Goal: Task Accomplishment & Management: Complete application form

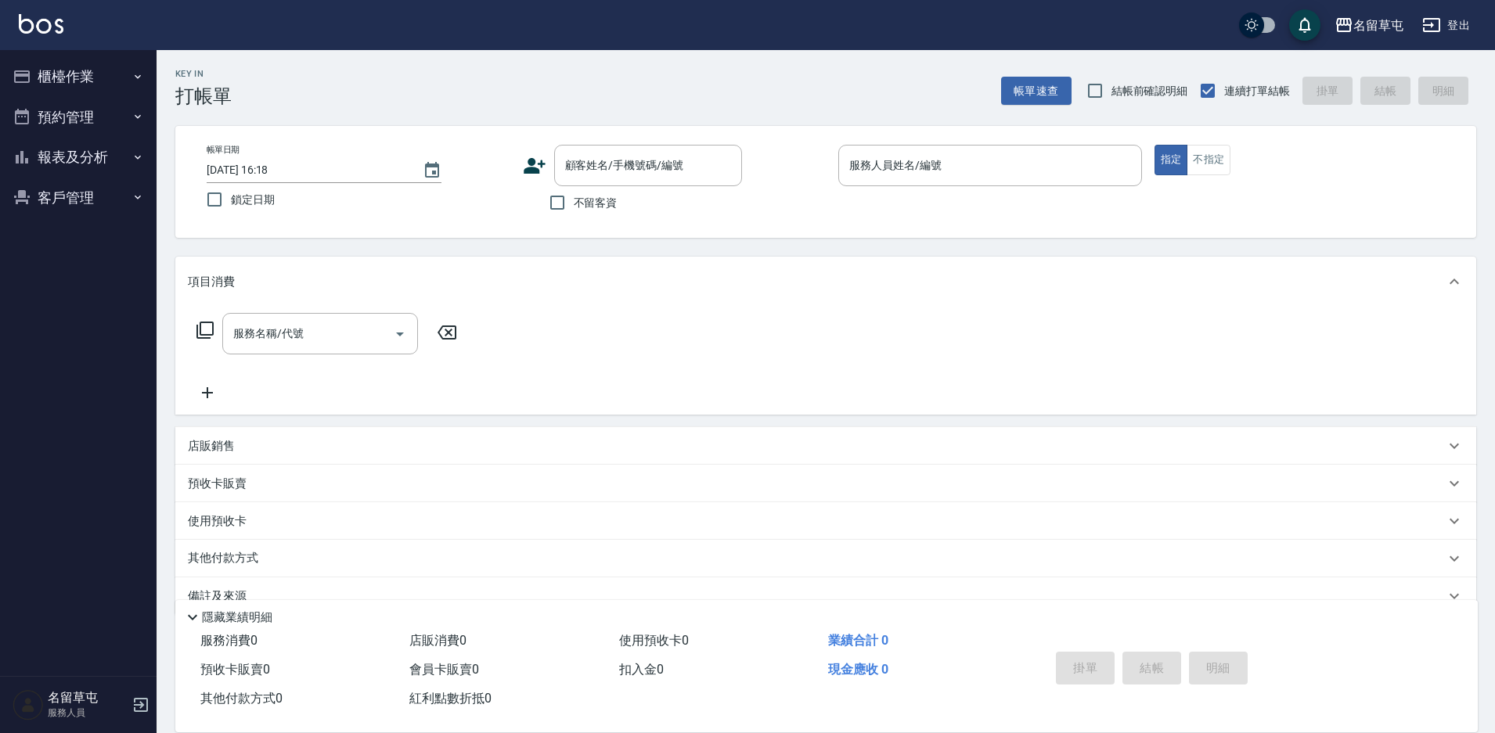
click at [586, 206] on span "不留客資" at bounding box center [596, 203] width 44 height 16
click at [574, 206] on input "不留客資" at bounding box center [557, 202] width 33 height 33
checkbox input "true"
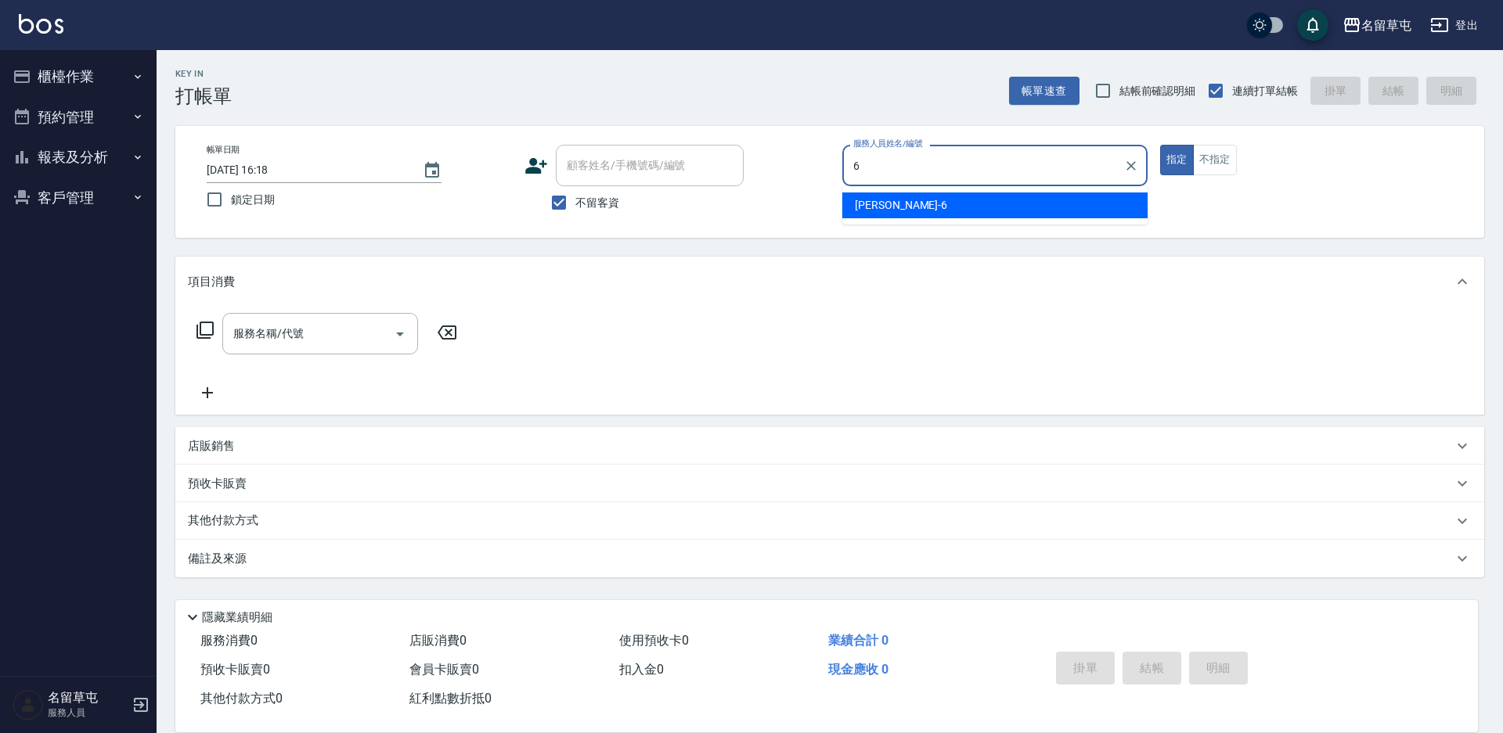
type input "[PERSON_NAME]-6"
type button "true"
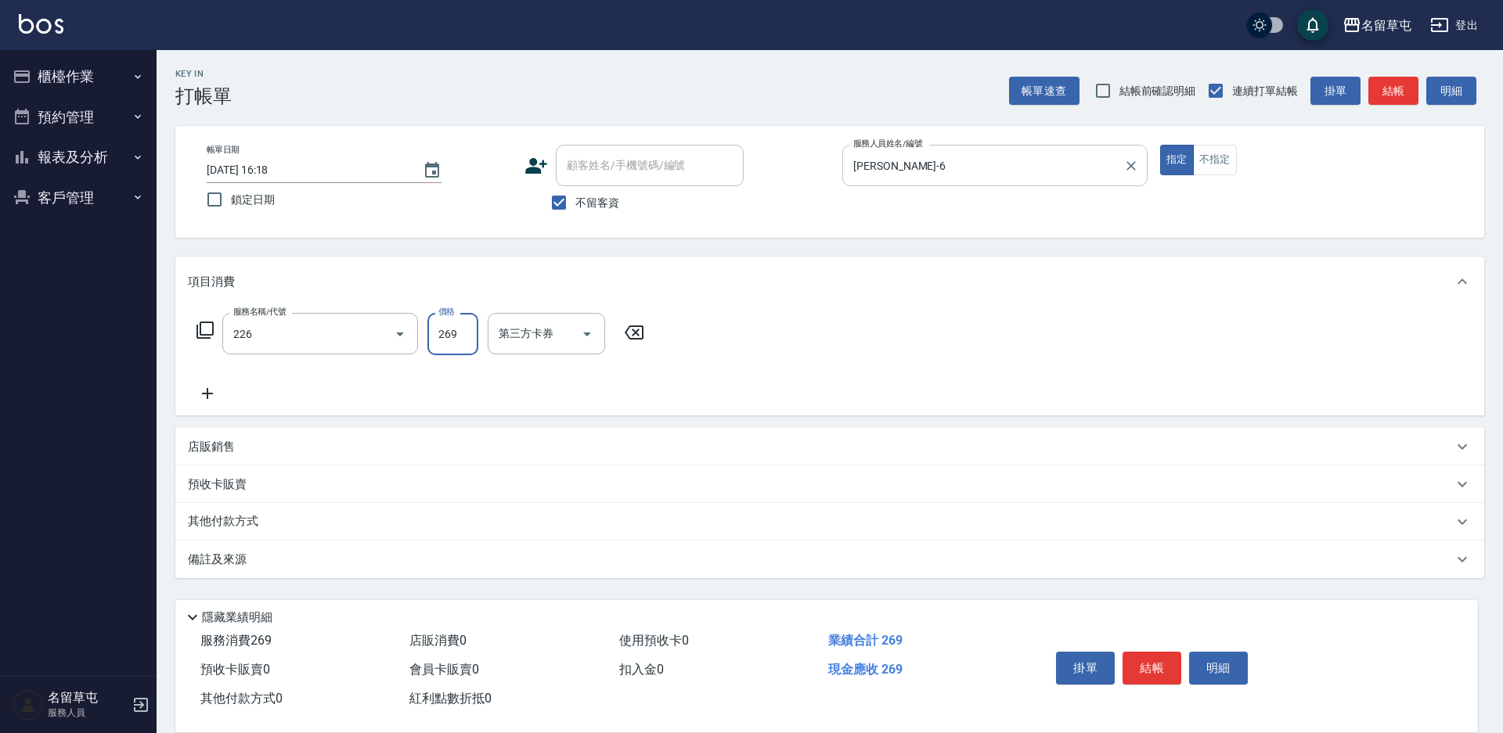
type input "洗剪269(226)"
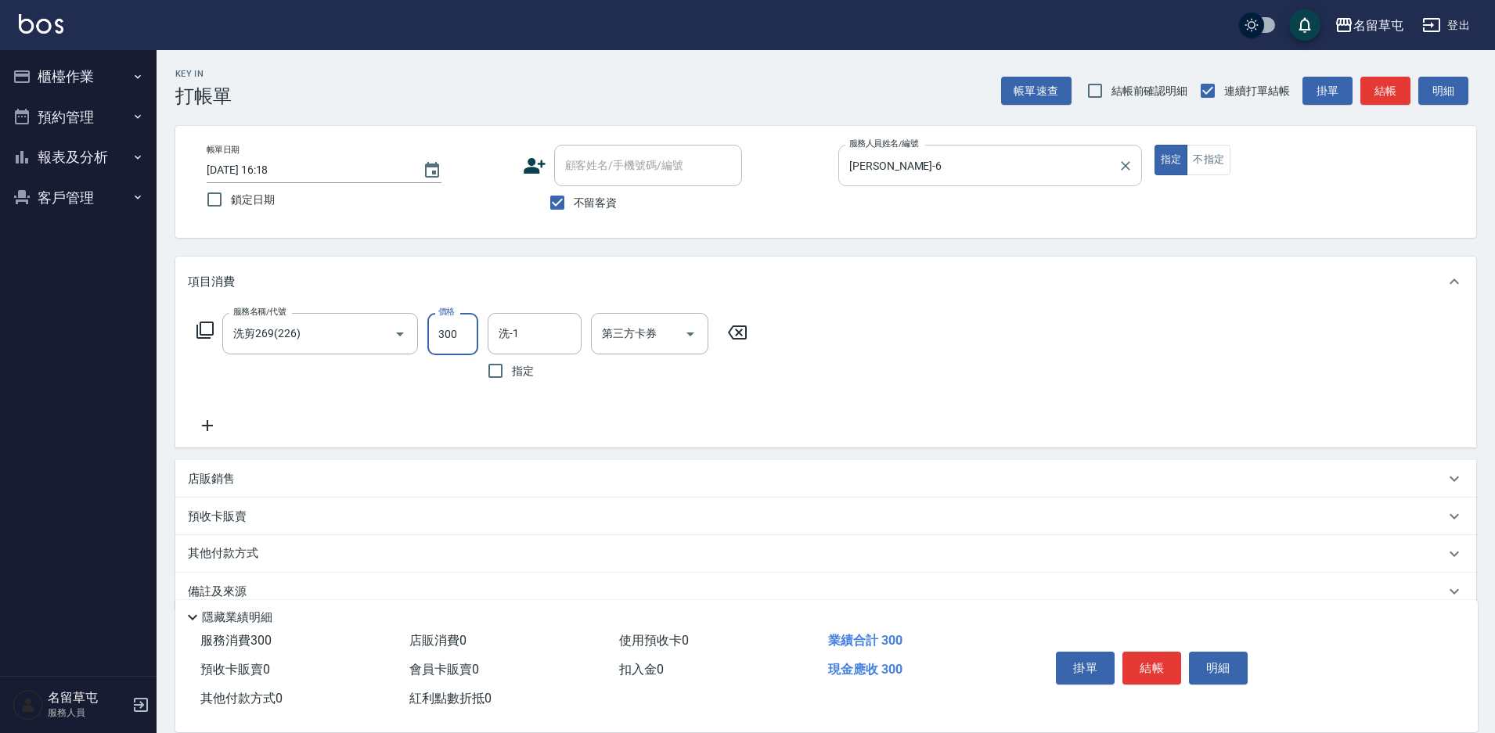
type input "300"
click at [549, 334] on input "洗-1" at bounding box center [535, 333] width 80 height 27
type input "[PERSON_NAME]-39"
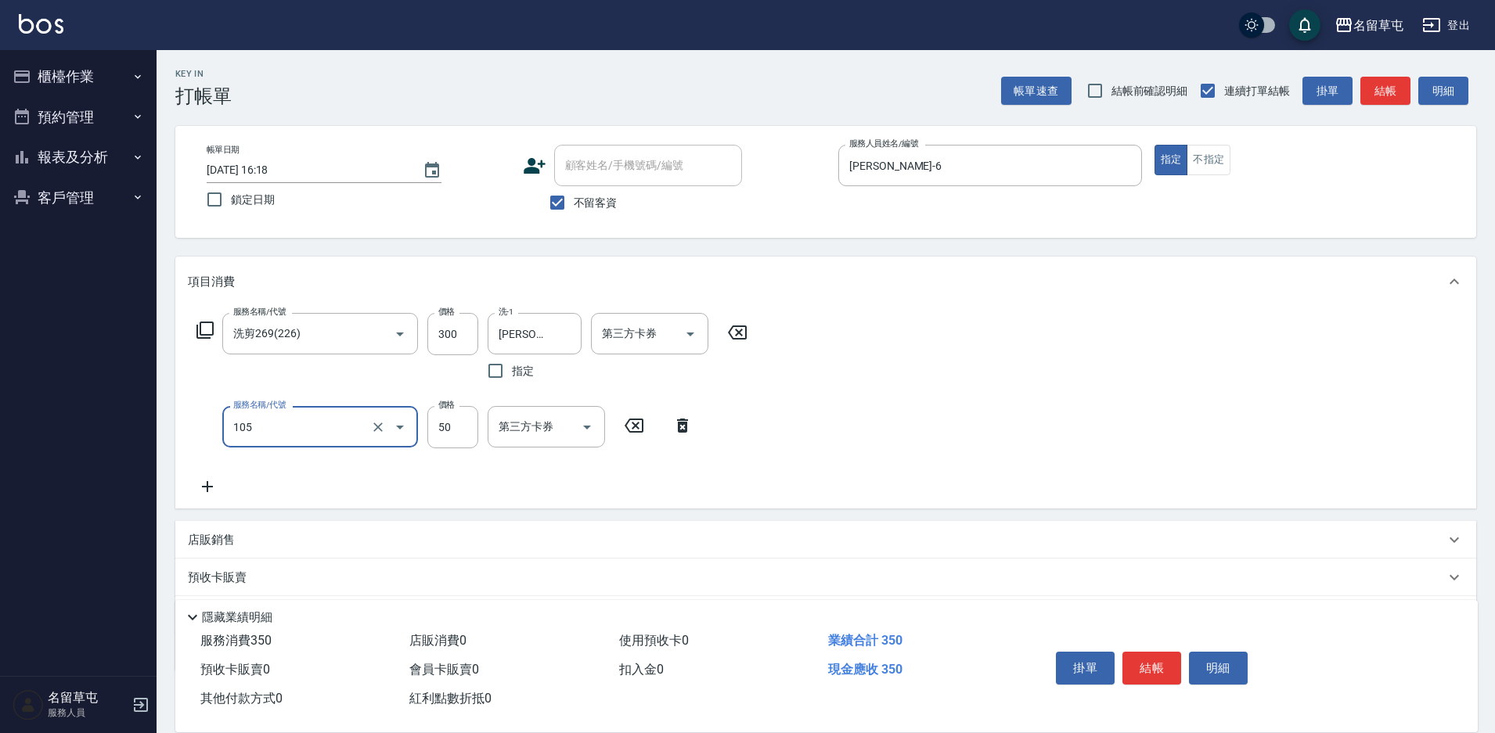
type input "精油50(105)"
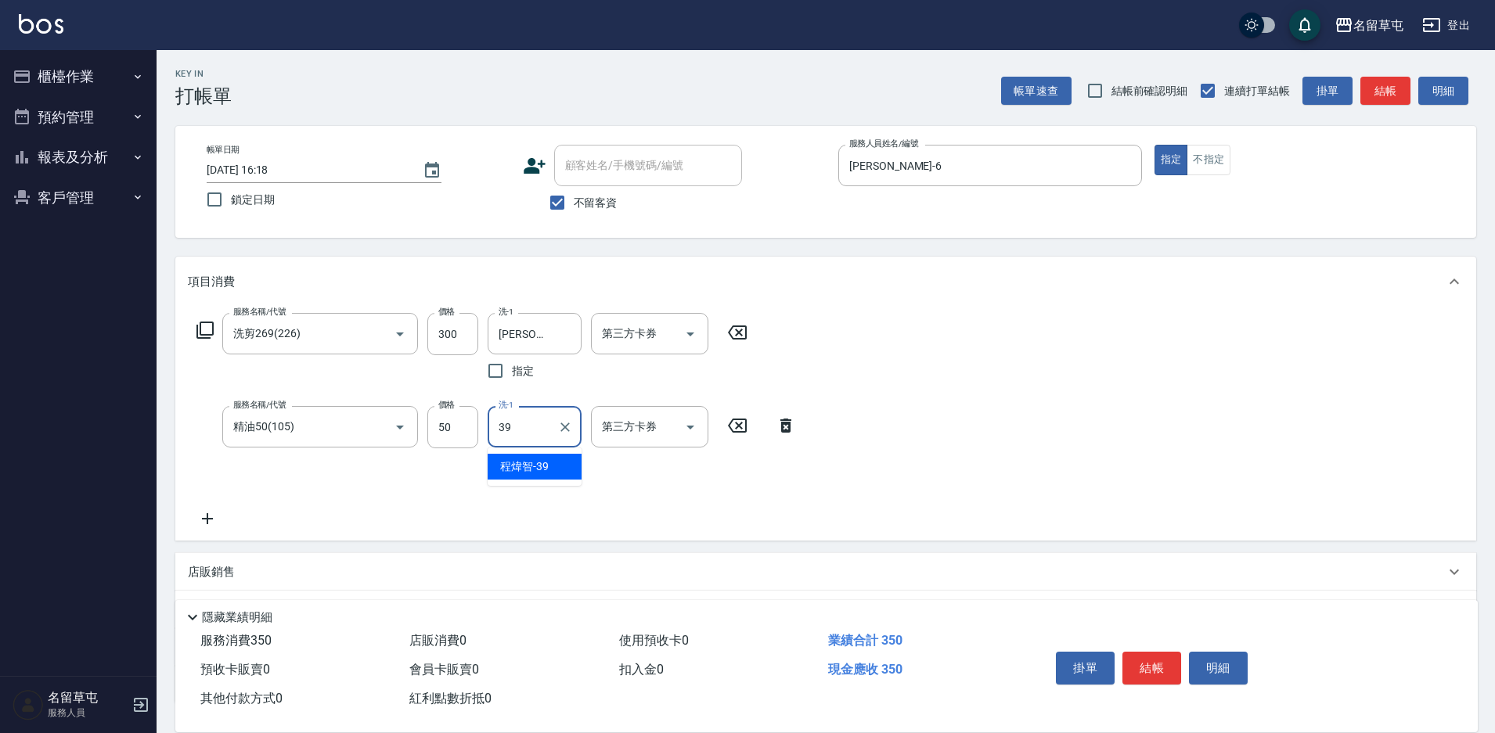
type input "[PERSON_NAME]-39"
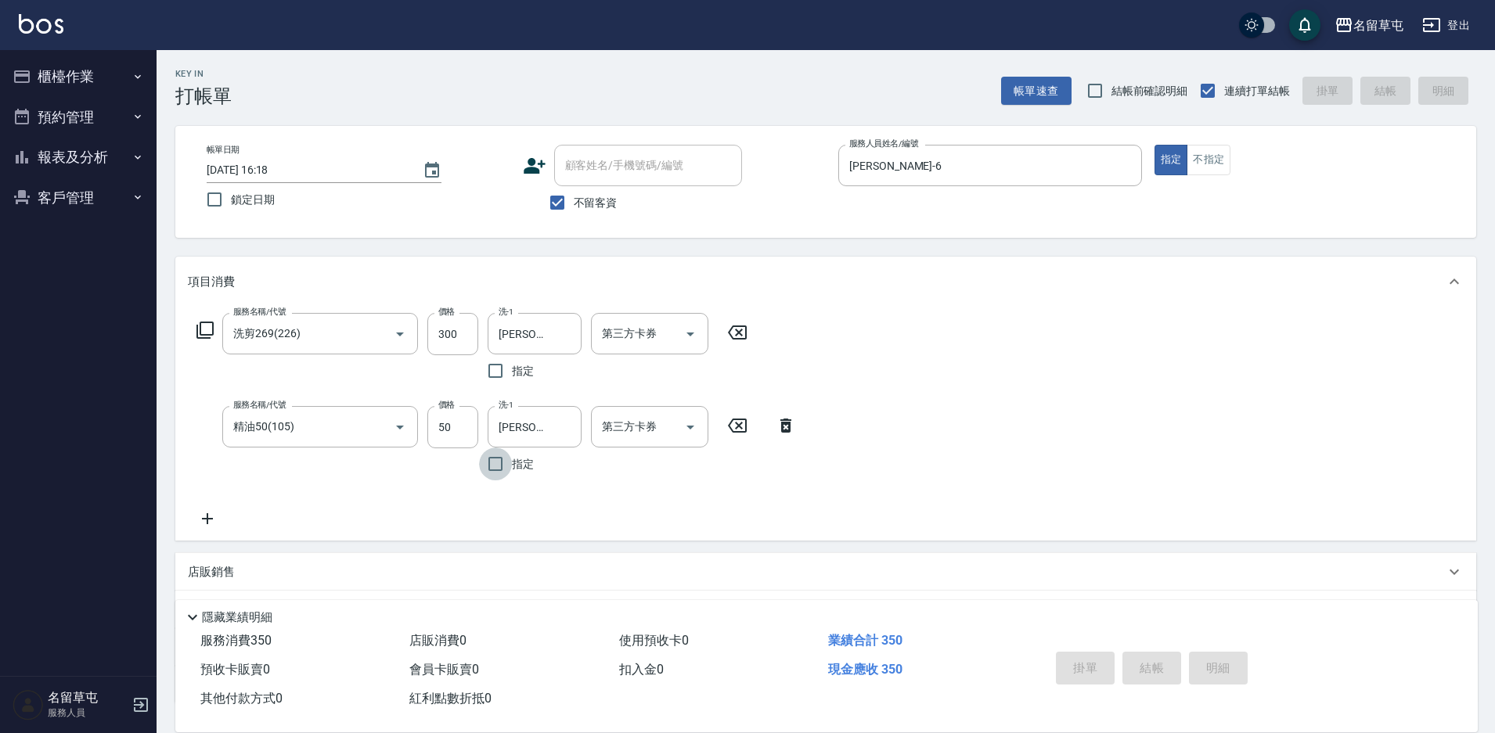
type input "[DATE] 19:06"
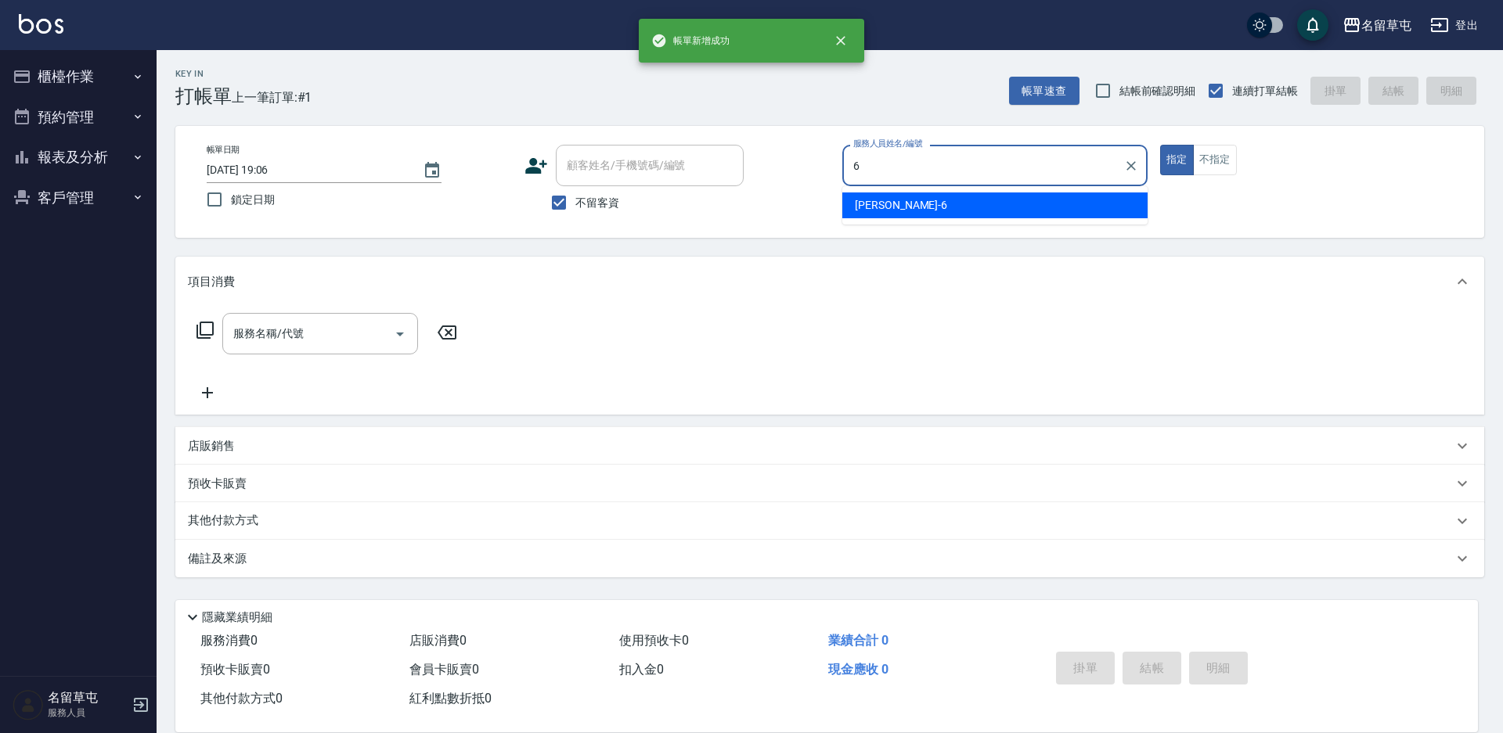
type input "[PERSON_NAME]-6"
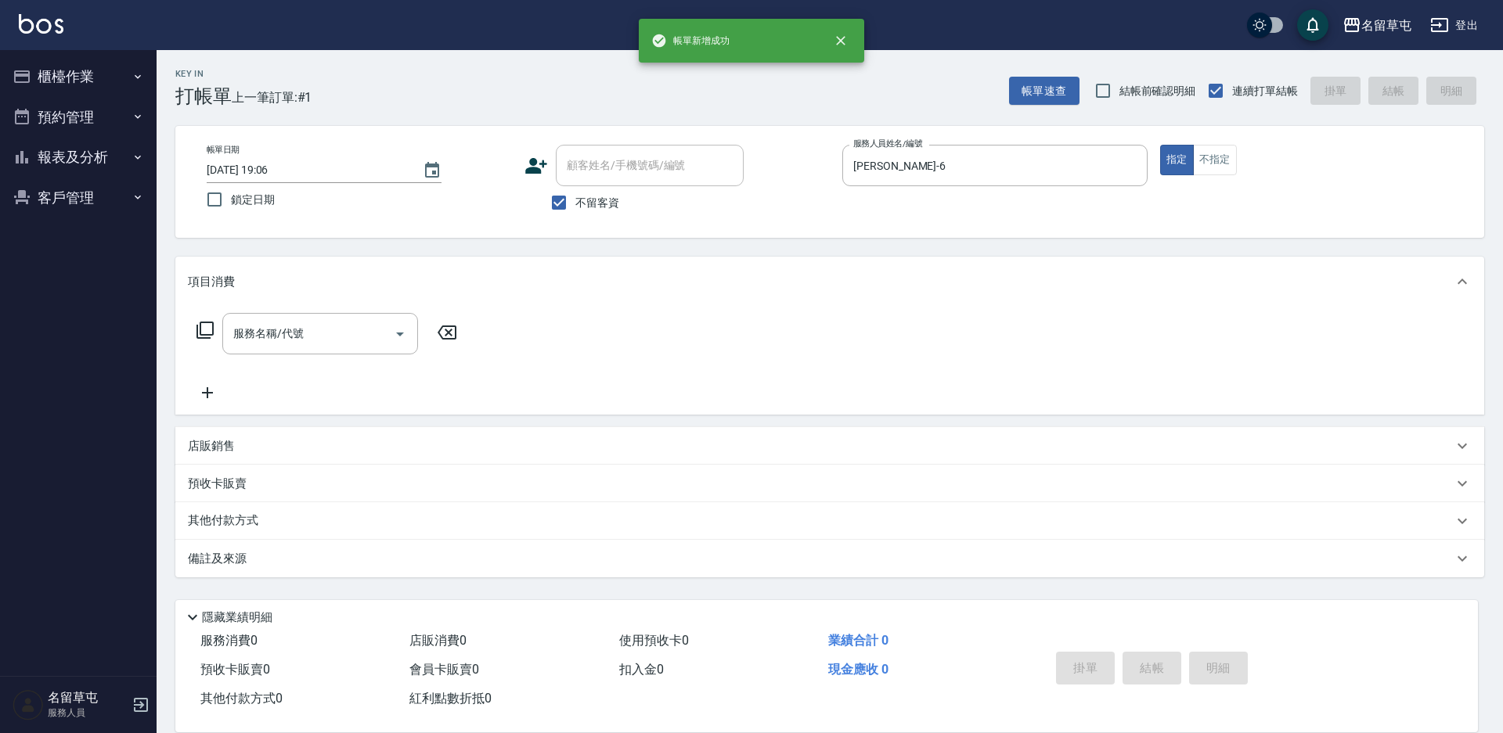
click at [1205, 180] on div "帳單日期 [DATE] 19:06 鎖定日期 顧客姓名/手機號碼/編號 顧客姓名/手機號碼/編號 不留客資 服務人員姓名/編號 [PERSON_NAME]-6…" at bounding box center [829, 182] width 1271 height 74
click at [1205, 162] on button "不指定" at bounding box center [1215, 160] width 44 height 31
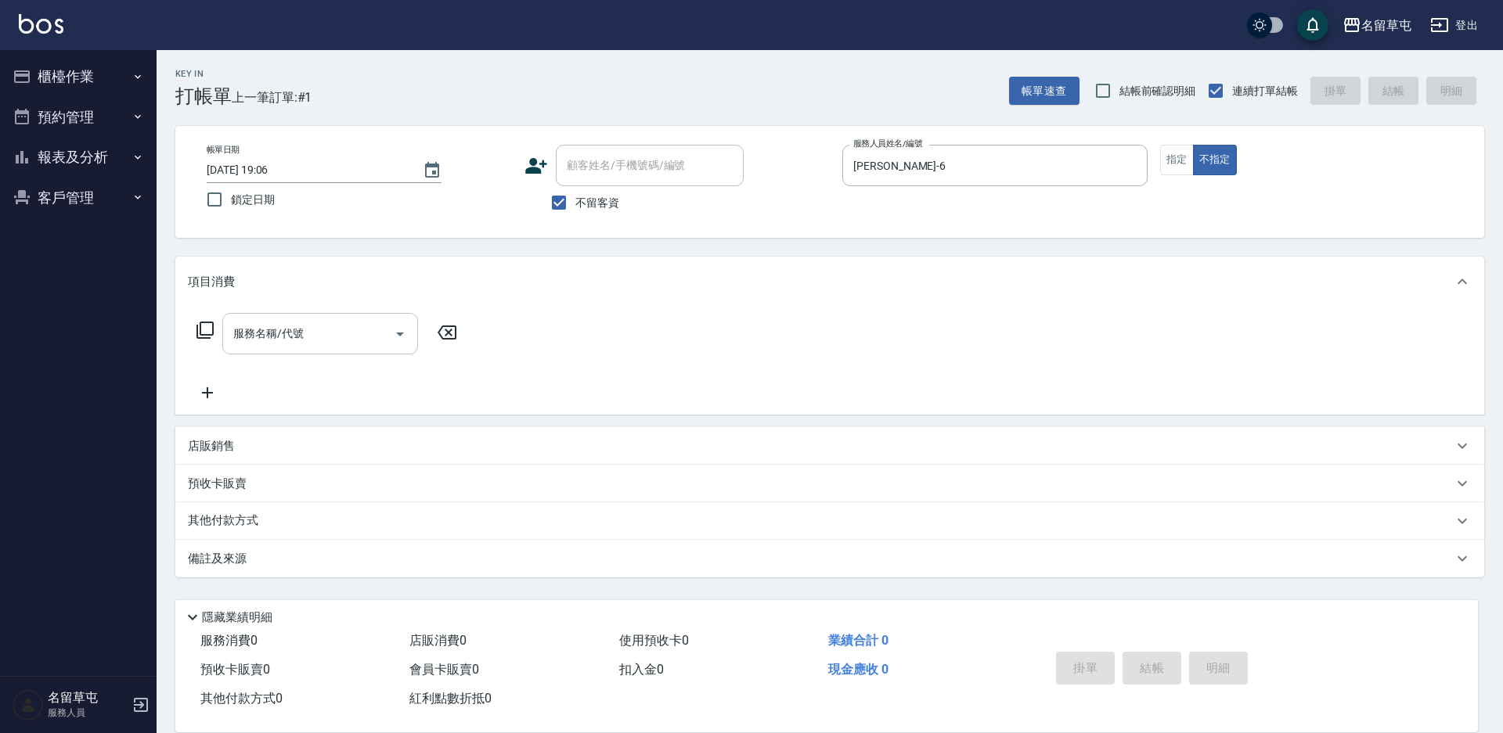
click at [347, 333] on input "服務名稱/代號" at bounding box center [308, 333] width 158 height 27
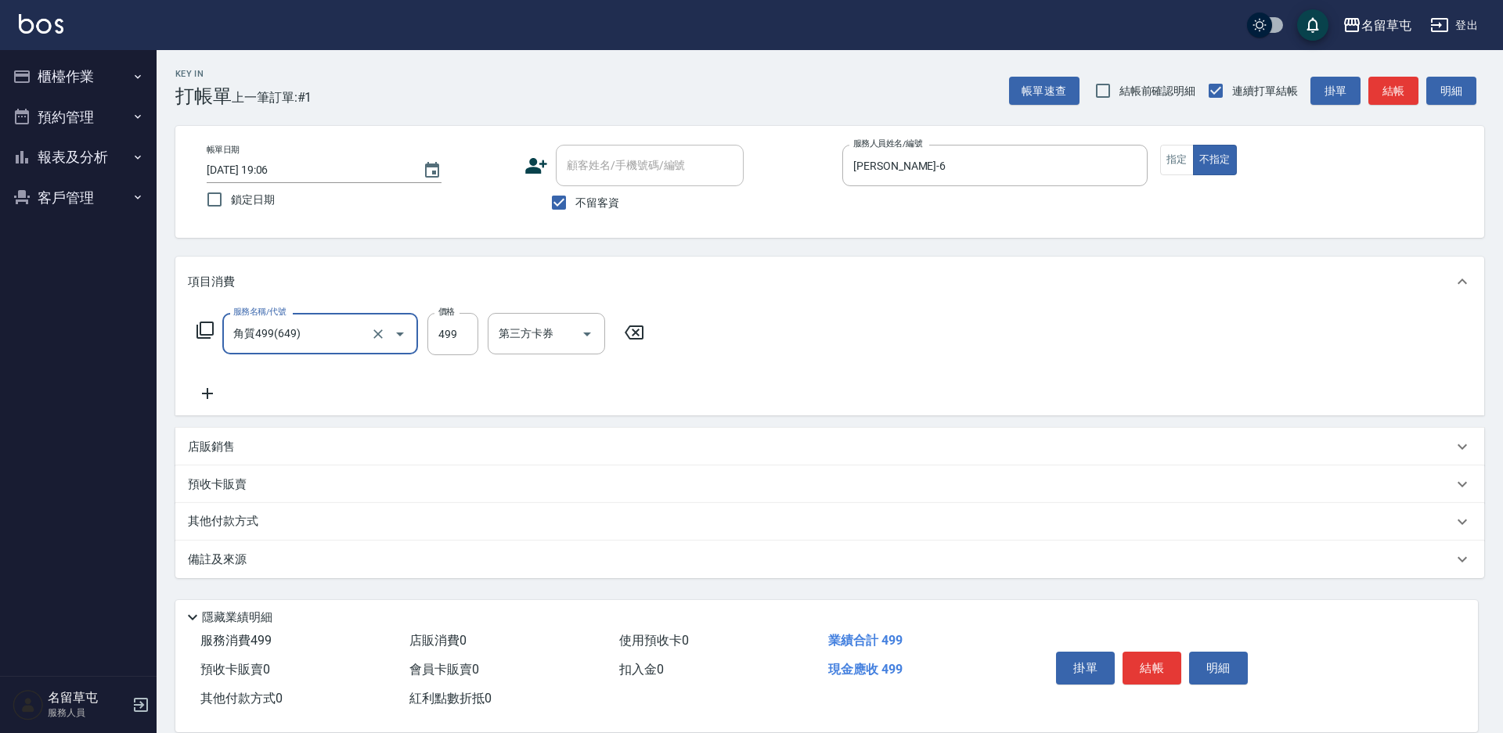
type input "角質499(649)"
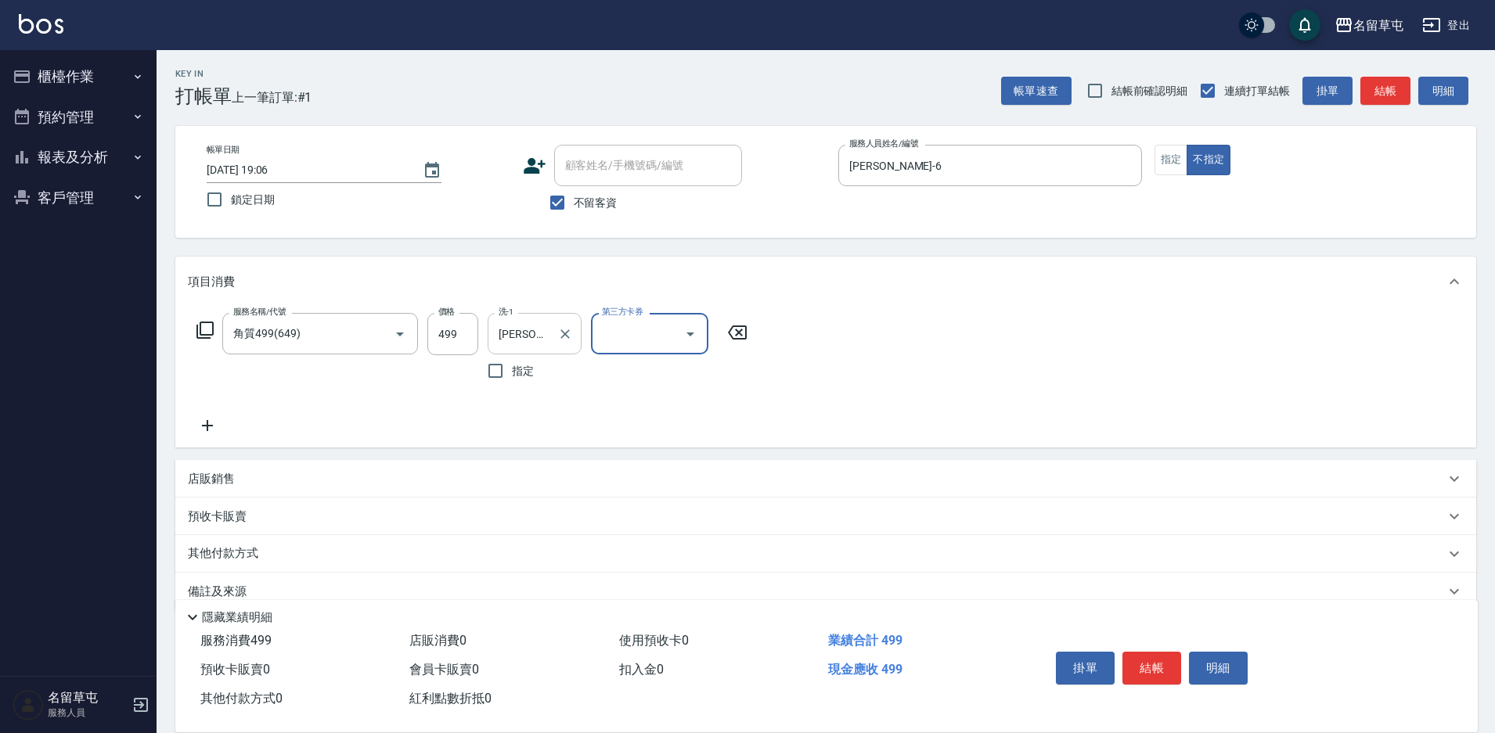
click at [558, 344] on div at bounding box center [564, 333] width 20 height 41
type input "林"
type input "[PERSON_NAME]-39"
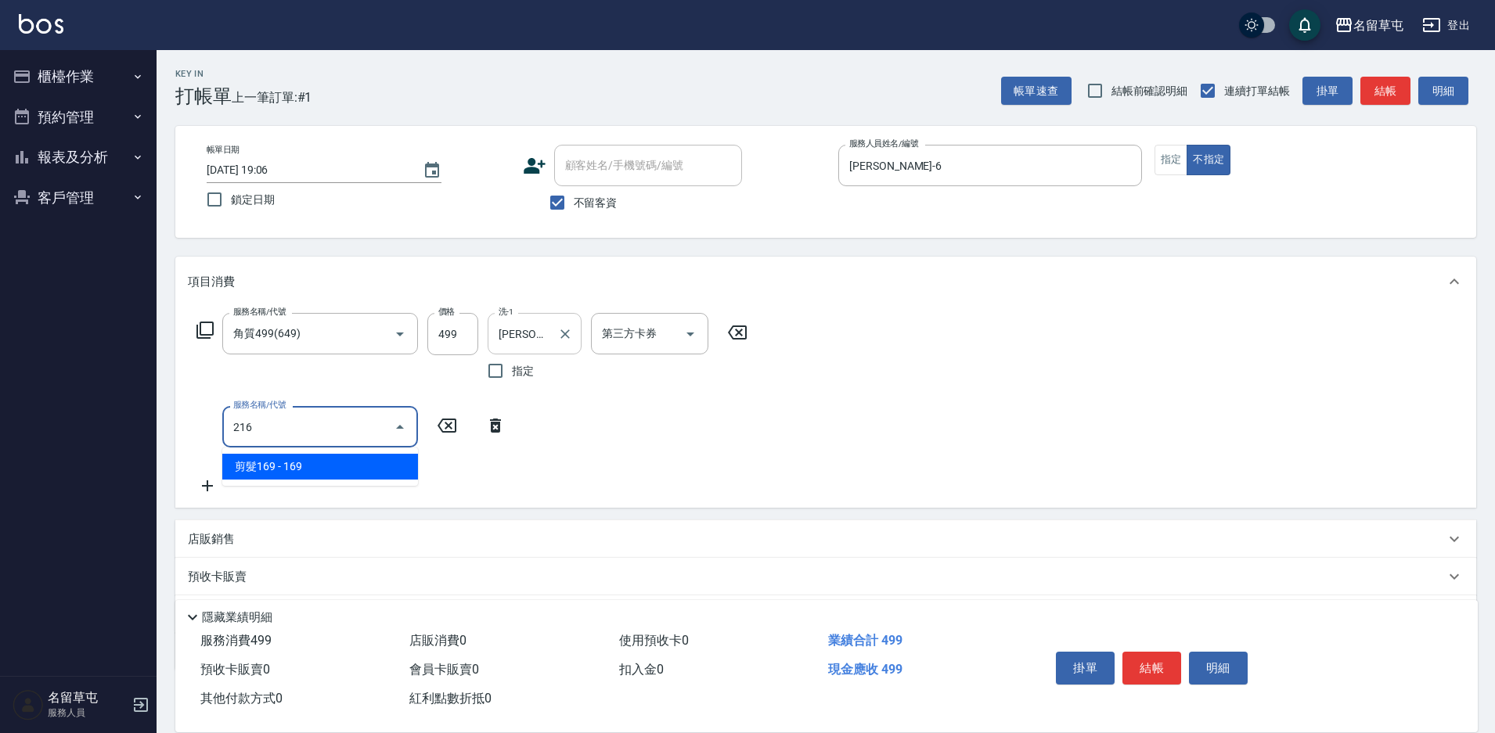
type input "剪髮169(216)"
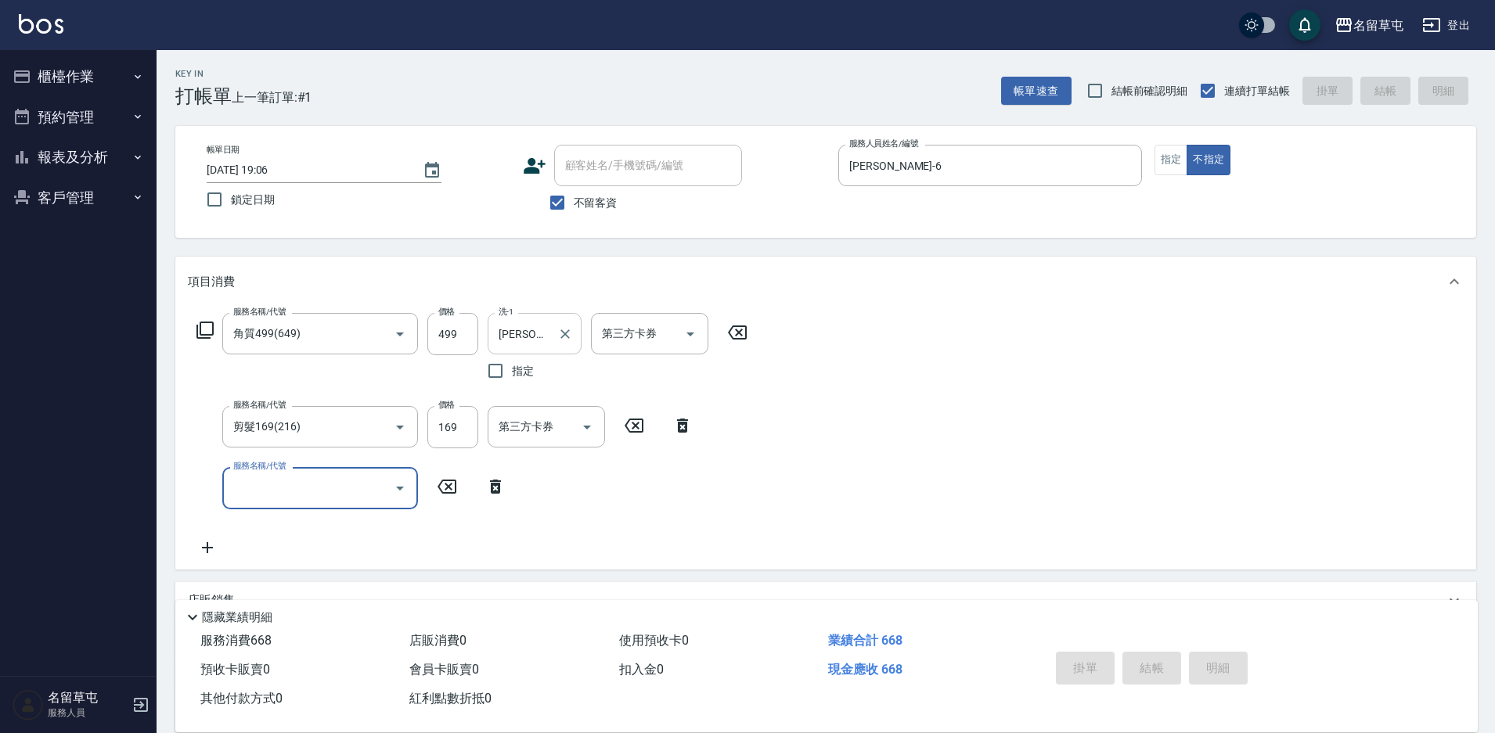
type input "[DATE] 19:07"
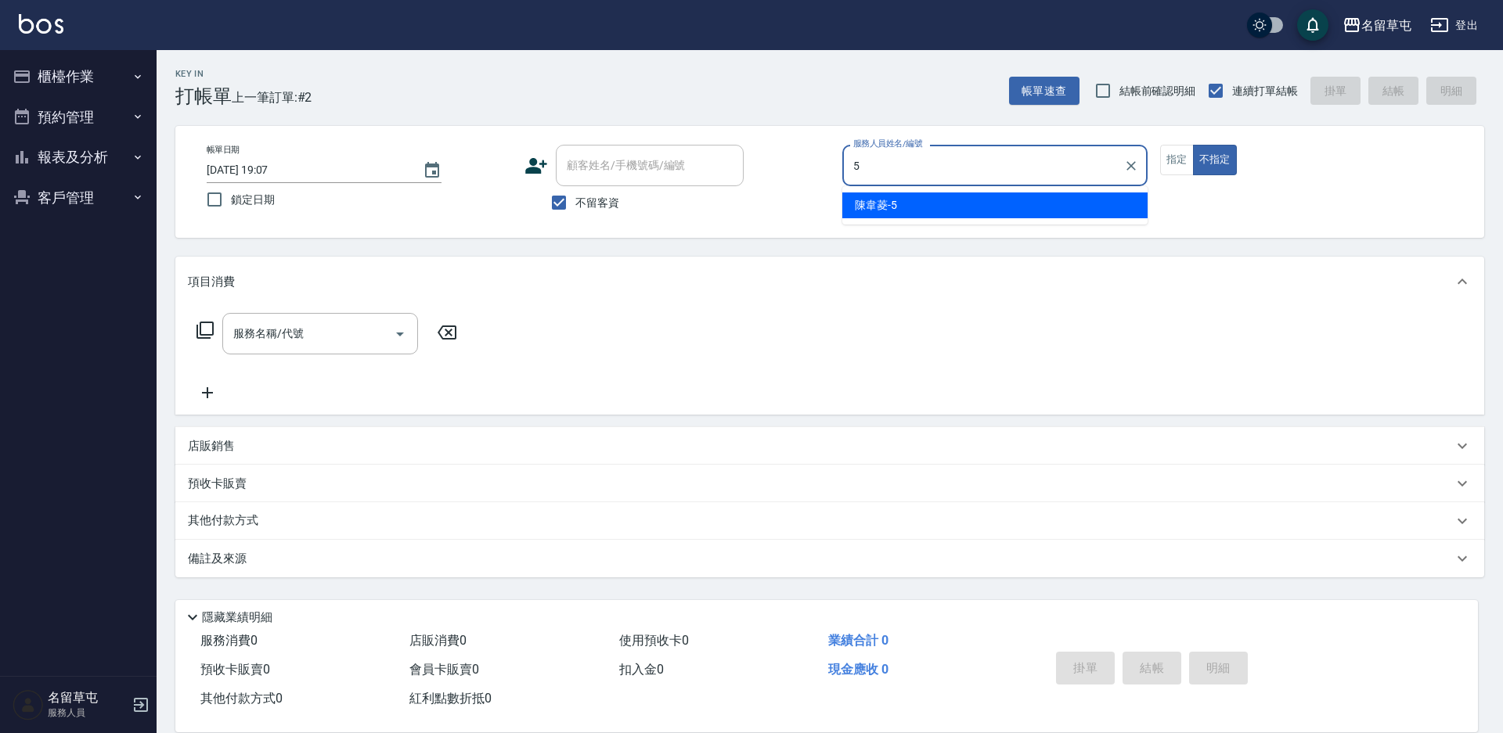
type input "5"
type button "false"
type input "[PERSON_NAME]-5"
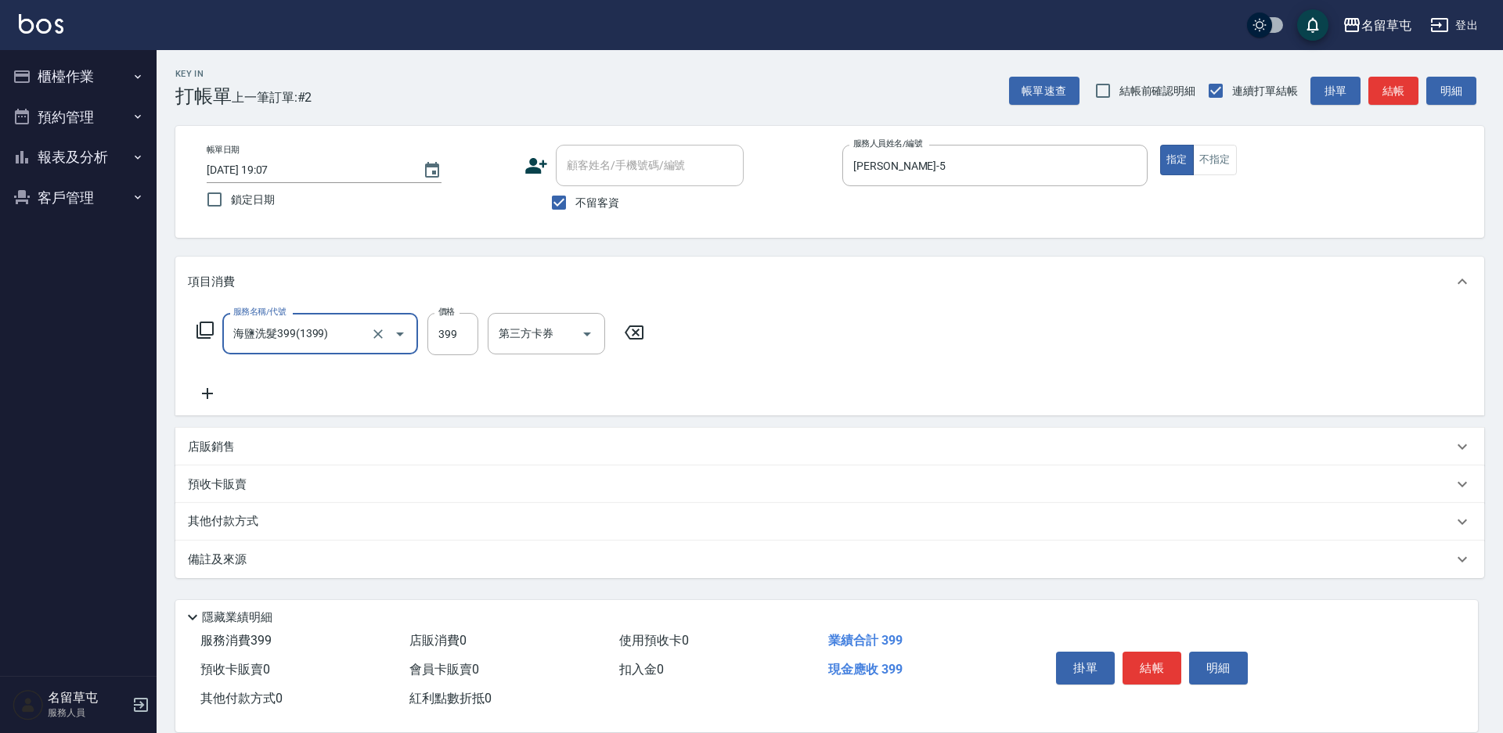
type input "海鹽洗髮399(1399)"
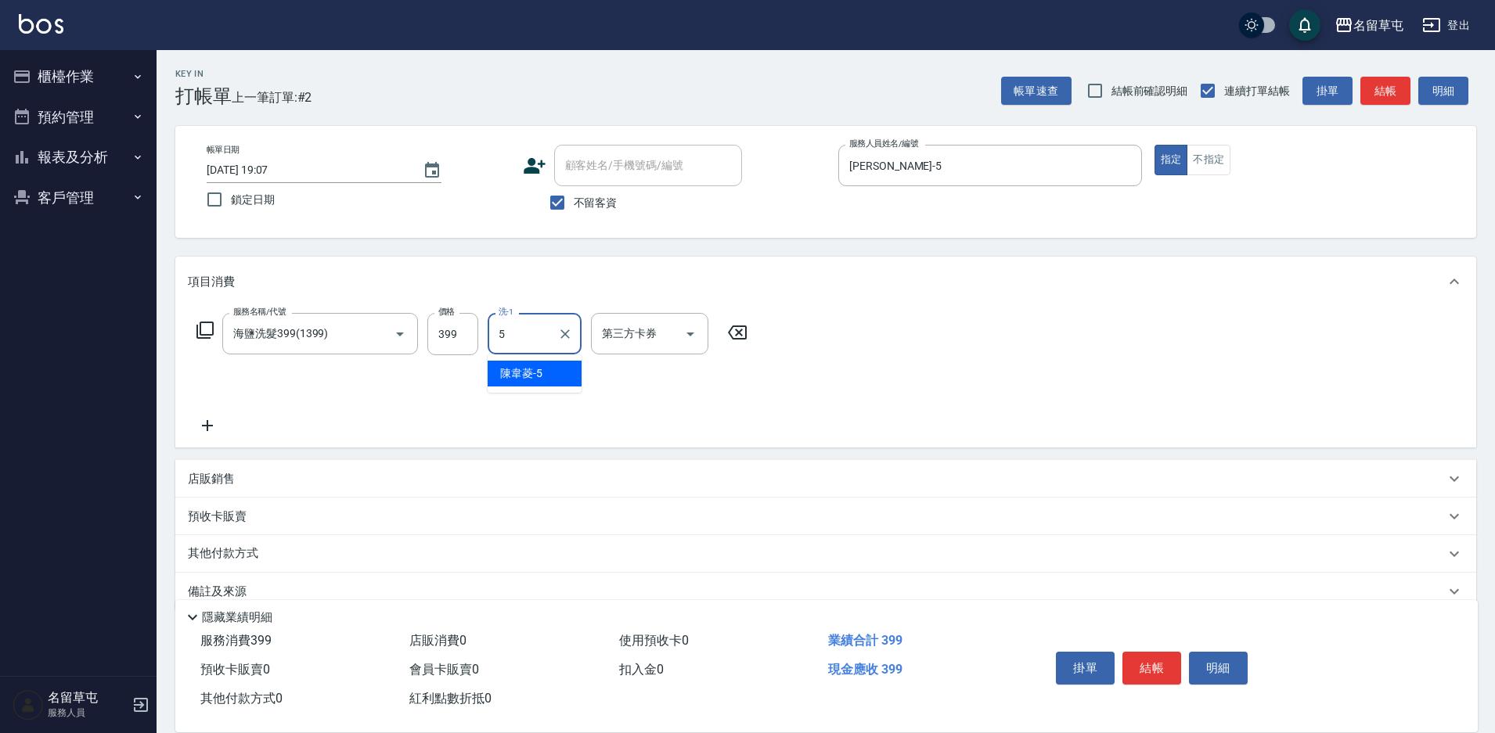
type input "[PERSON_NAME]-5"
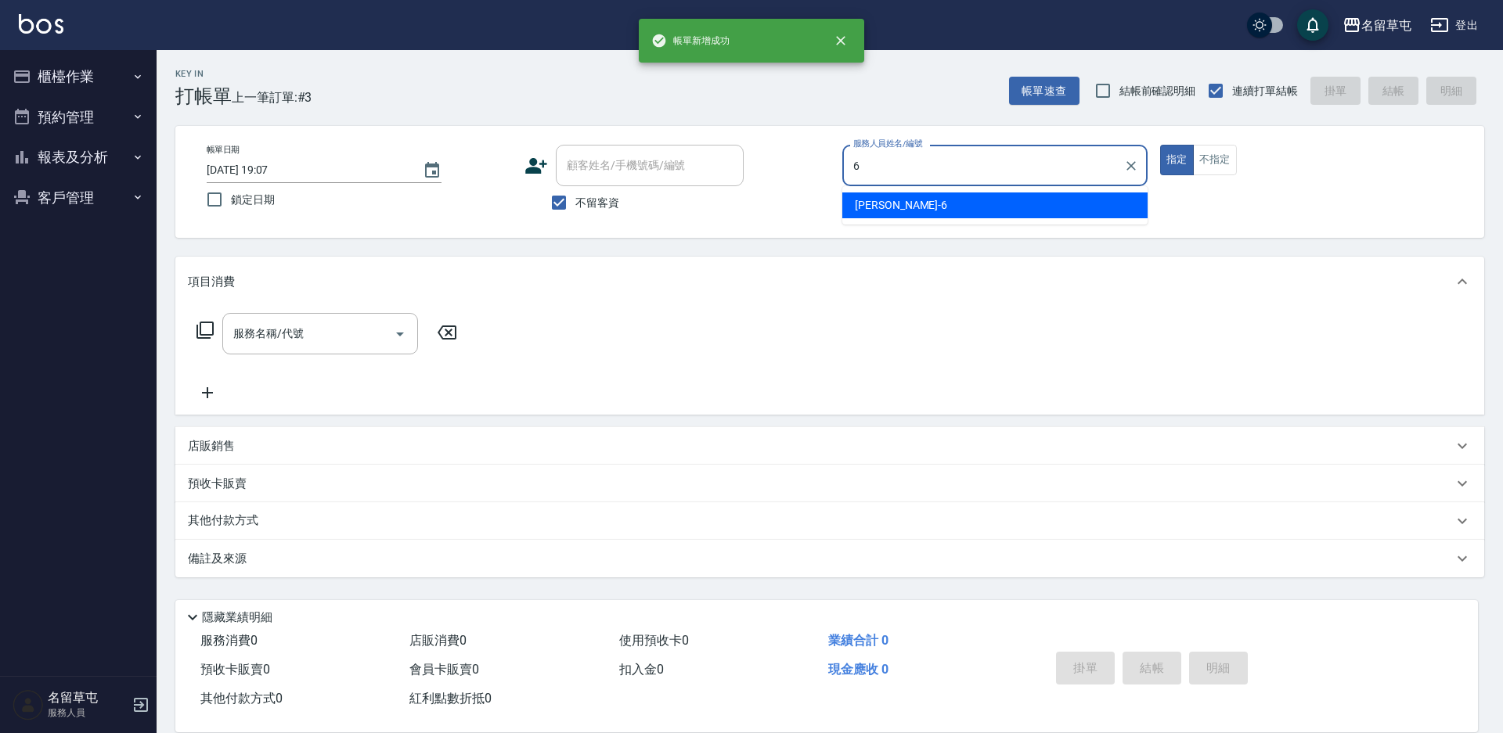
type input "[PERSON_NAME]-6"
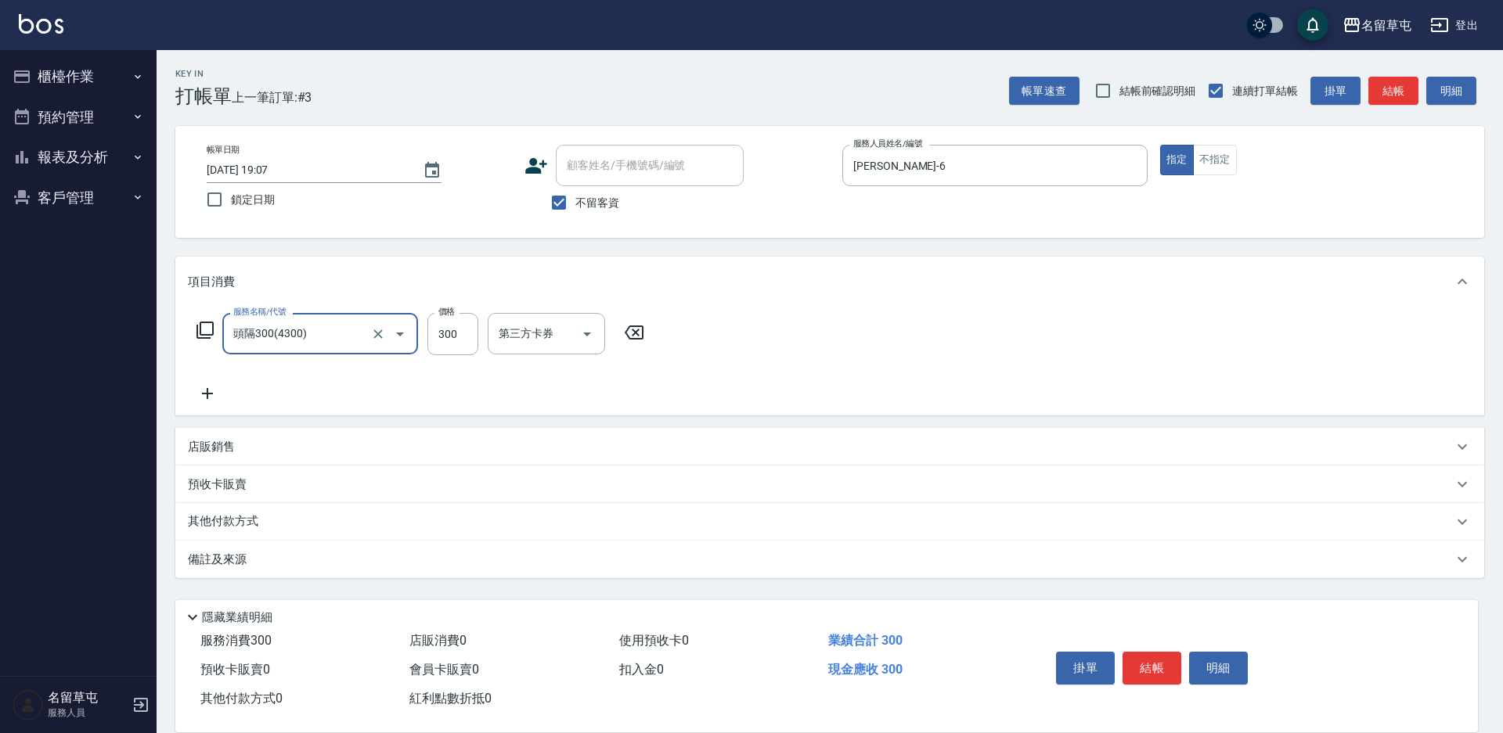
type input "頭隔300(4300)"
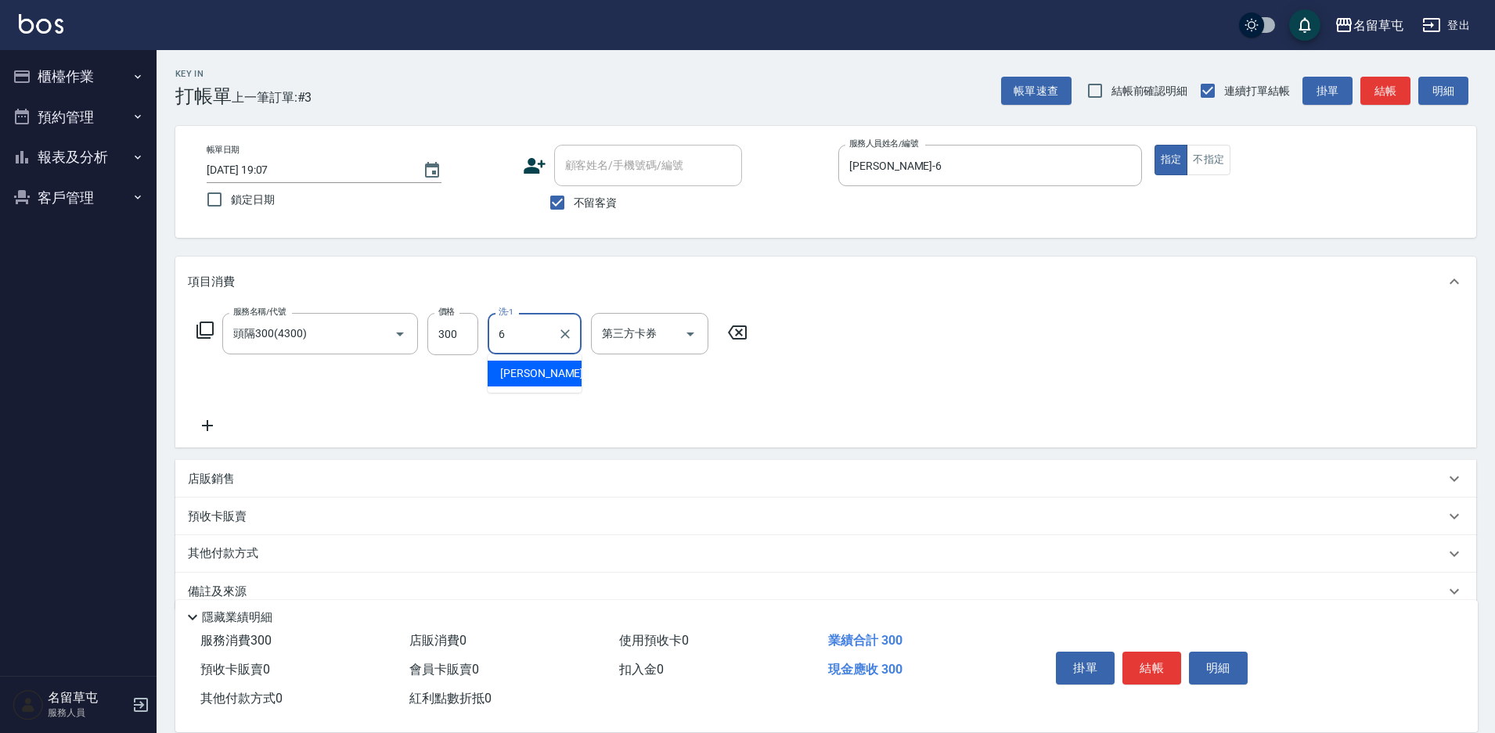
type input "[PERSON_NAME]-6"
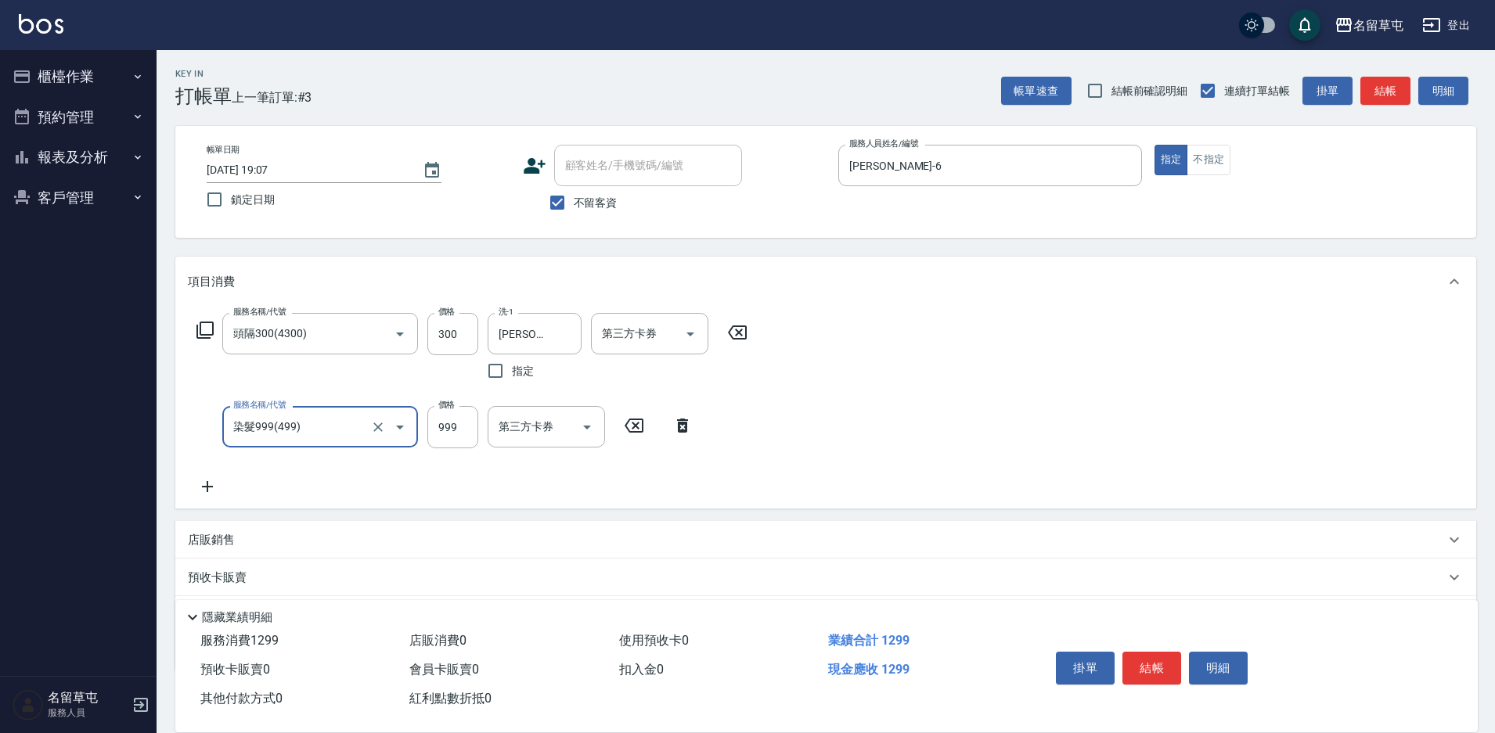
type input "染髮999(499)"
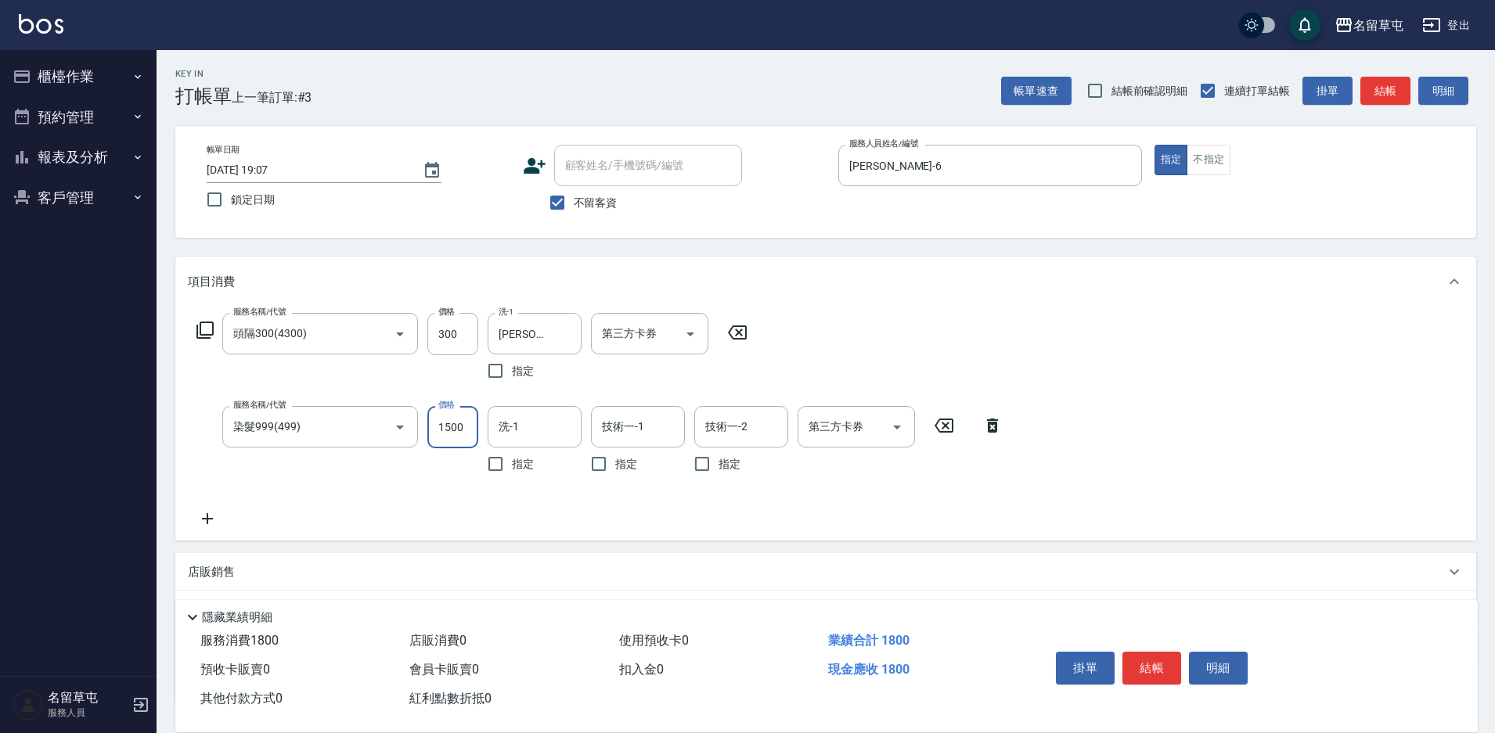
type input "1500"
type input "3"
type input "[PERSON_NAME]-6"
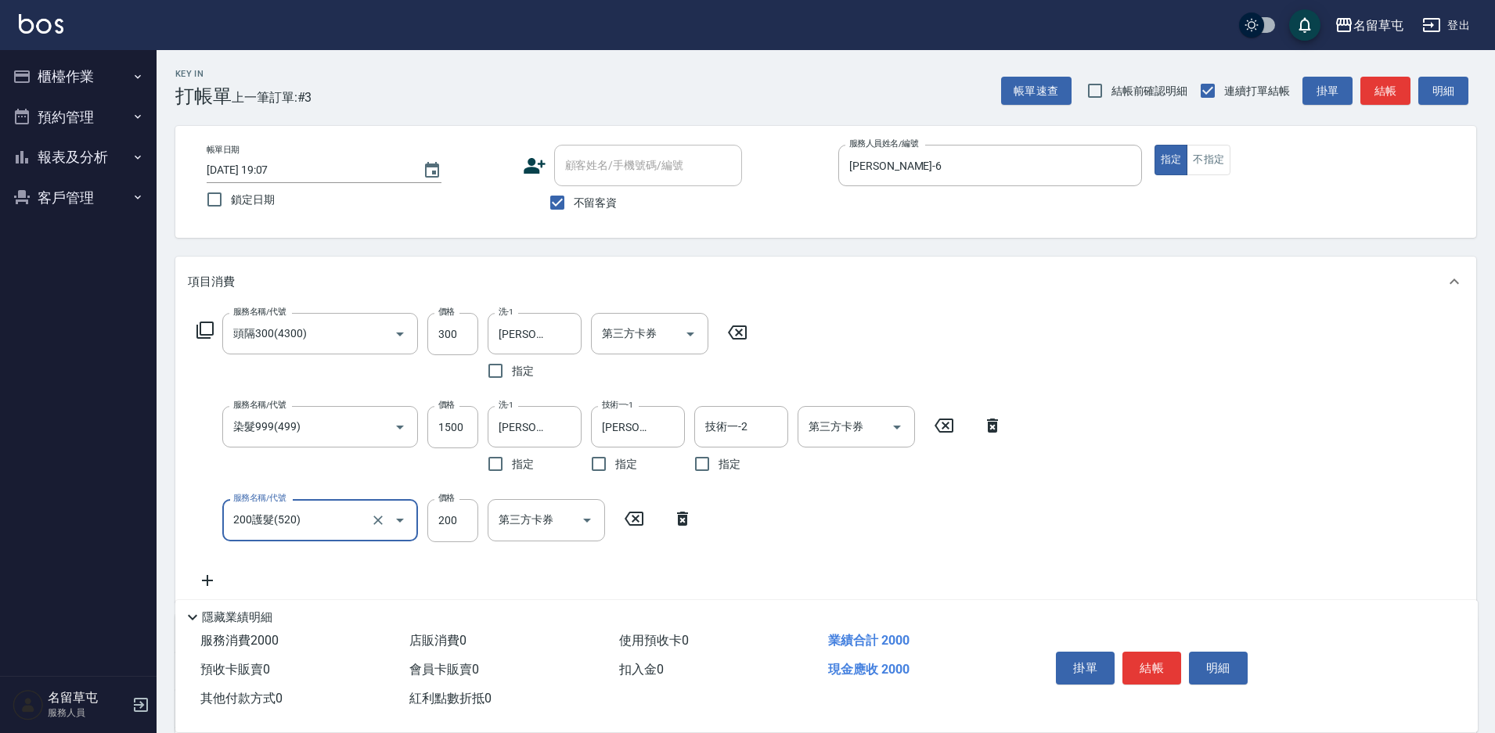
type input "200護髮(520)"
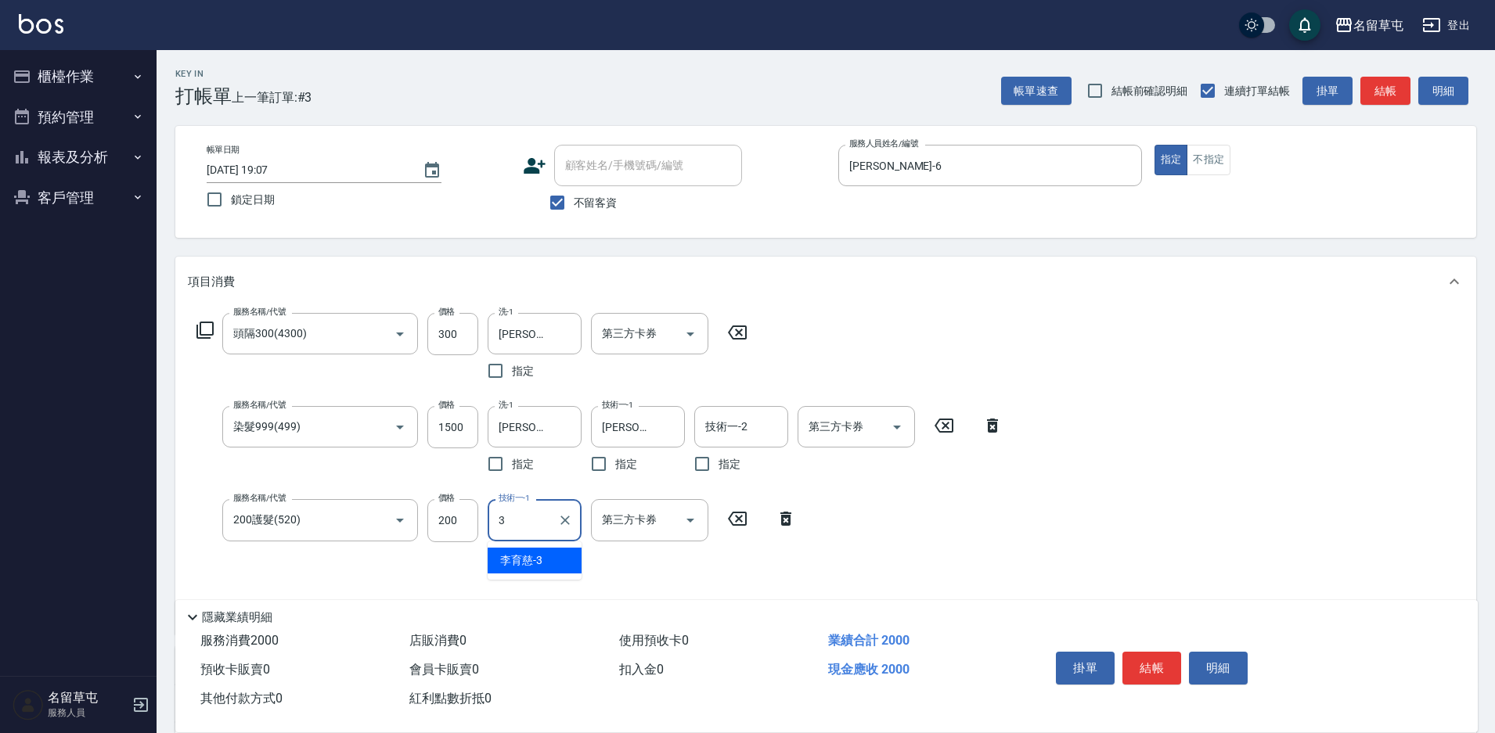
type input "[PERSON_NAME]-3"
click at [563, 514] on icon "Clear" at bounding box center [565, 521] width 16 height 16
type input "[PERSON_NAME]-6"
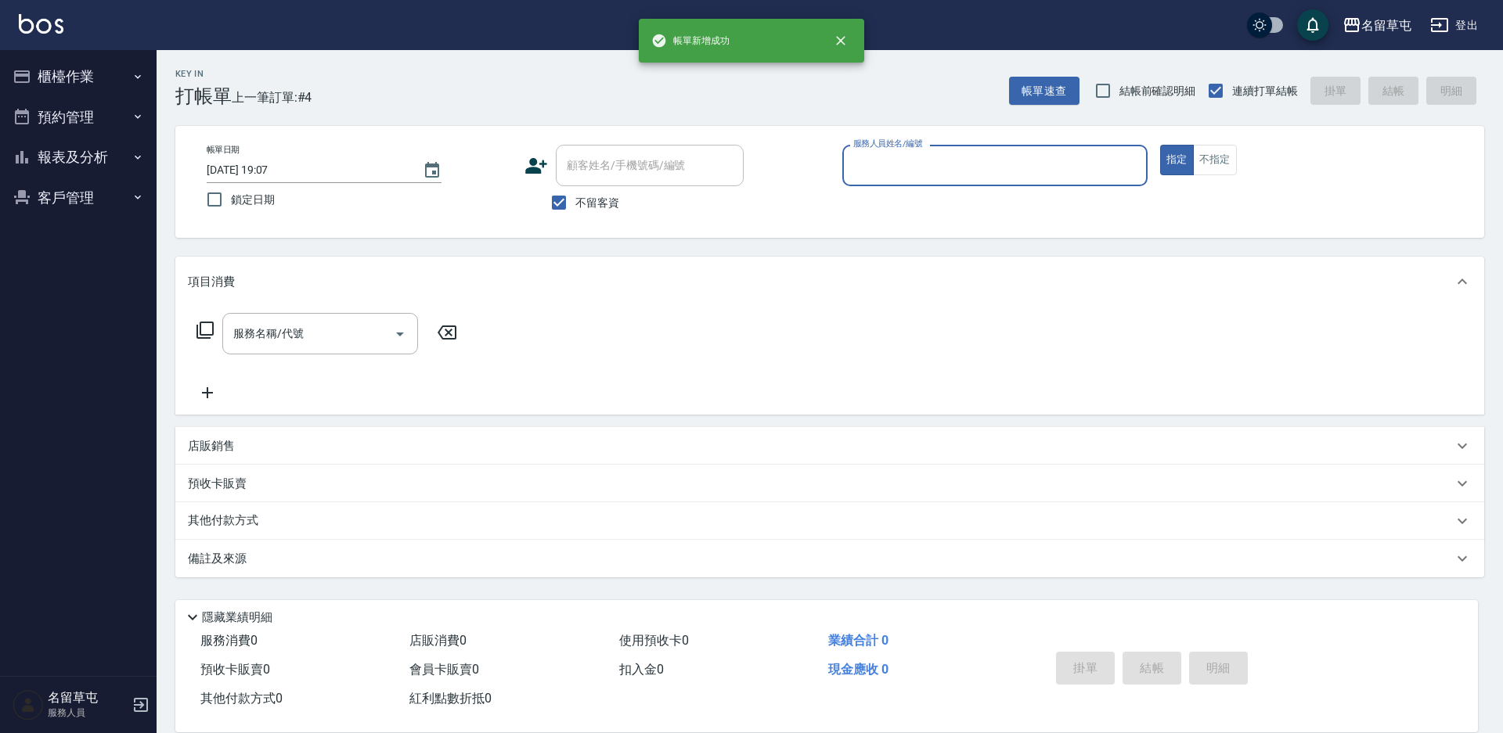
type input "7"
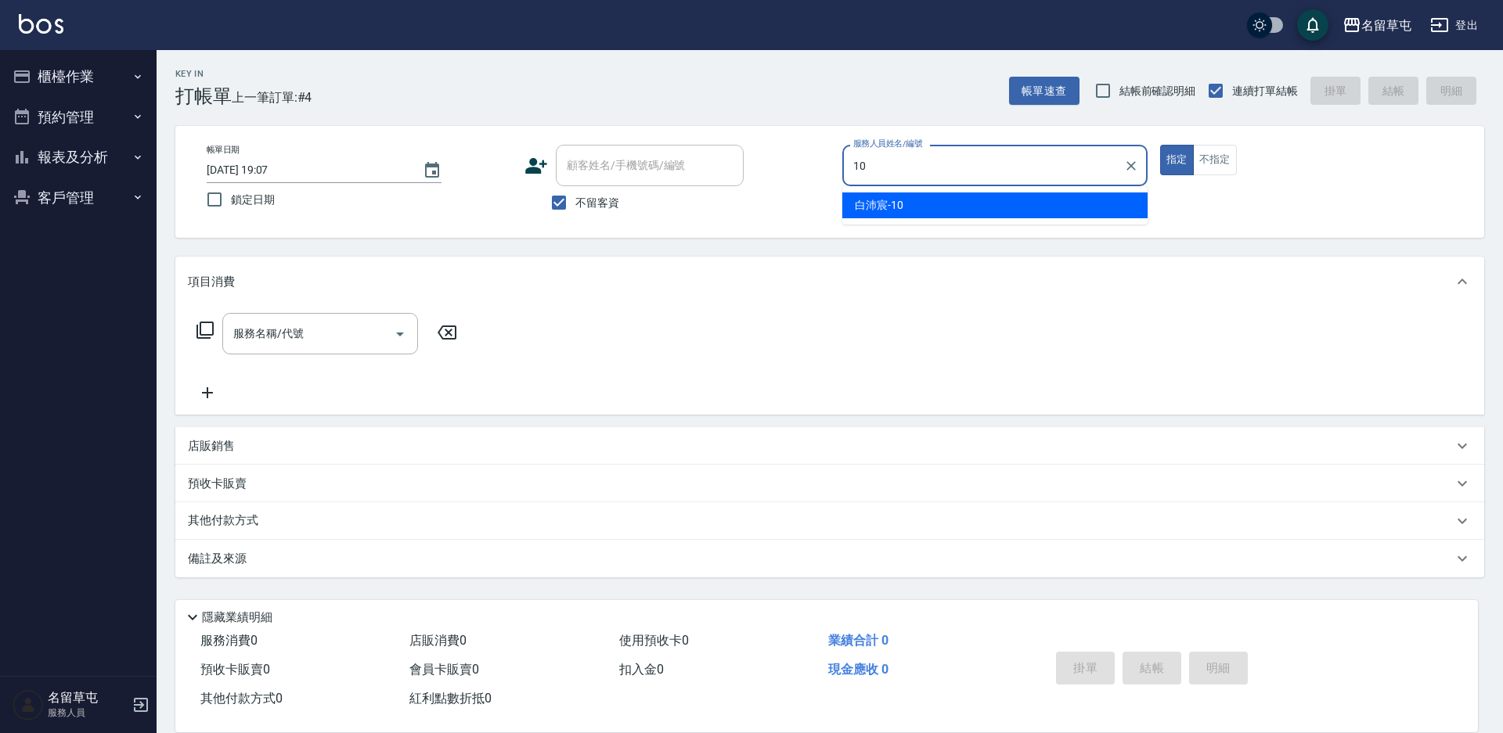
type input "[PERSON_NAME]-10"
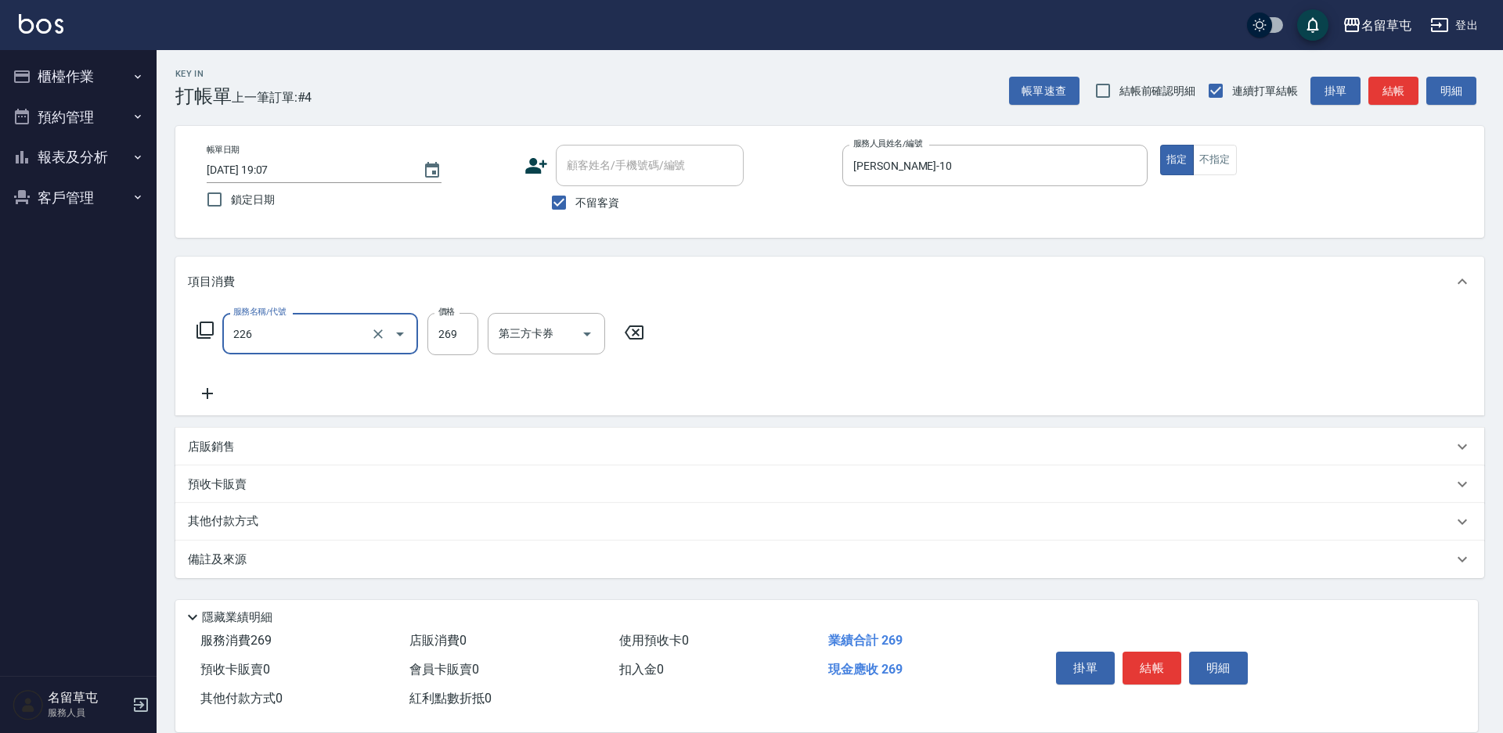
type input "洗剪269(226)"
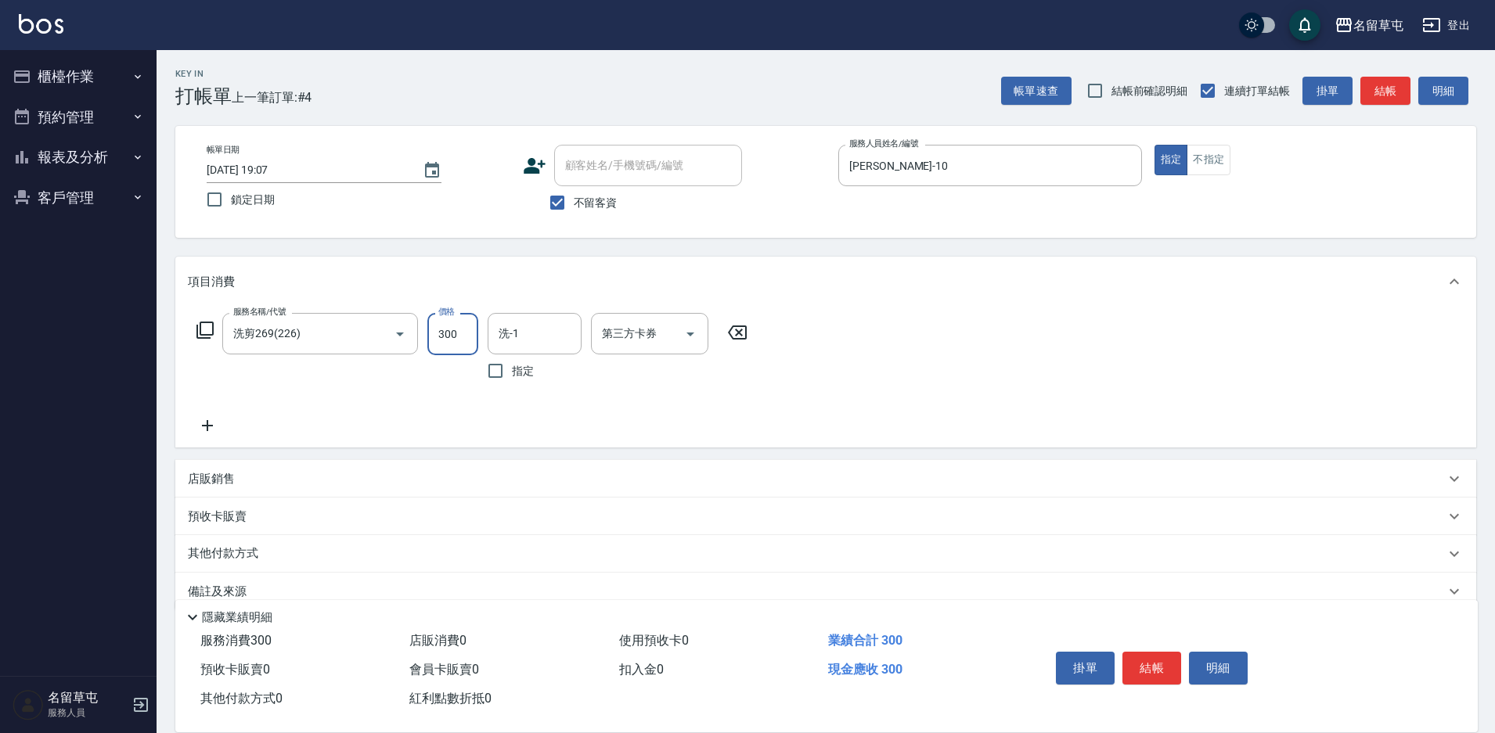
type input "300"
type input "[PERSON_NAME]-39"
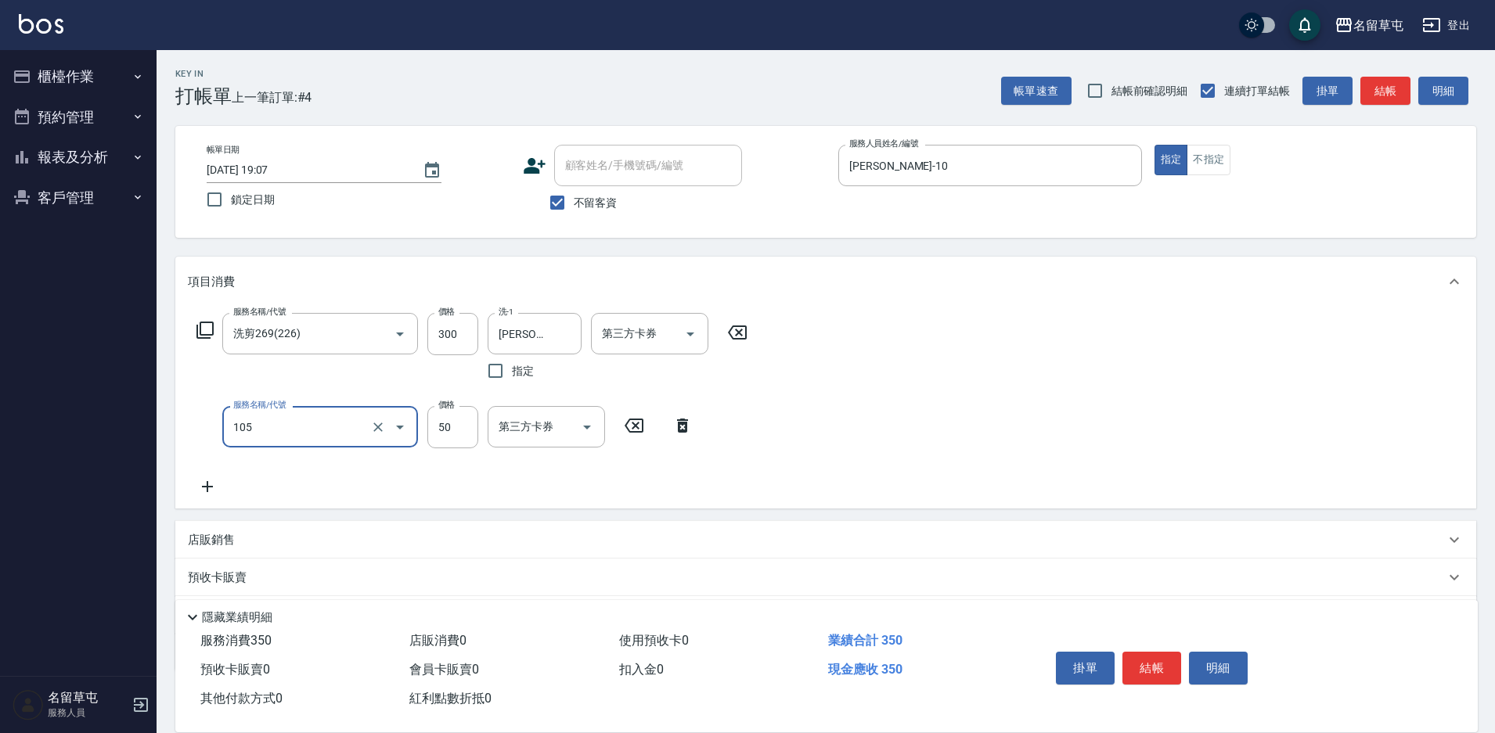
type input "精油50(105)"
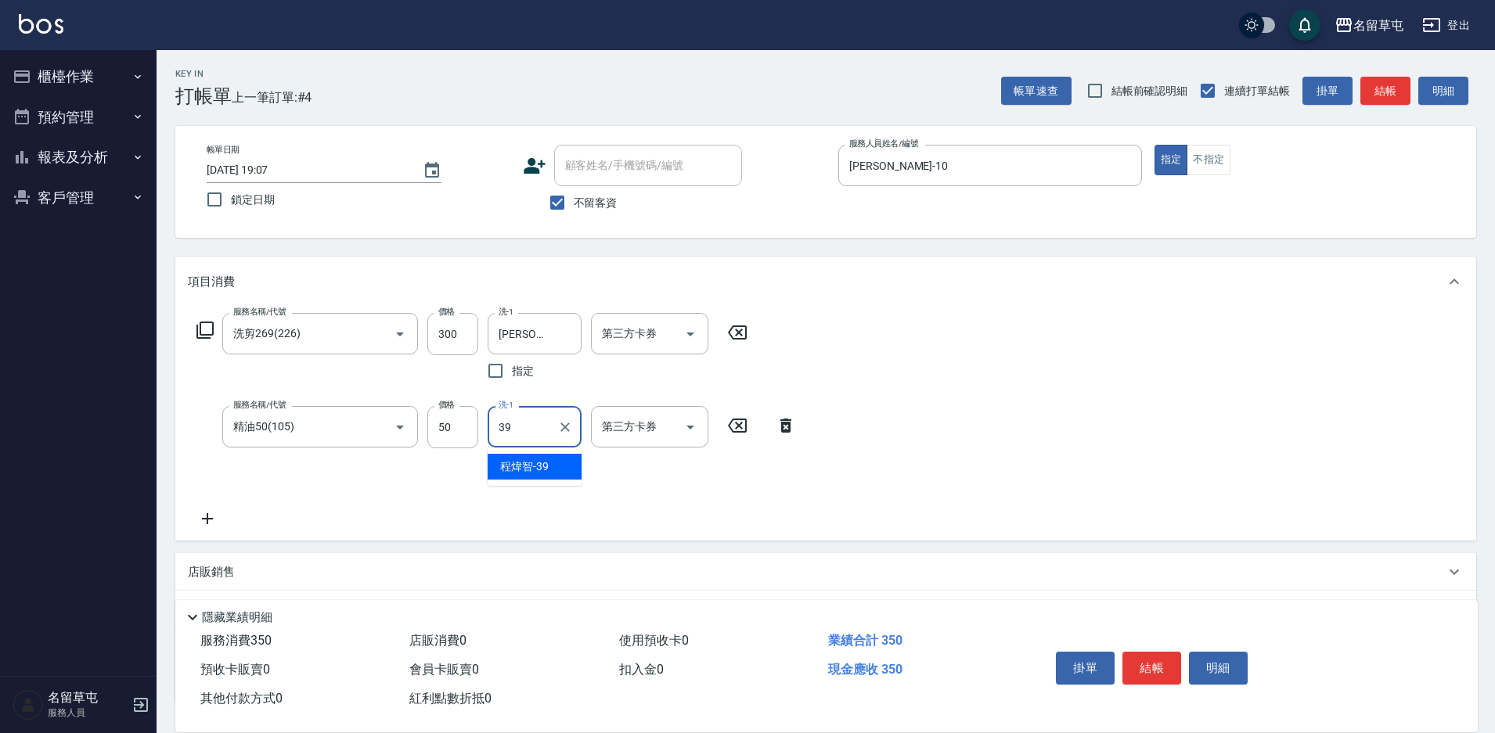
type input "[PERSON_NAME]-39"
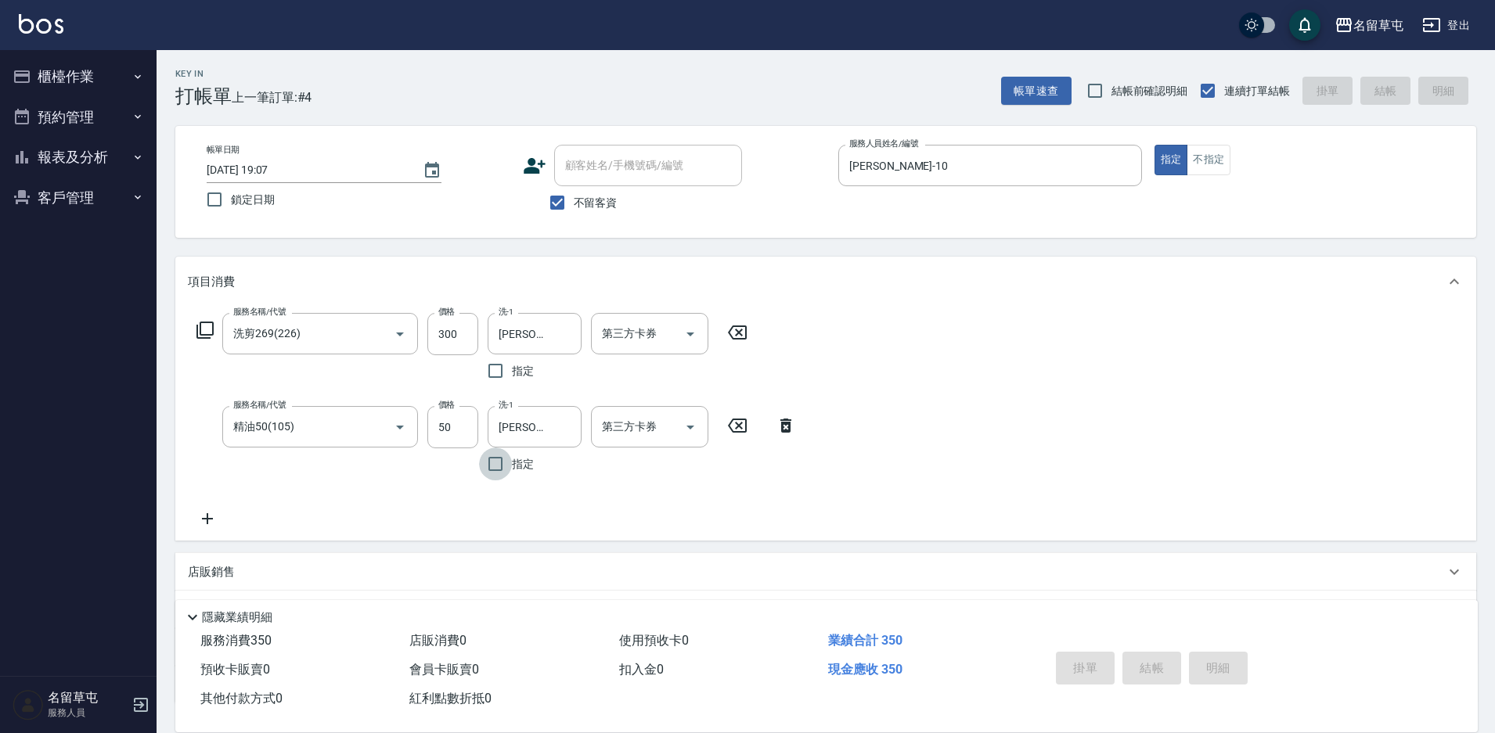
type input "[DATE] 19:08"
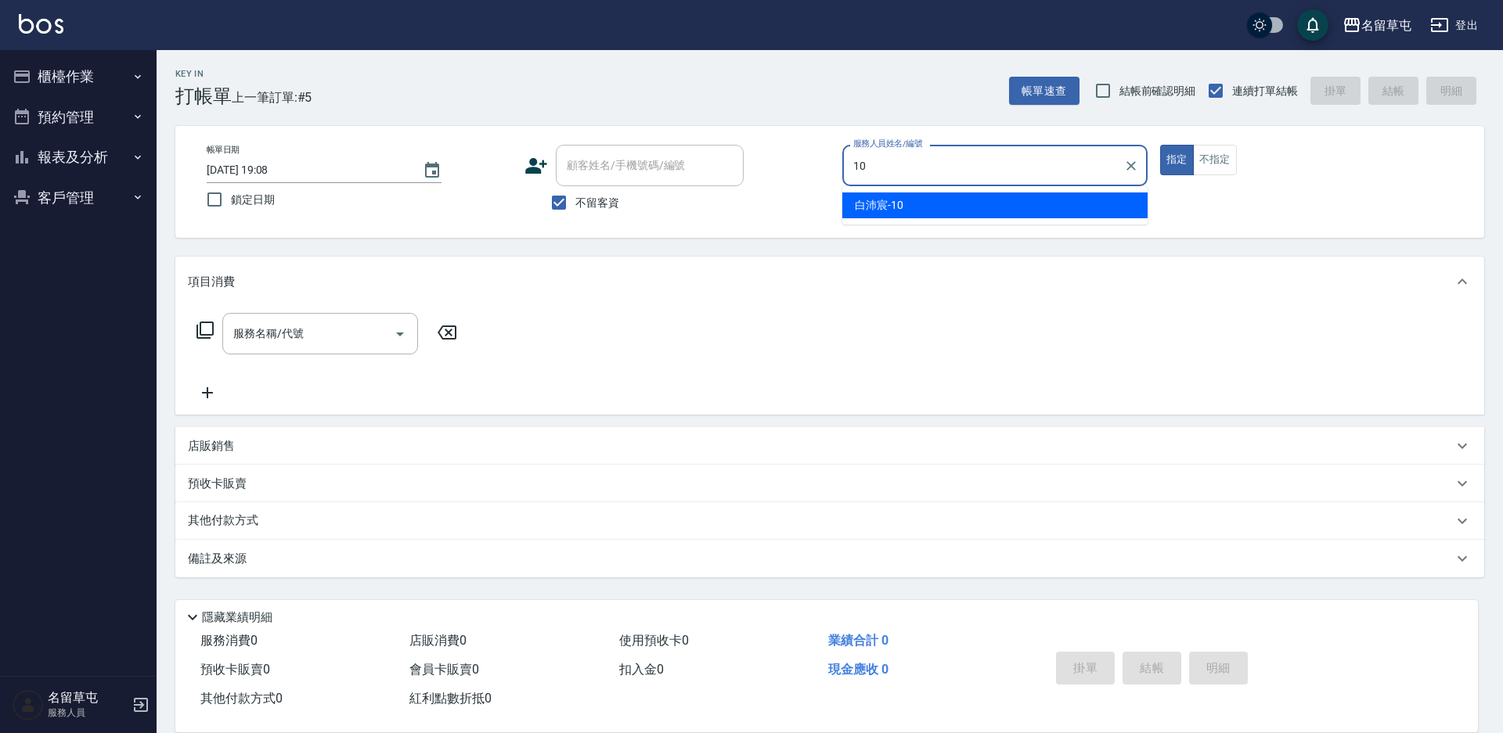
type input "[PERSON_NAME]-10"
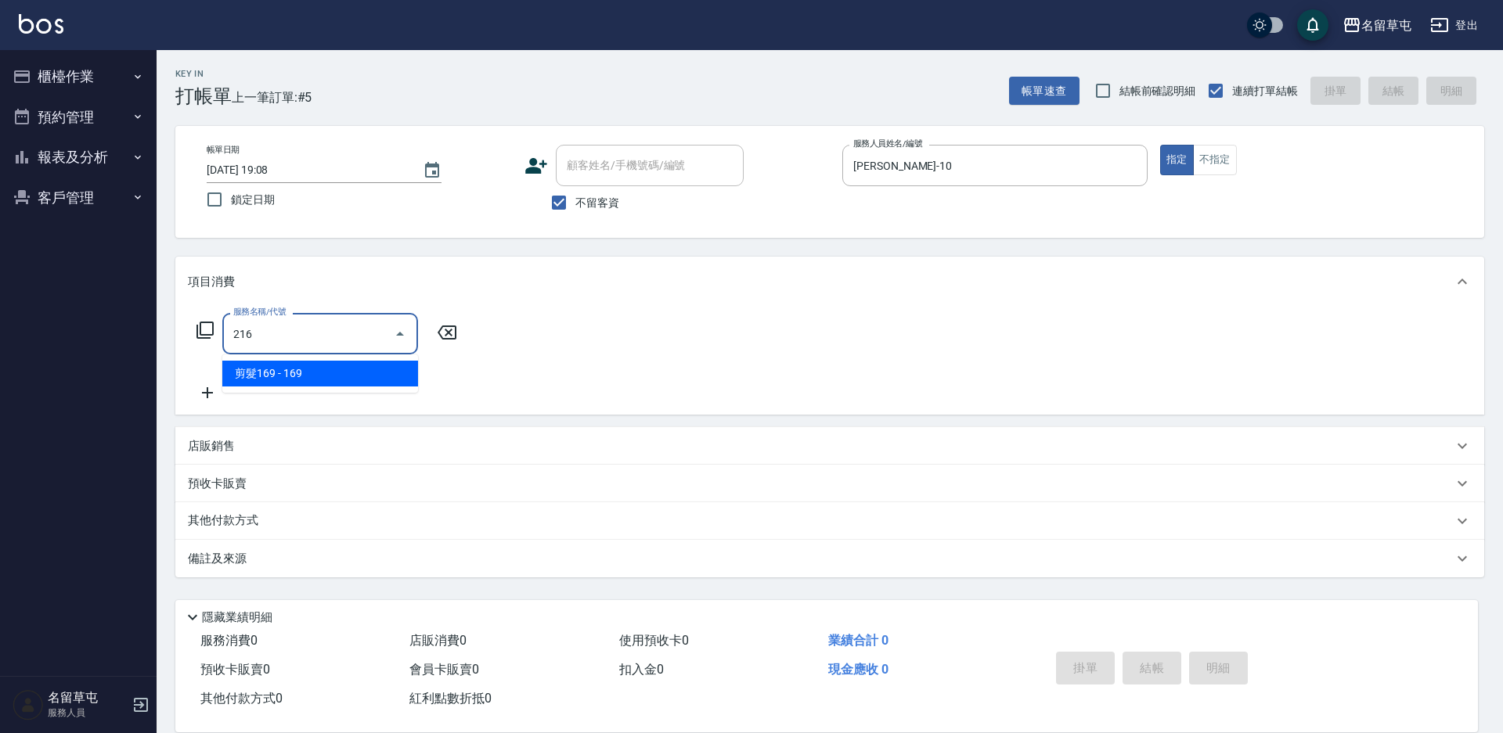
type input "剪髮169(216)"
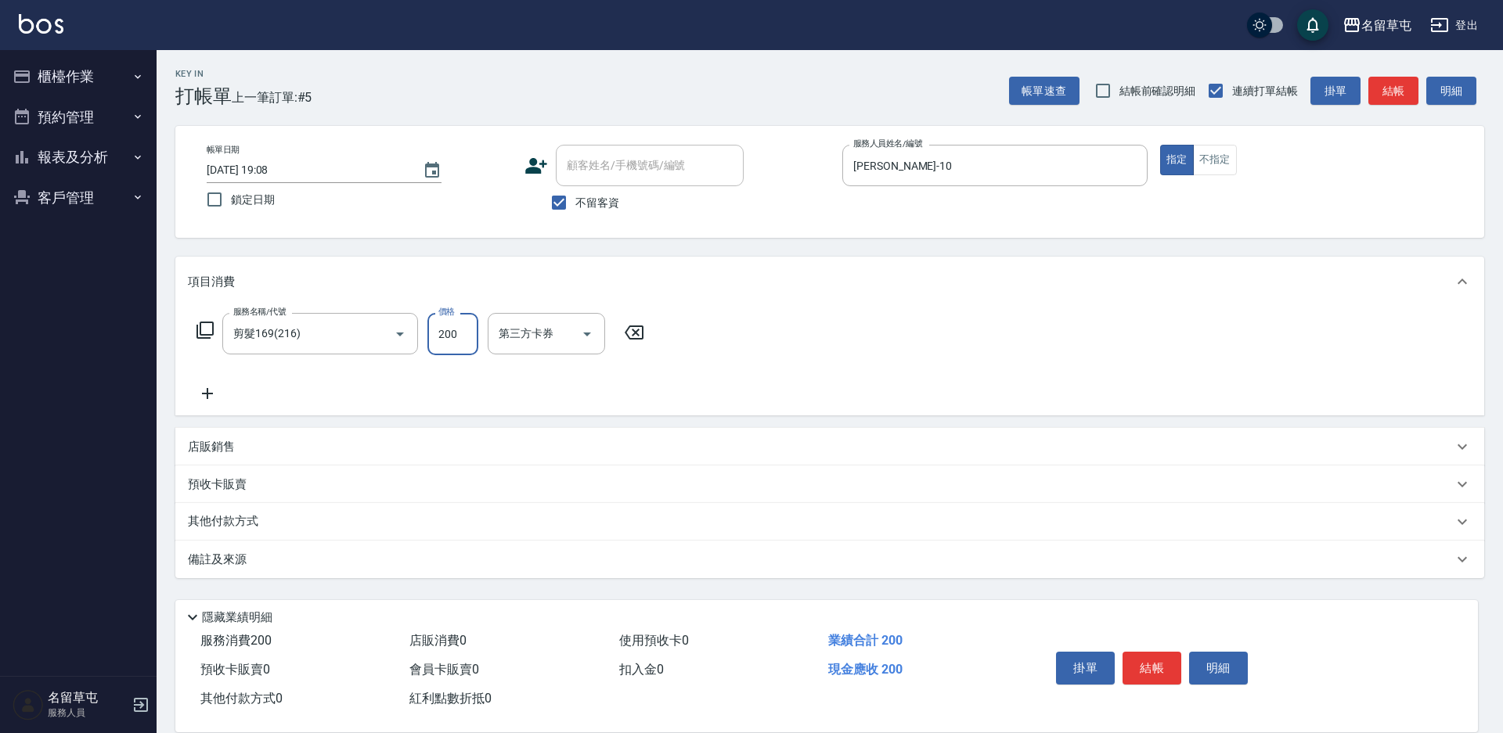
type input "200"
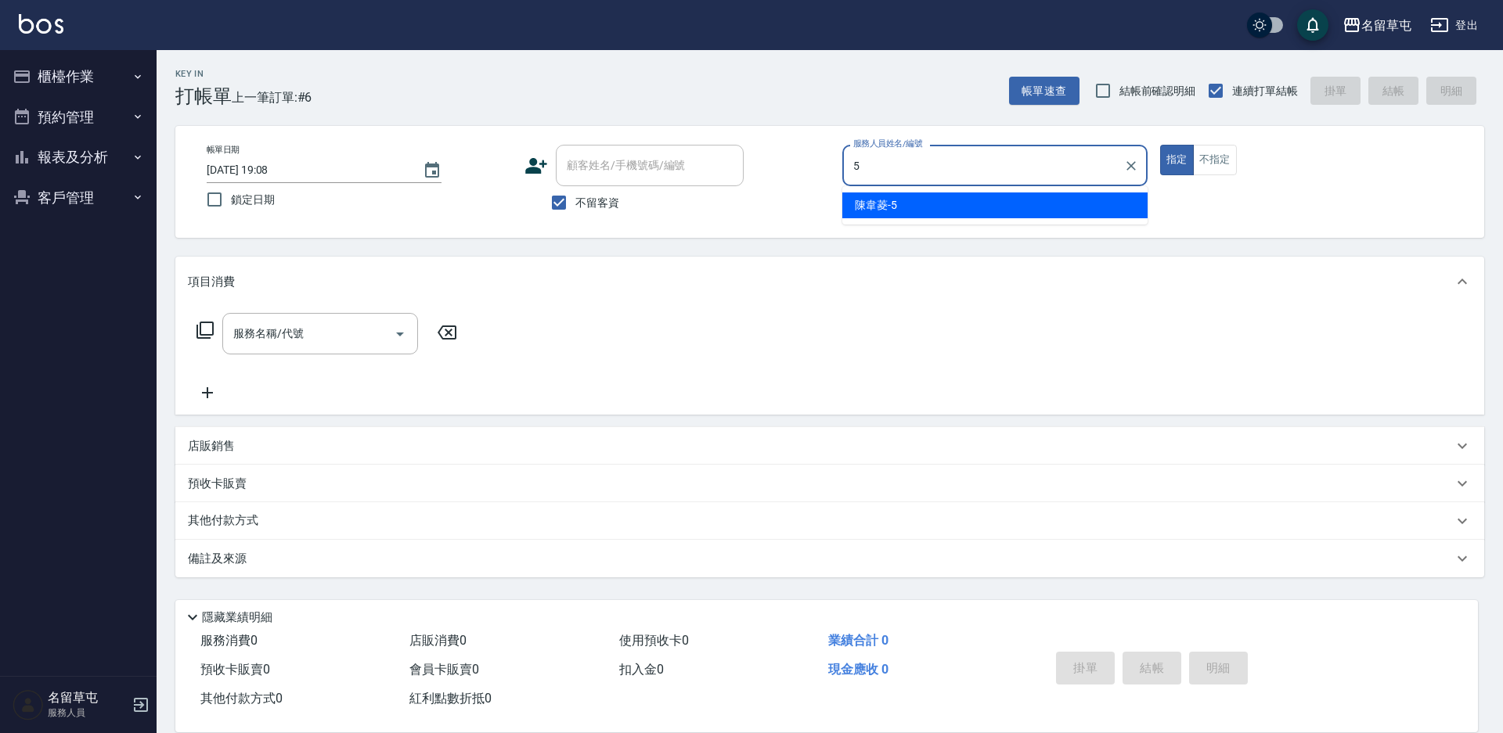
type input "[PERSON_NAME]-5"
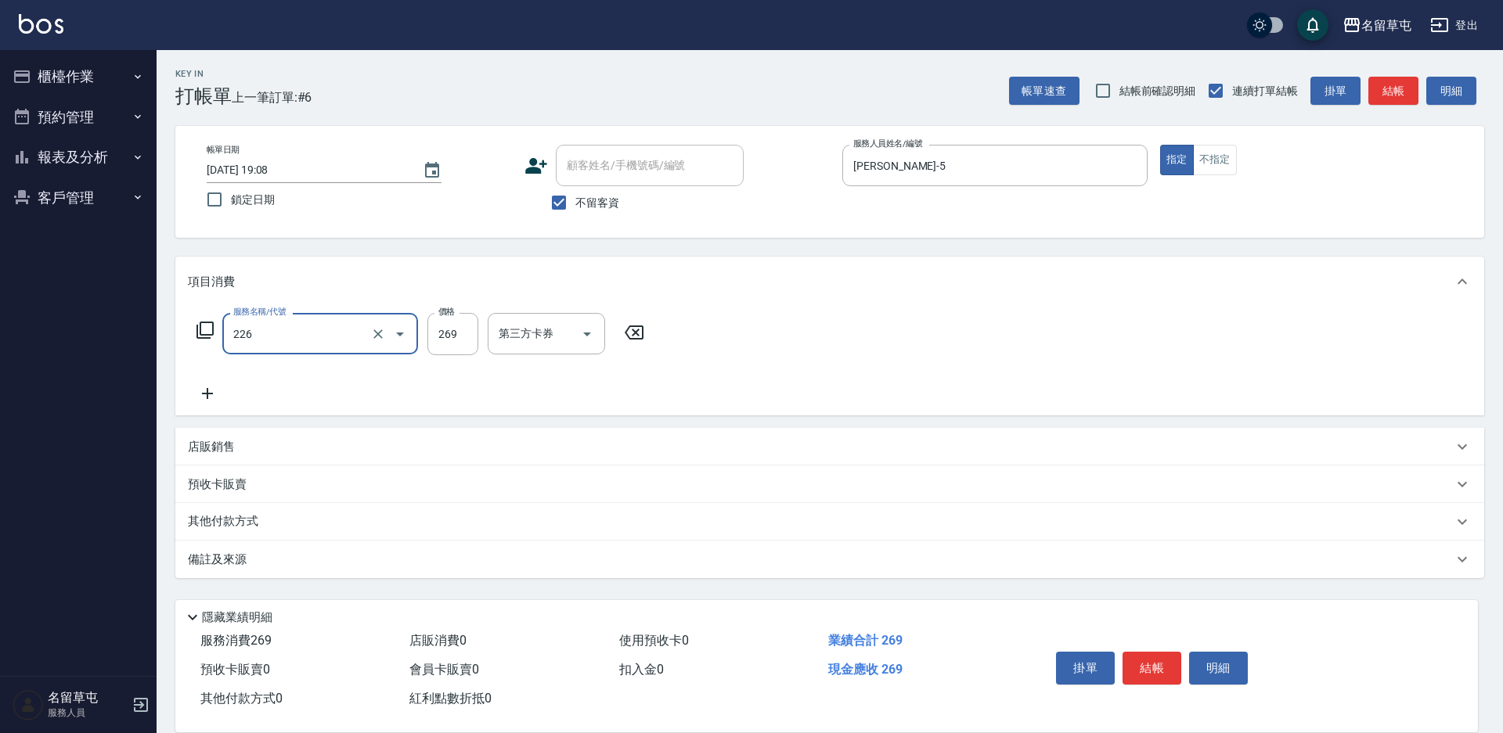
type input "洗剪269(226)"
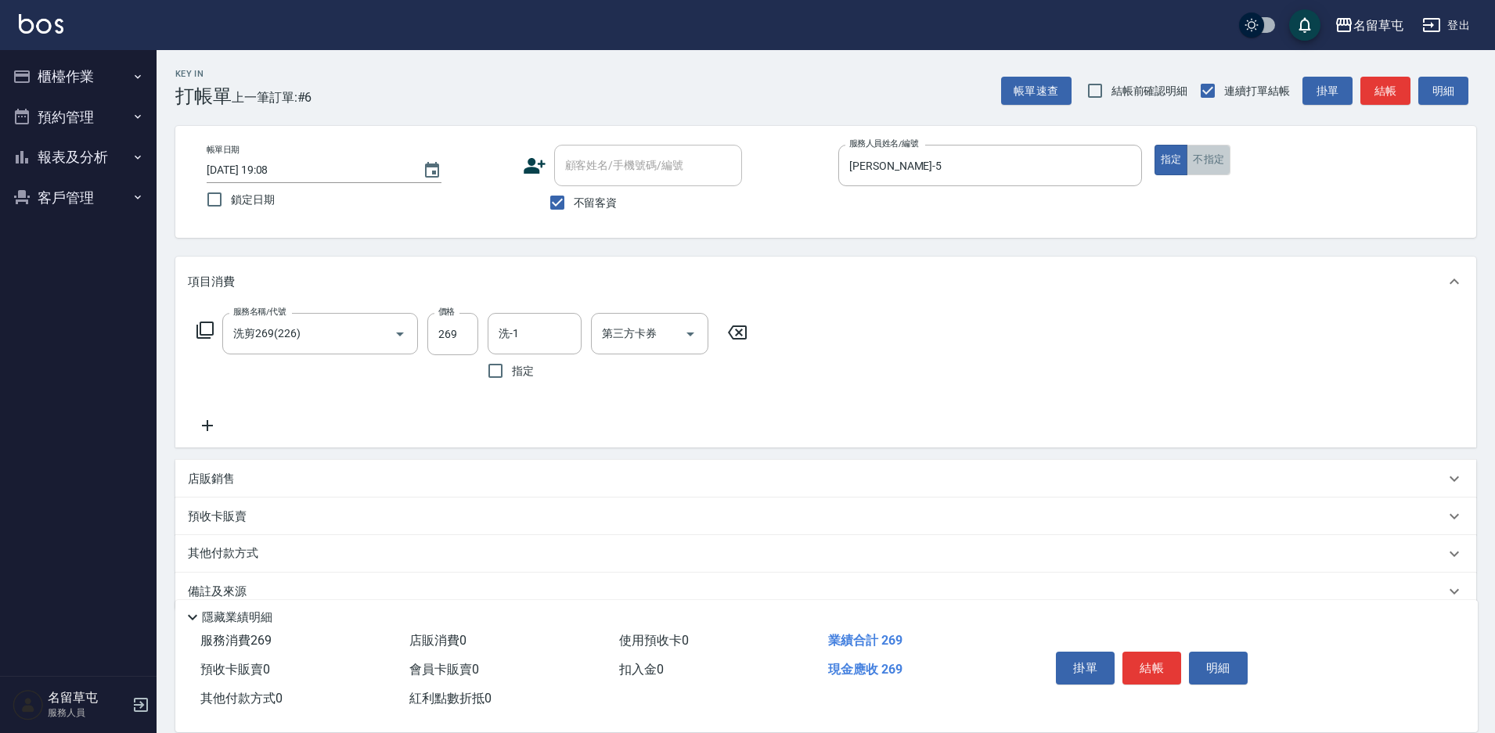
click at [1216, 159] on button "不指定" at bounding box center [1208, 160] width 44 height 31
click at [516, 327] on input "洗-1" at bounding box center [535, 333] width 80 height 27
type input "[PERSON_NAME]-5"
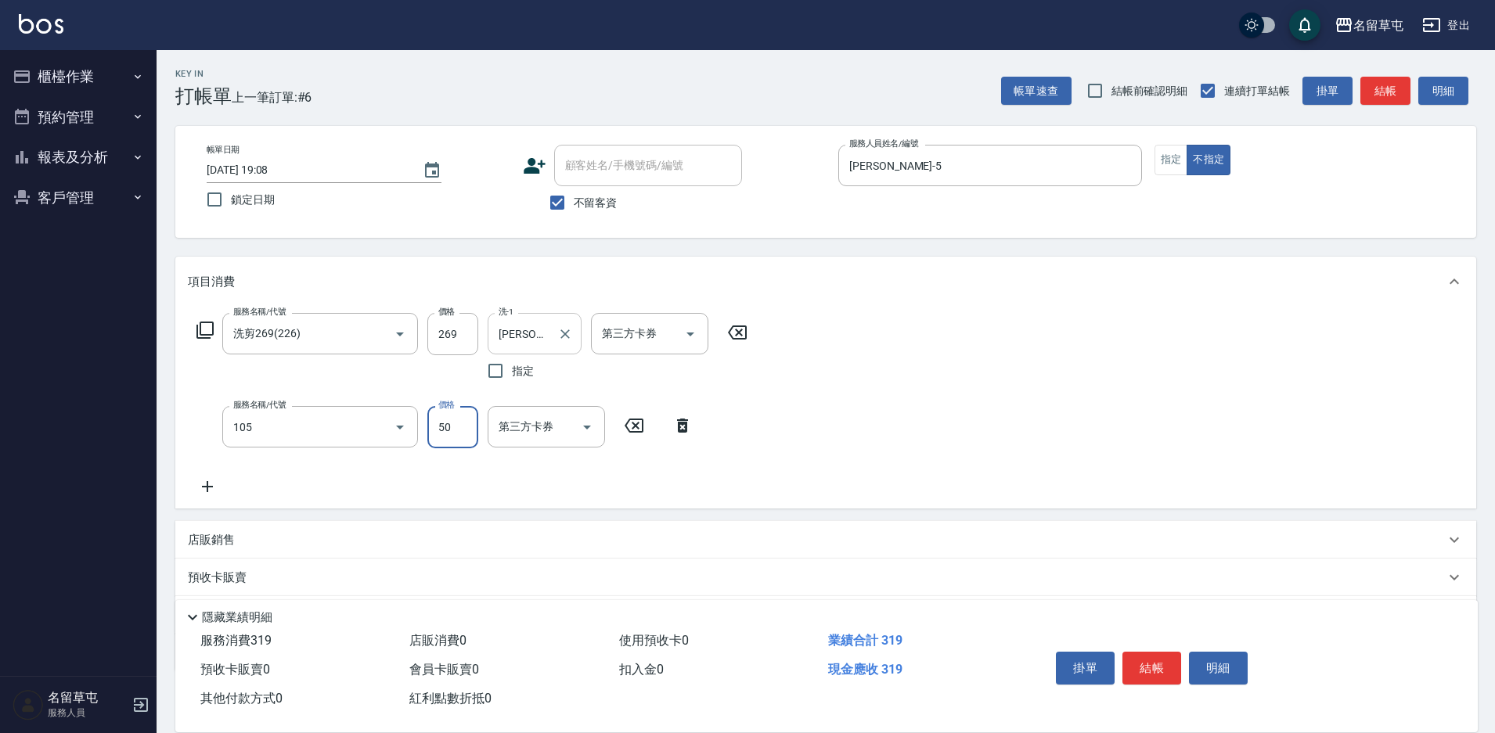
type input "精油50(105)"
type input "[PERSON_NAME]-5"
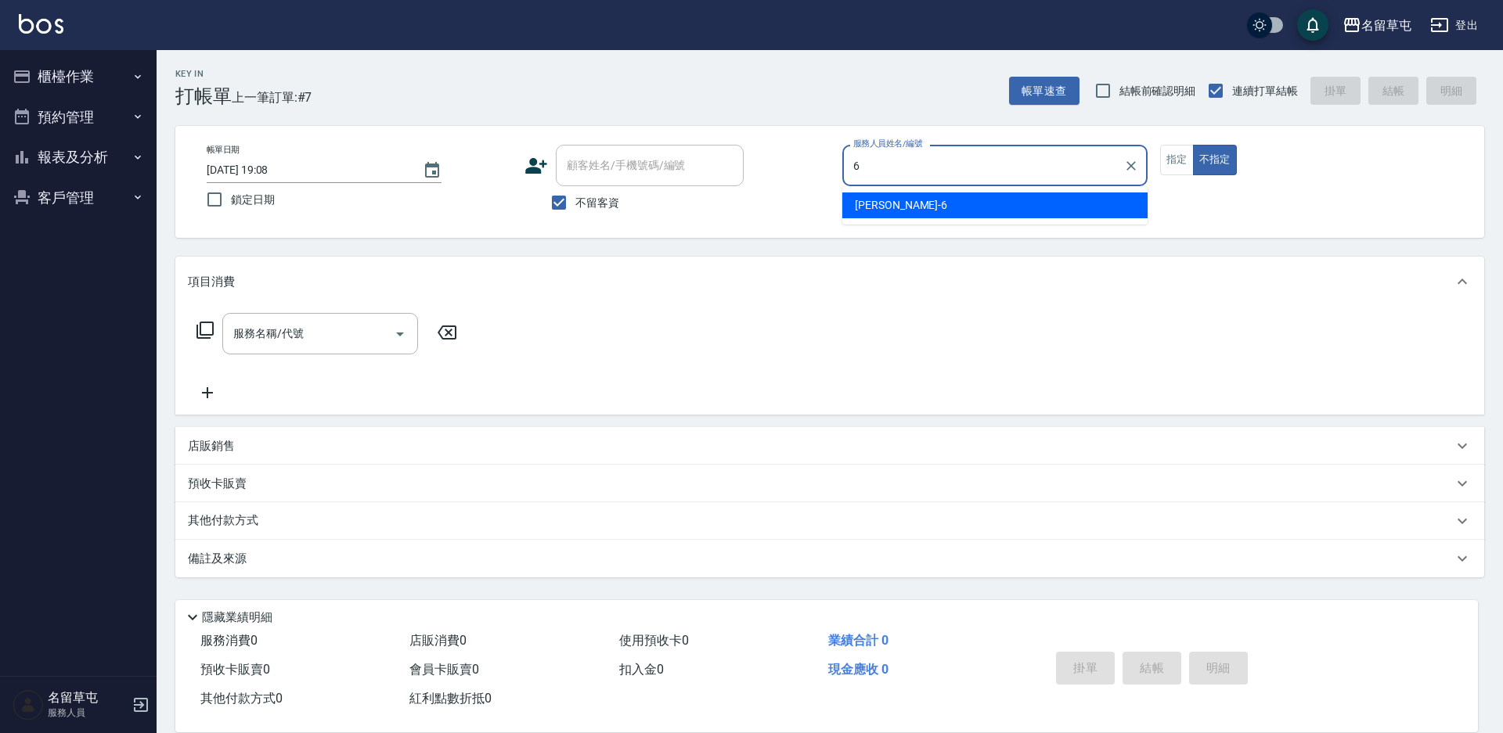
type input "[PERSON_NAME]-6"
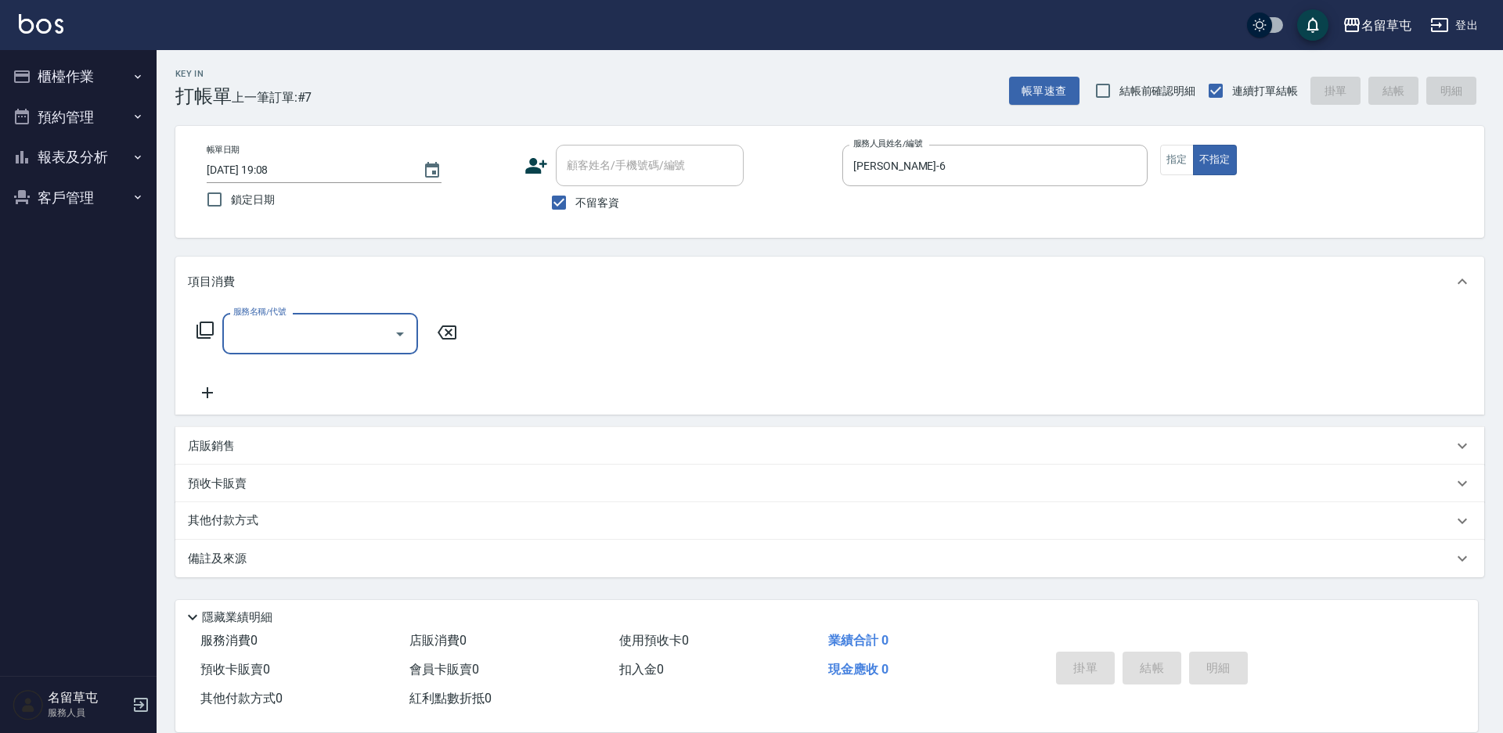
click at [1159, 163] on div "帳單日期 [DATE] 19:08 鎖定日期 顧客姓名/手機號碼/編號 顧客姓名/手機號碼/編號 不留客資 服務人員姓名/編號 [PERSON_NAME]-6…" at bounding box center [829, 182] width 1271 height 74
click at [1187, 167] on button "指定" at bounding box center [1177, 160] width 34 height 31
click at [318, 352] on div "服務名稱/代號" at bounding box center [320, 333] width 196 height 41
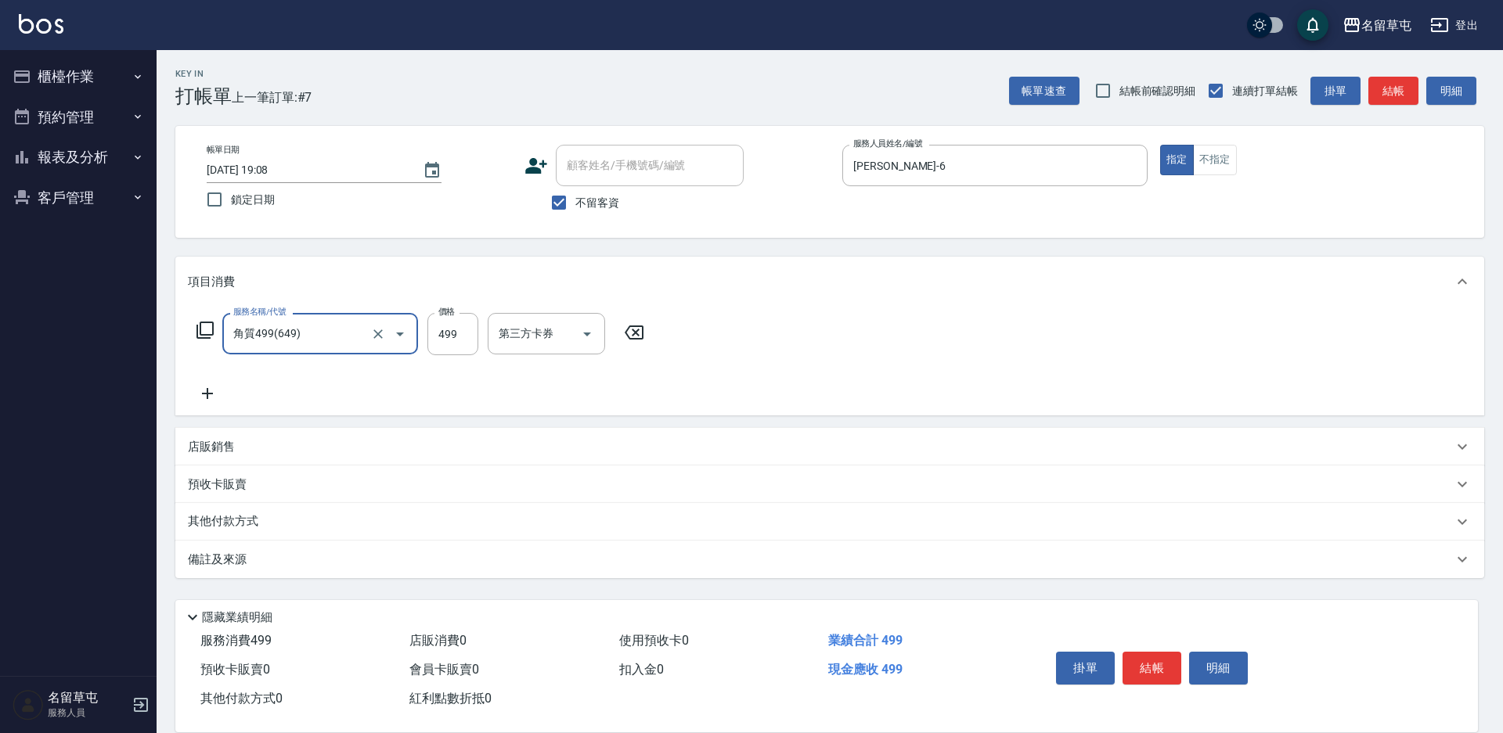
type input "角質499(649)"
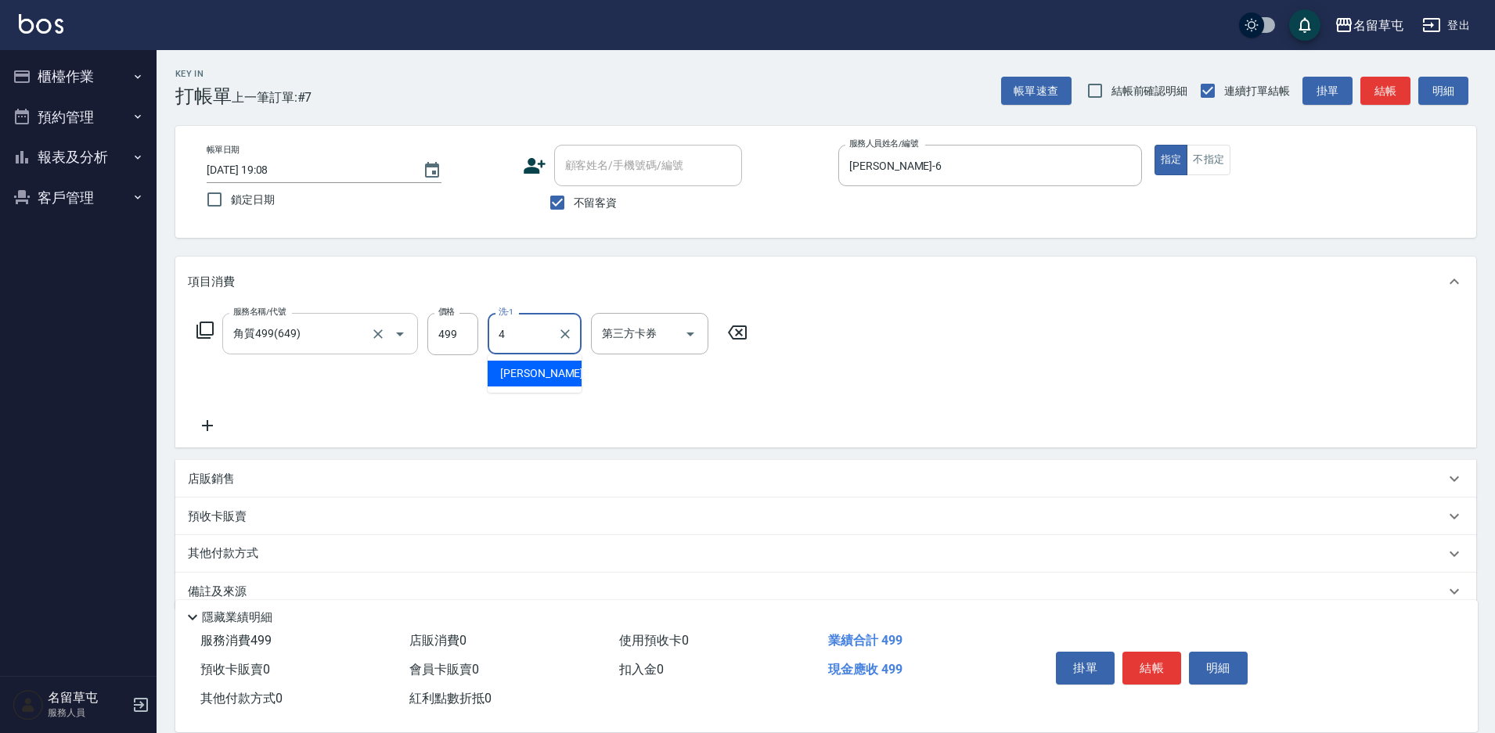
type input "[PERSON_NAME]-4"
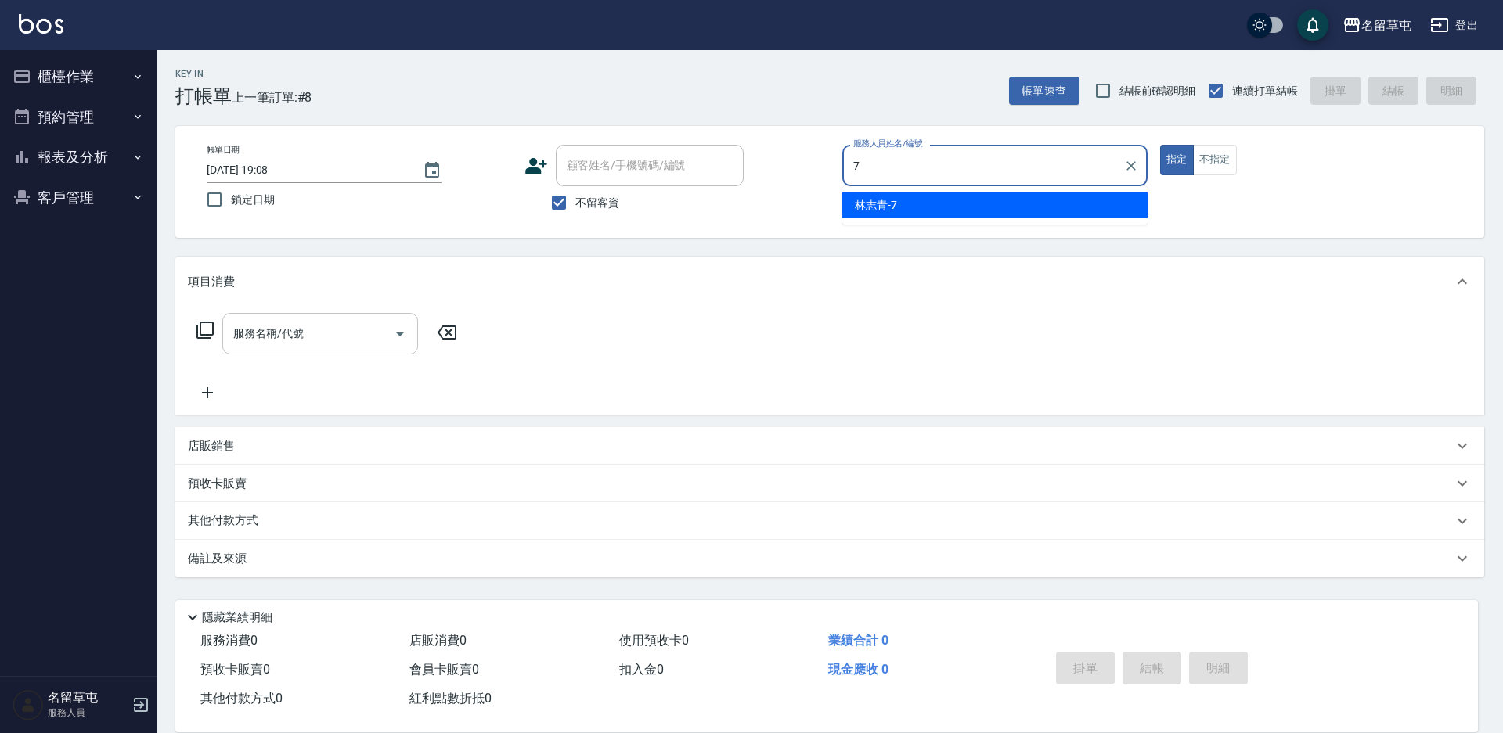
type input "林志青-7"
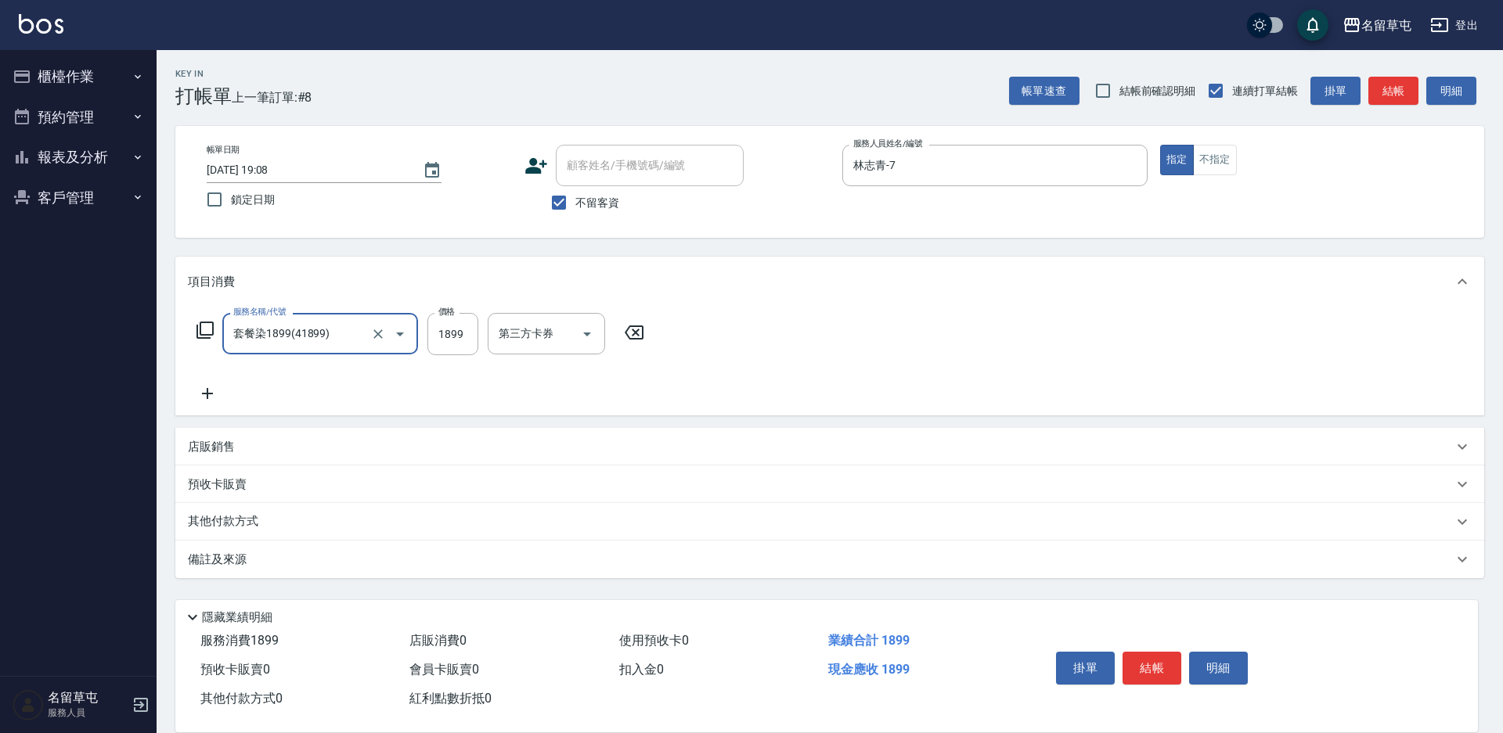
type input "套餐染1899(41899)"
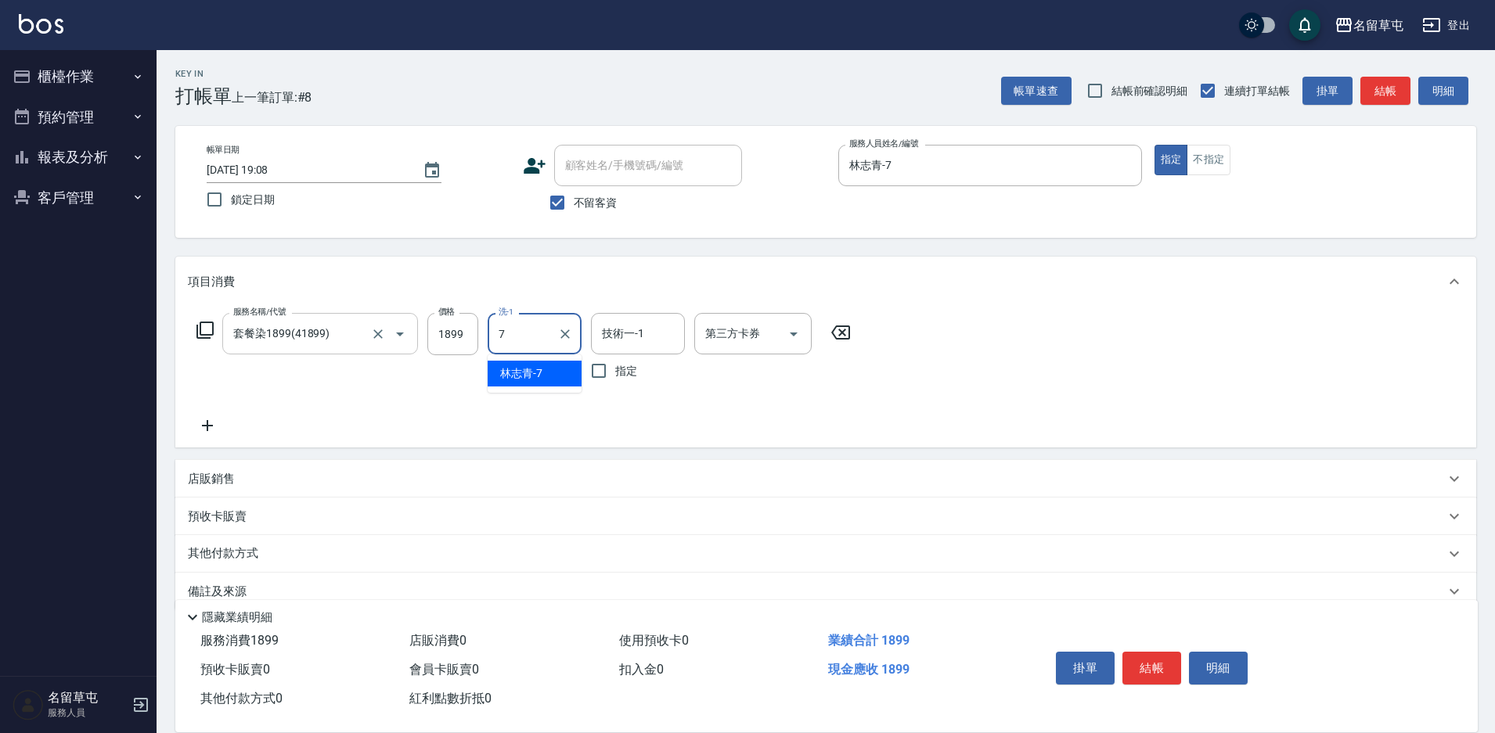
type input "林志青-7"
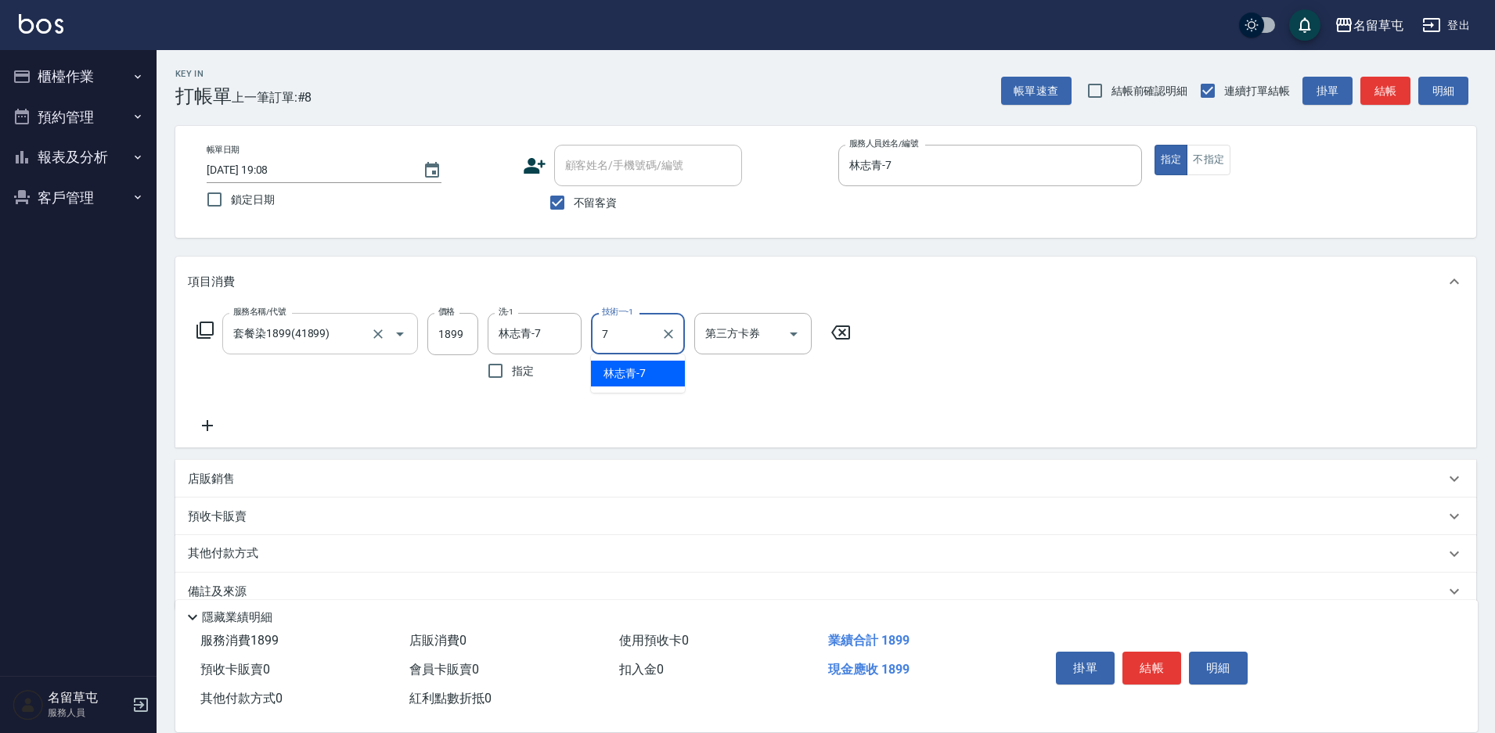
type input "林志青-7"
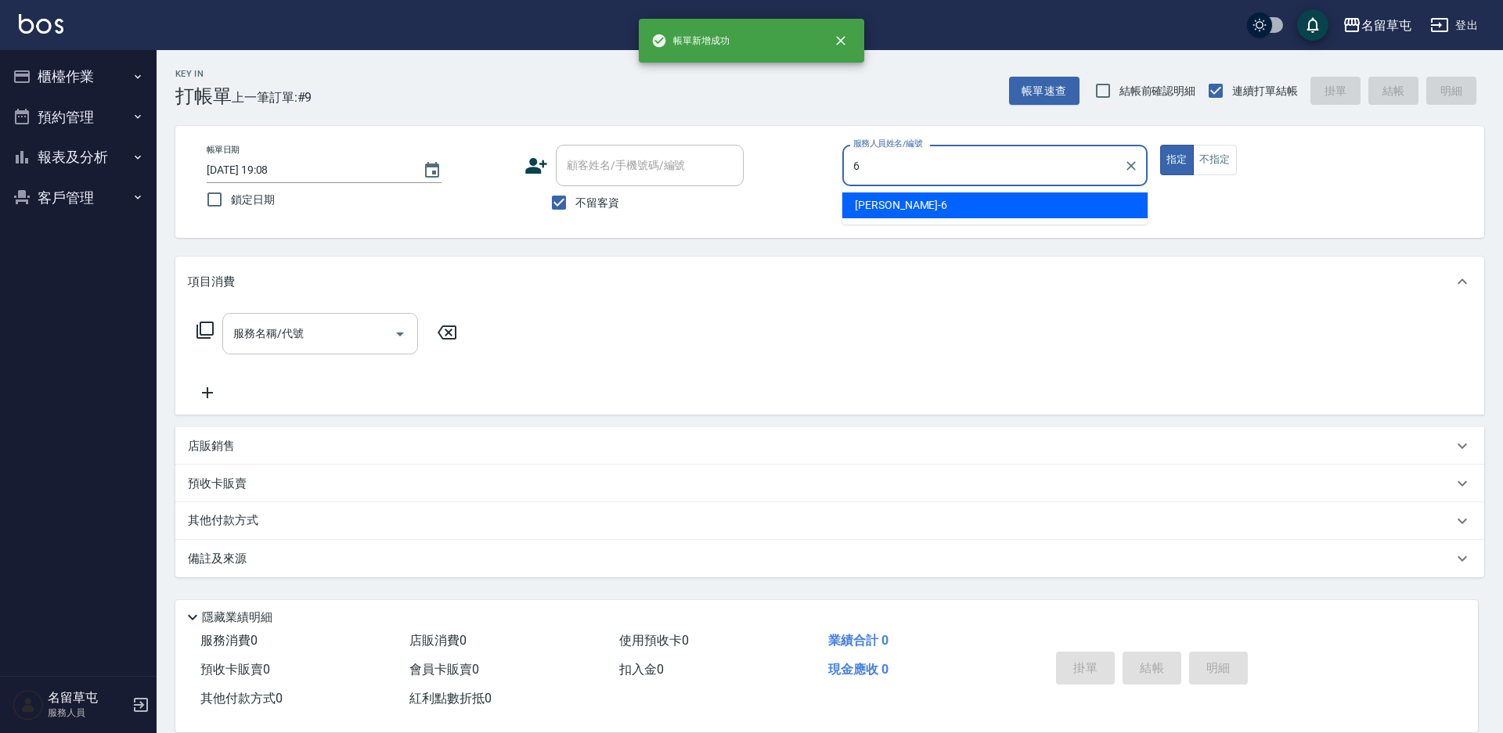
type input "[PERSON_NAME]-6"
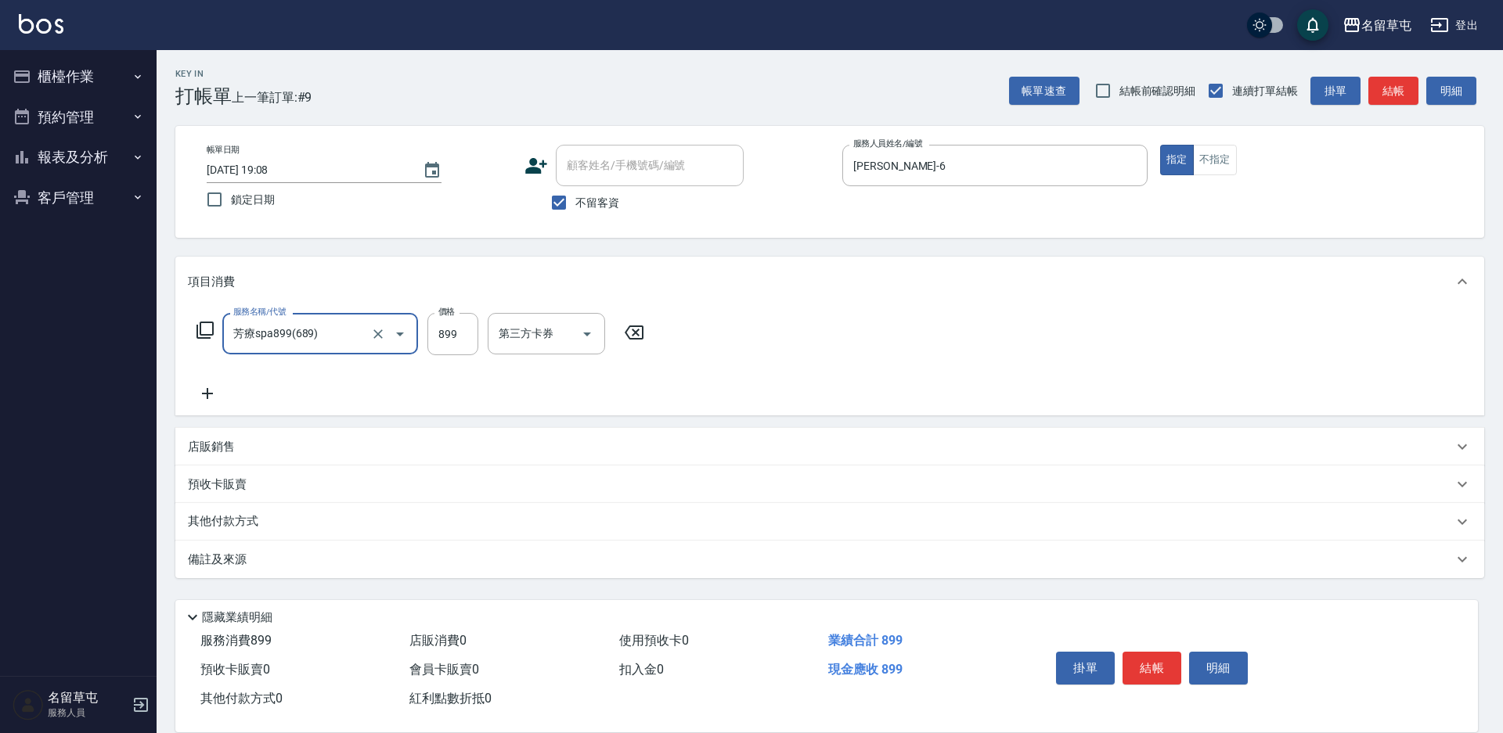
type input "芳療spa899(689)"
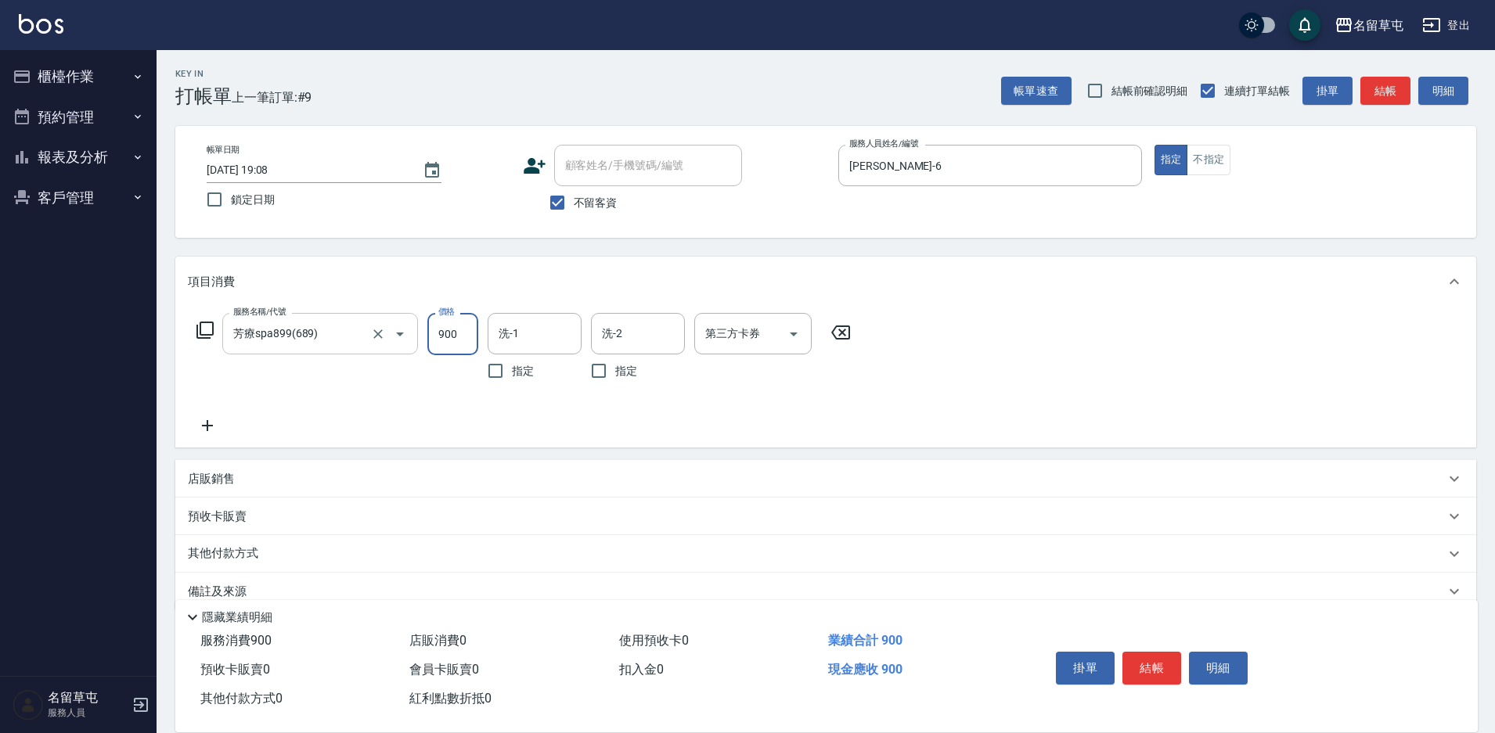
type input "900"
type input "[PERSON_NAME]-6"
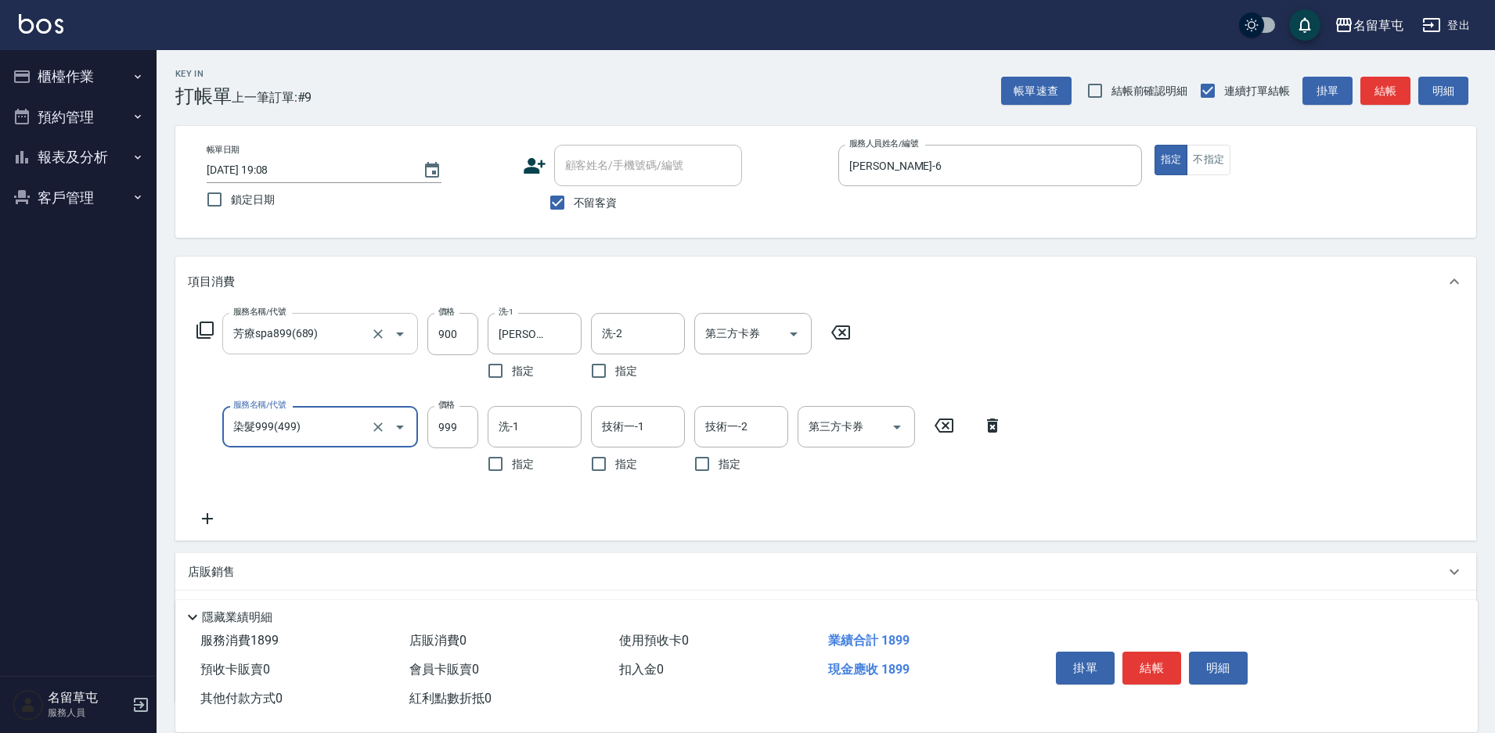
type input "染髮999(499)"
type input "900"
type input "[PERSON_NAME]-6"
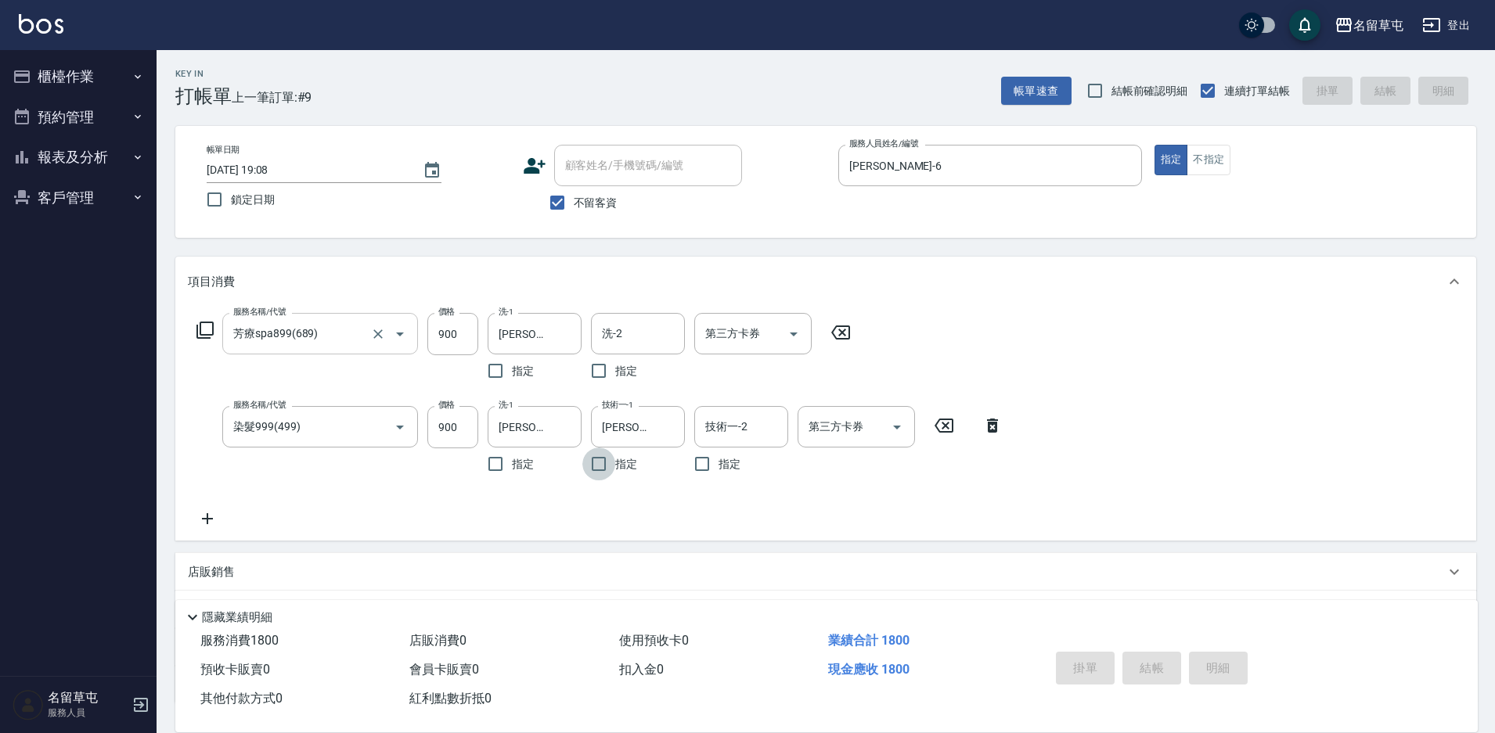
type input "[DATE] 19:09"
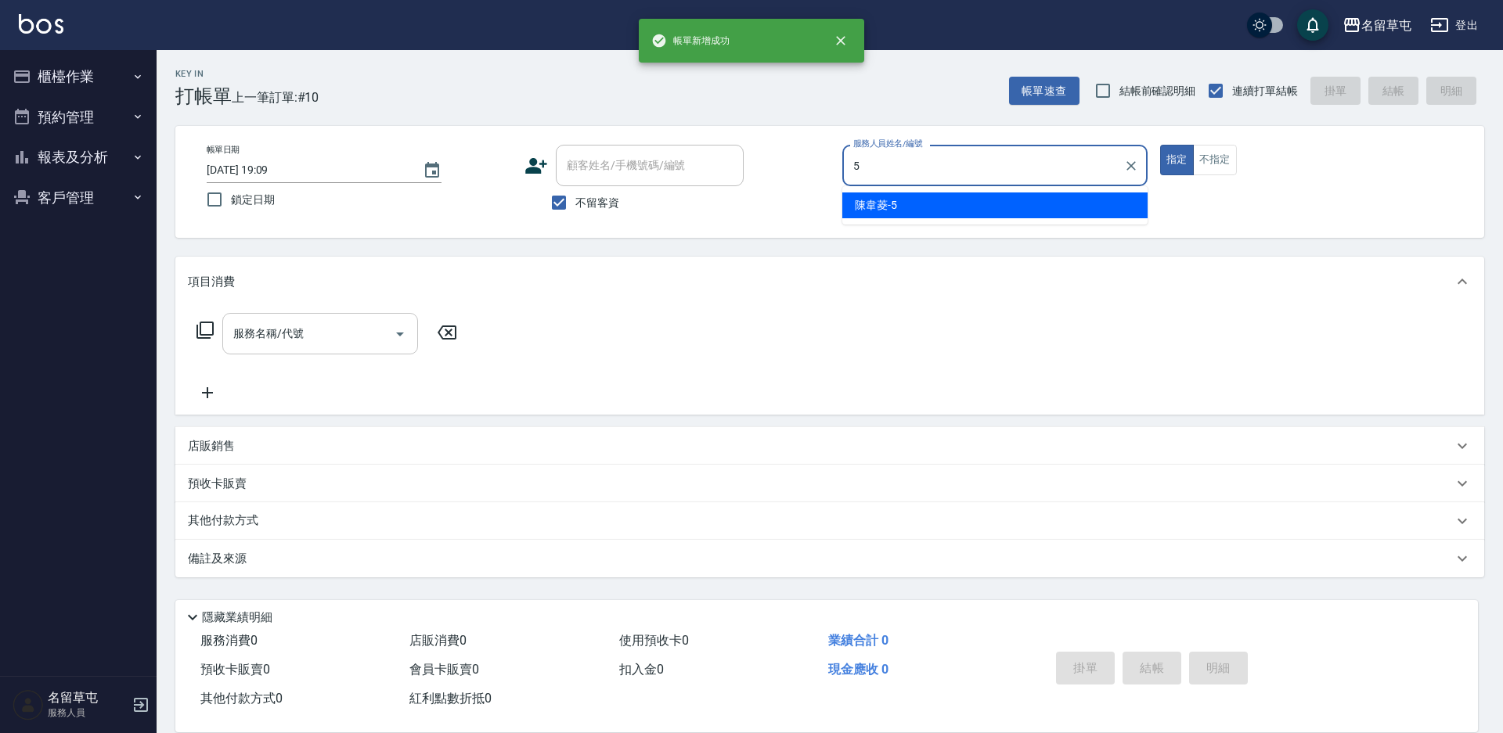
type input "[PERSON_NAME]-5"
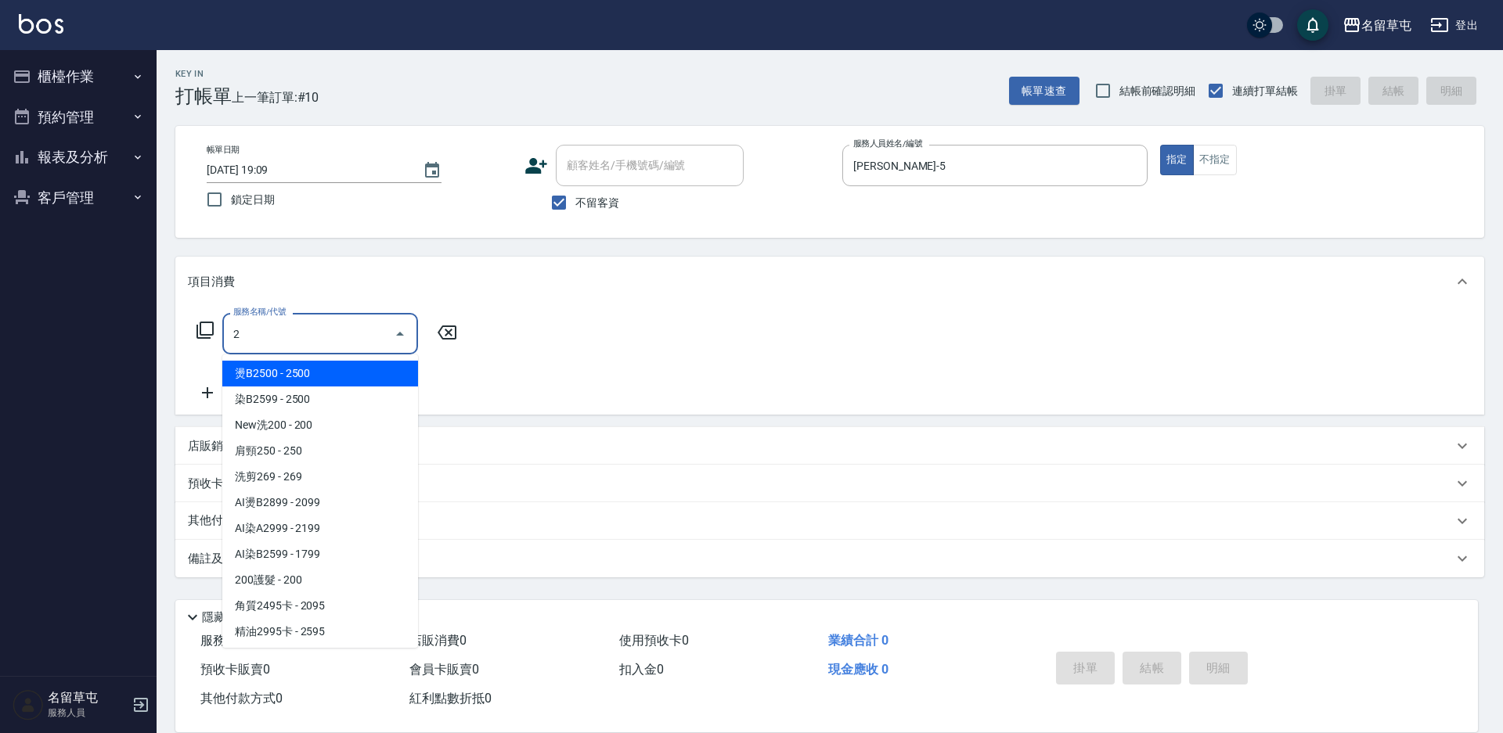
type input "2"
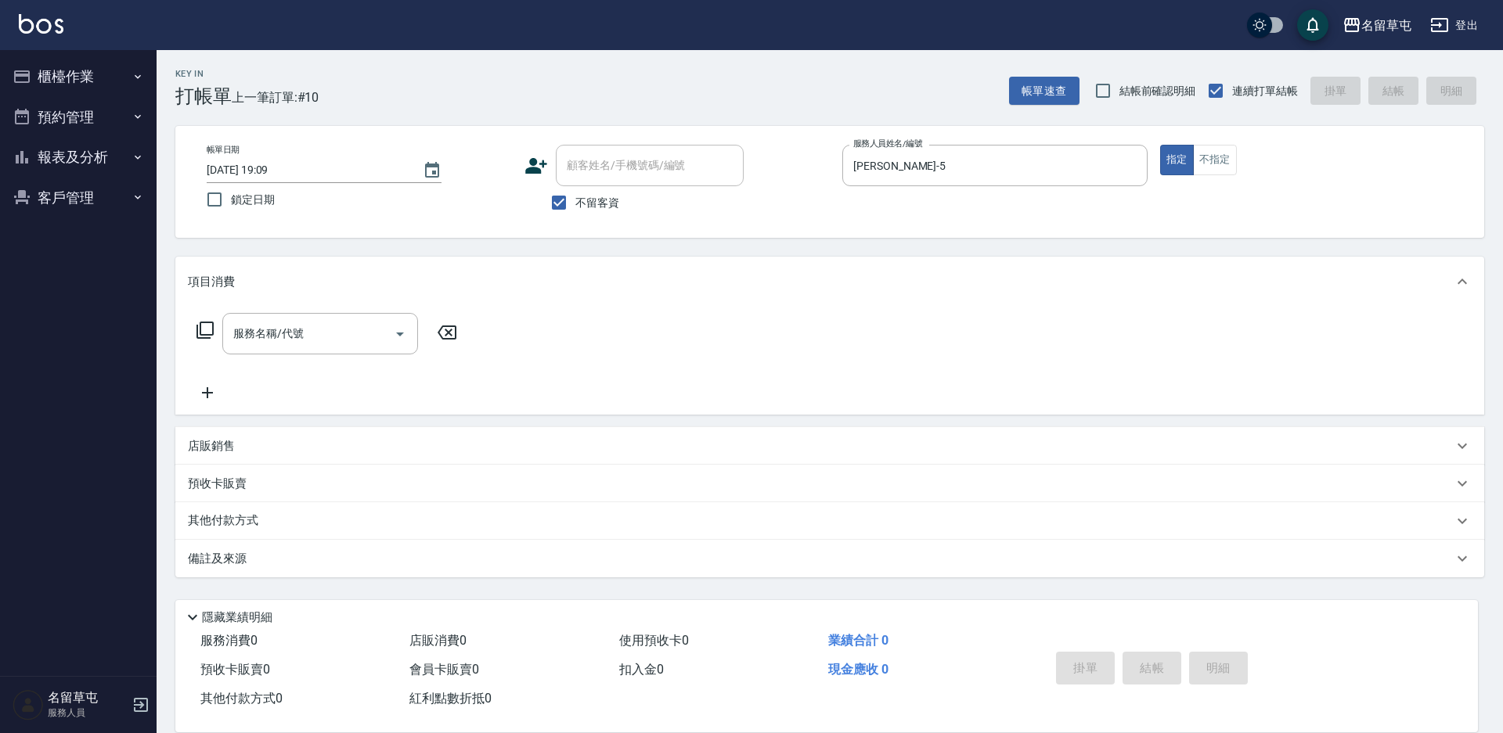
click at [1211, 178] on div "帳單日期 [DATE] 19:09 鎖定日期 顧客姓名/手機號碼/編號 顧客姓名/手機號碼/編號 不留客資 服務人員姓名/編號 [PERSON_NAME]-5…" at bounding box center [829, 182] width 1271 height 74
click at [1217, 162] on button "不指定" at bounding box center [1215, 160] width 44 height 31
click at [255, 352] on div "服務名稱/代號" at bounding box center [320, 333] width 196 height 41
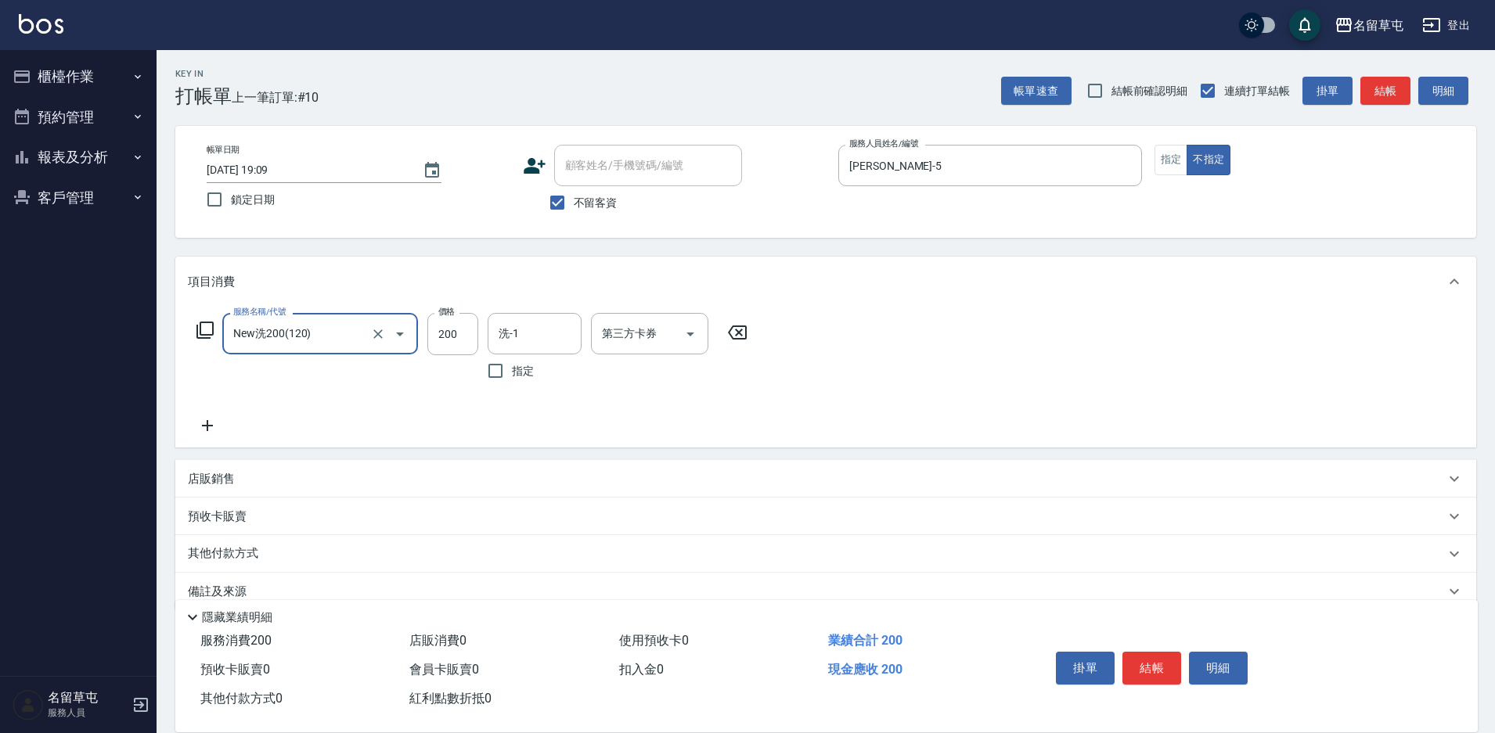
type input "New洗200(120)"
type input "200"
type input "[PERSON_NAME]-5"
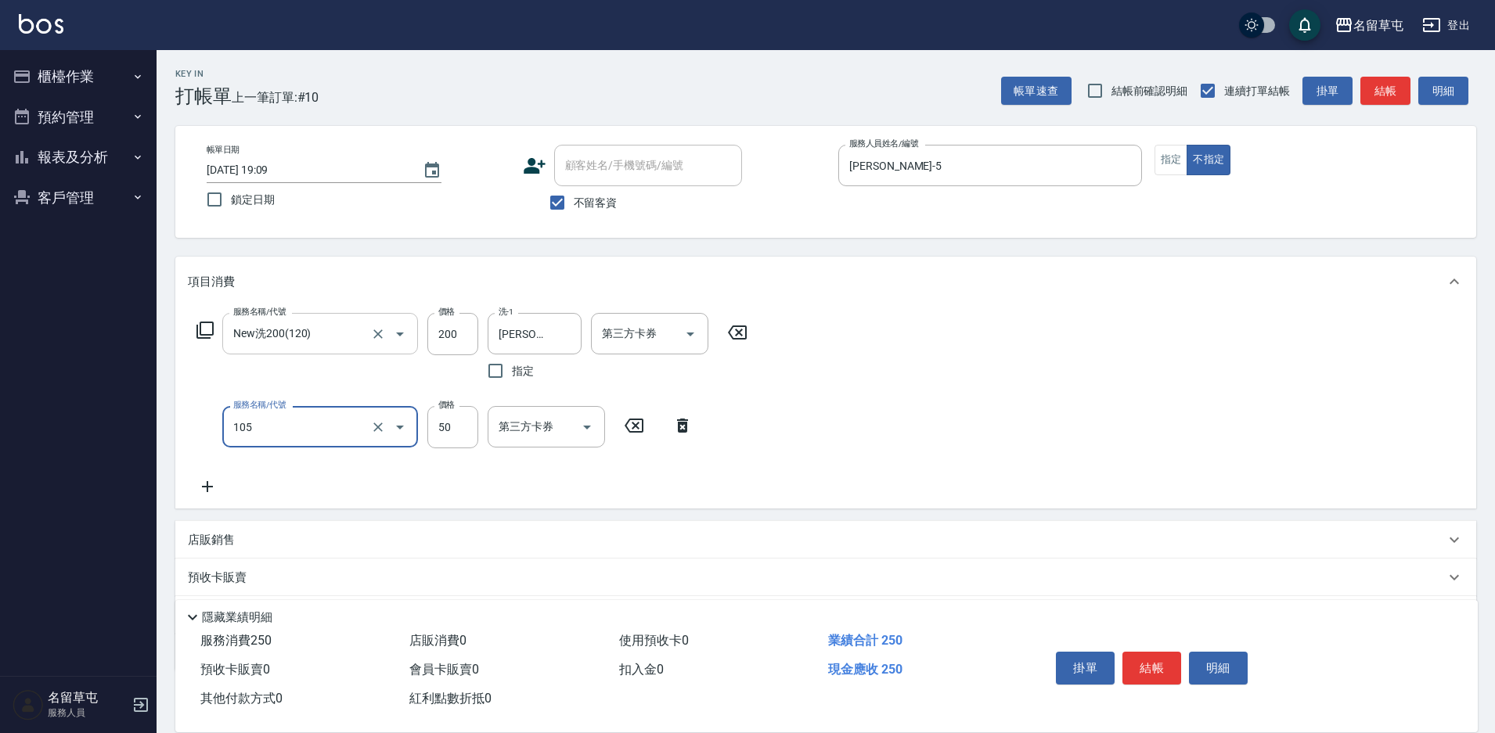
type input "精油50(105)"
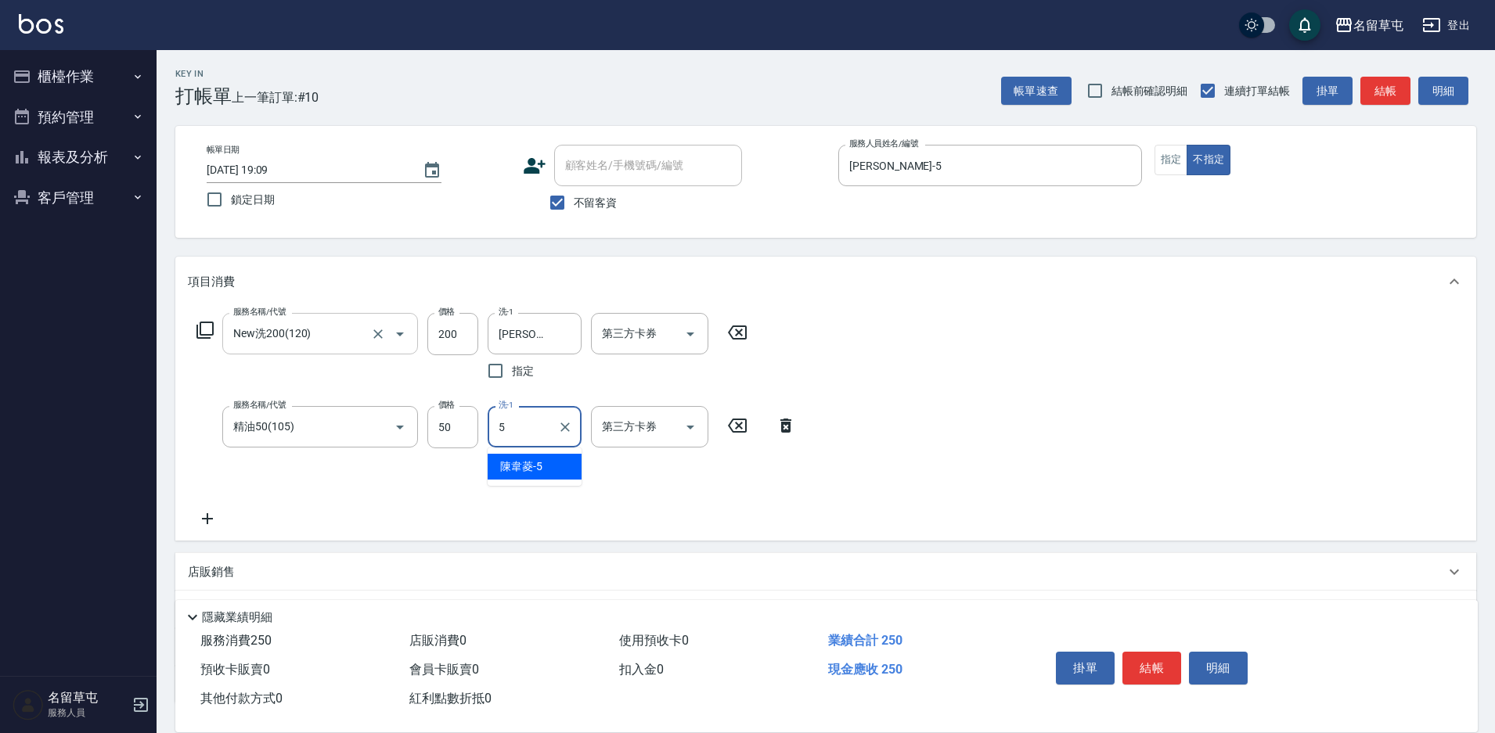
type input "[PERSON_NAME]-5"
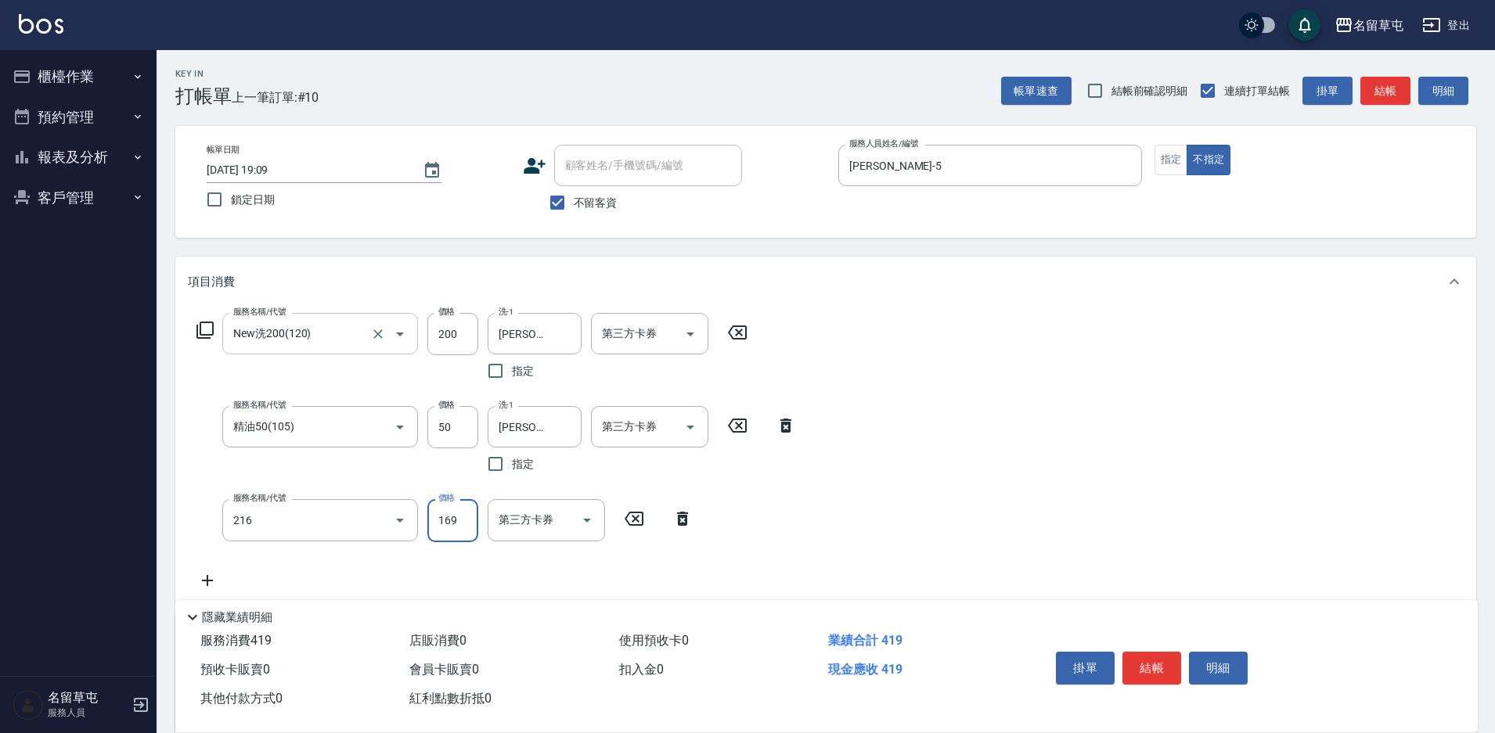
type input "剪髮169(216)"
type input "50"
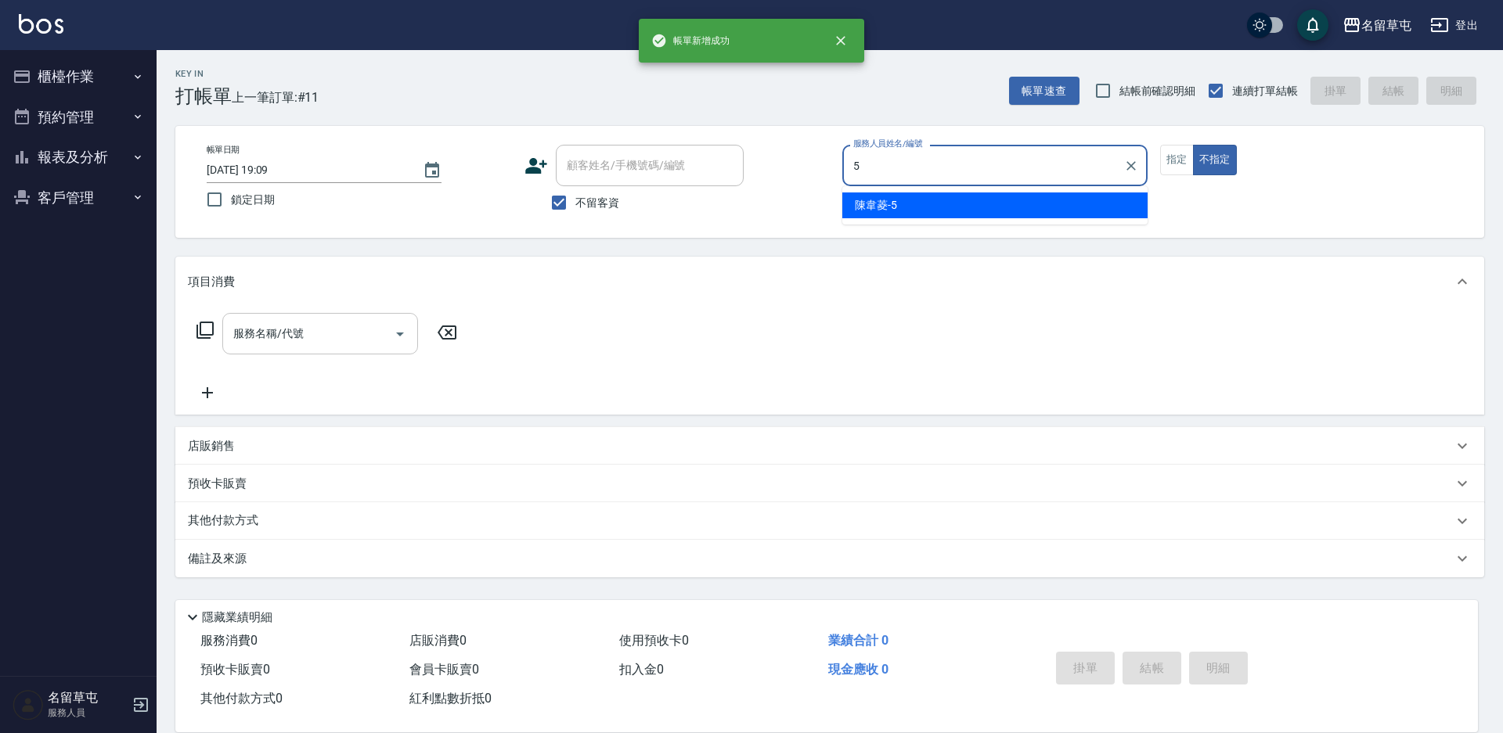
type input "[PERSON_NAME]-5"
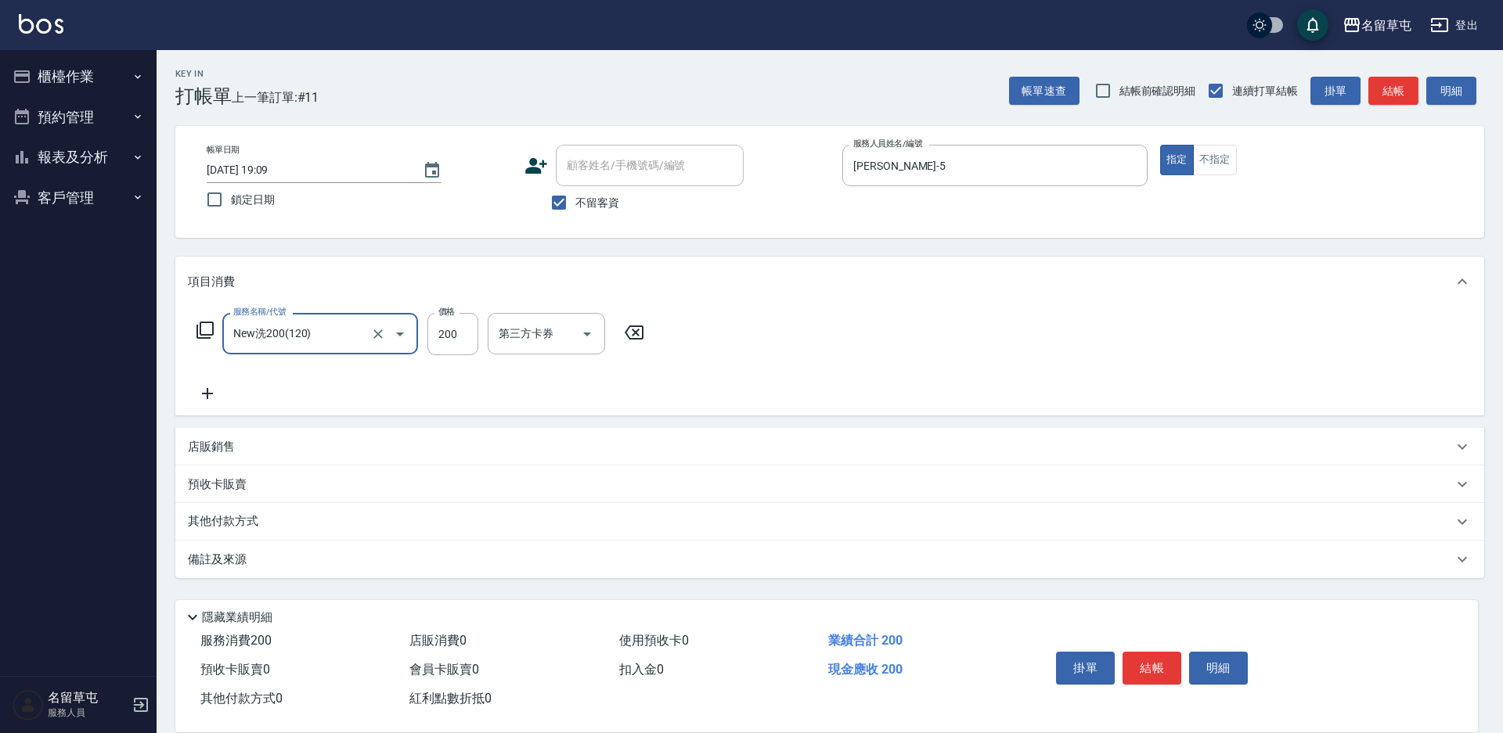
type input "New洗200(120)"
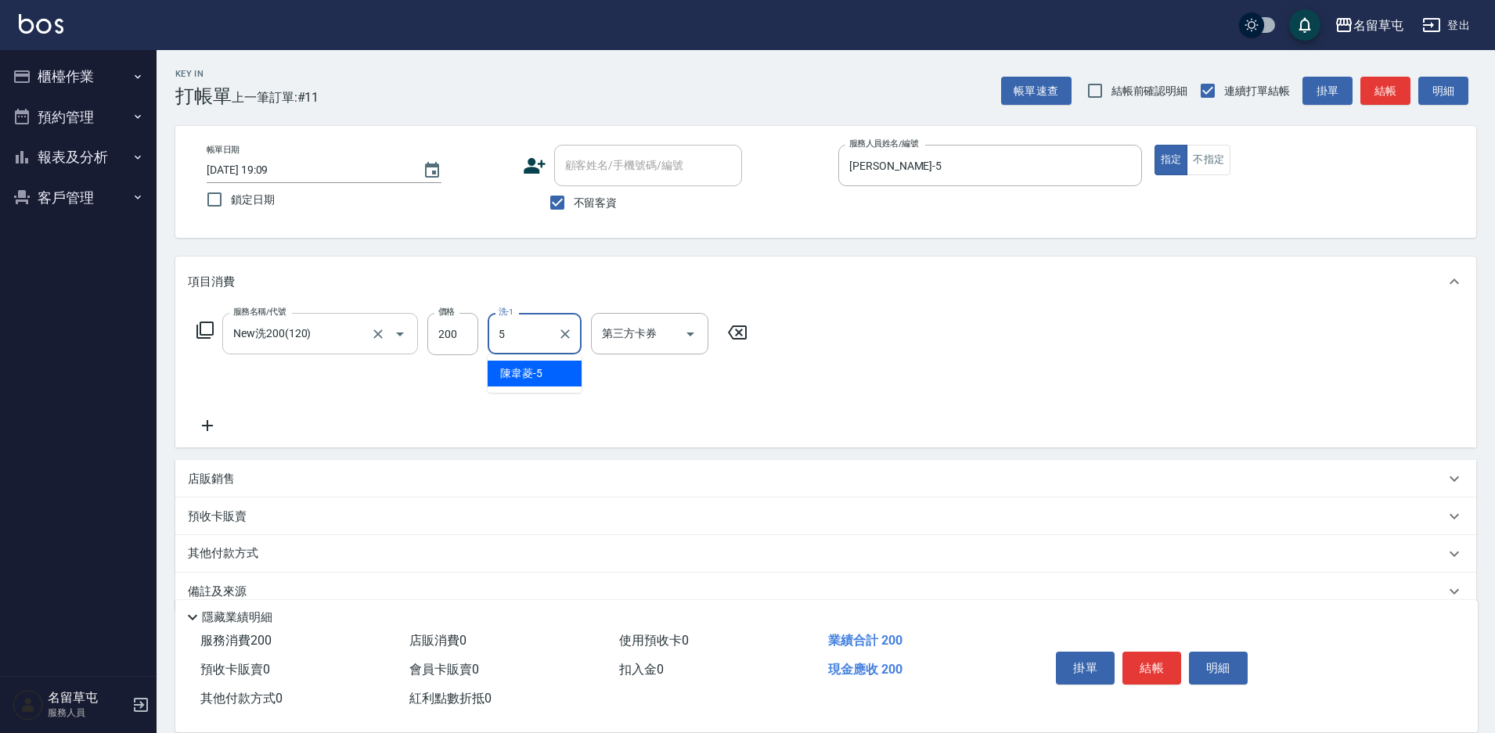
type input "[PERSON_NAME]-5"
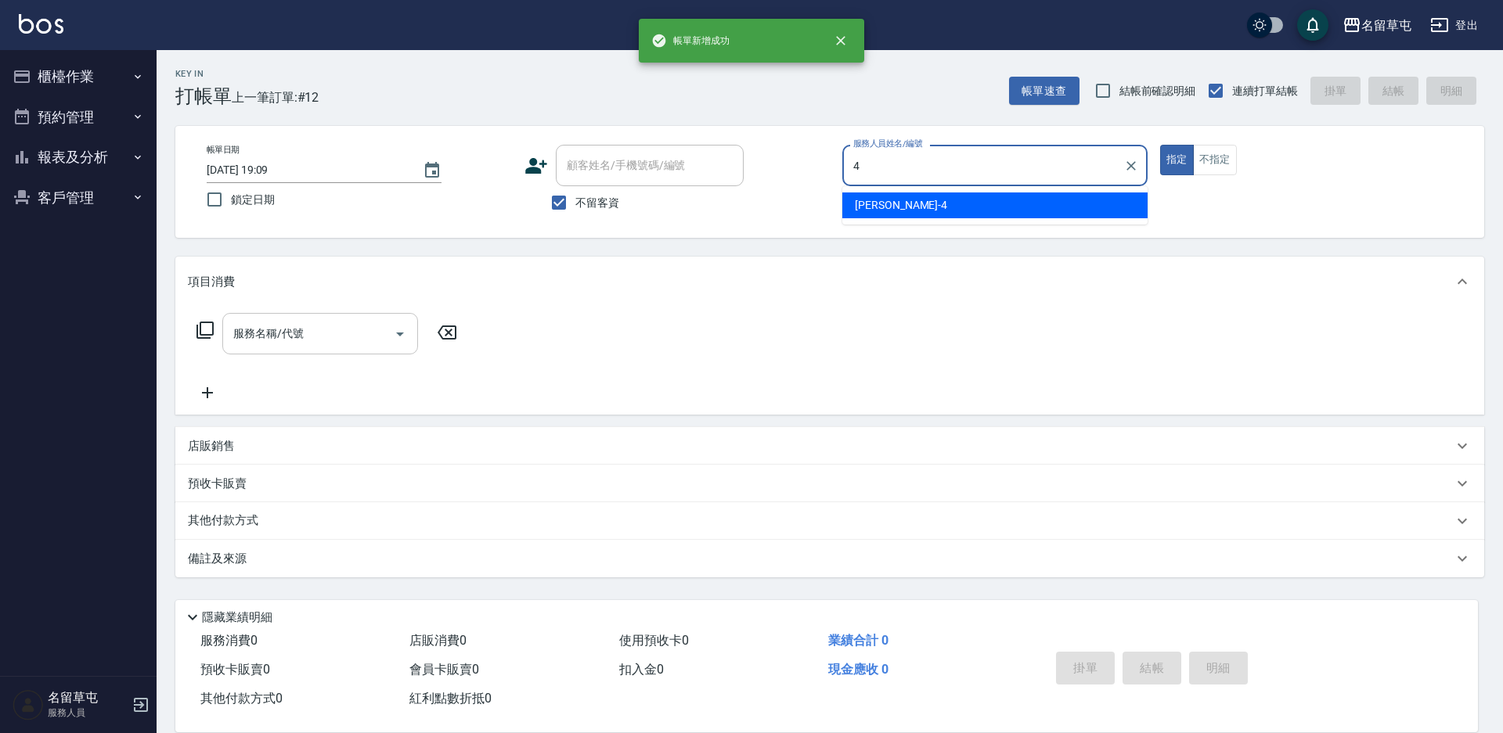
type input "[PERSON_NAME]-4"
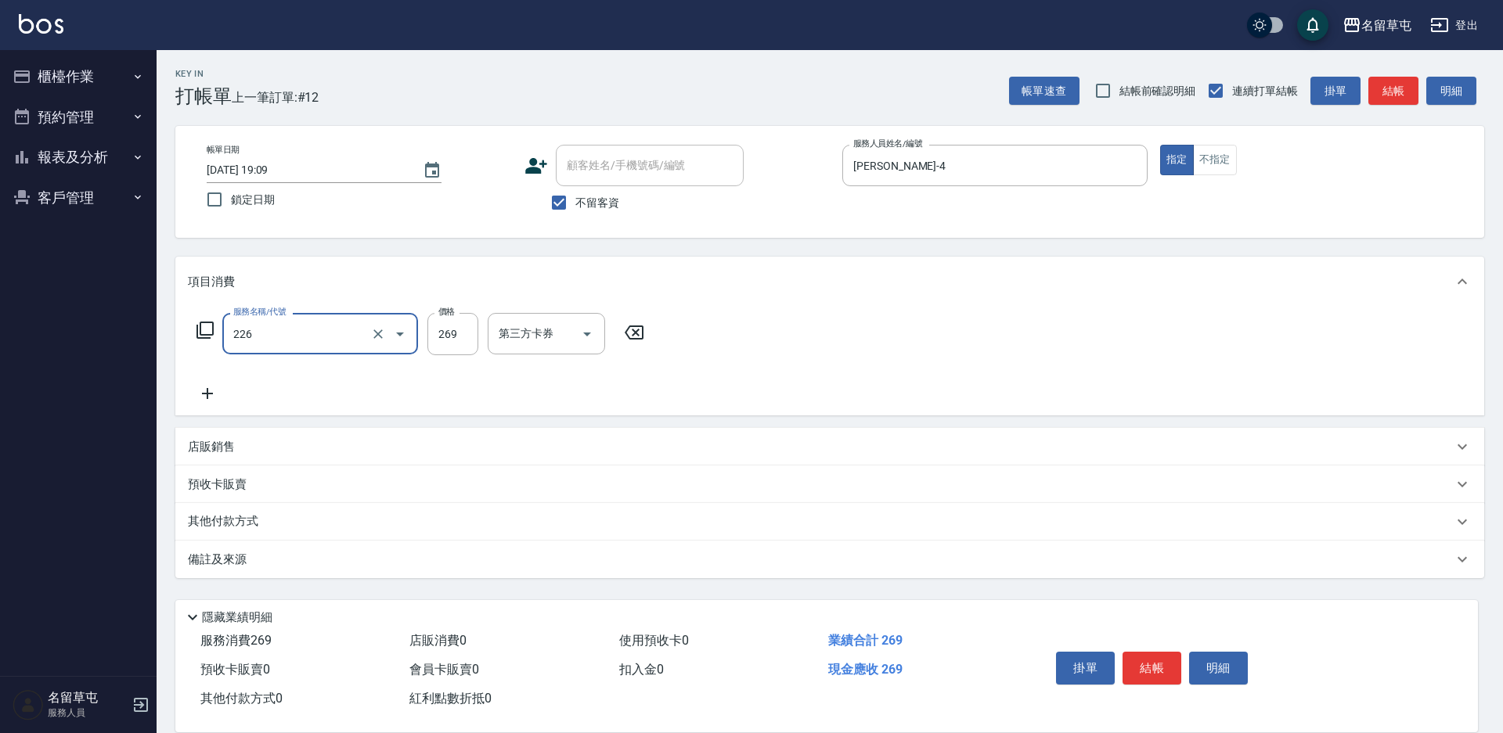
type input "洗剪269(226)"
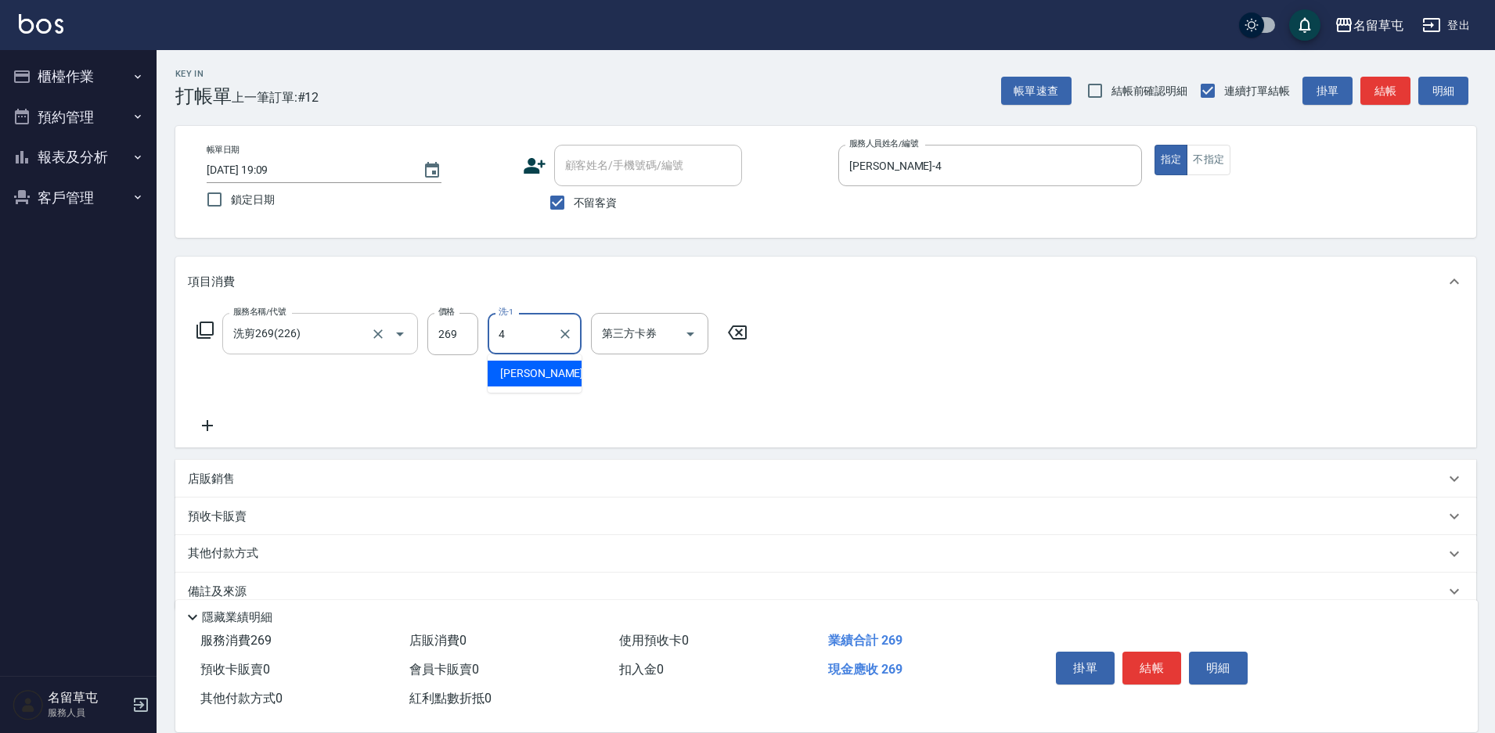
type input "[PERSON_NAME]-4"
click at [424, 344] on div "服務名稱/代號 洗剪269(226) 服務名稱/代號 價格 269 價格 洗-1 [PERSON_NAME]-4 洗-1 指定 第三方卡券 第三方卡券" at bounding box center [472, 350] width 569 height 74
click at [445, 345] on input "269" at bounding box center [452, 334] width 51 height 42
type input "300"
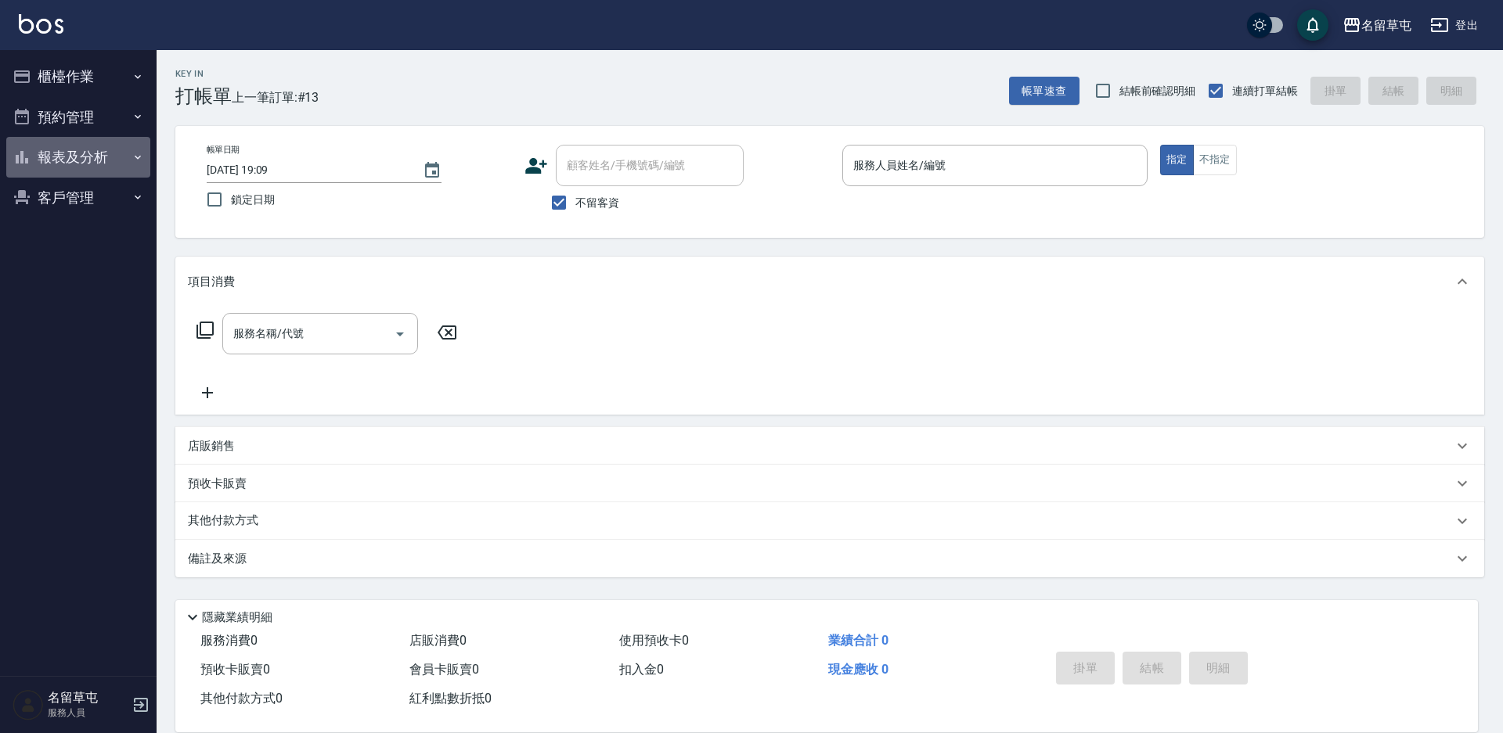
click at [116, 146] on button "報表及分析" at bounding box center [78, 157] width 144 height 41
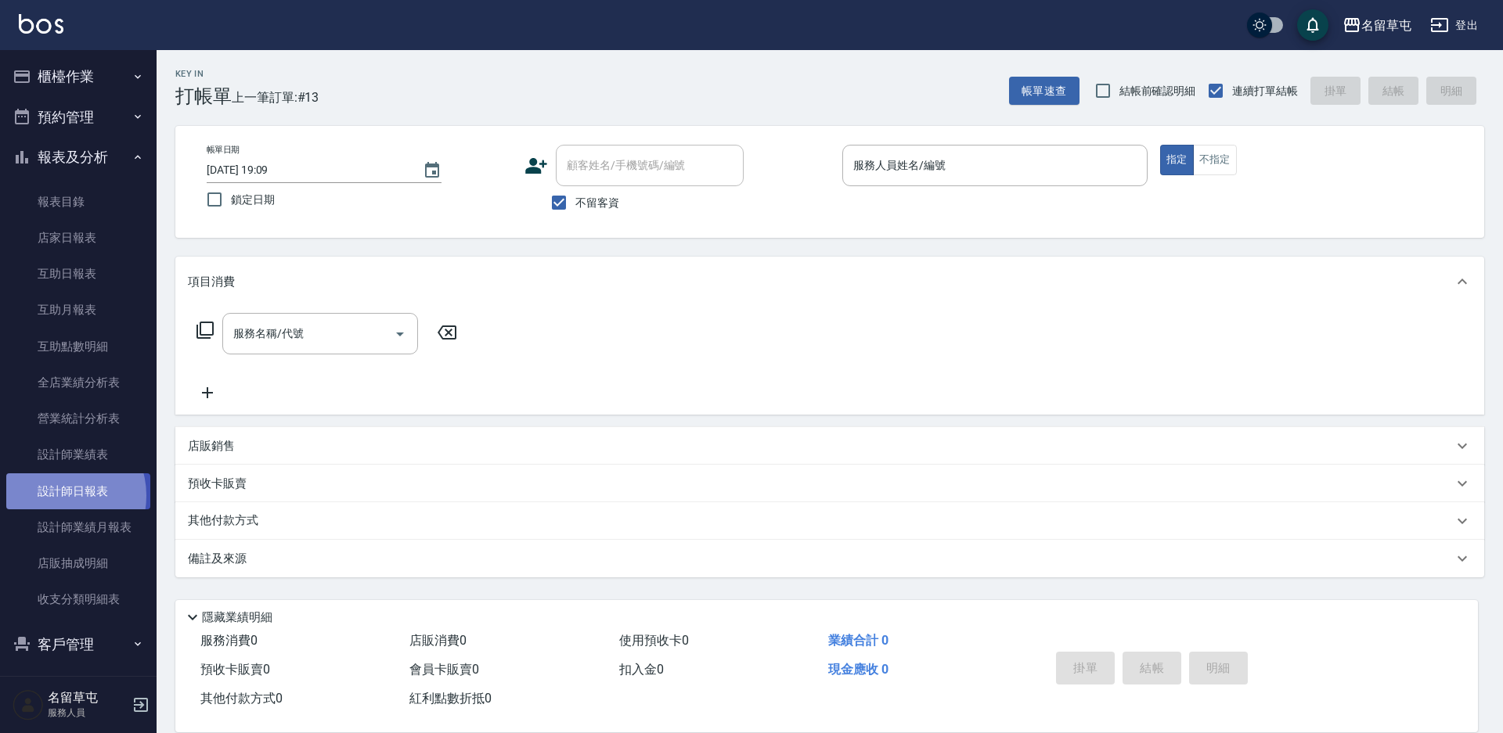
click at [59, 495] on link "設計師日報表" at bounding box center [78, 491] width 144 height 36
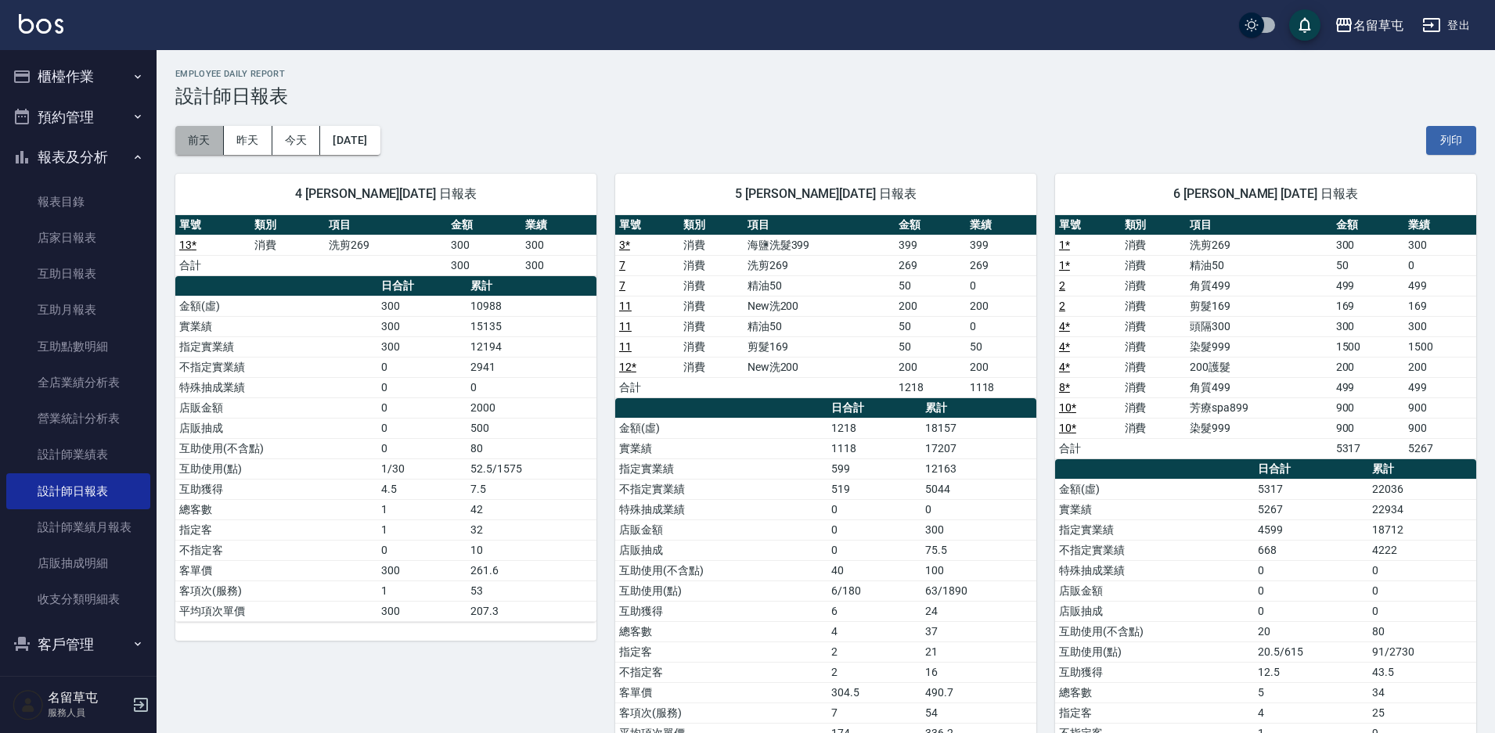
click at [217, 136] on button "前天" at bounding box center [199, 140] width 49 height 29
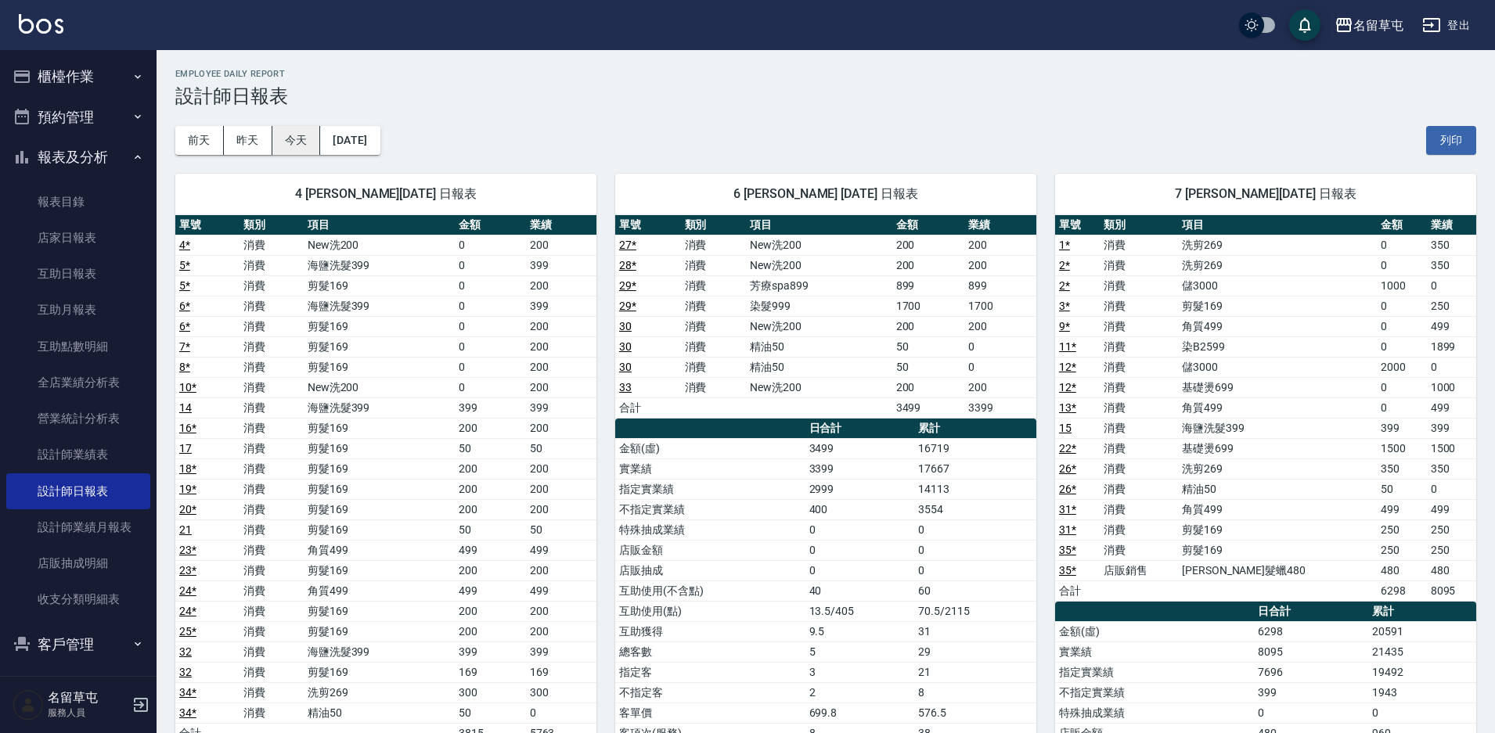
click at [300, 137] on button "今天" at bounding box center [296, 140] width 49 height 29
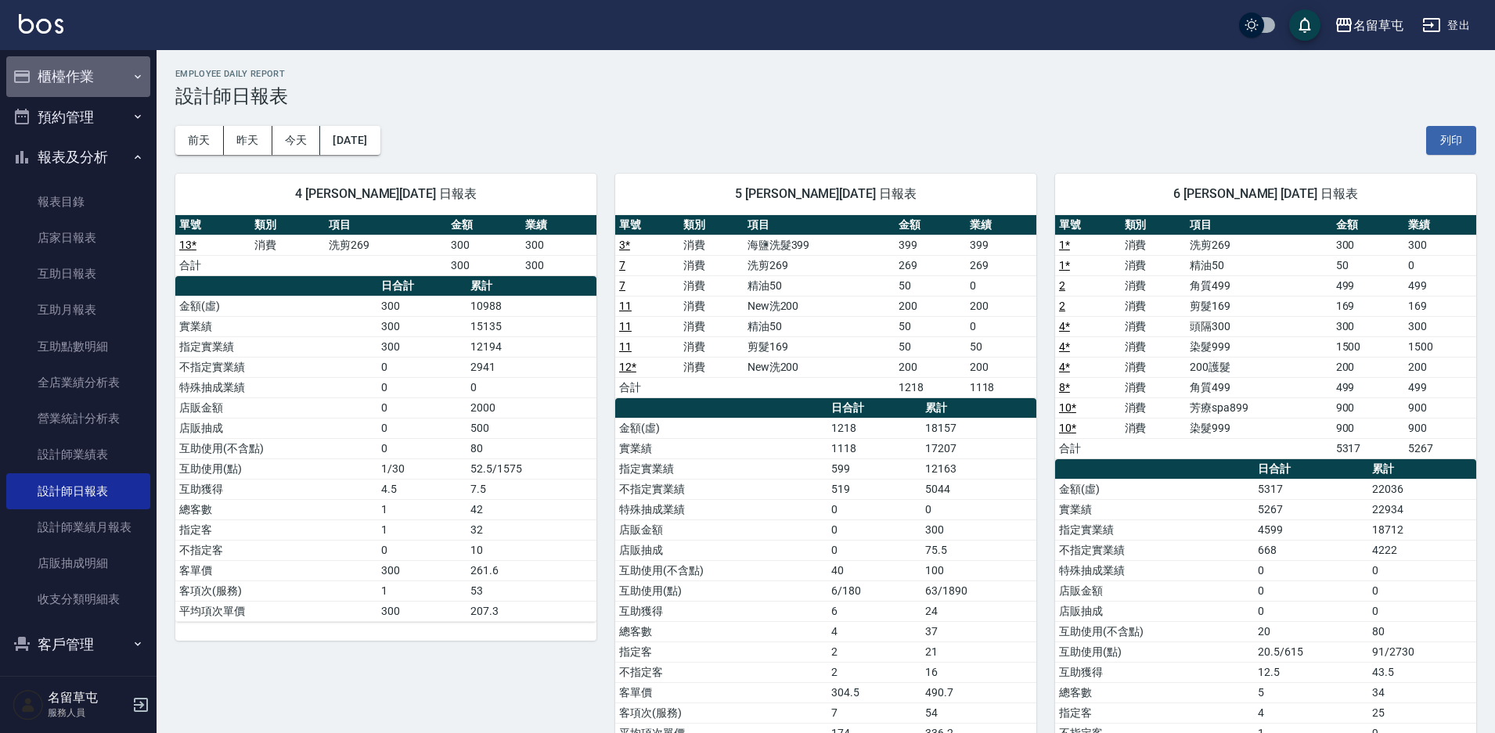
click at [100, 72] on button "櫃檯作業" at bounding box center [78, 76] width 144 height 41
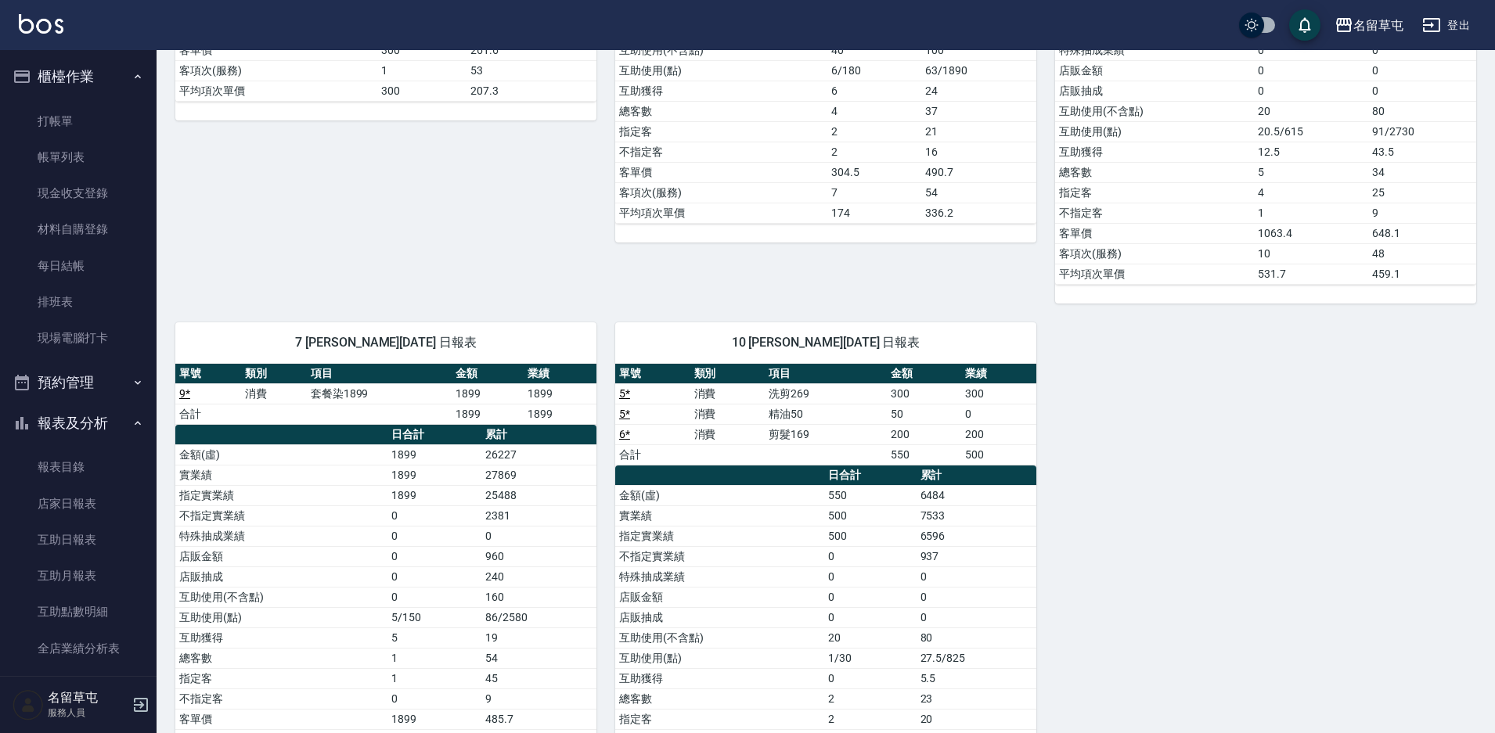
scroll to position [548, 0]
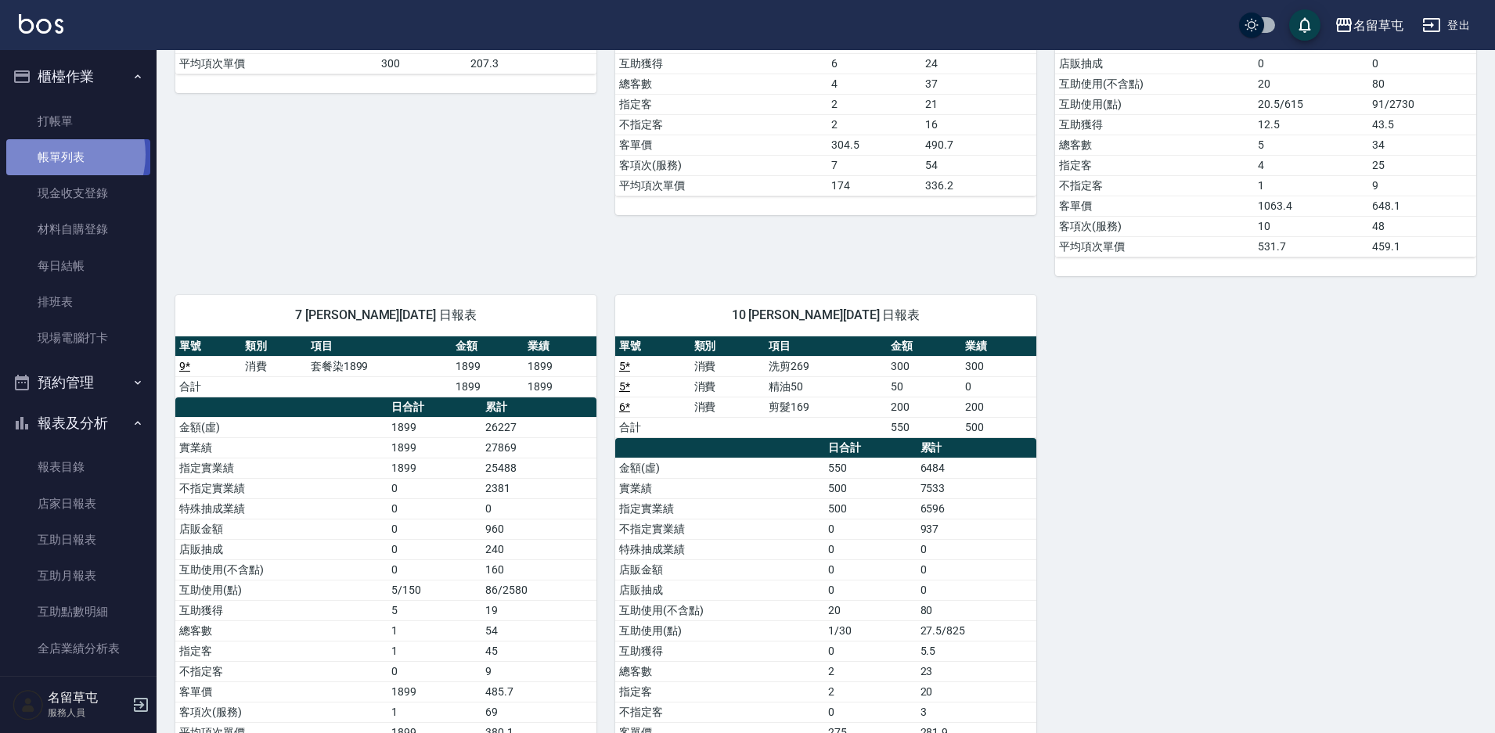
click at [59, 155] on link "帳單列表" at bounding box center [78, 157] width 144 height 36
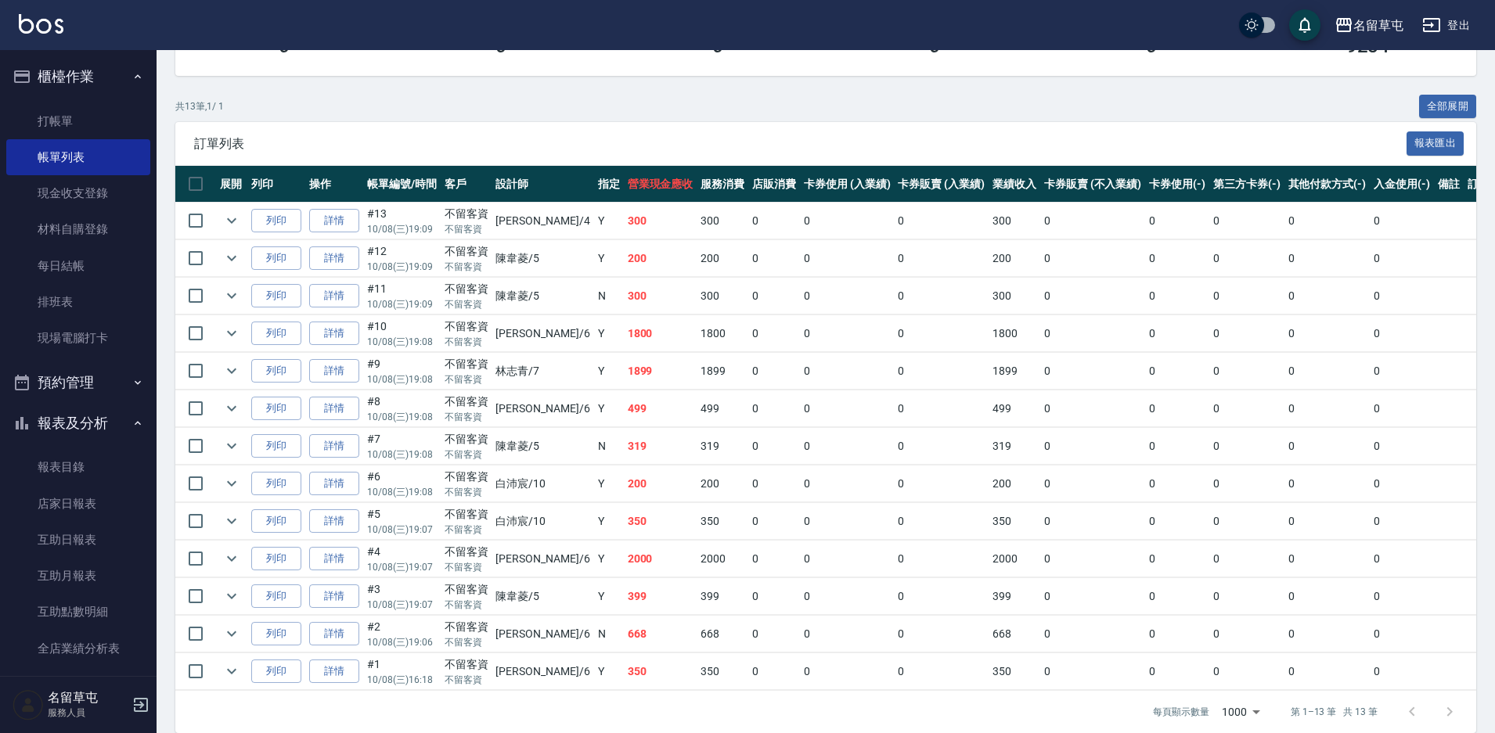
scroll to position [287, 0]
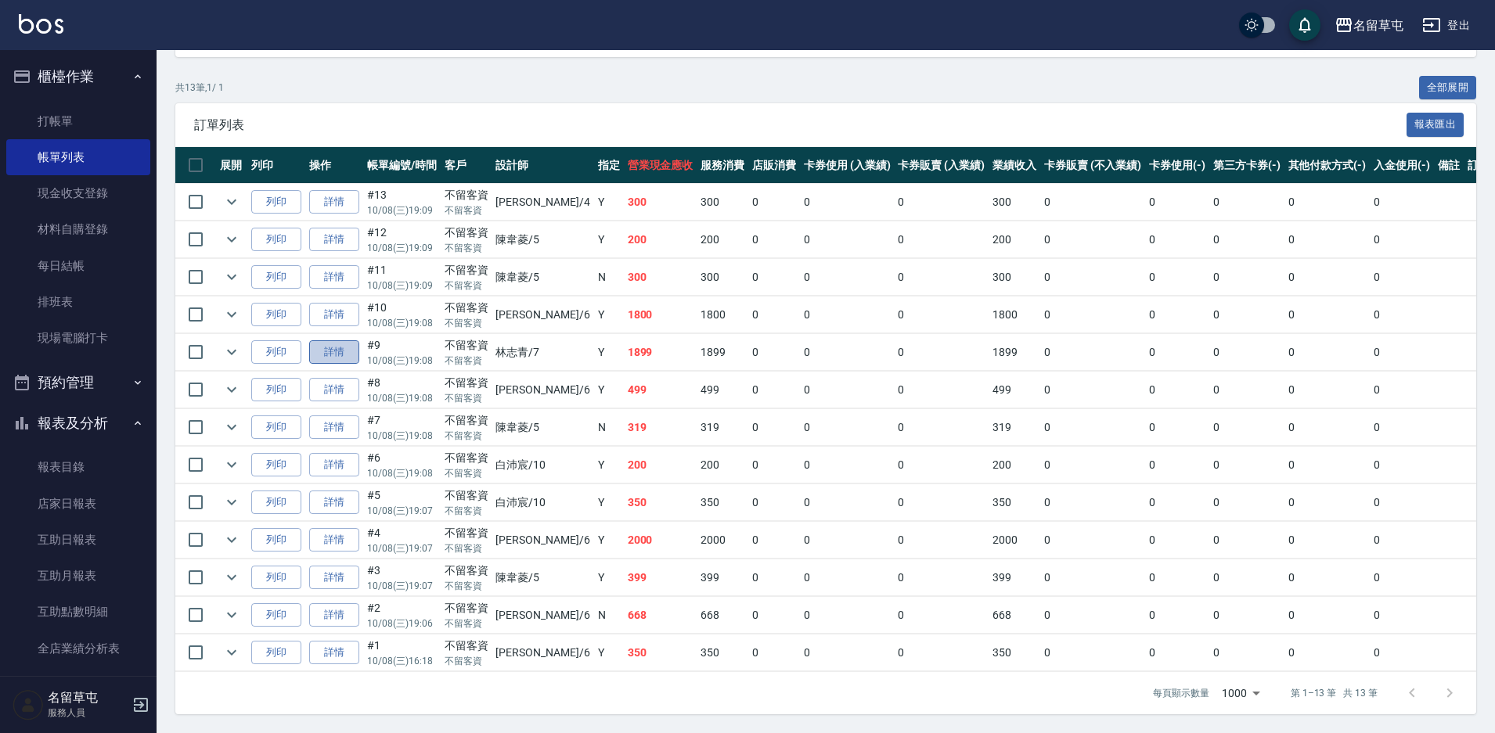
click at [333, 359] on link "詳情" at bounding box center [334, 352] width 50 height 24
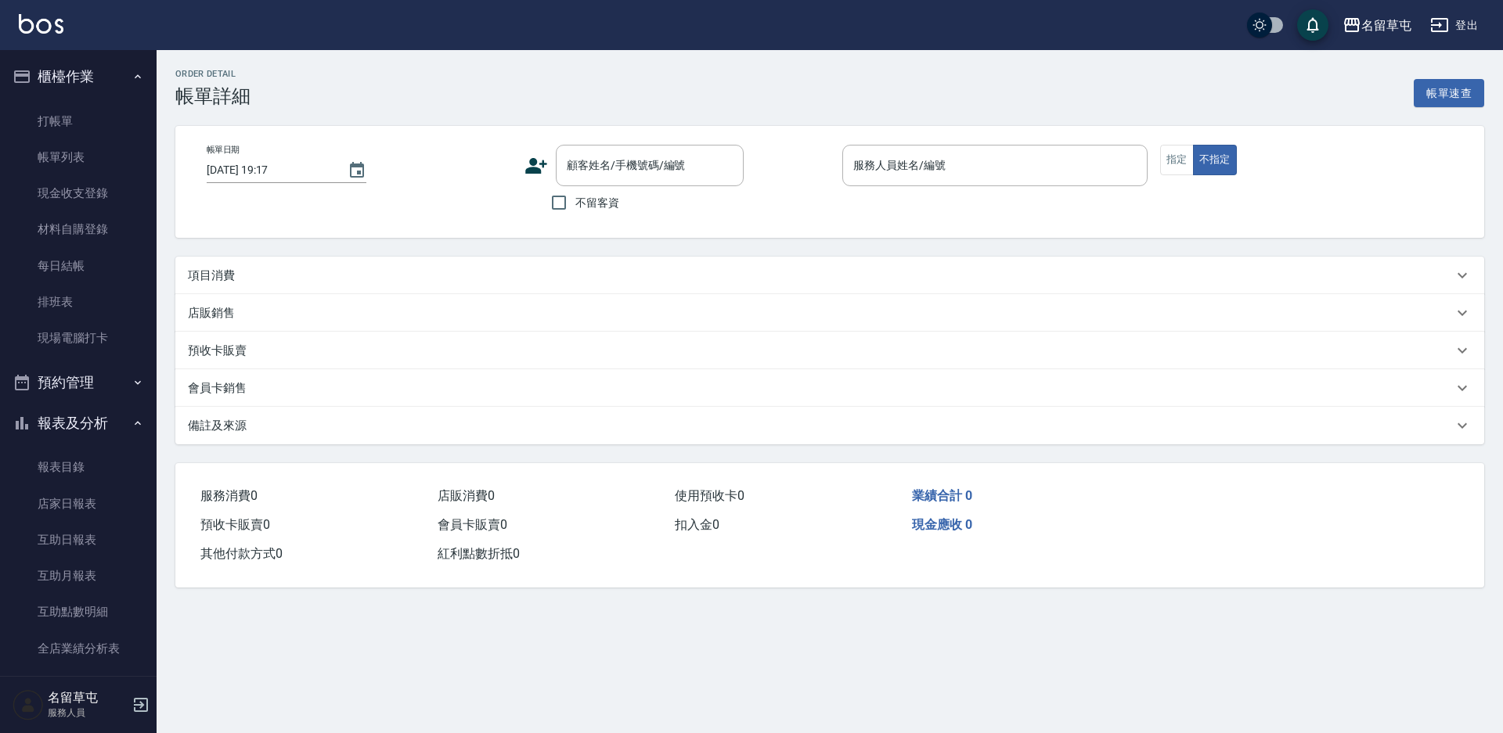
type input "[DATE] 19:08"
checkbox input "true"
type input "林志青-7"
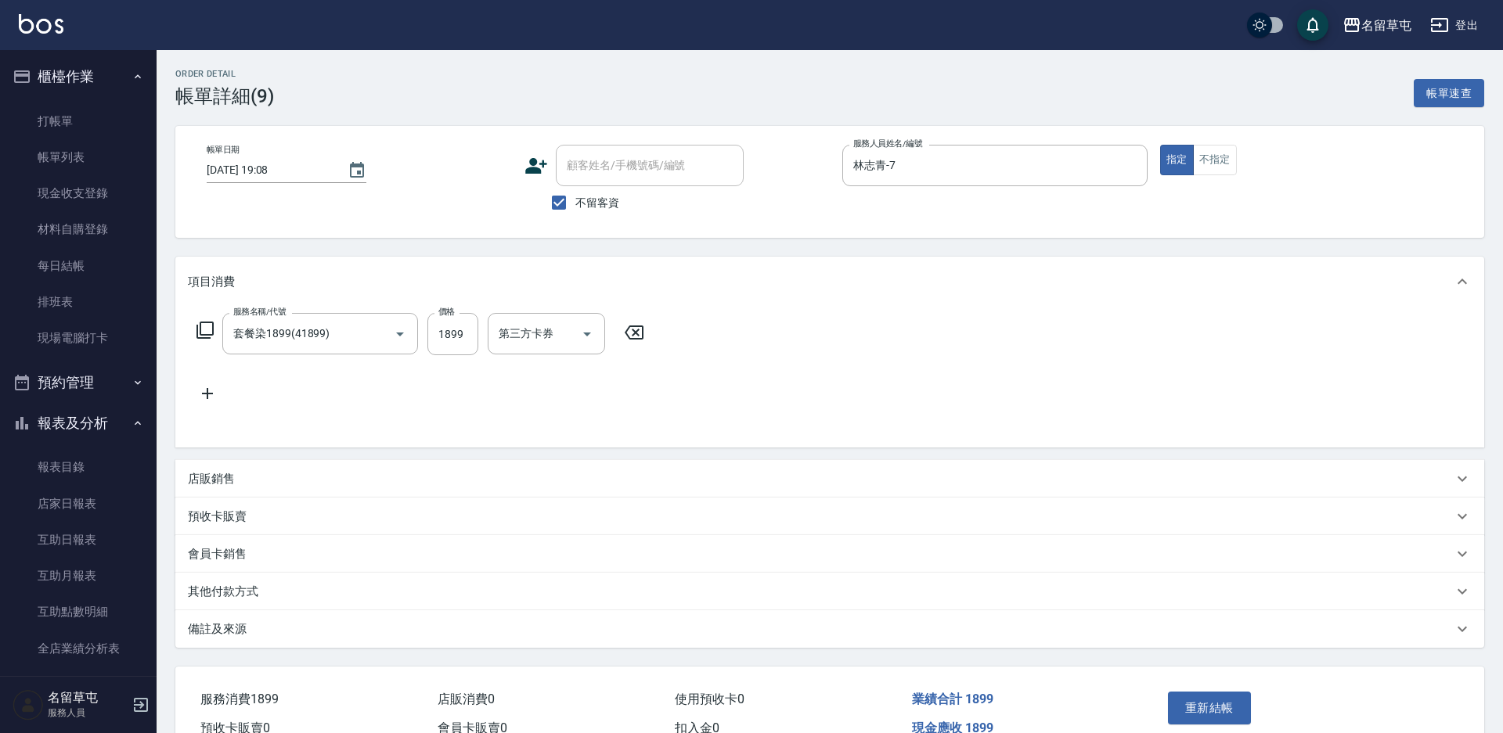
type input "套餐染1899(41899)"
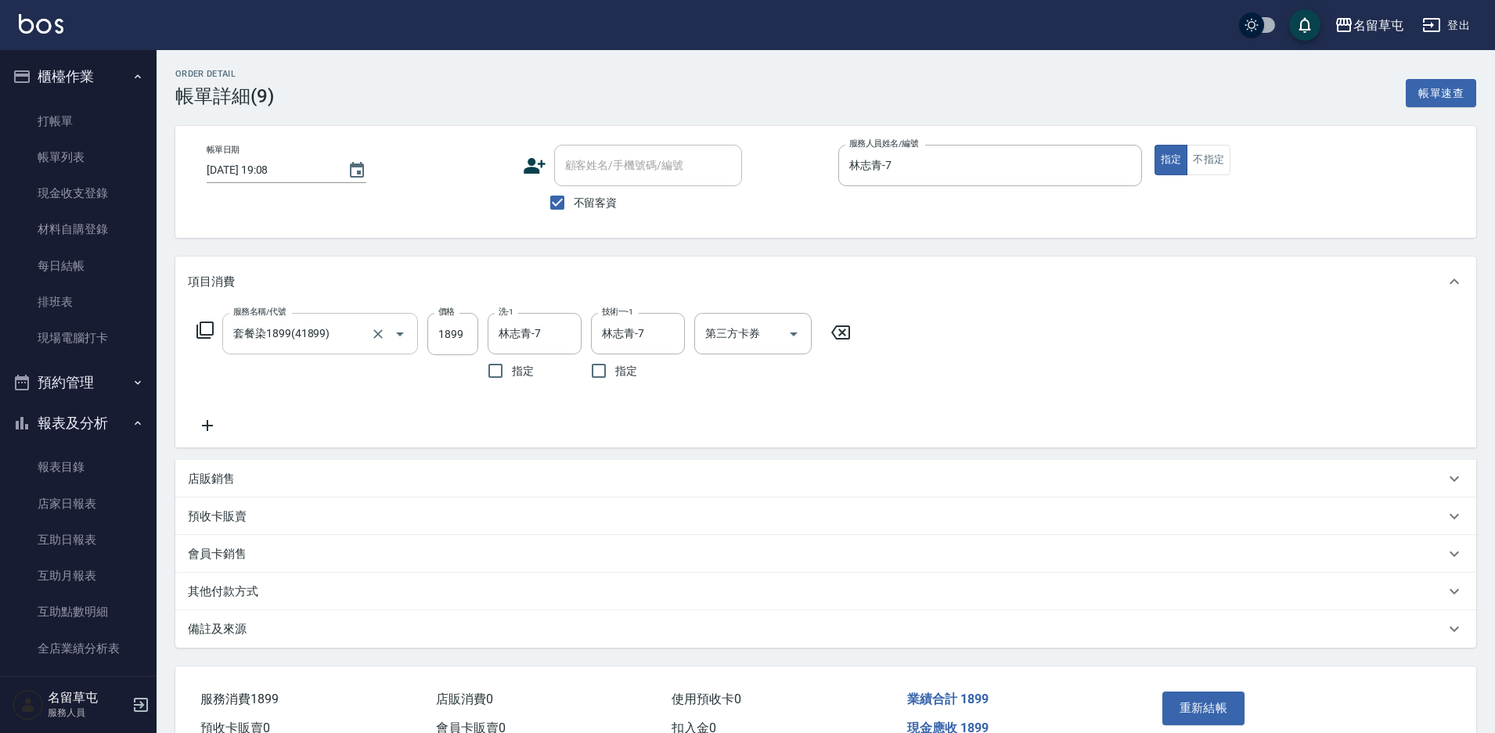
click at [325, 337] on input "套餐染1899(41899)" at bounding box center [298, 333] width 138 height 27
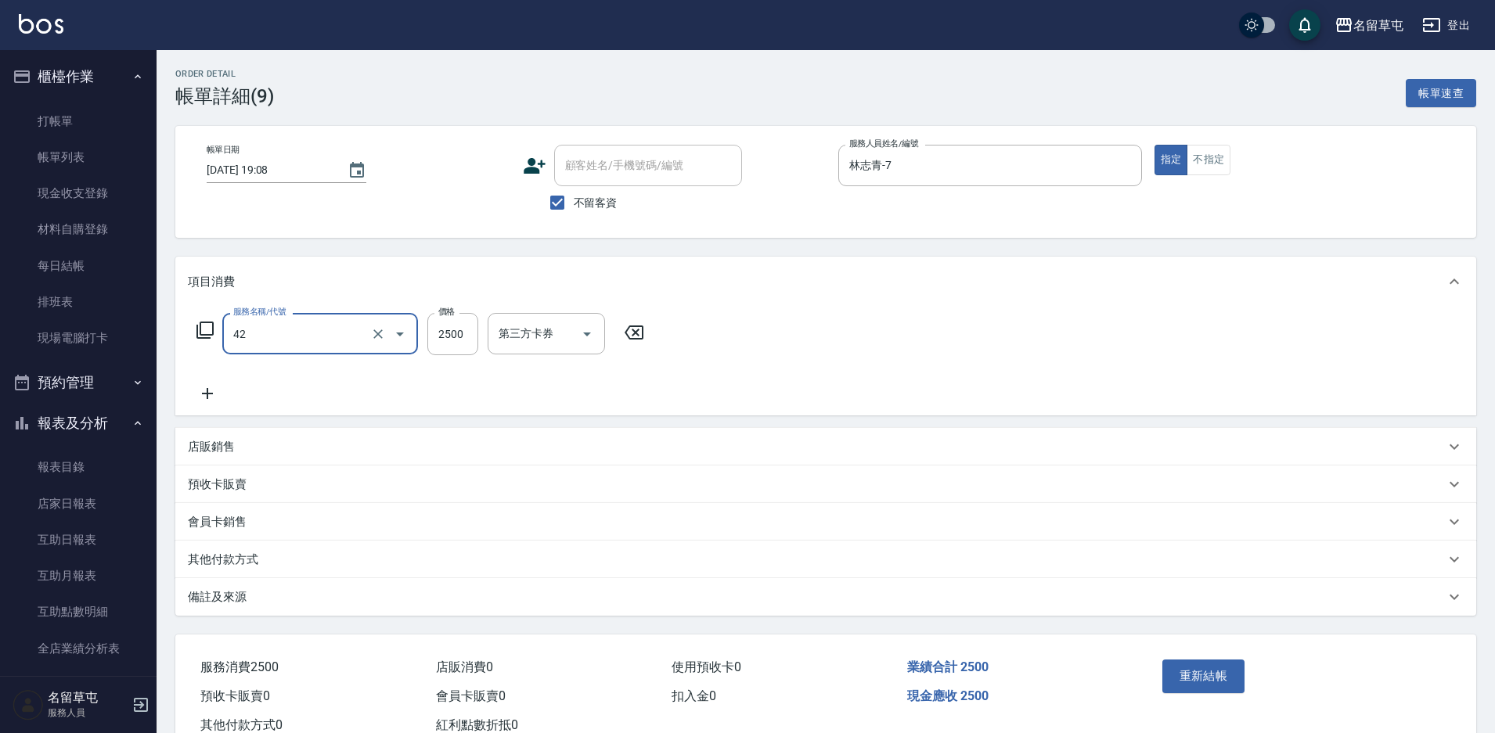
type input "染B2599(42)"
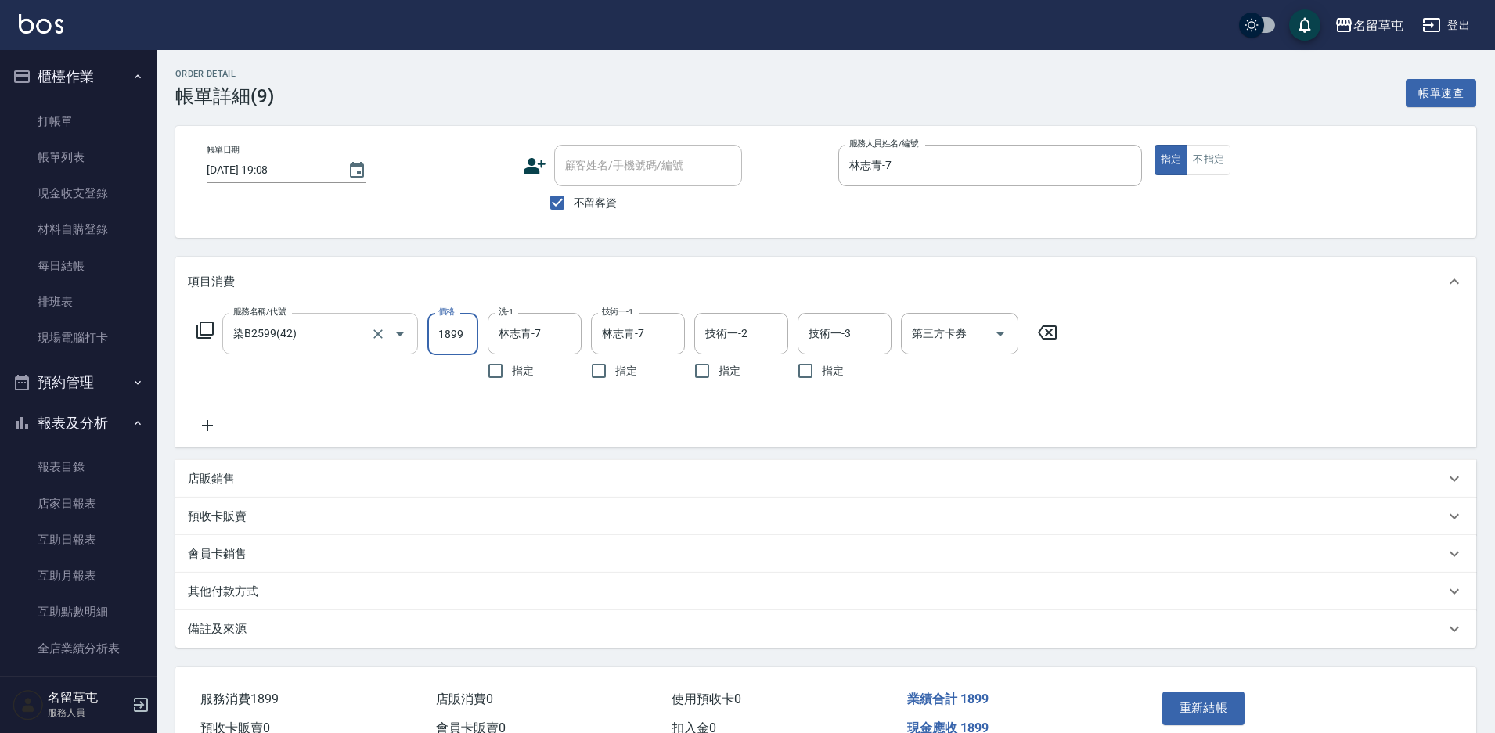
type input "1899"
click at [560, 326] on icon "Clear" at bounding box center [565, 334] width 16 height 16
click at [668, 337] on icon "Clear" at bounding box center [668, 334] width 16 height 16
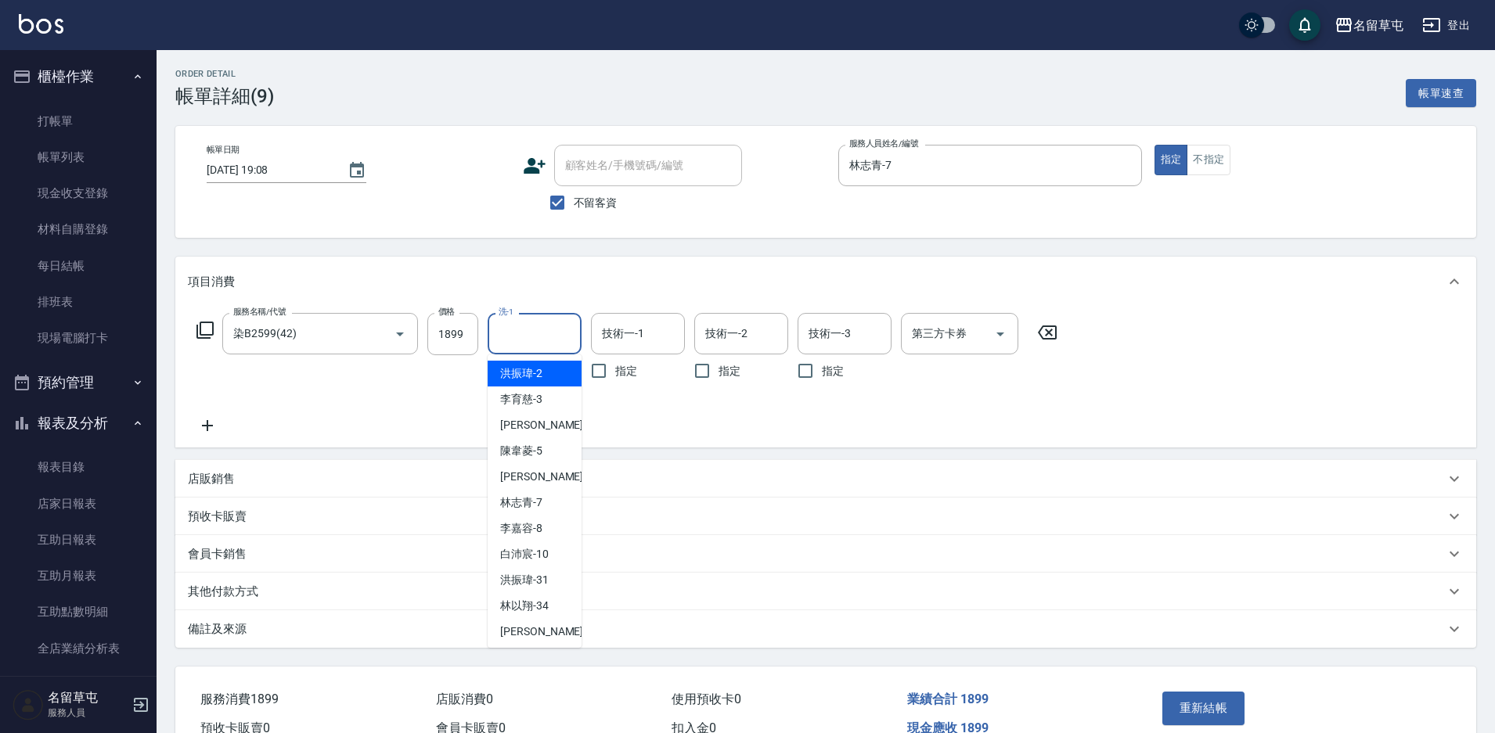
click at [496, 336] on input "洗-1" at bounding box center [535, 333] width 80 height 27
type input "林志青-7"
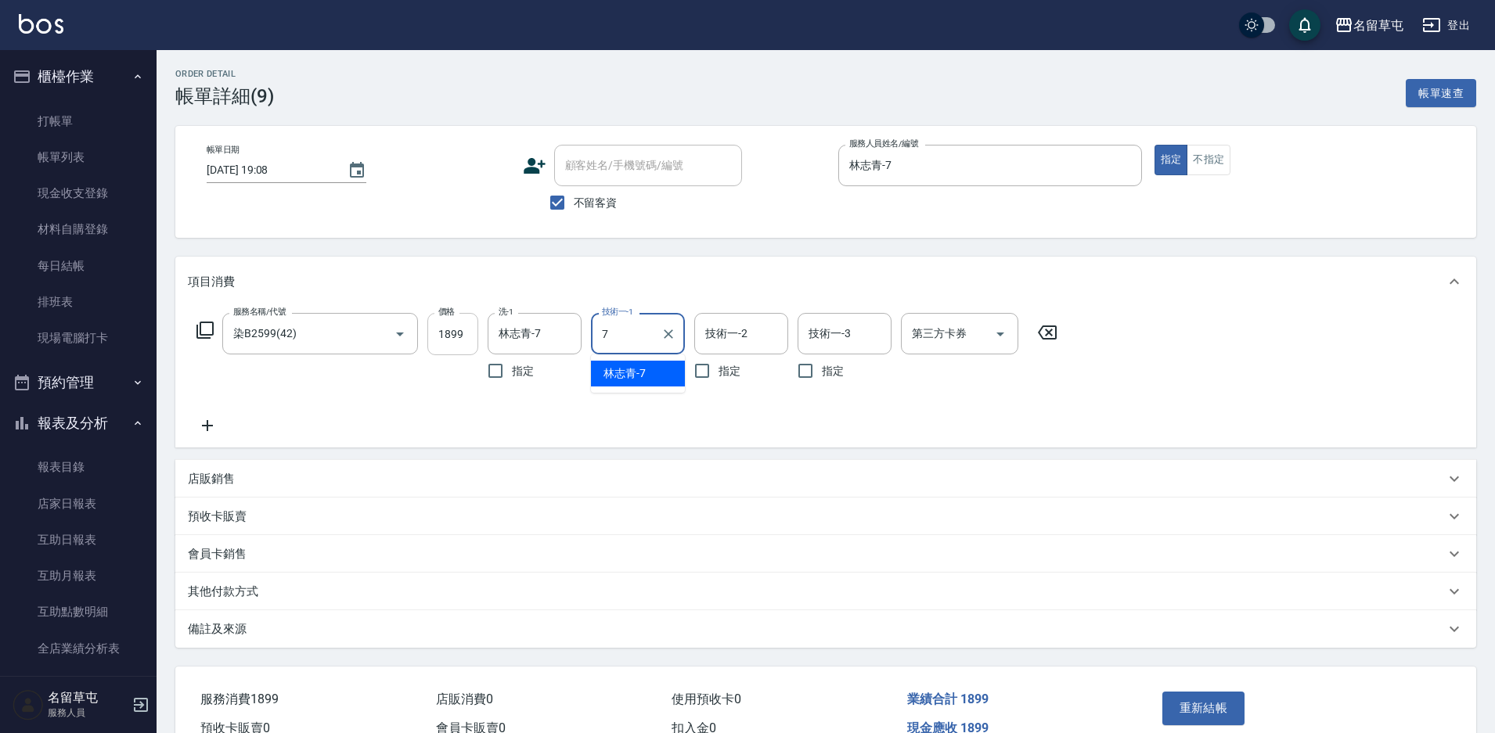
type input "林志青-7"
click at [1225, 703] on button "重新結帳" at bounding box center [1203, 708] width 83 height 33
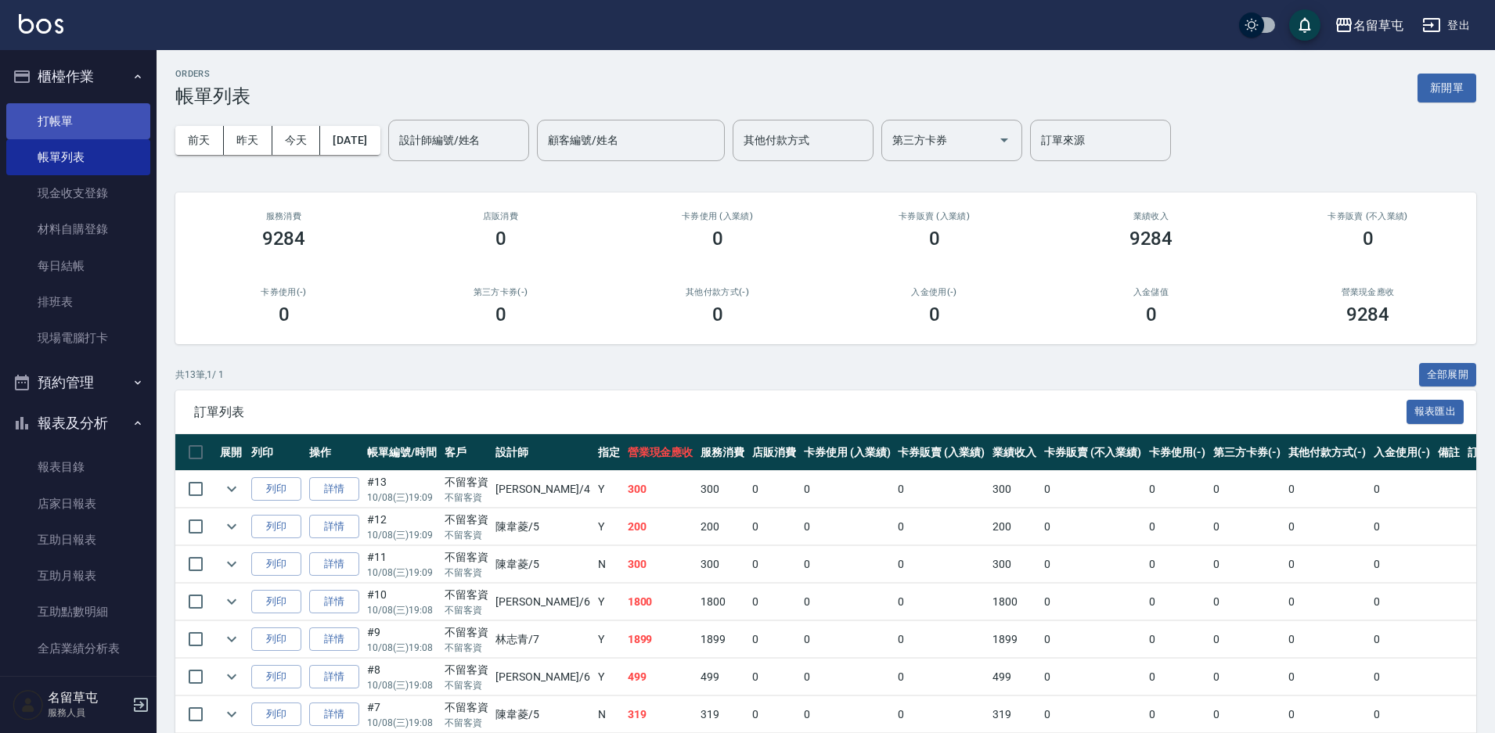
click at [64, 104] on link "打帳單" at bounding box center [78, 121] width 144 height 36
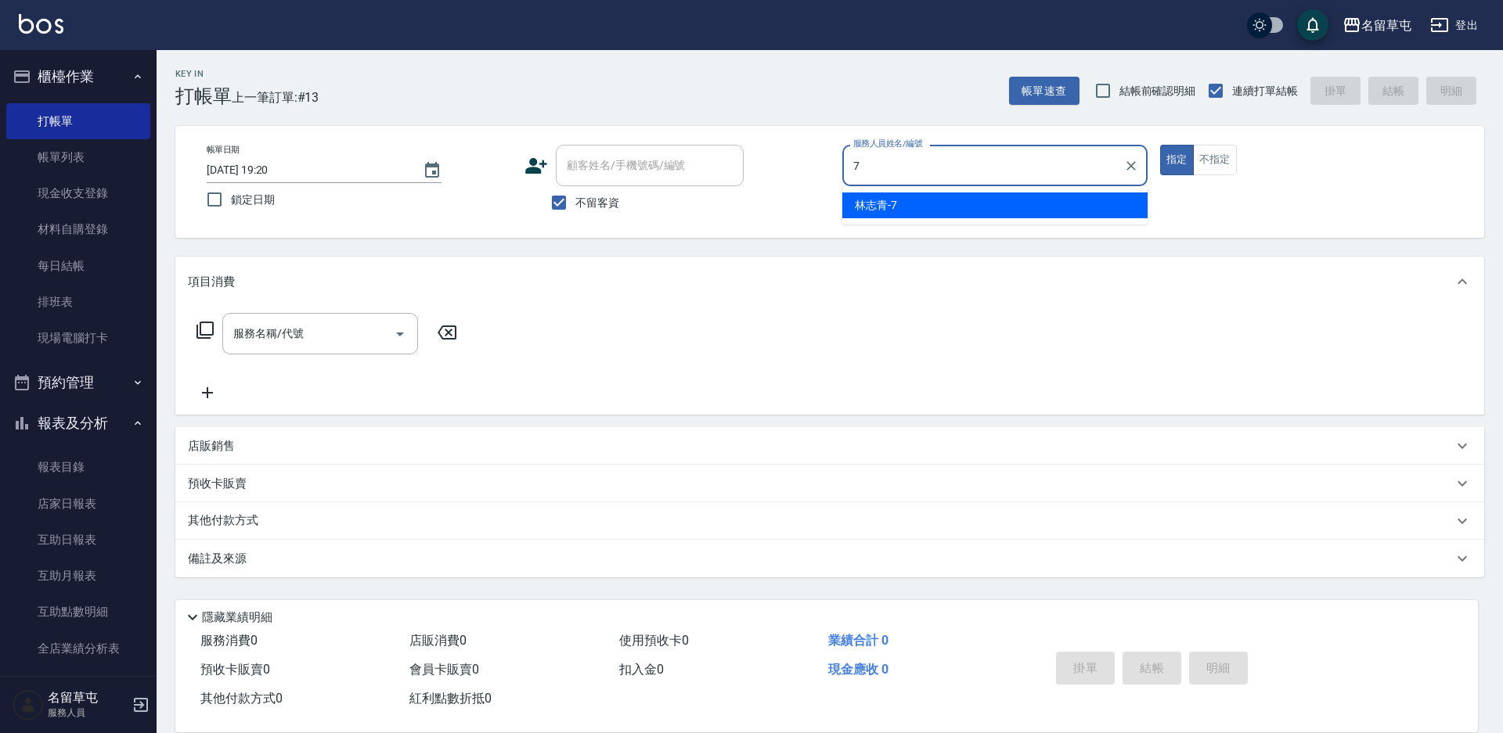
type input "林志青-7"
type button "true"
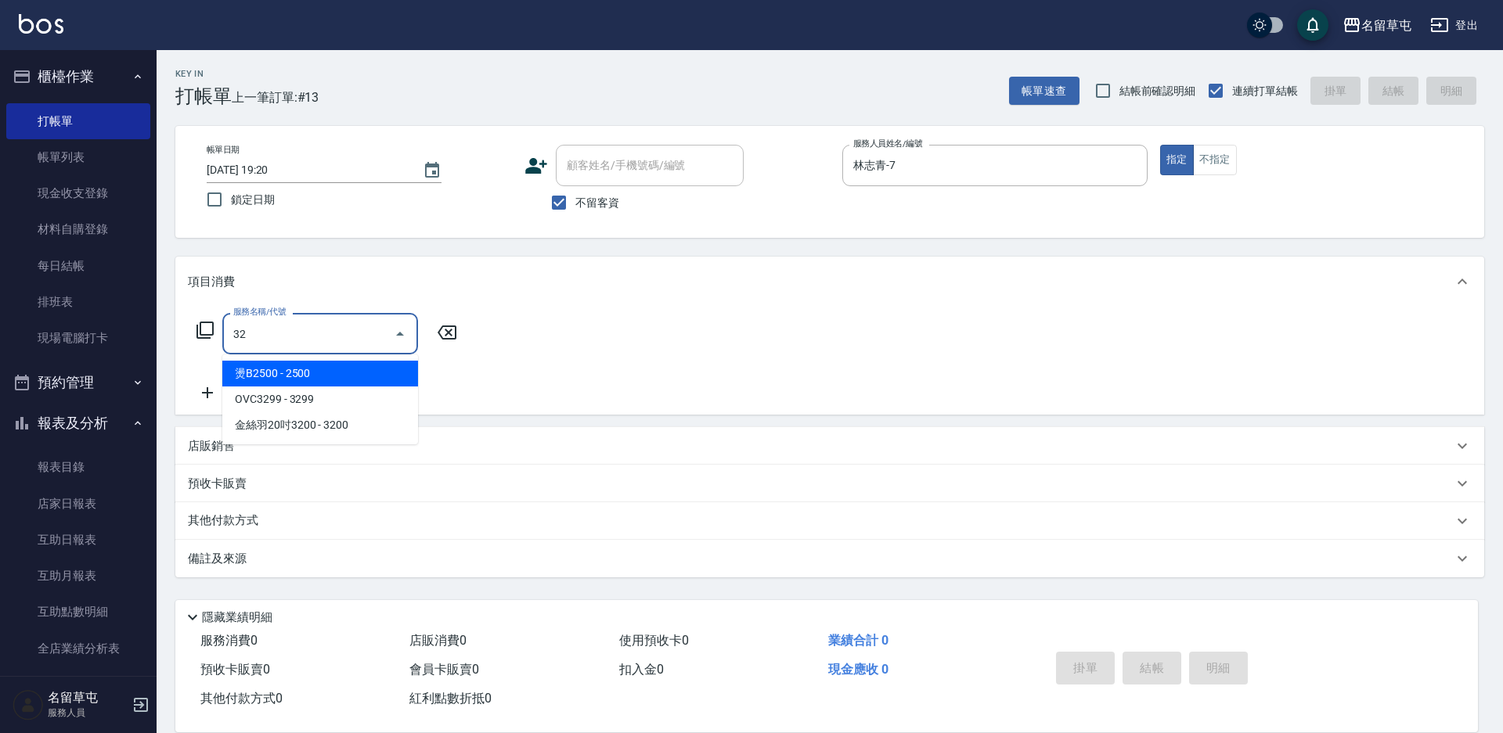
type input "燙B2500(32)"
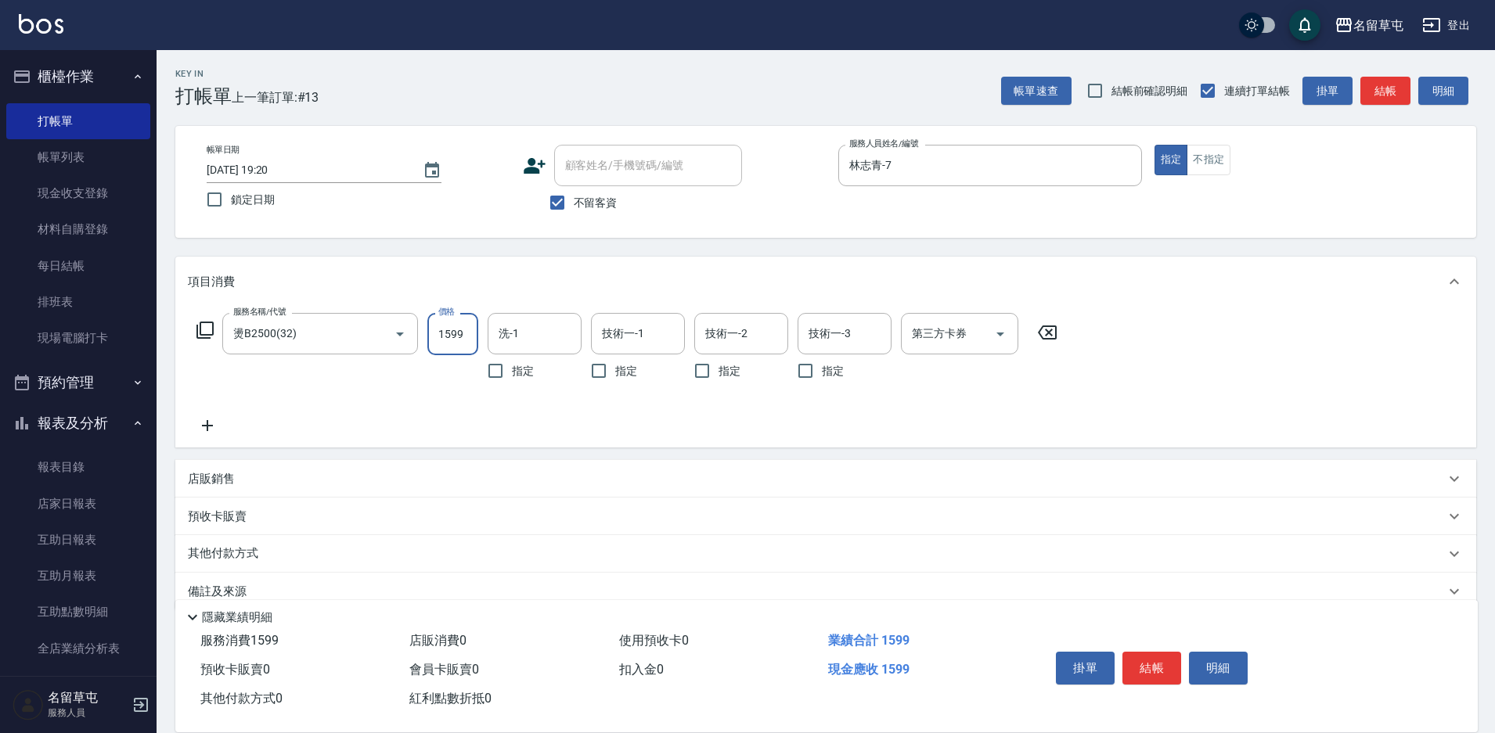
type input "1599"
type input "3"
type input "林志青-7"
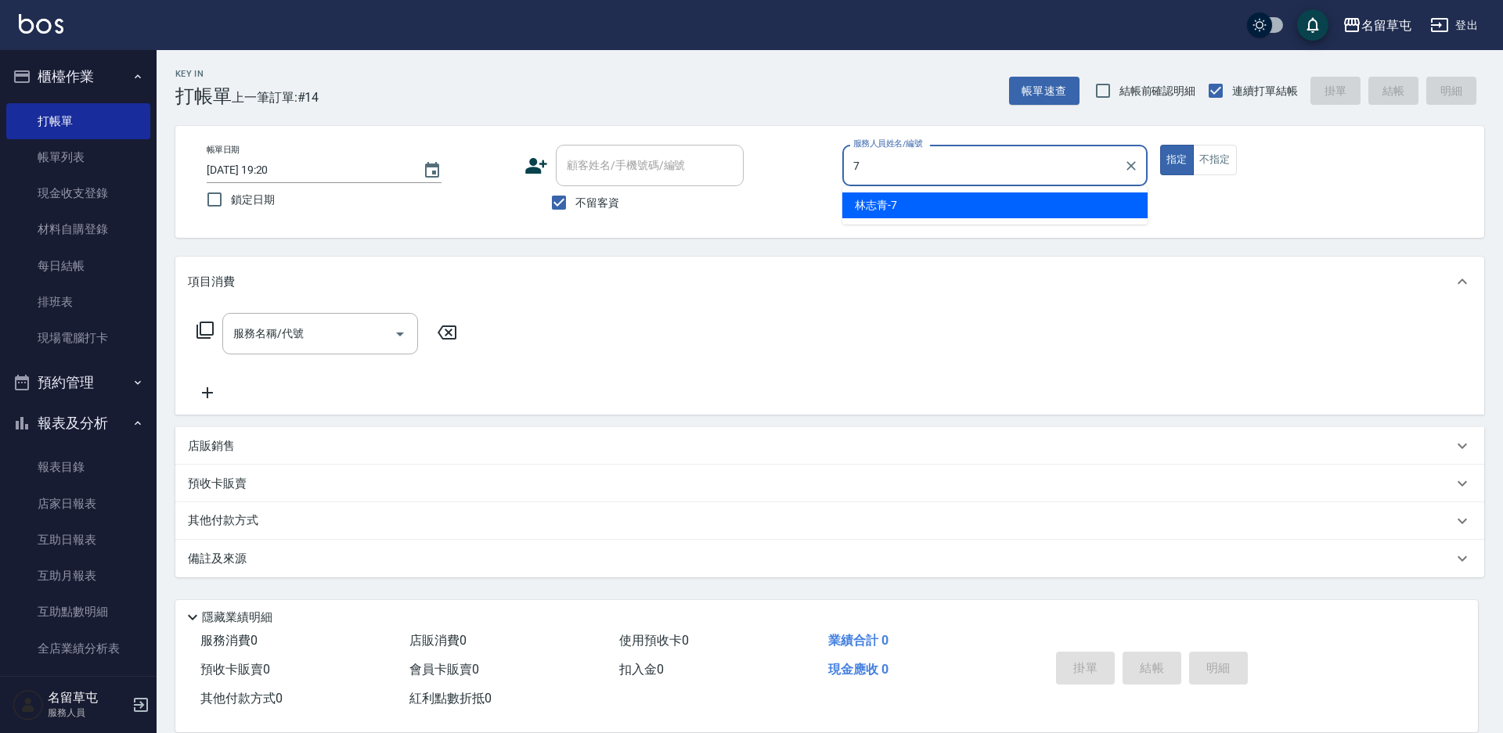
type input "林志青-7"
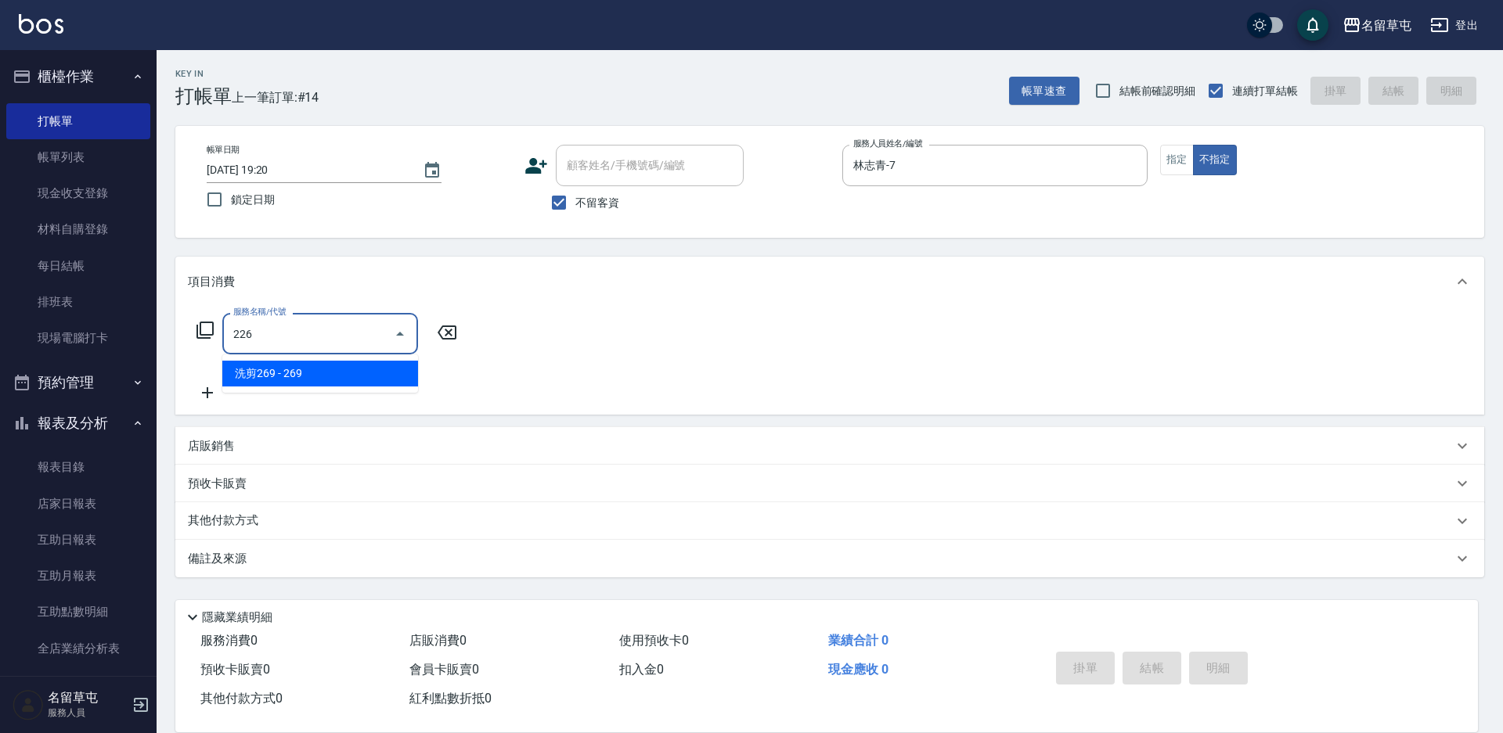
type input "洗剪269(226)"
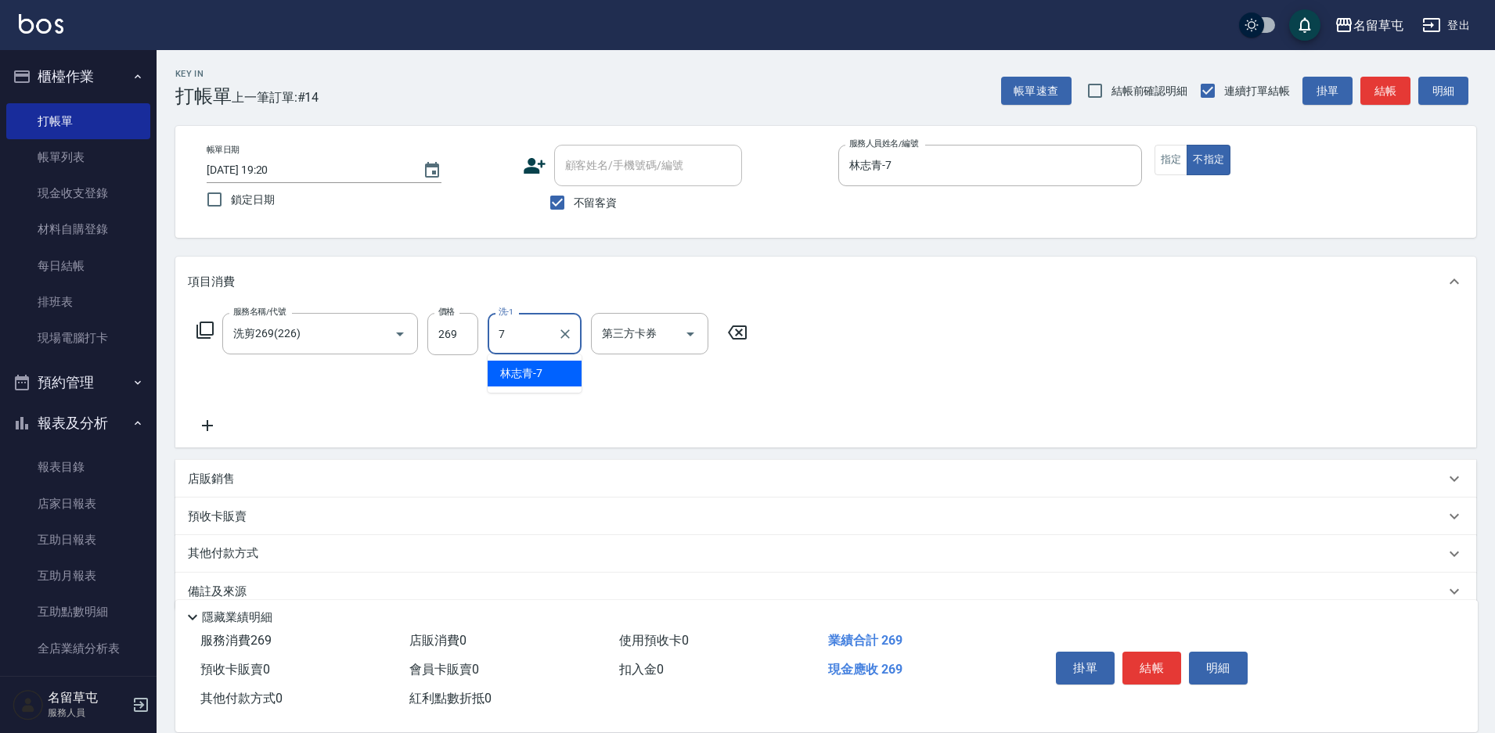
type input "林志青-7"
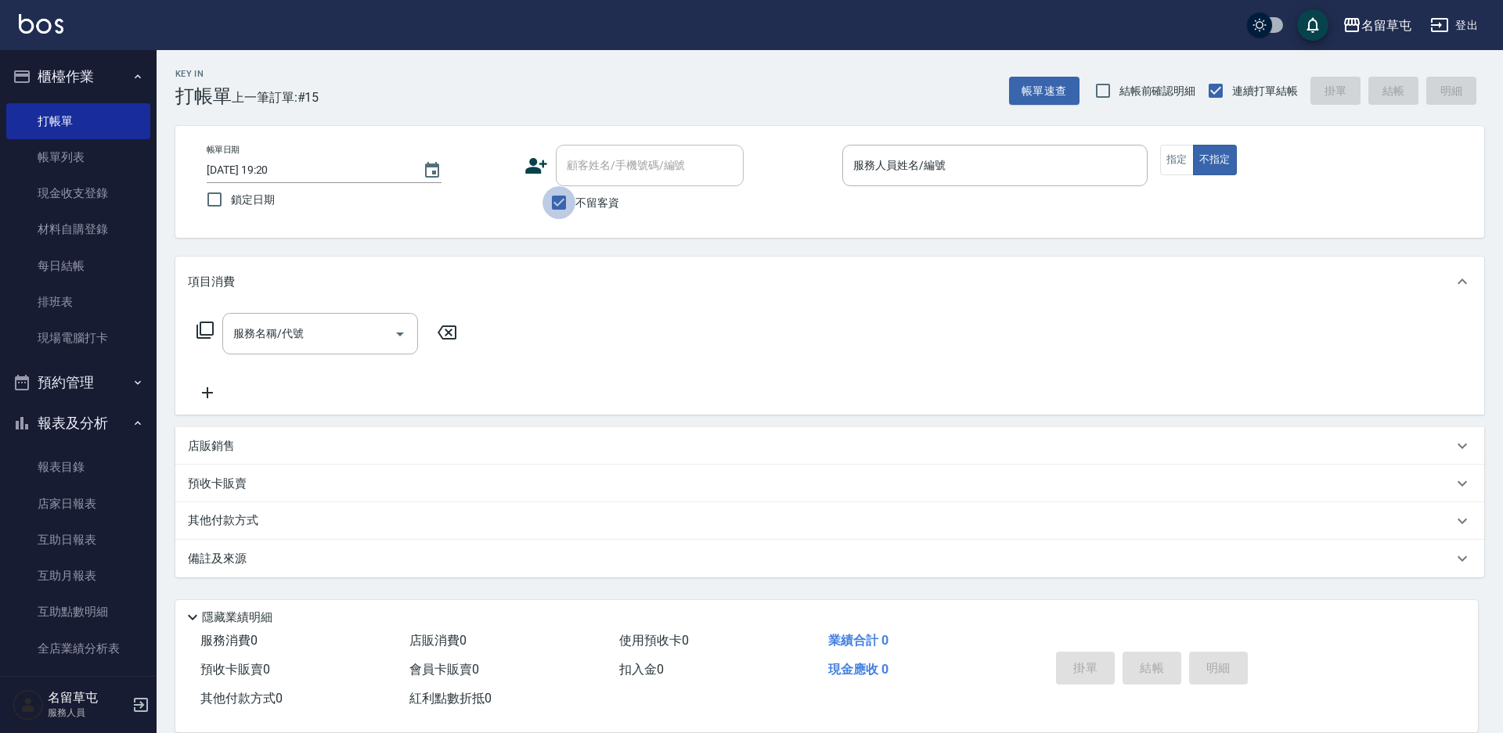
click at [556, 195] on input "不留客資" at bounding box center [558, 202] width 33 height 33
checkbox input "false"
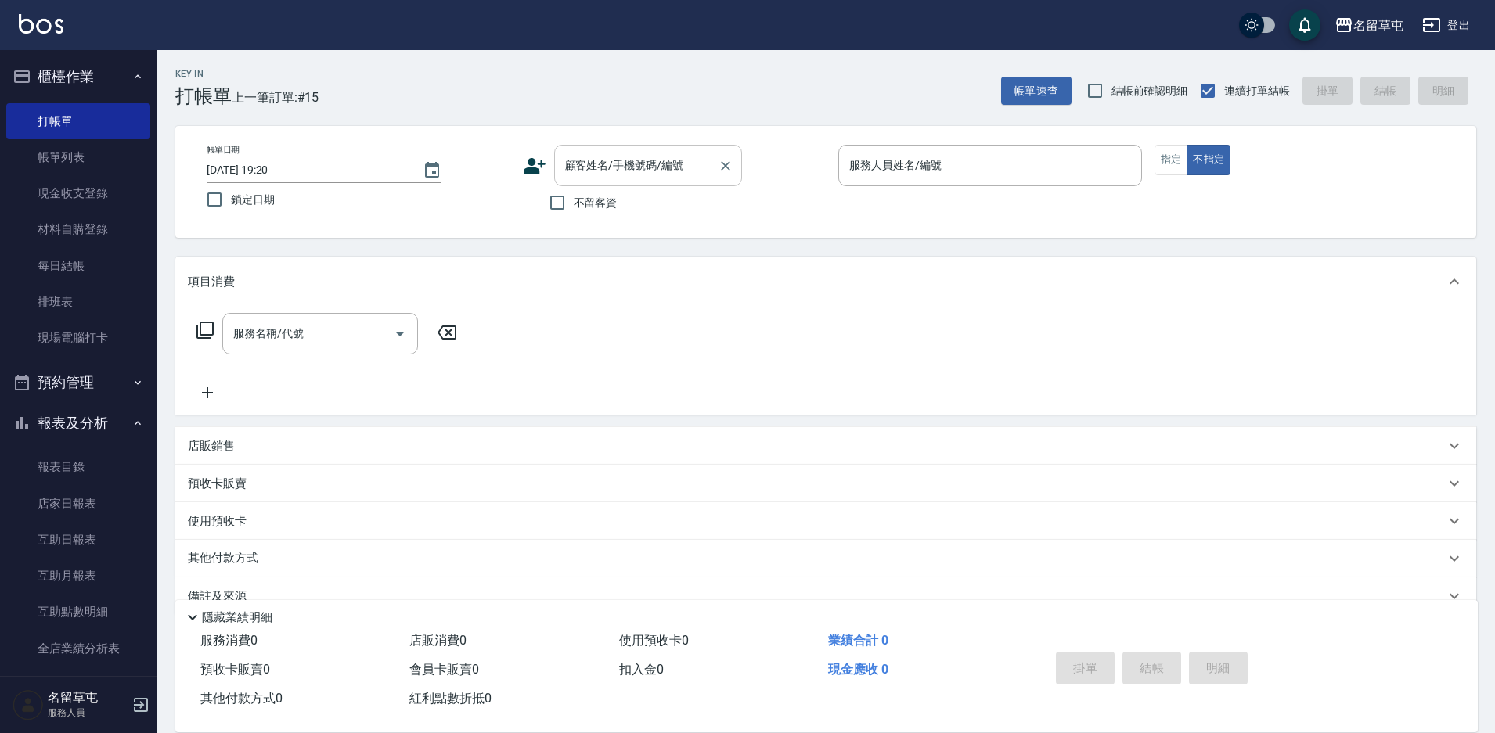
click at [606, 164] on div "顧客姓名/手機號碼/編號 顧客姓名/手機號碼/編號" at bounding box center [648, 165] width 188 height 41
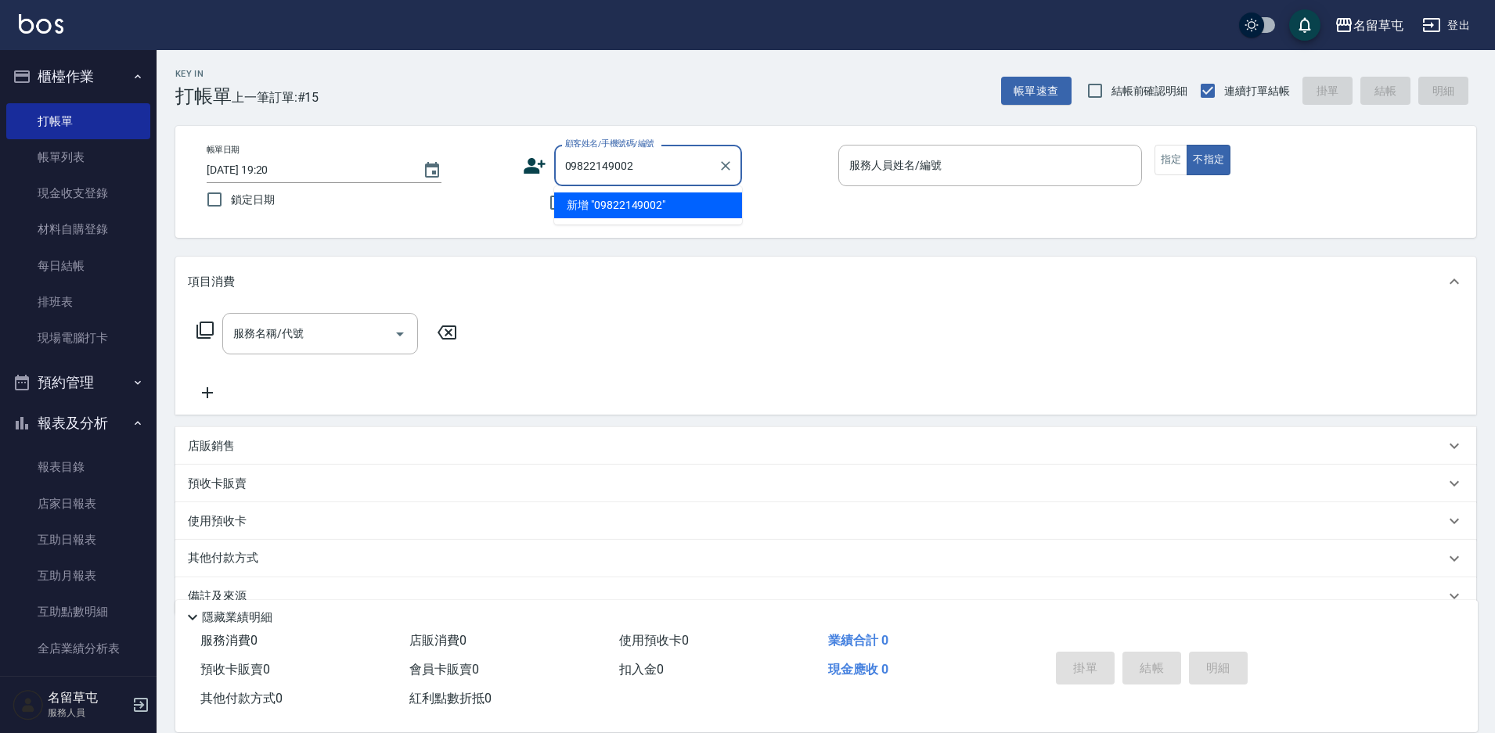
type input "09822149002"
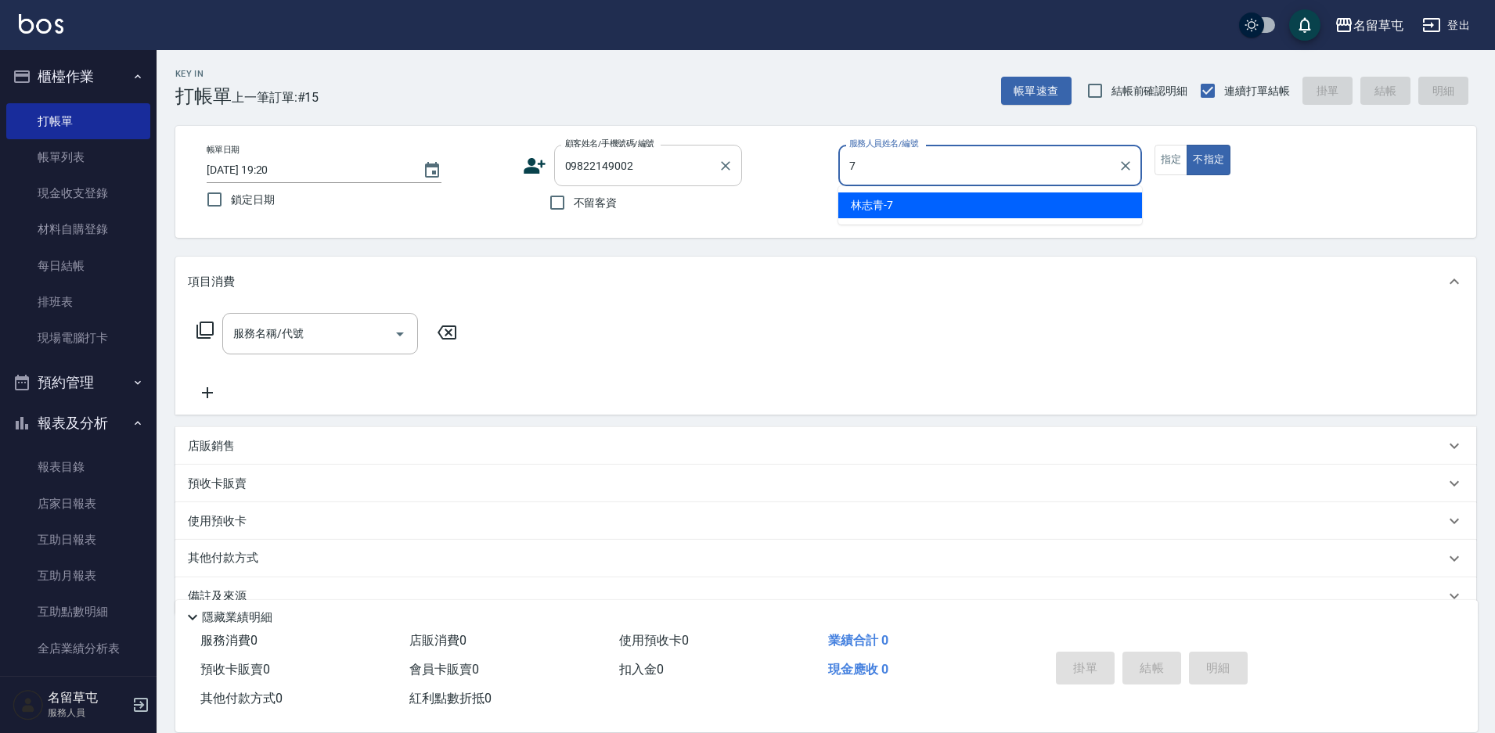
type input "林志青-7"
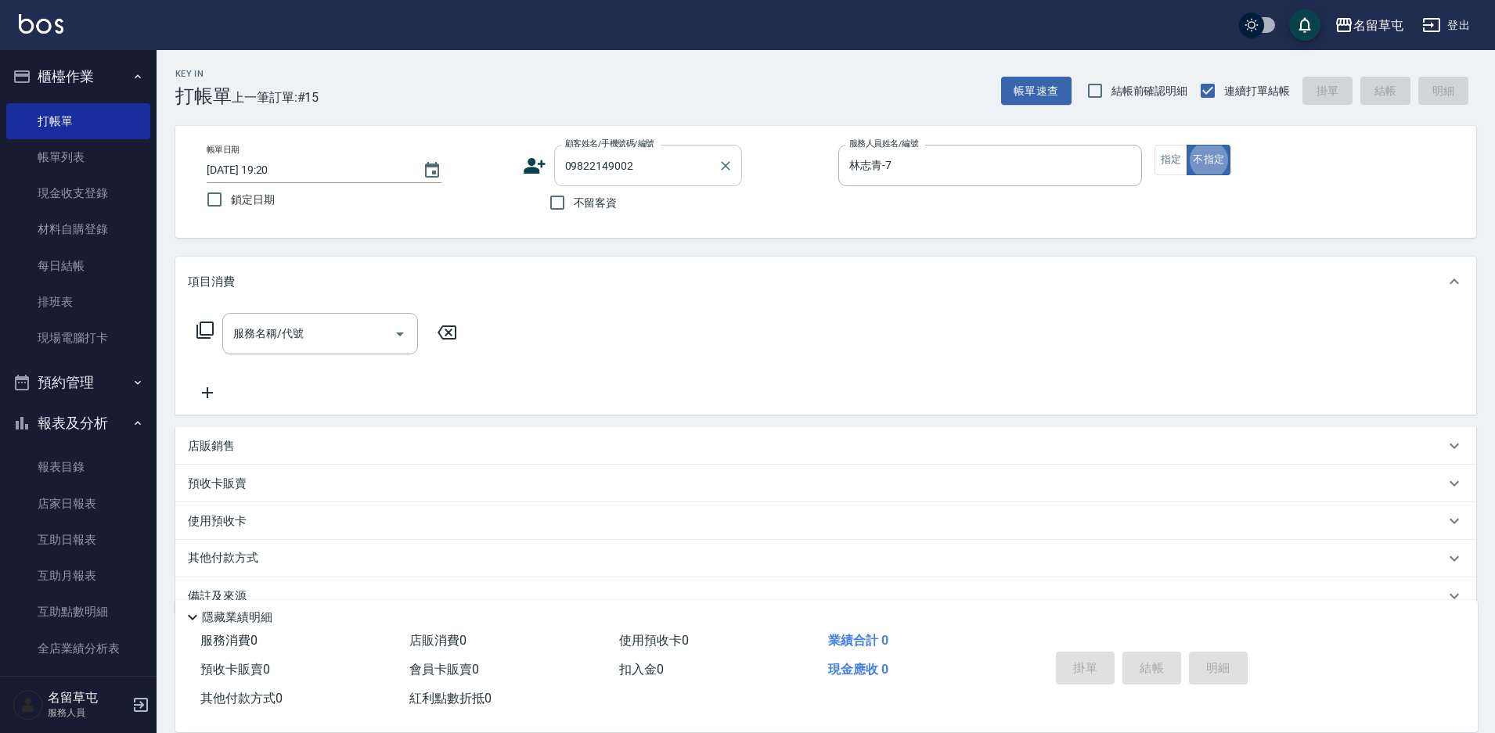
type button "false"
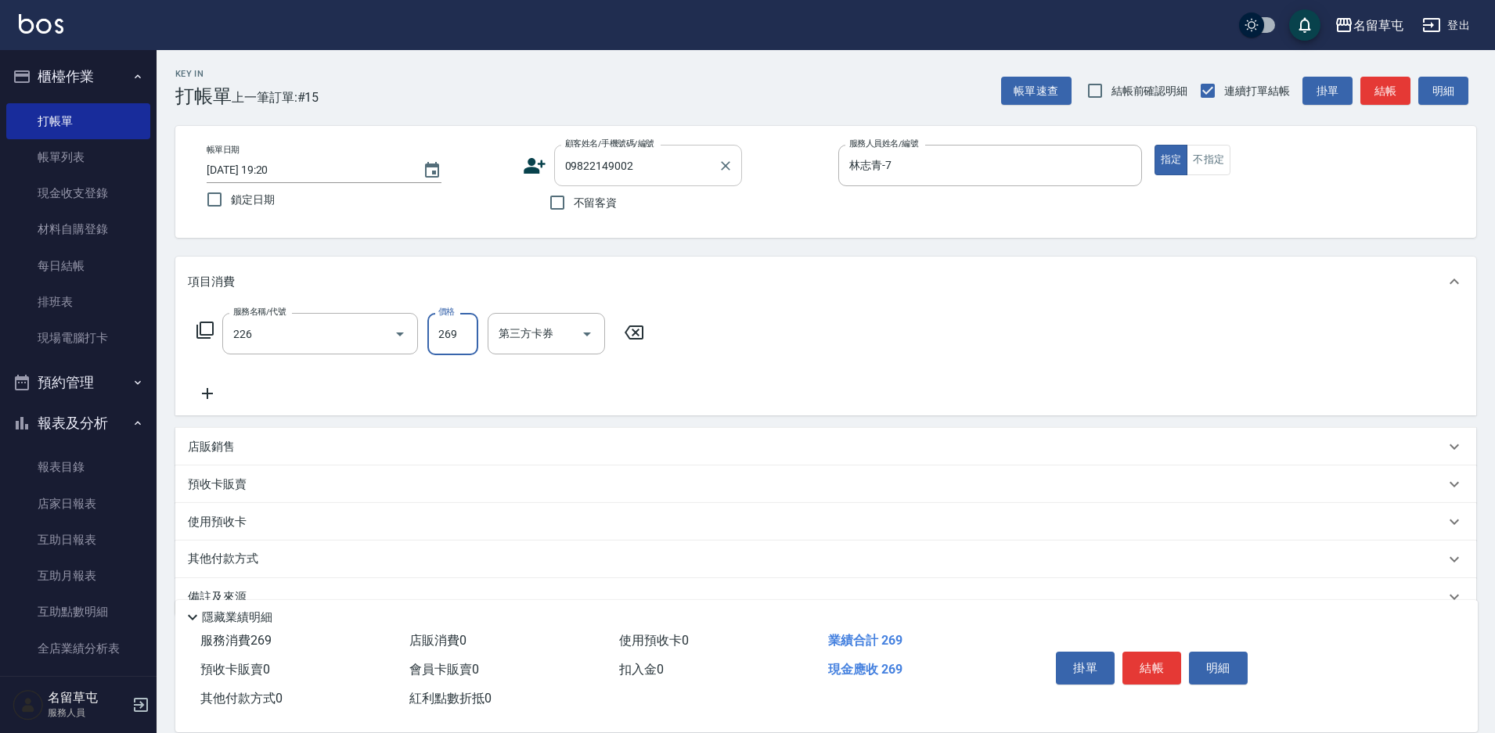
type input "洗剪269(226)"
type input "350"
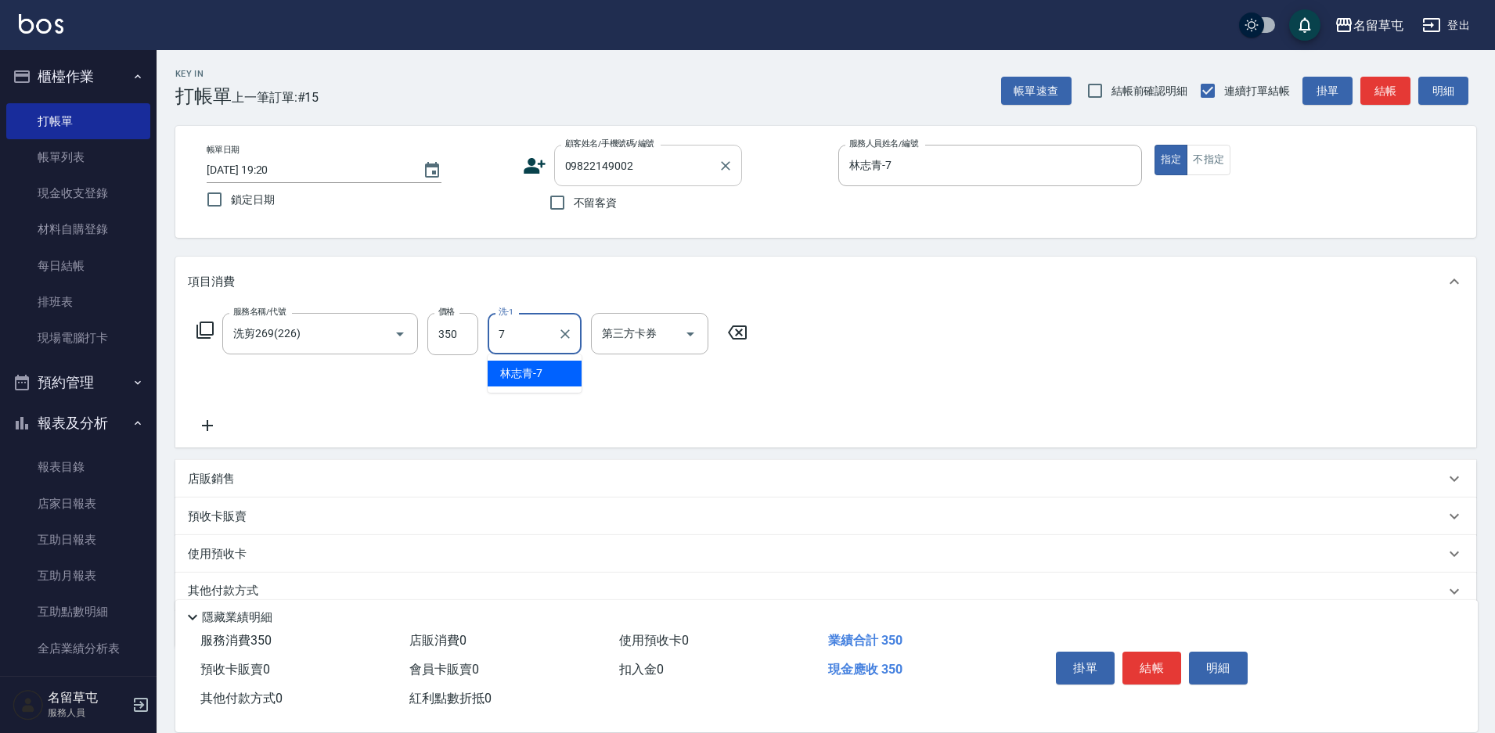
type input "林志青-7"
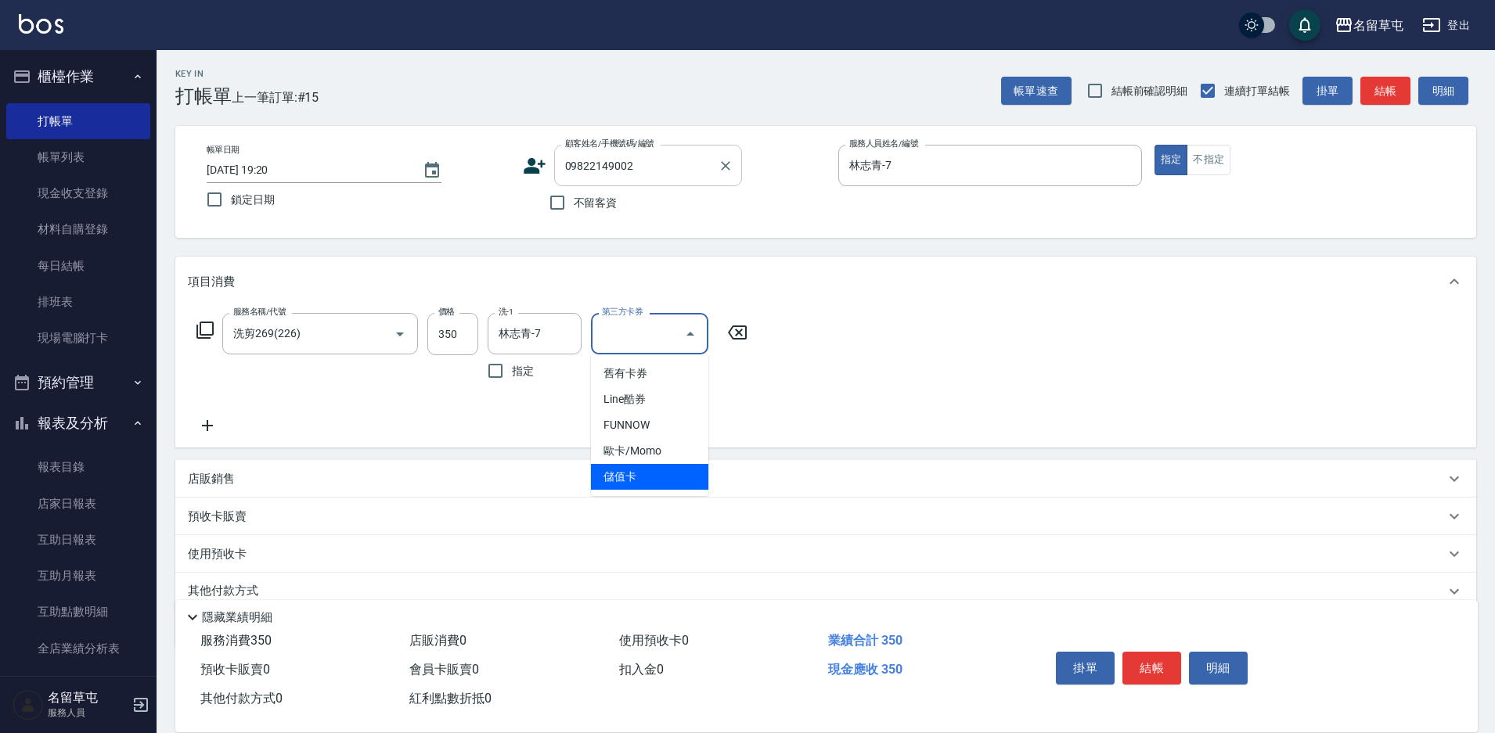
type input "儲值卡"
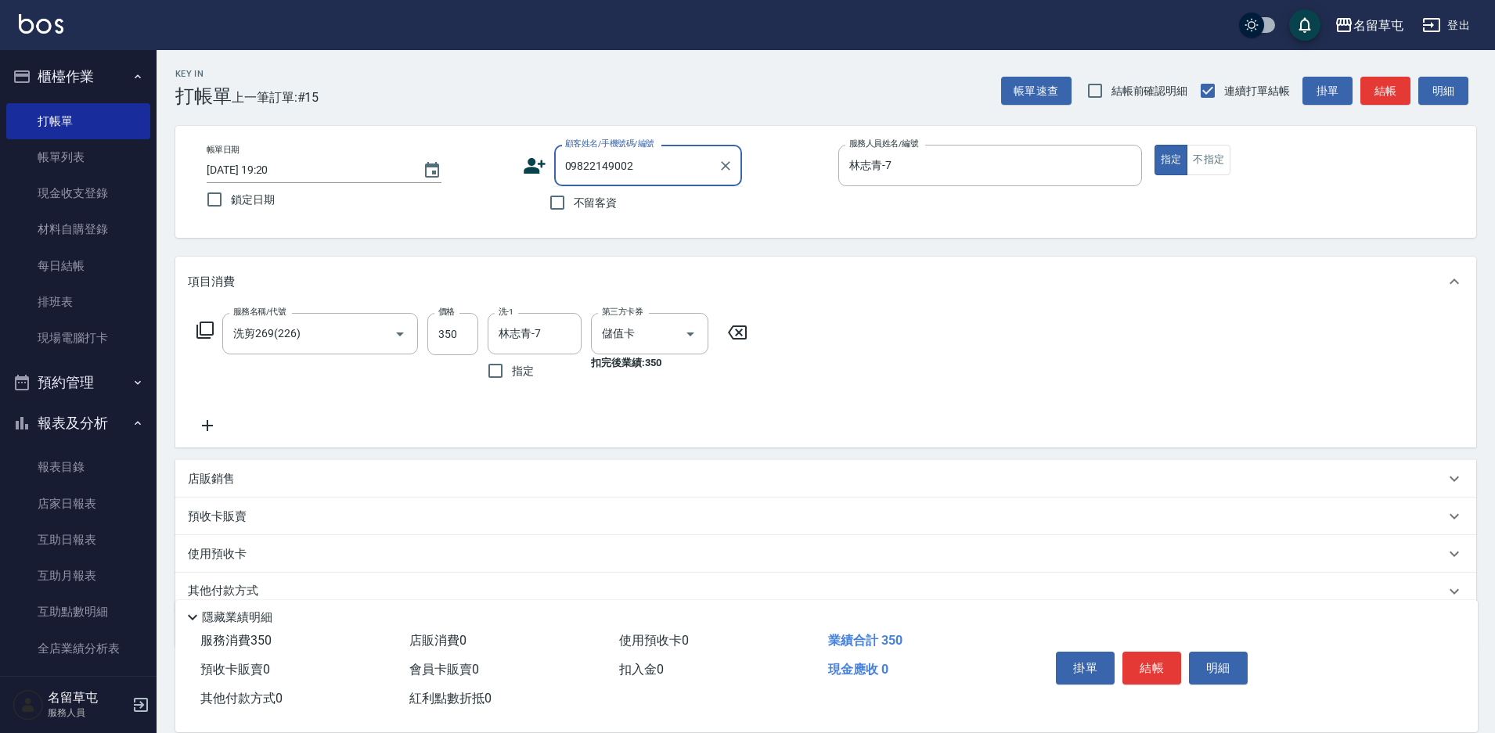
click at [619, 172] on input "09822149002" at bounding box center [636, 165] width 150 height 27
type input "[PERSON_NAME]/0982214902/null"
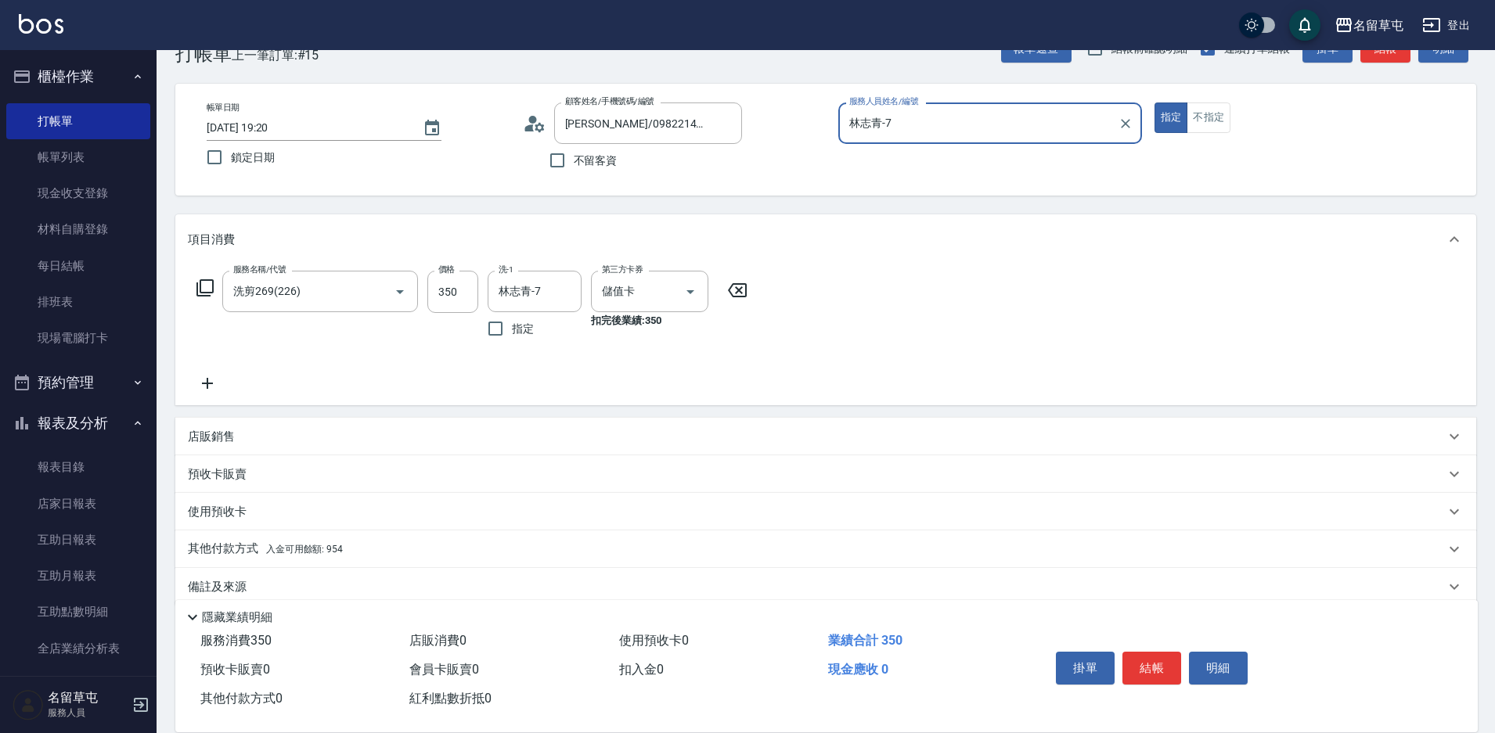
scroll to position [65, 0]
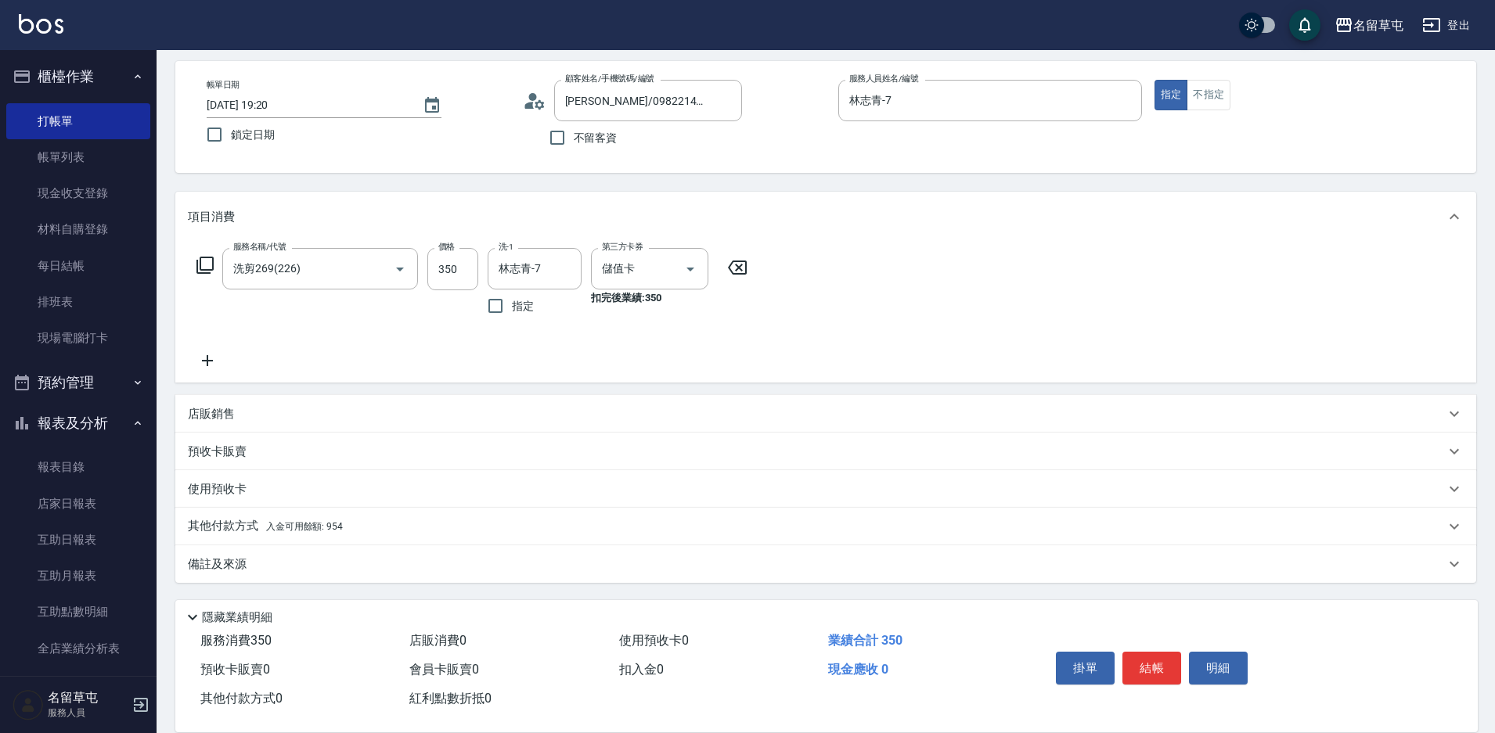
click at [239, 525] on p "其他付款方式 入金可用餘額: 954" at bounding box center [265, 526] width 155 height 17
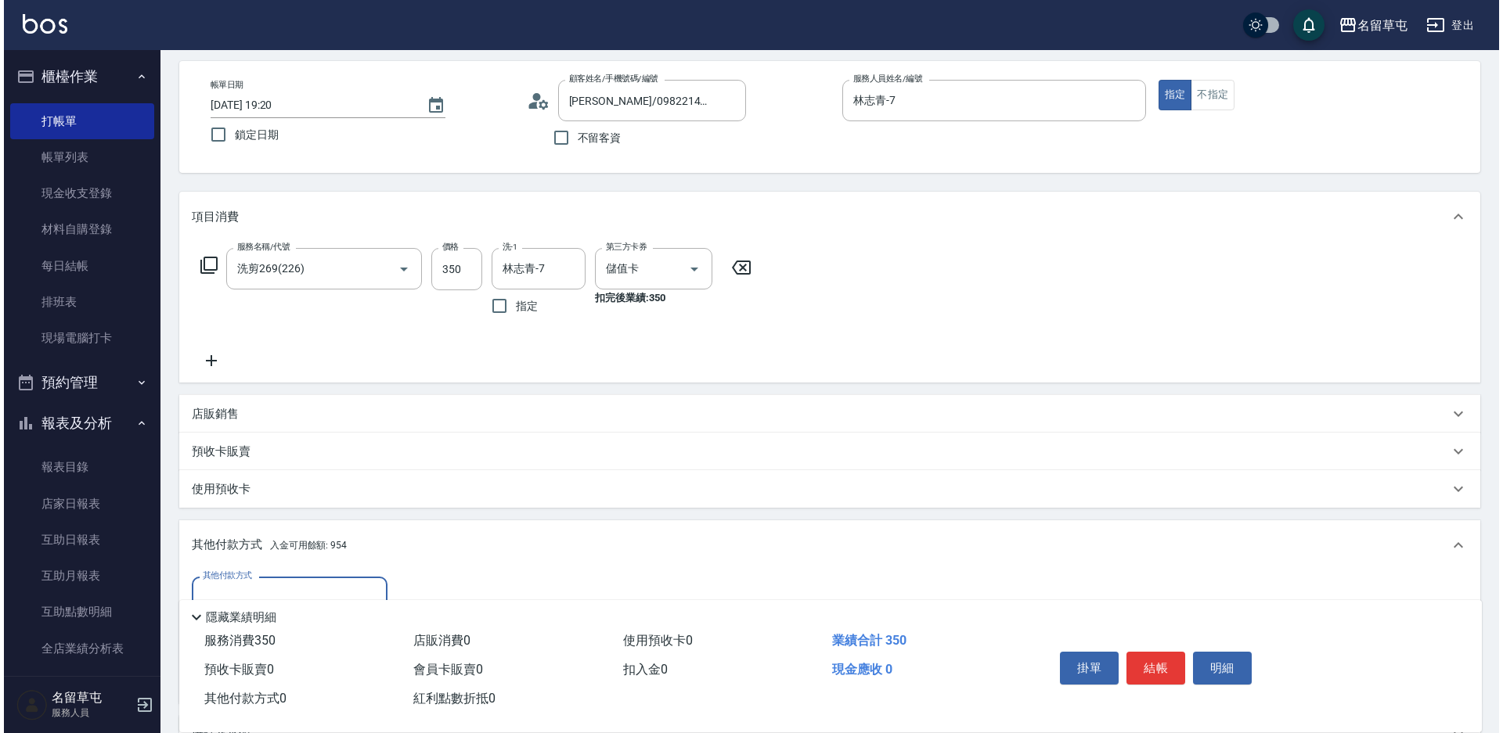
scroll to position [0, 0]
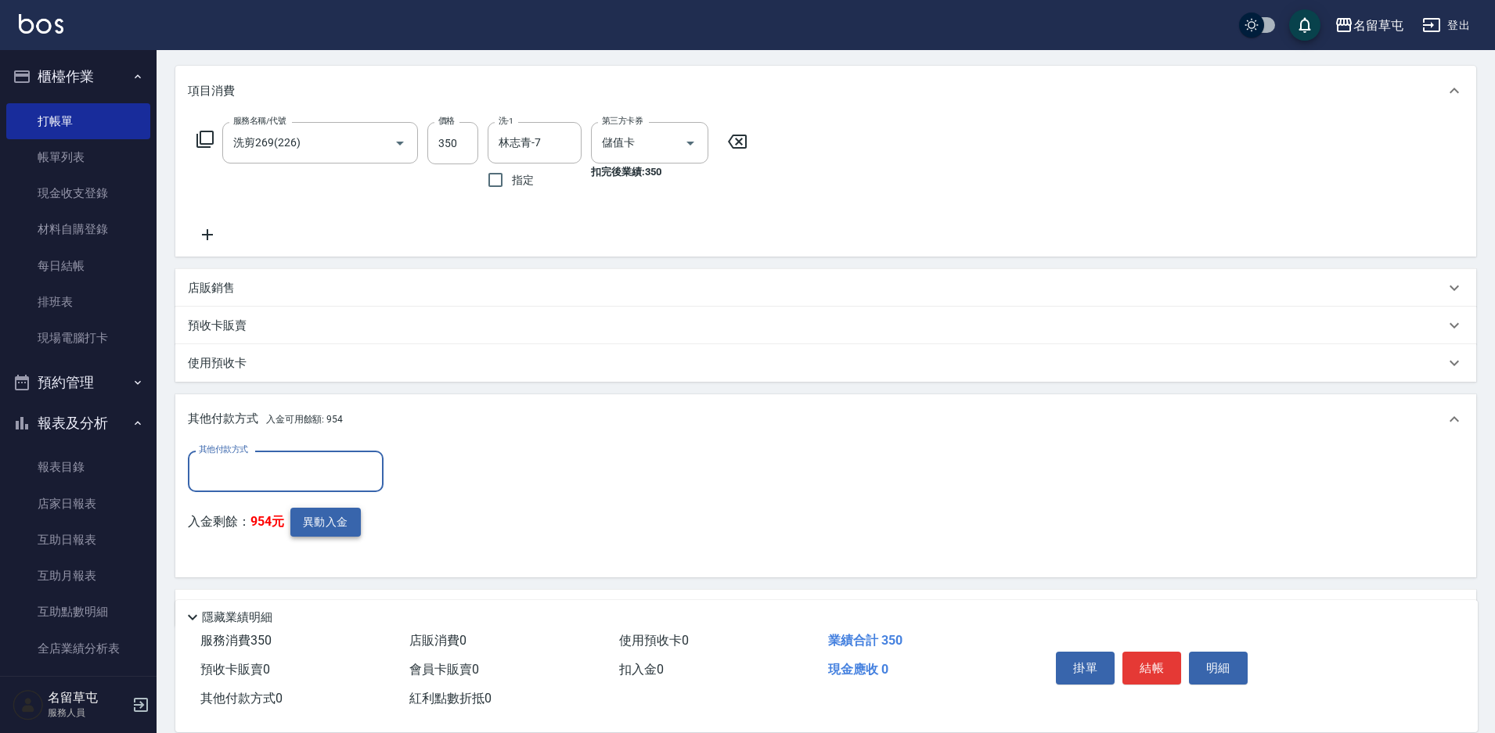
click at [330, 531] on button "異動入金" at bounding box center [325, 522] width 70 height 29
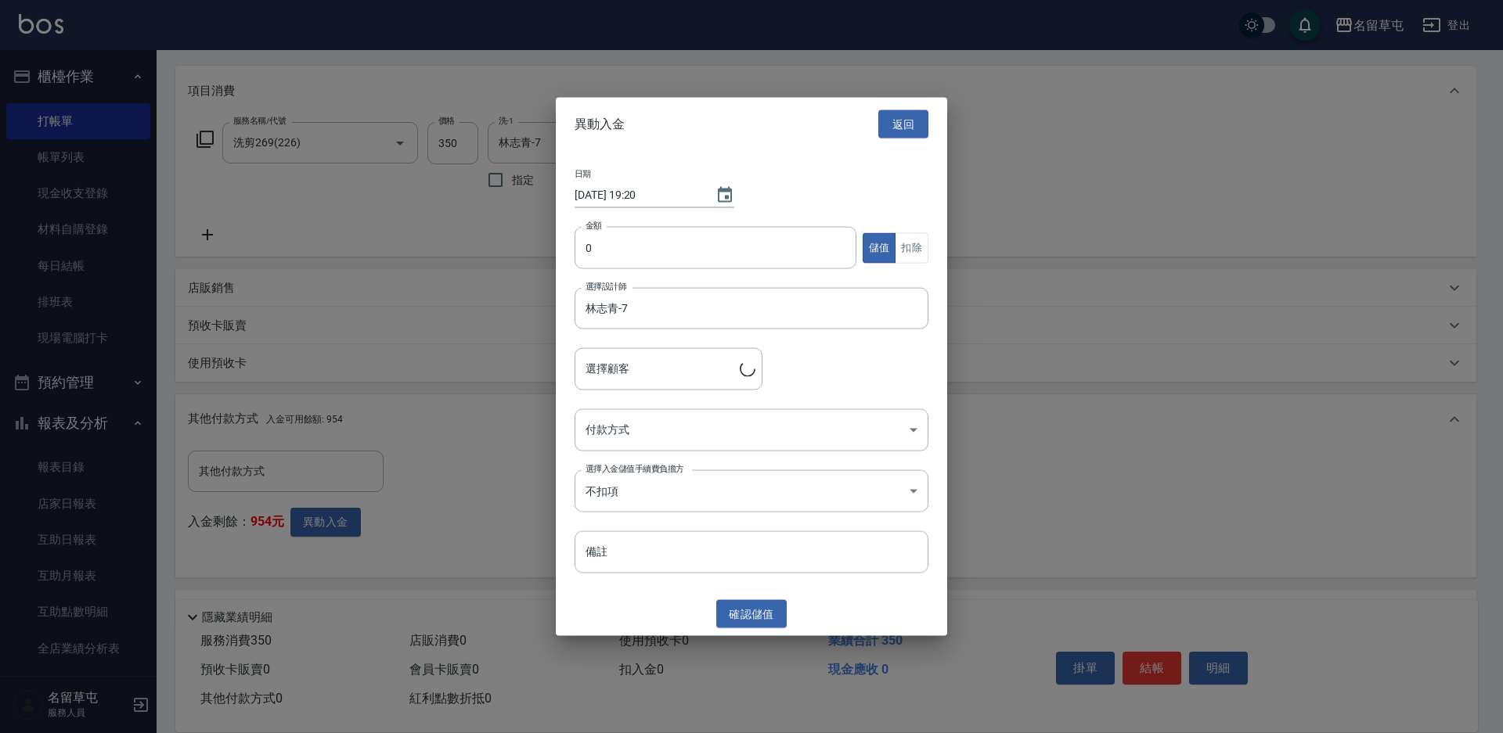
type input "[PERSON_NAME]/0982214902"
click at [654, 265] on input "0" at bounding box center [715, 248] width 282 height 42
type input "350"
click at [913, 250] on button "扣除" at bounding box center [911, 247] width 34 height 31
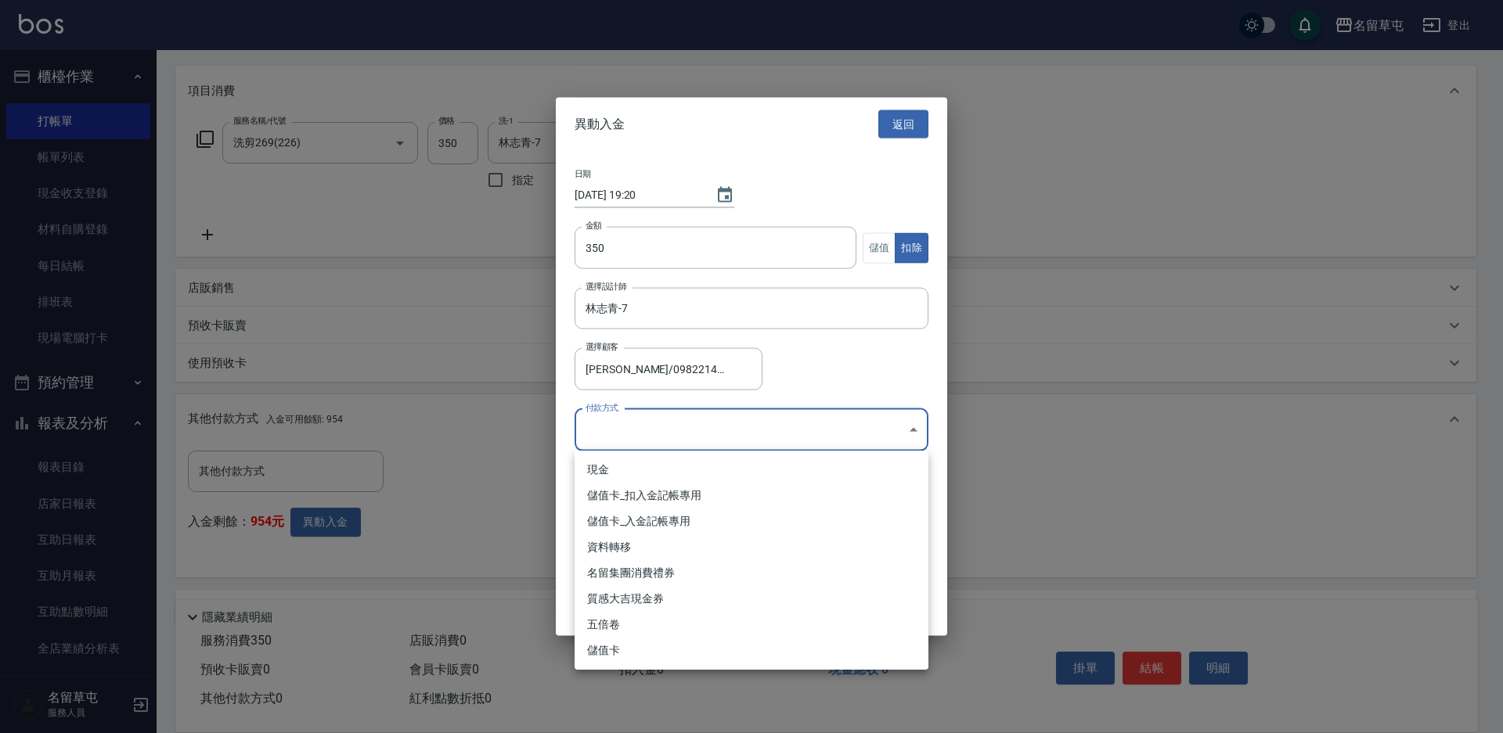
click at [689, 426] on body "名留草屯 登出 櫃檯作業 打帳單 帳單列表 現金收支登錄 材料自購登錄 每日結帳 排班表 現場電腦打卡 預約管理 預約管理 單日預約紀錄 單週預約紀錄 報表及…" at bounding box center [751, 293] width 1503 height 969
click at [657, 489] on li "儲值卡_扣入金記帳專用" at bounding box center [751, 496] width 354 height 26
type input "儲值卡_扣入金記帳專用"
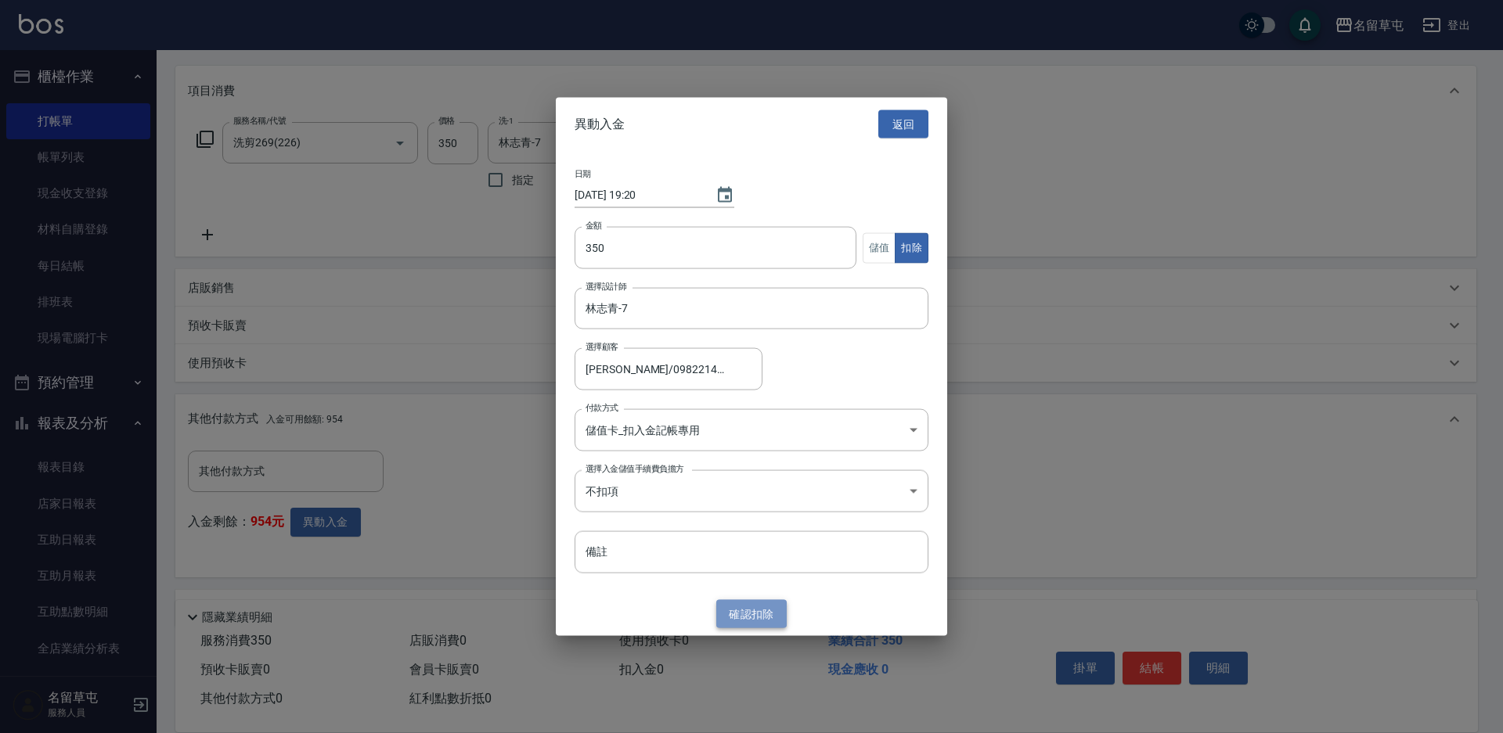
click at [740, 610] on button "確認 扣除" at bounding box center [751, 613] width 70 height 29
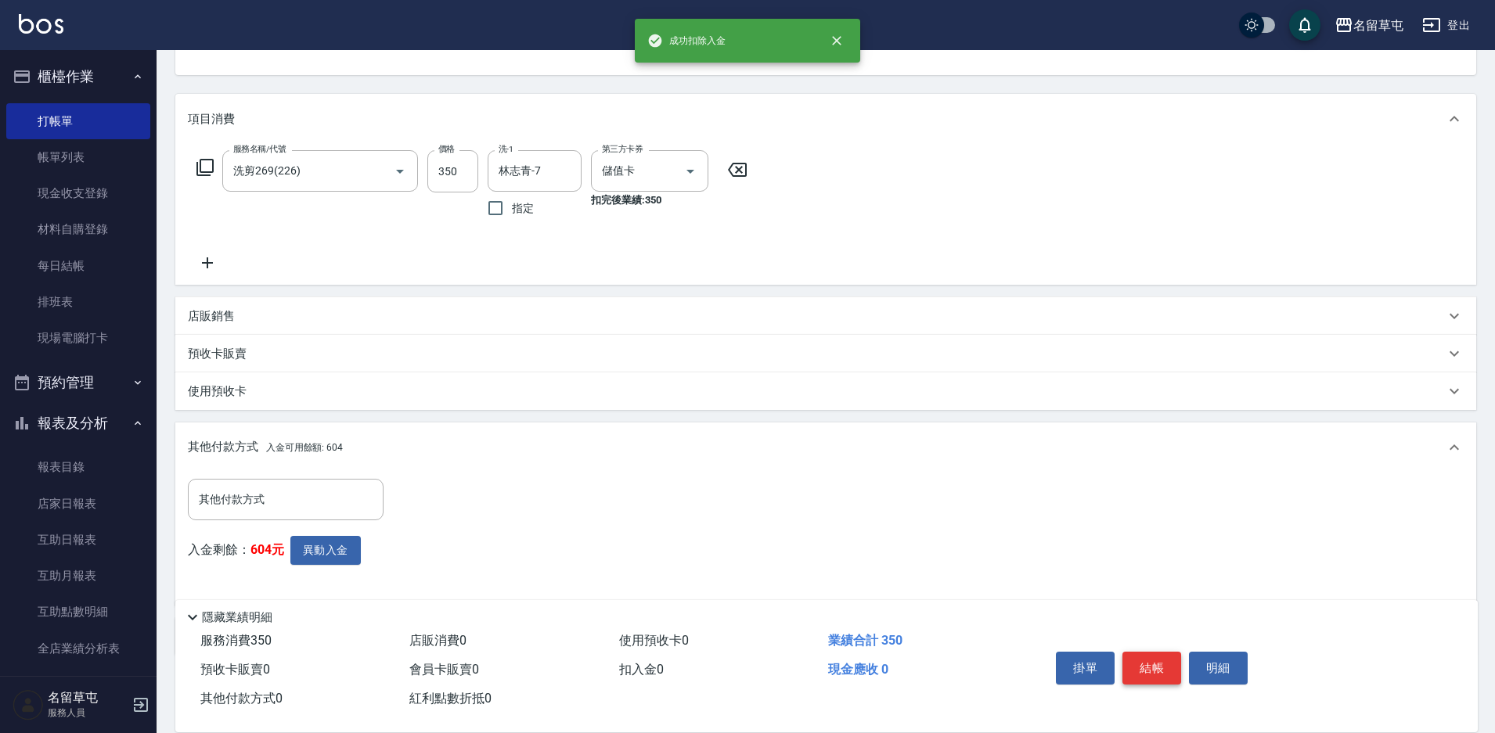
scroll to position [191, 0]
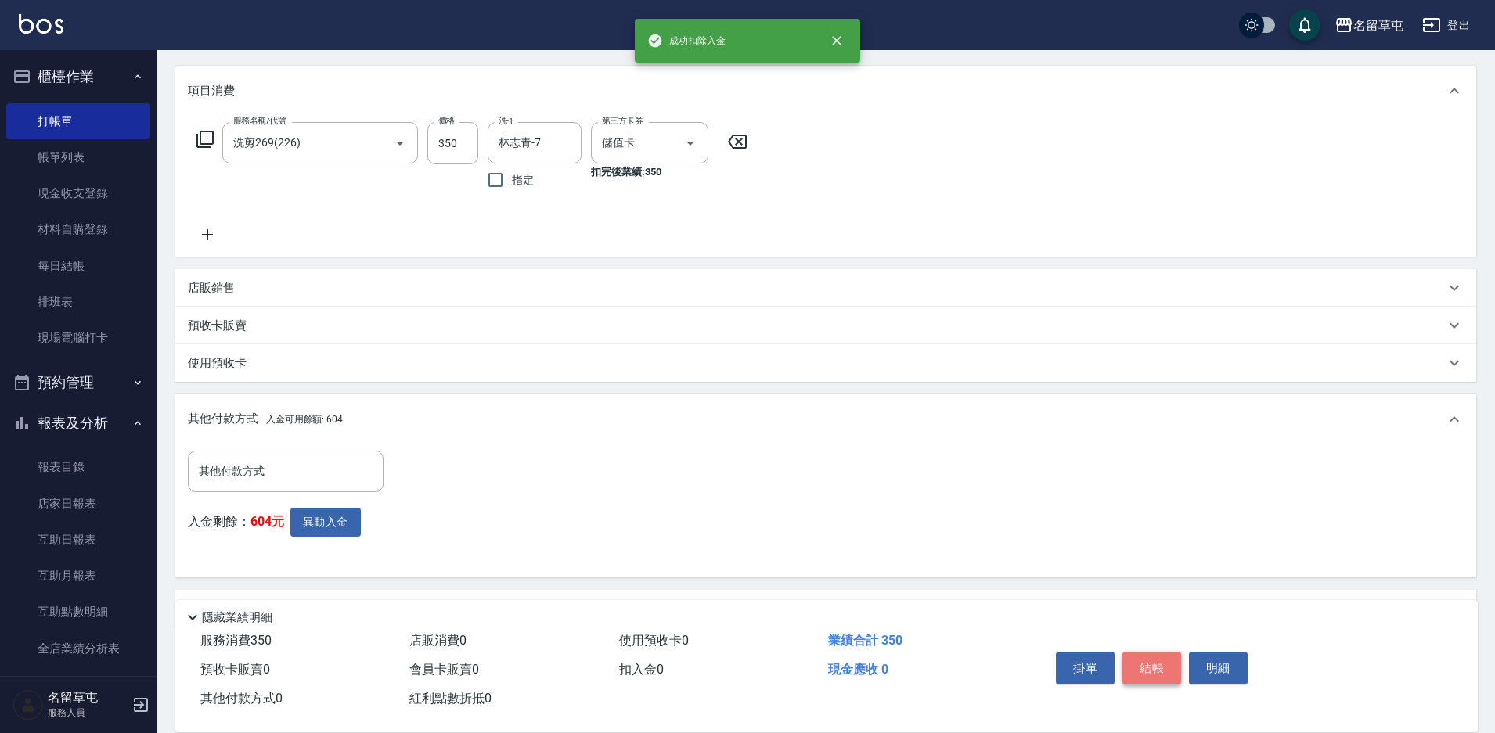
click at [1154, 665] on button "結帳" at bounding box center [1151, 668] width 59 height 33
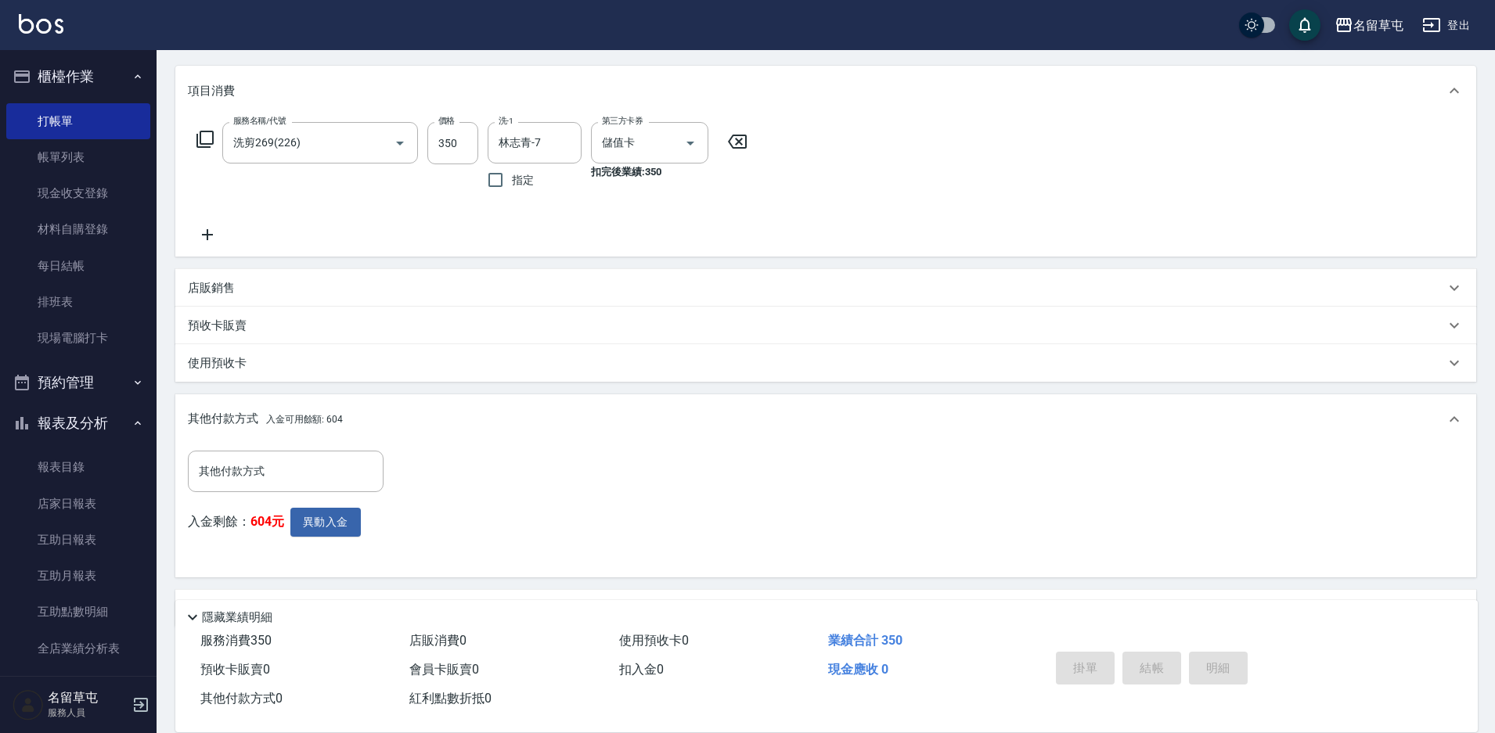
type input "[DATE] 19:21"
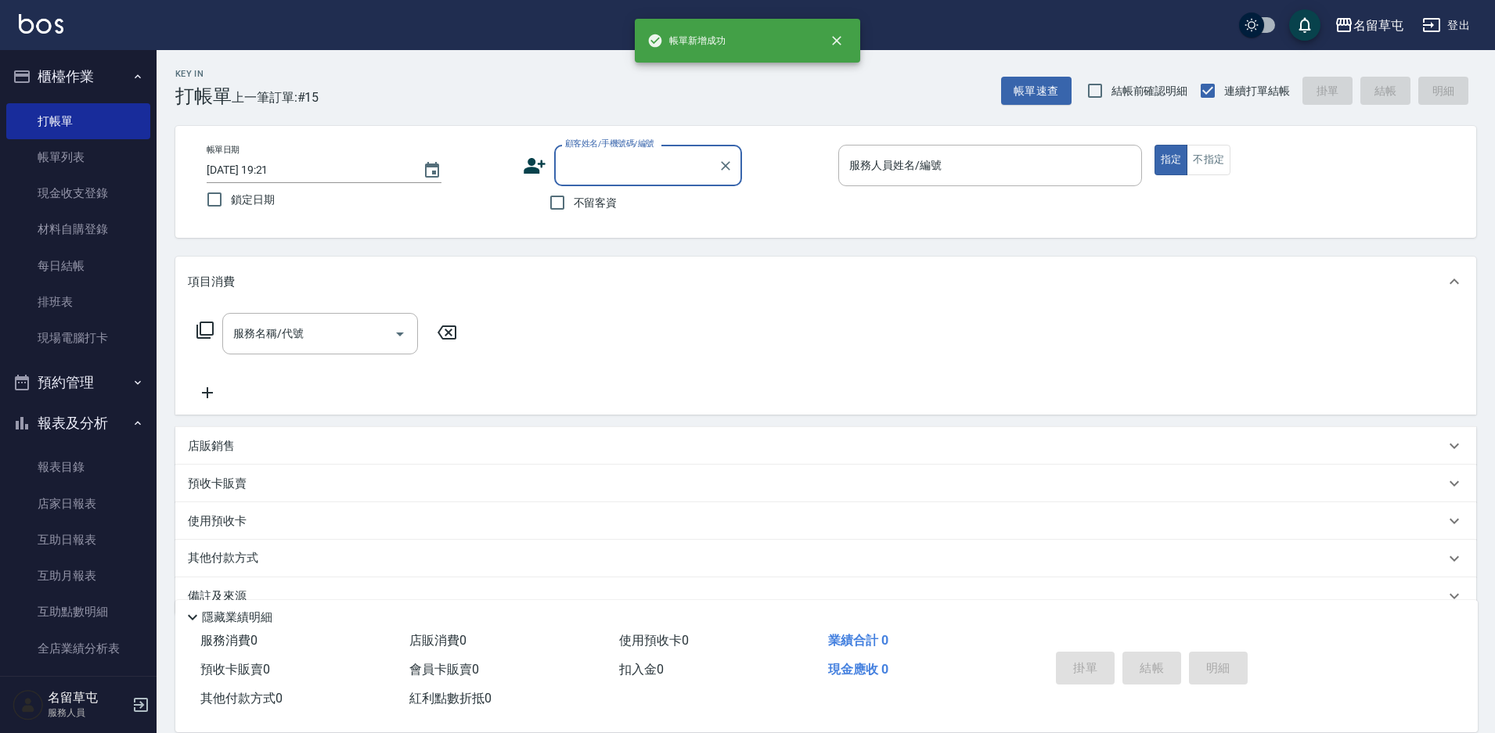
scroll to position [0, 0]
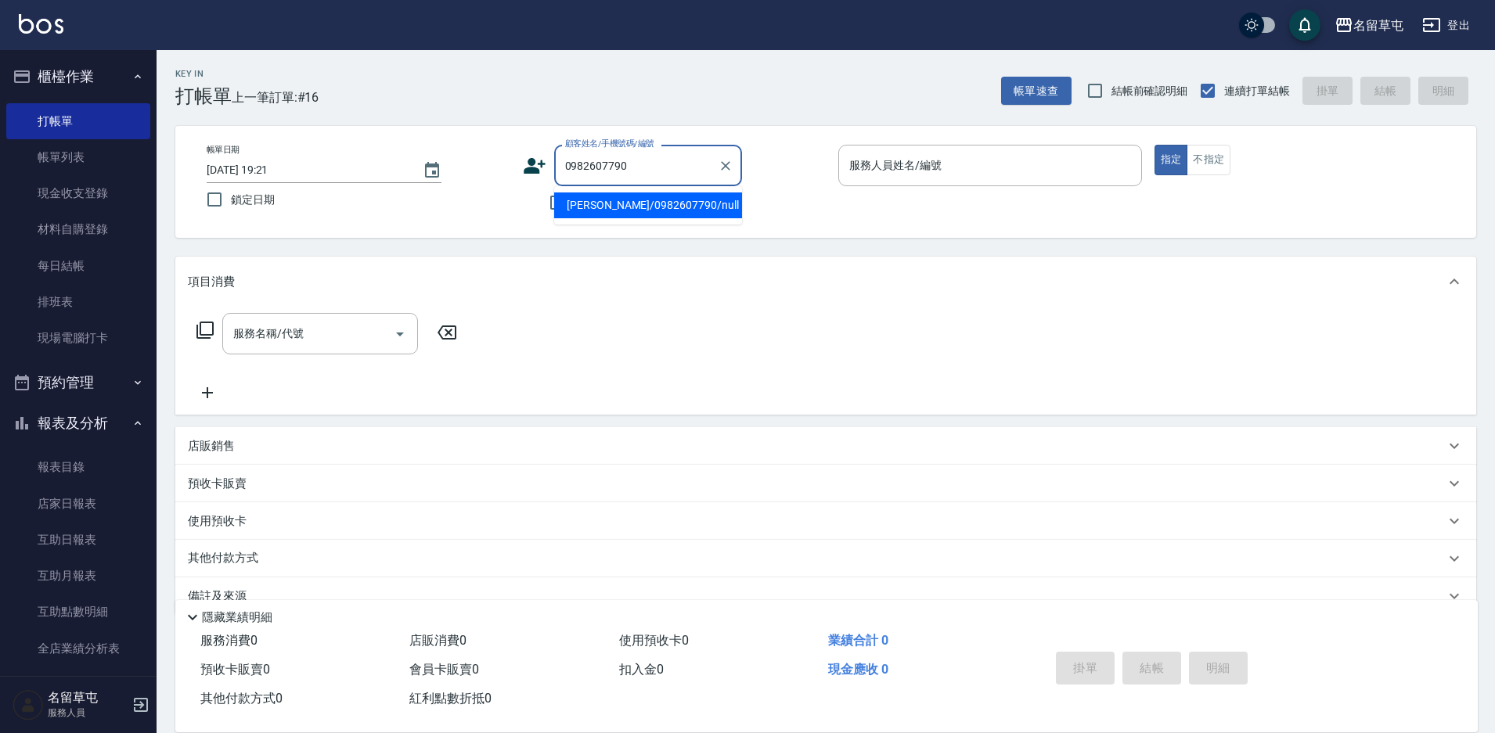
type input "[PERSON_NAME]/0982607790/null"
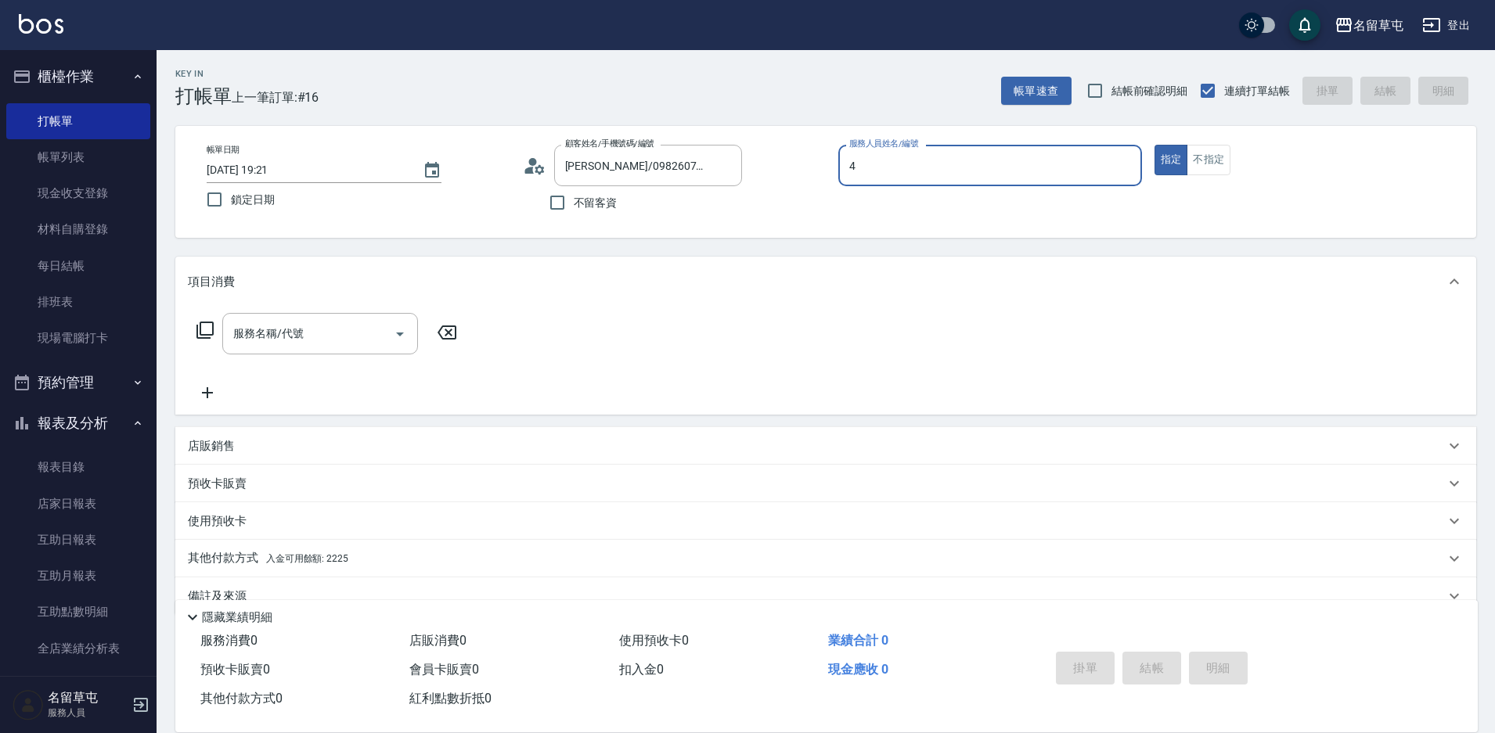
type input "[PERSON_NAME]-4"
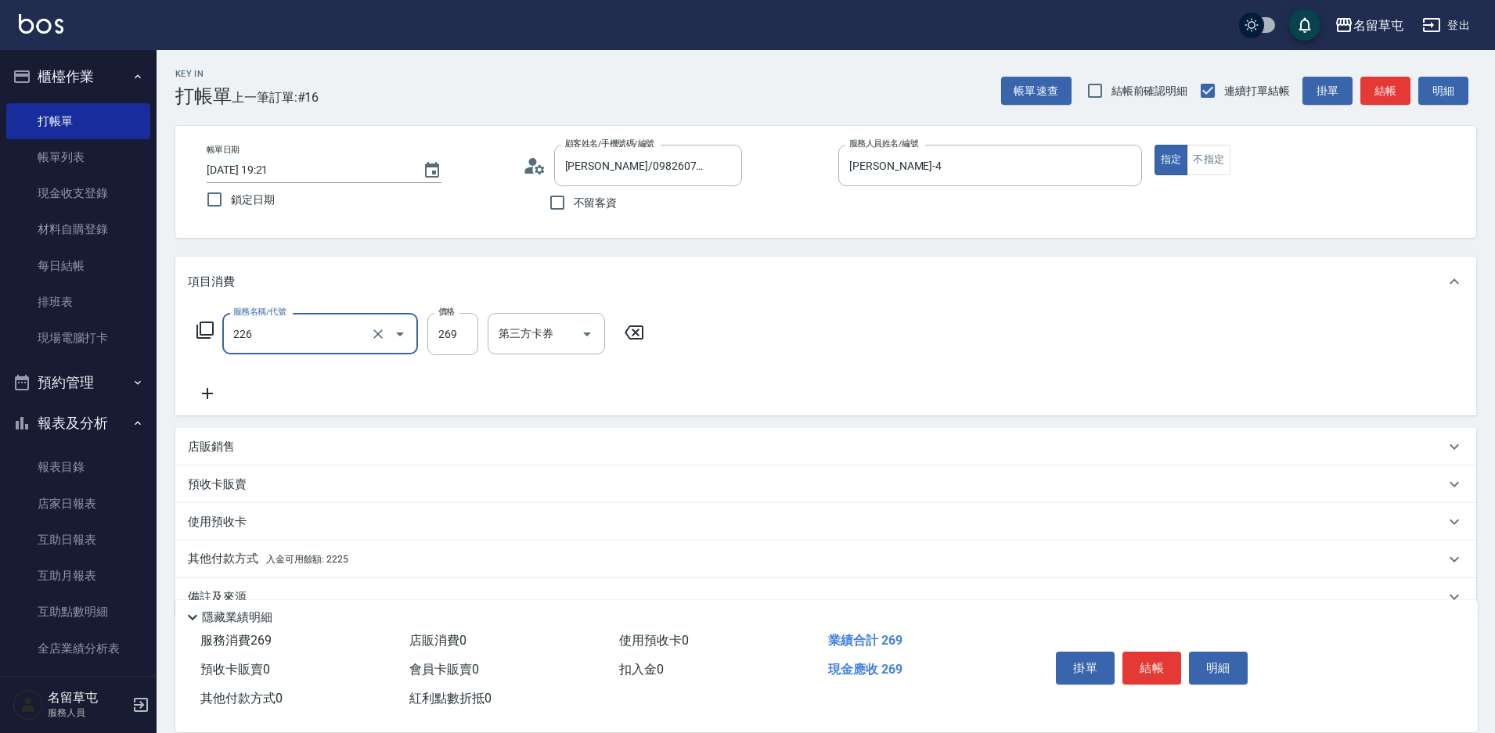
type input "洗剪269(226)"
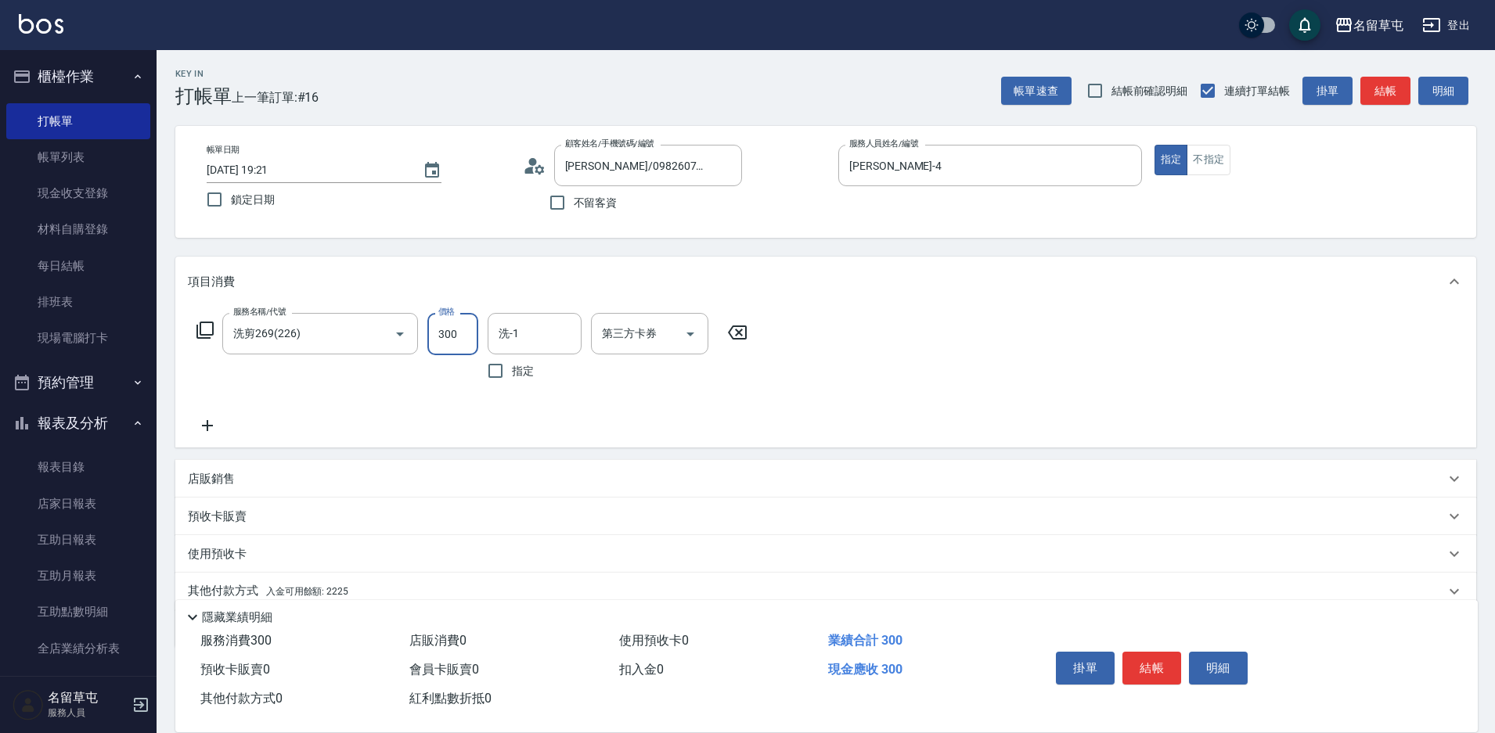
type input "300"
type input "[PERSON_NAME]-4"
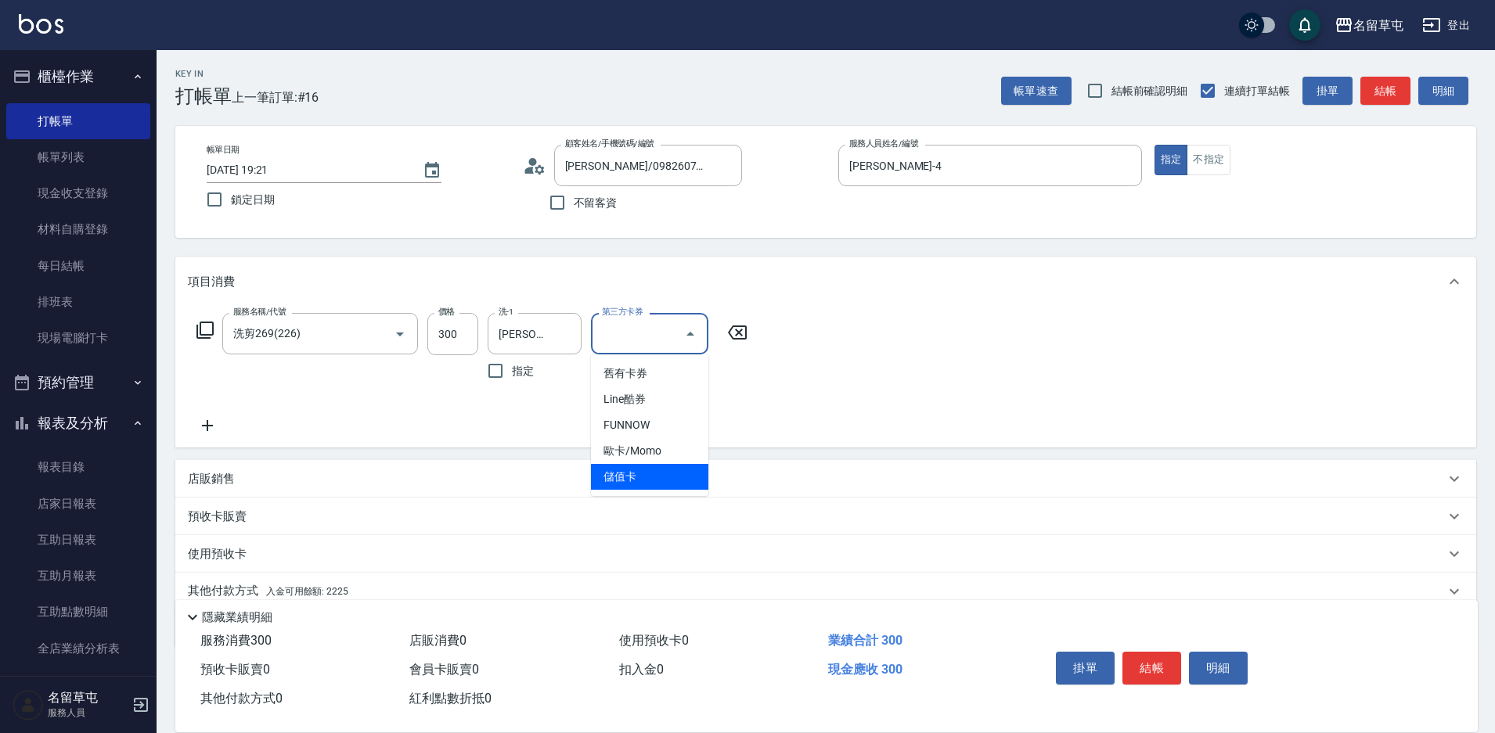
type input "儲值卡"
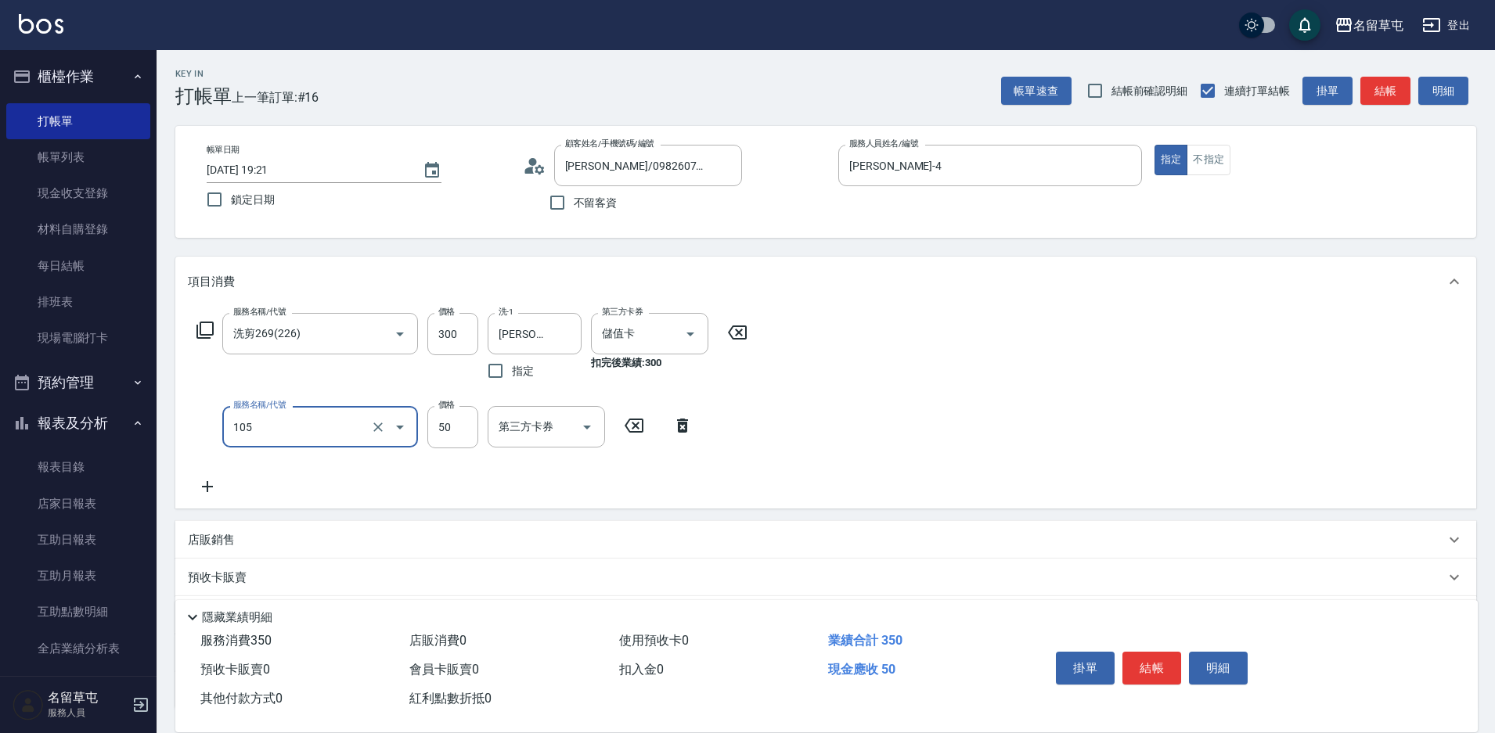
type input "精油50(105)"
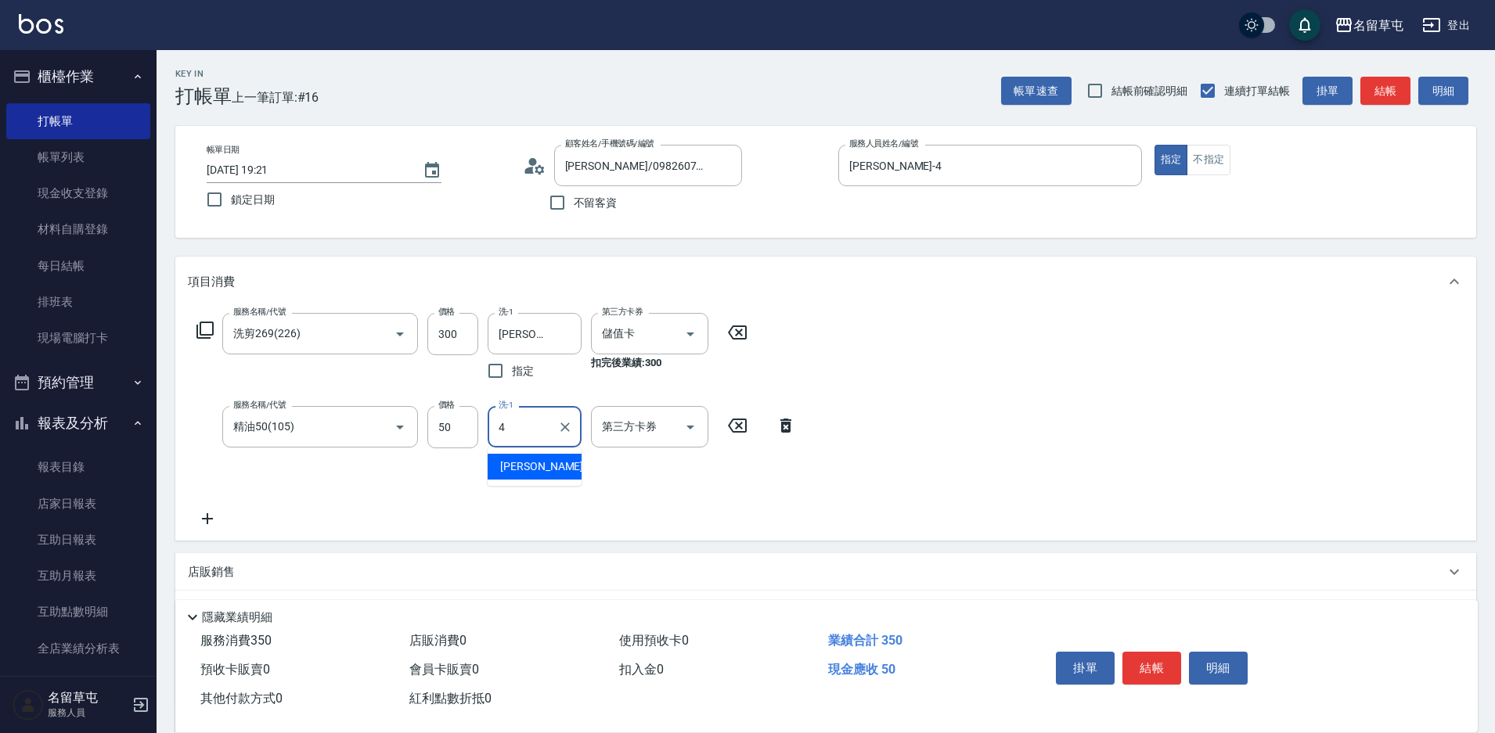
type input "[PERSON_NAME]-4"
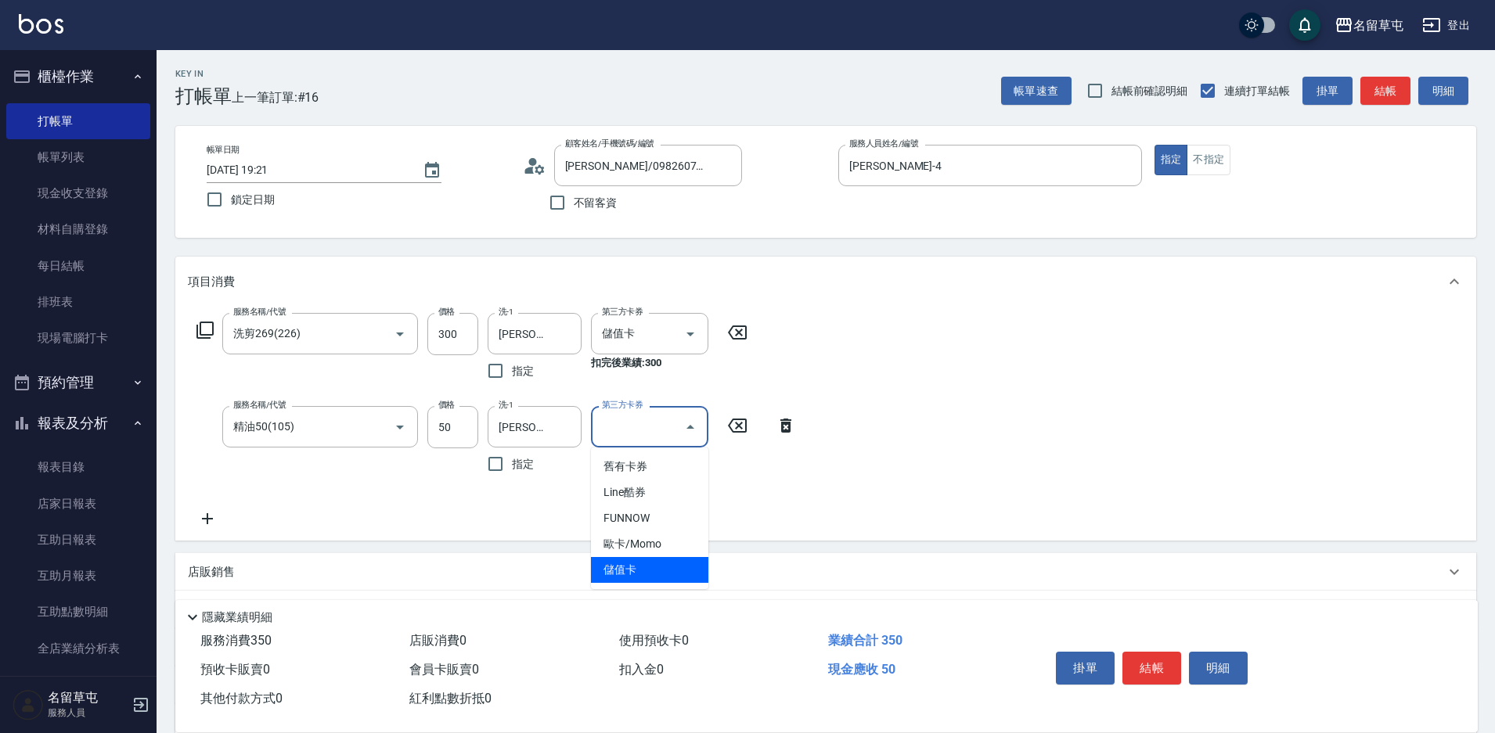
type input "儲值卡"
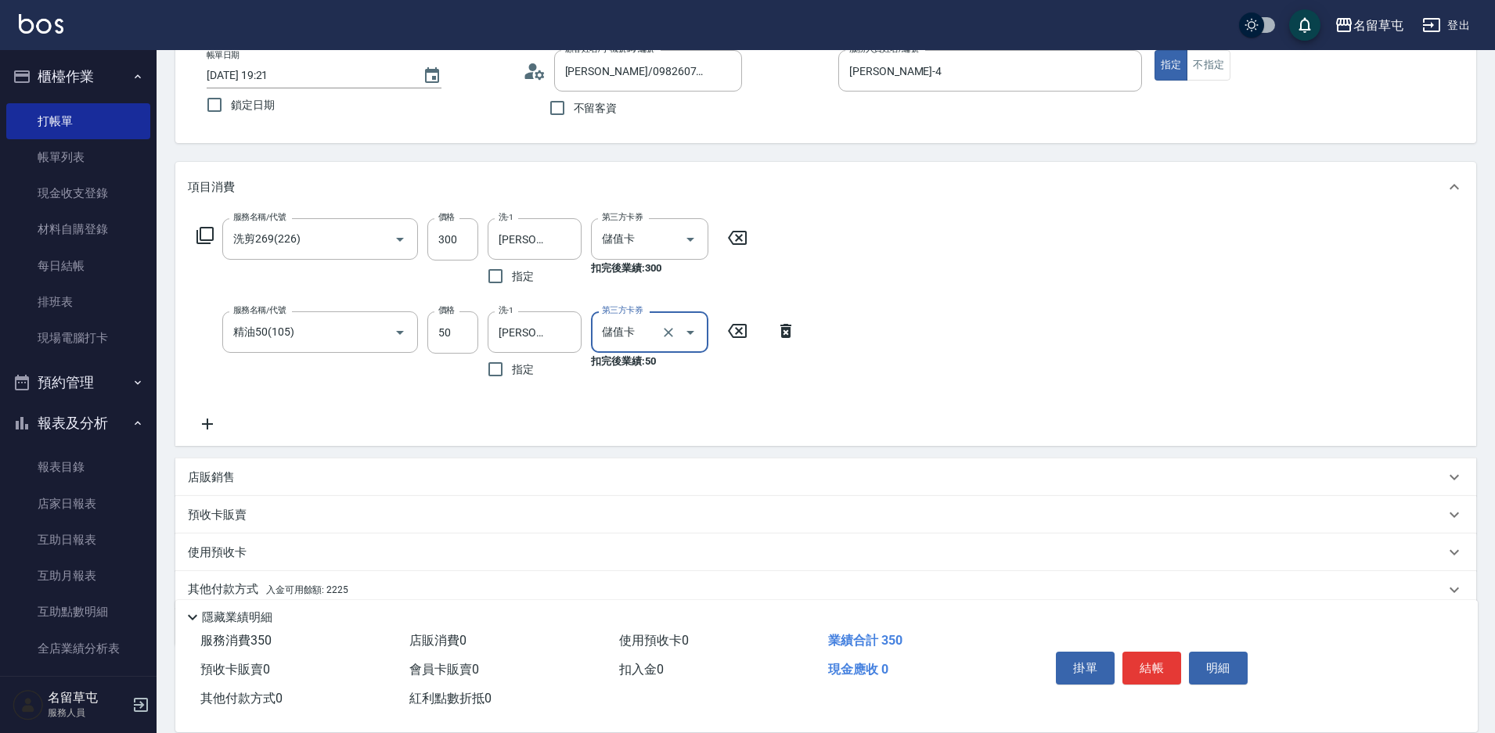
scroll to position [158, 0]
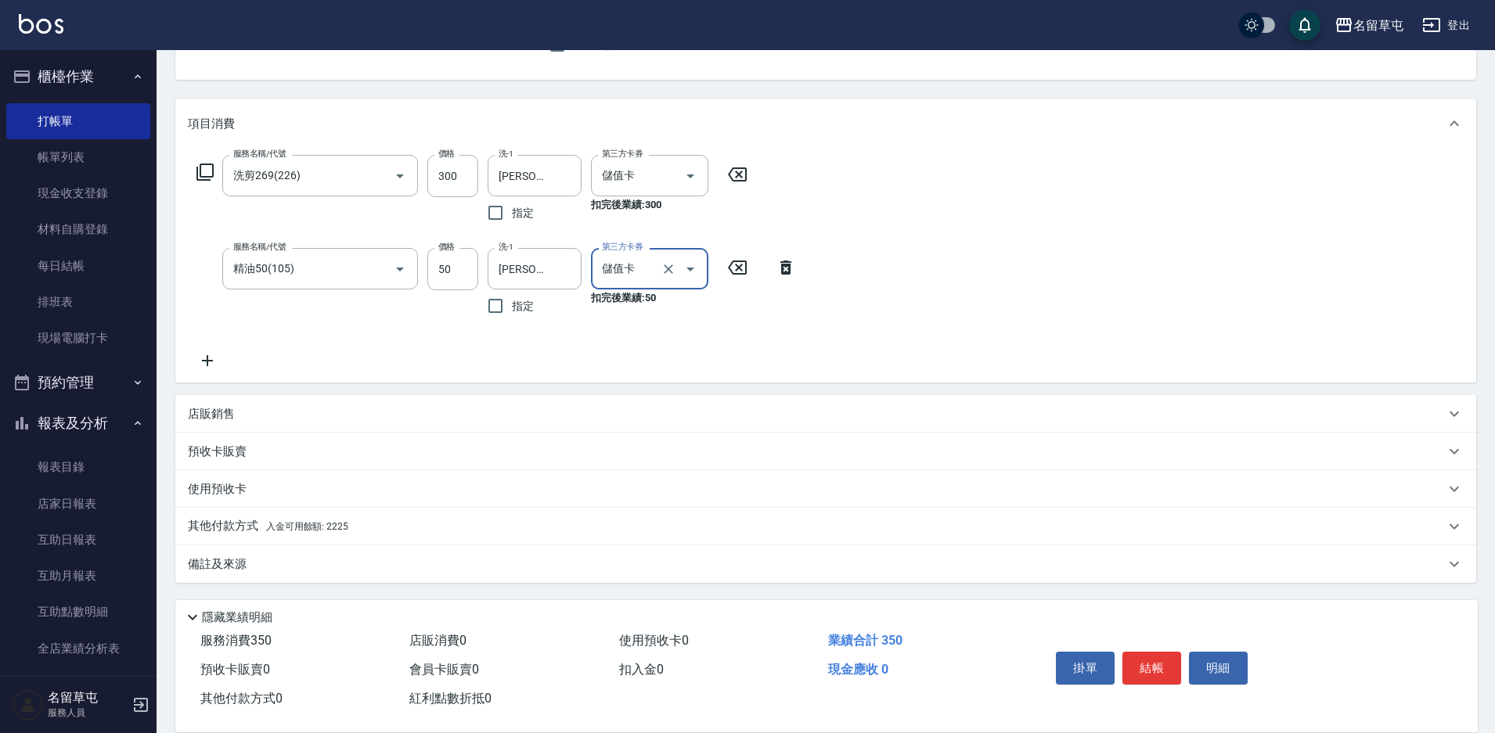
click at [223, 523] on p "其他付款方式 入金可用餘額: 2225" at bounding box center [268, 526] width 160 height 17
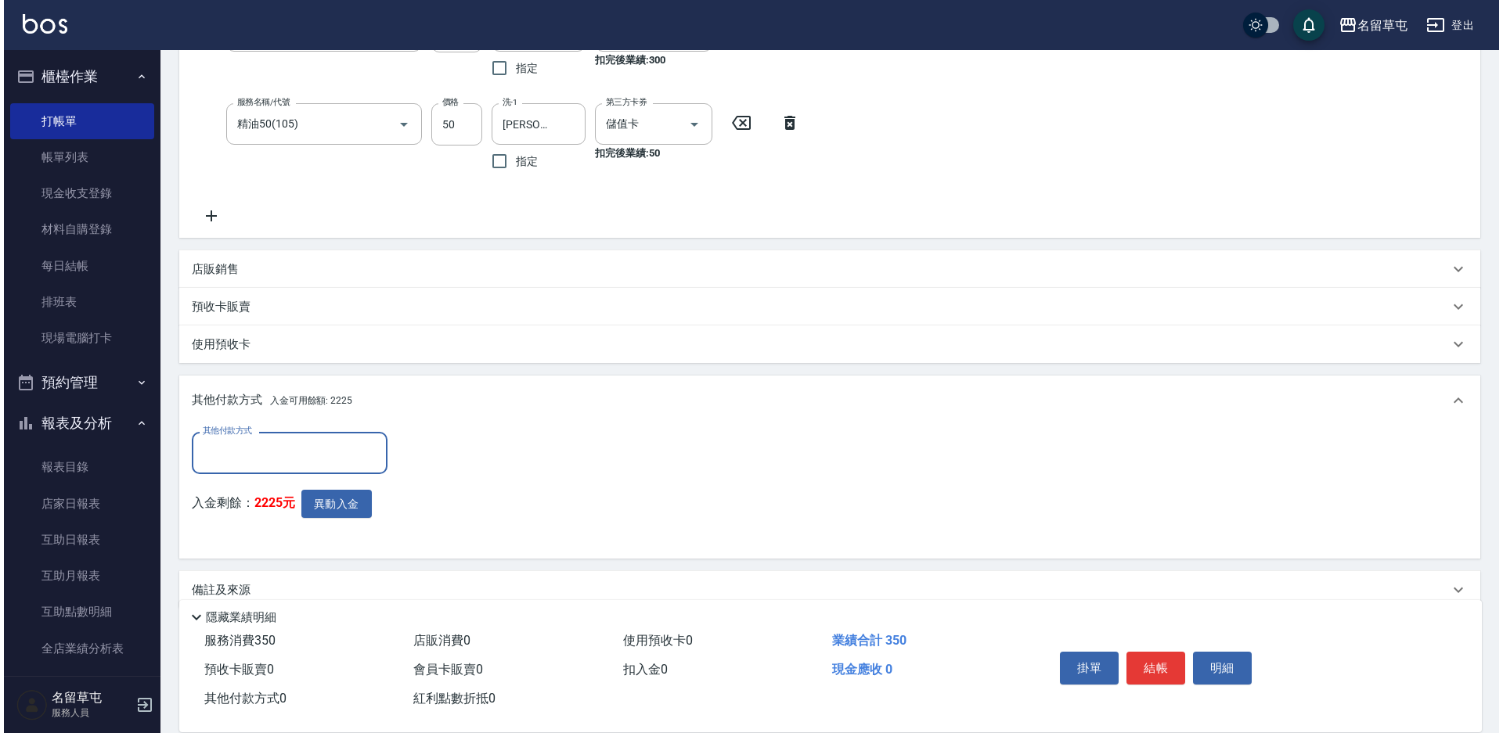
scroll to position [314, 0]
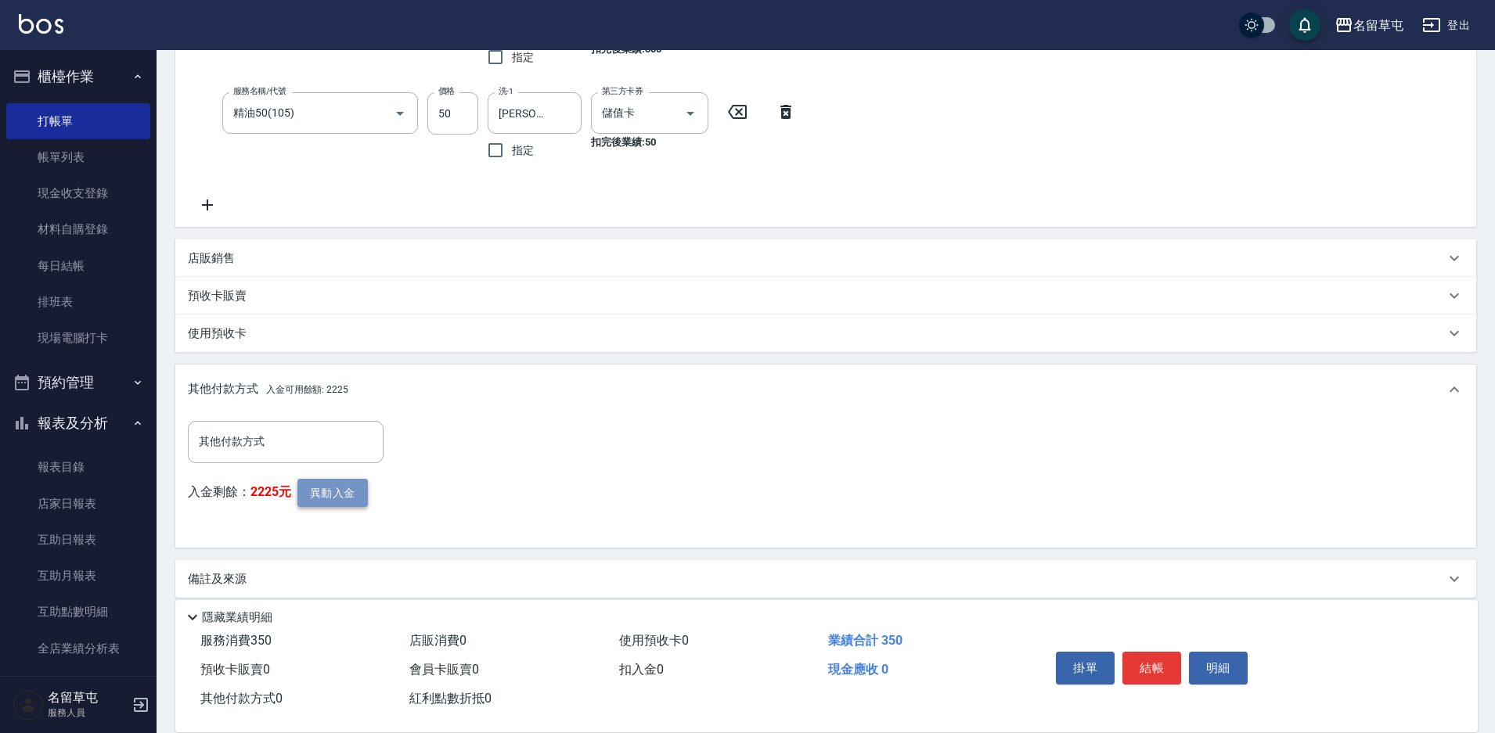
click at [308, 496] on button "異動入金" at bounding box center [332, 493] width 70 height 29
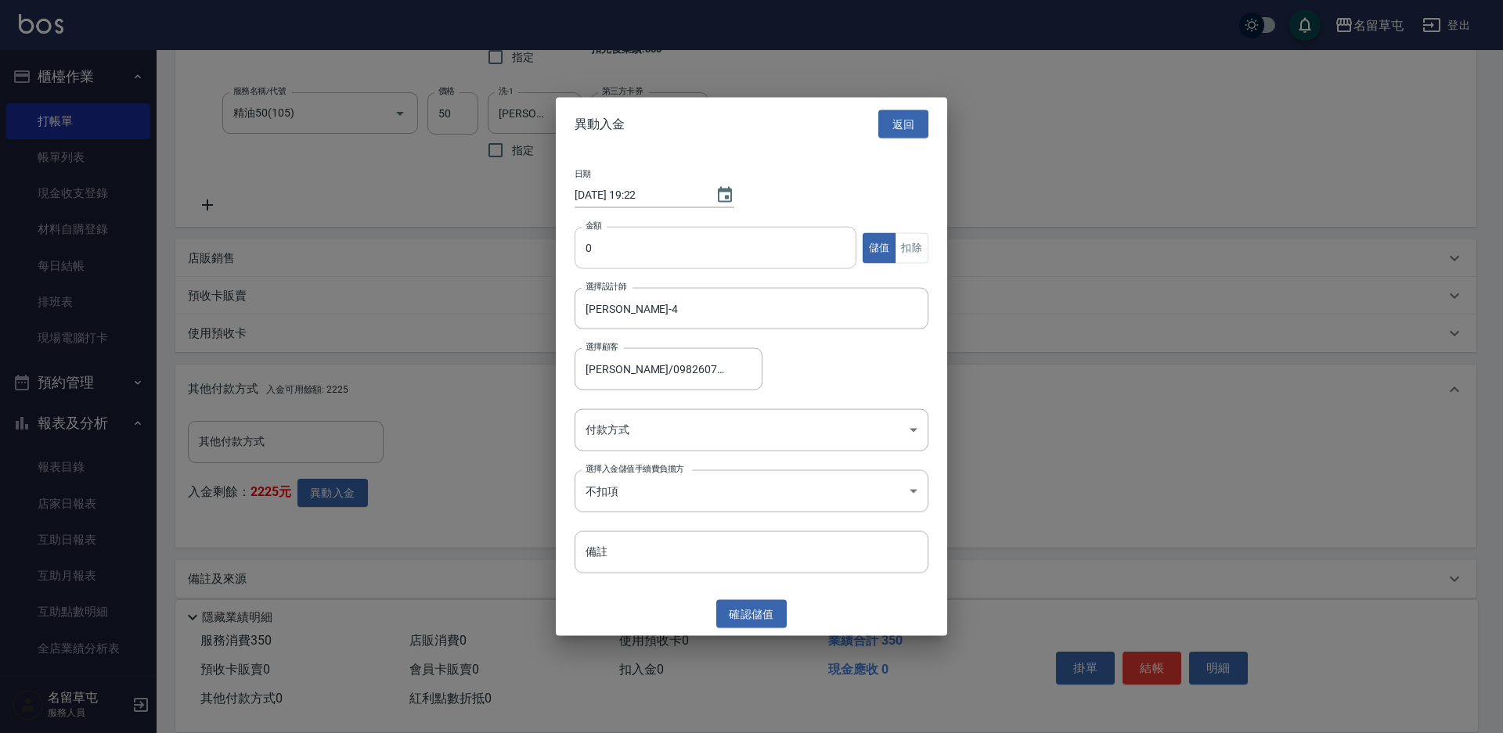
click at [630, 233] on input "0" at bounding box center [715, 248] width 282 height 42
type input "350"
click at [898, 252] on button "扣除" at bounding box center [911, 247] width 34 height 31
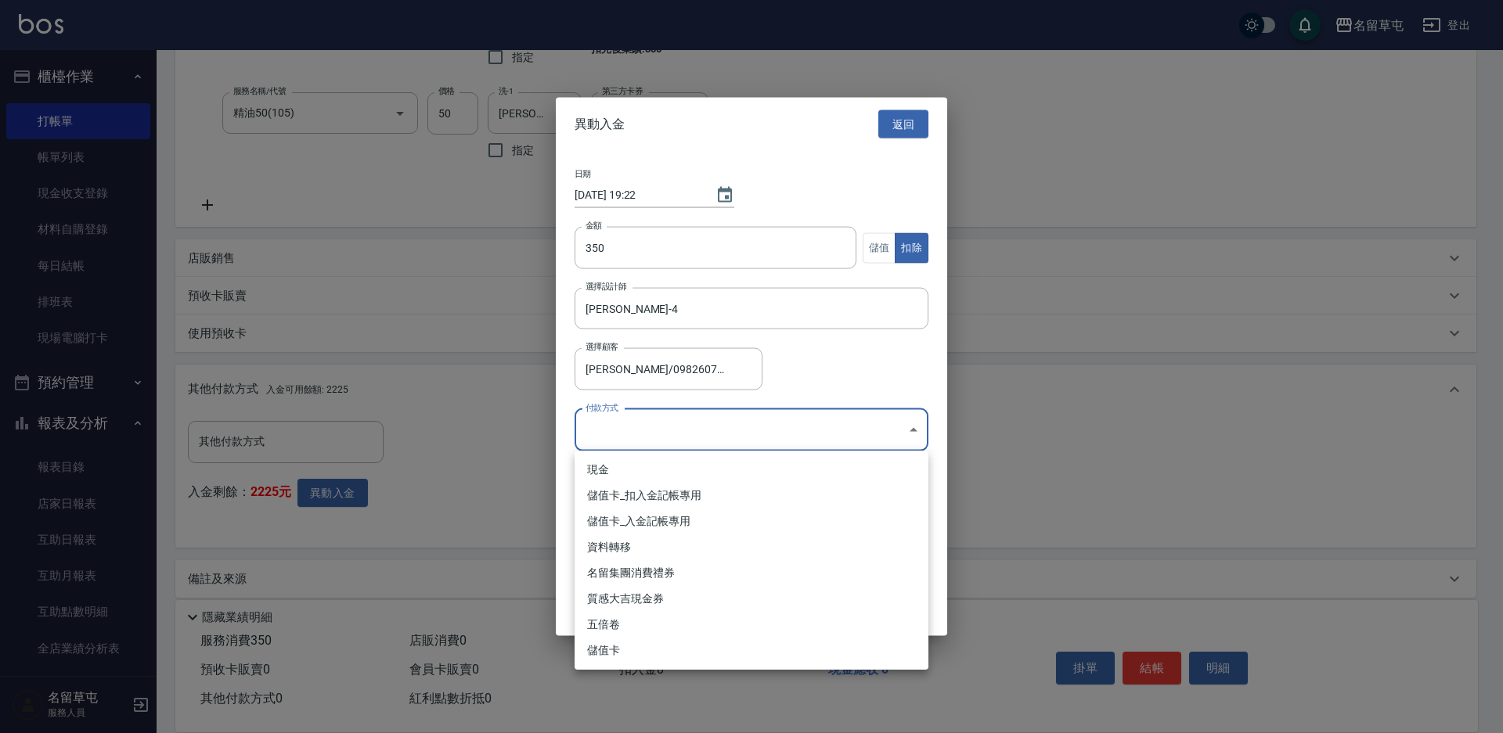
click at [651, 439] on body "名留草屯 登出 櫃檯作業 打帳單 帳單列表 現金收支登錄 材料自購登錄 每日結帳 排班表 現場電腦打卡 預約管理 預約管理 單日預約紀錄 單週預約紀錄 報表及…" at bounding box center [751, 217] width 1503 height 1062
click at [639, 488] on li "儲值卡_扣入金記帳專用" at bounding box center [751, 496] width 354 height 26
type input "儲值卡_扣入金記帳專用"
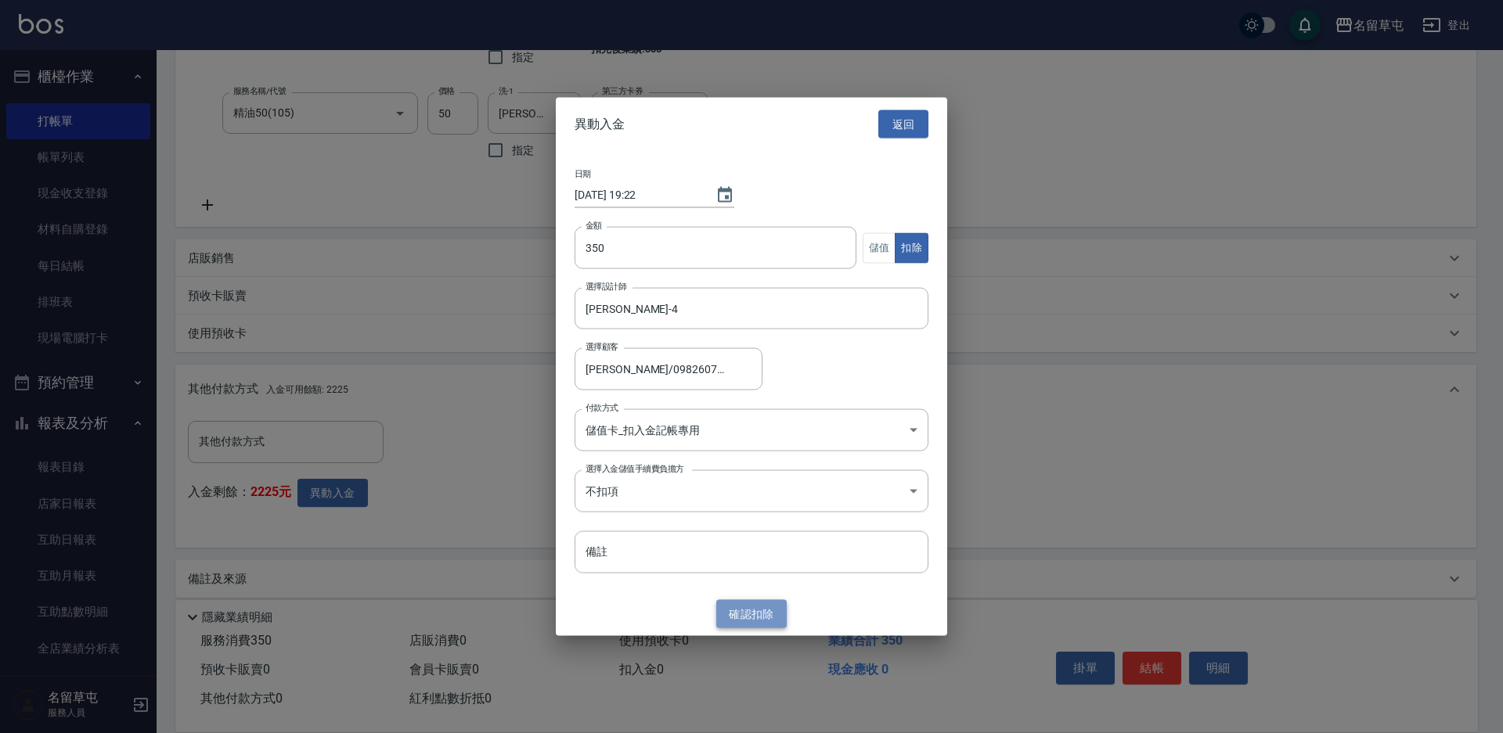
click at [737, 624] on button "確認 扣除" at bounding box center [751, 613] width 70 height 29
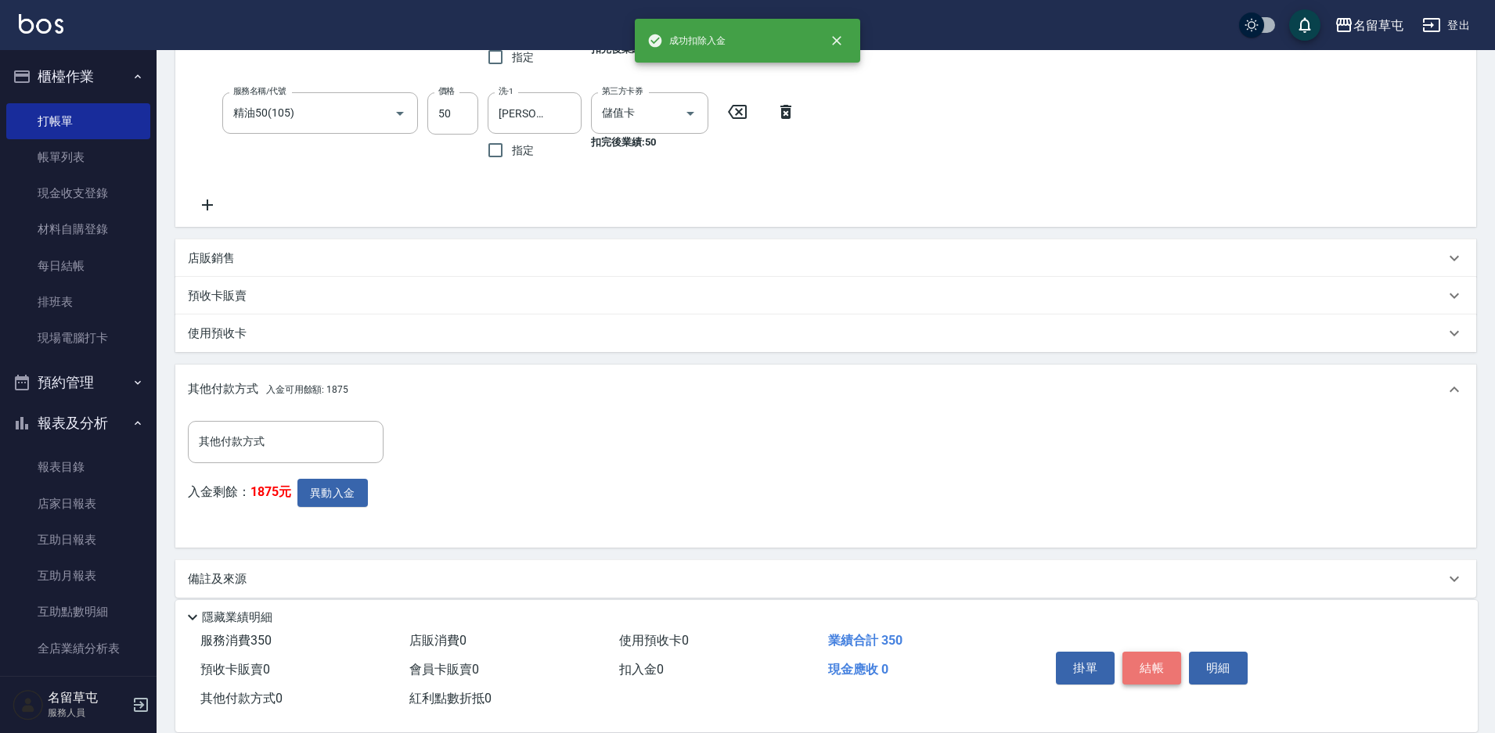
click at [1162, 665] on button "結帳" at bounding box center [1151, 668] width 59 height 33
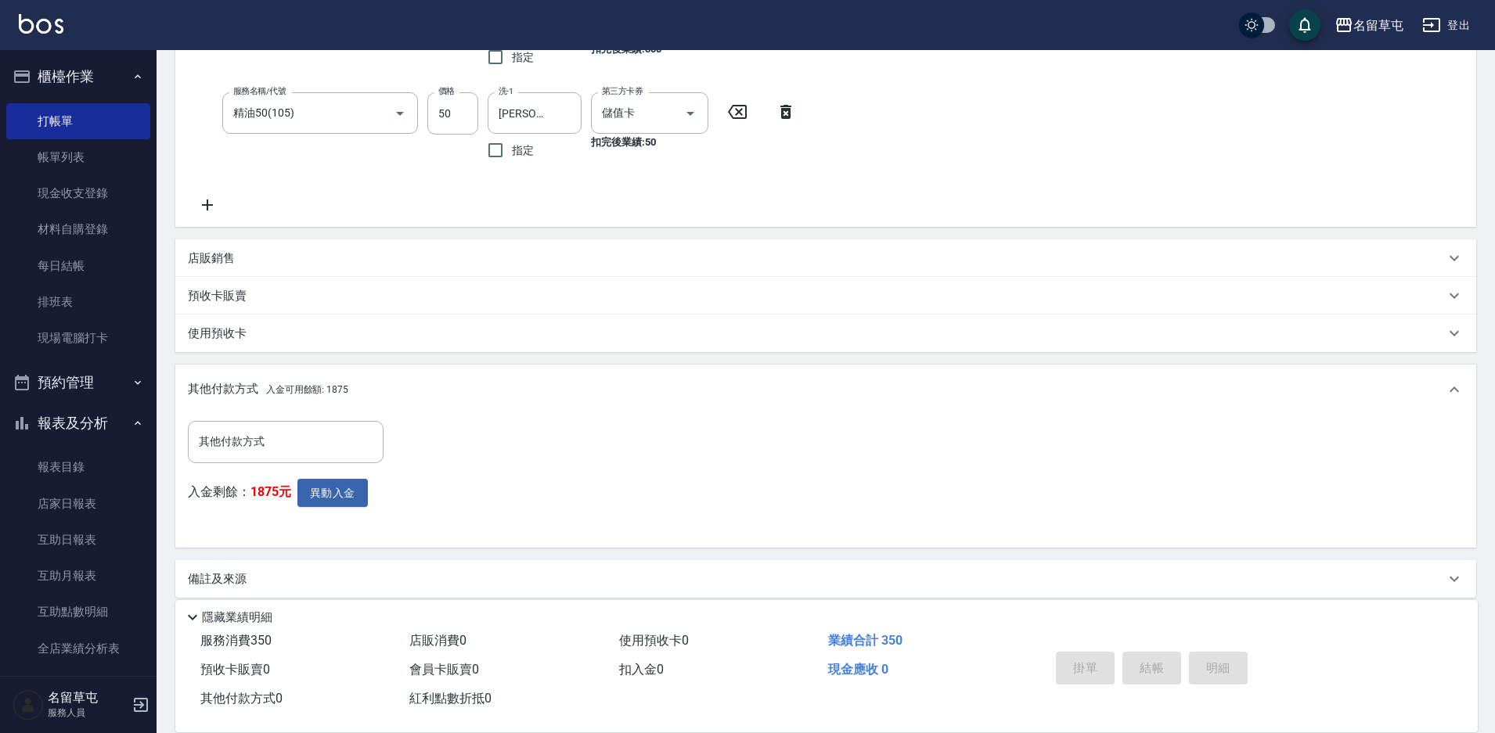
type input "[DATE] 19:23"
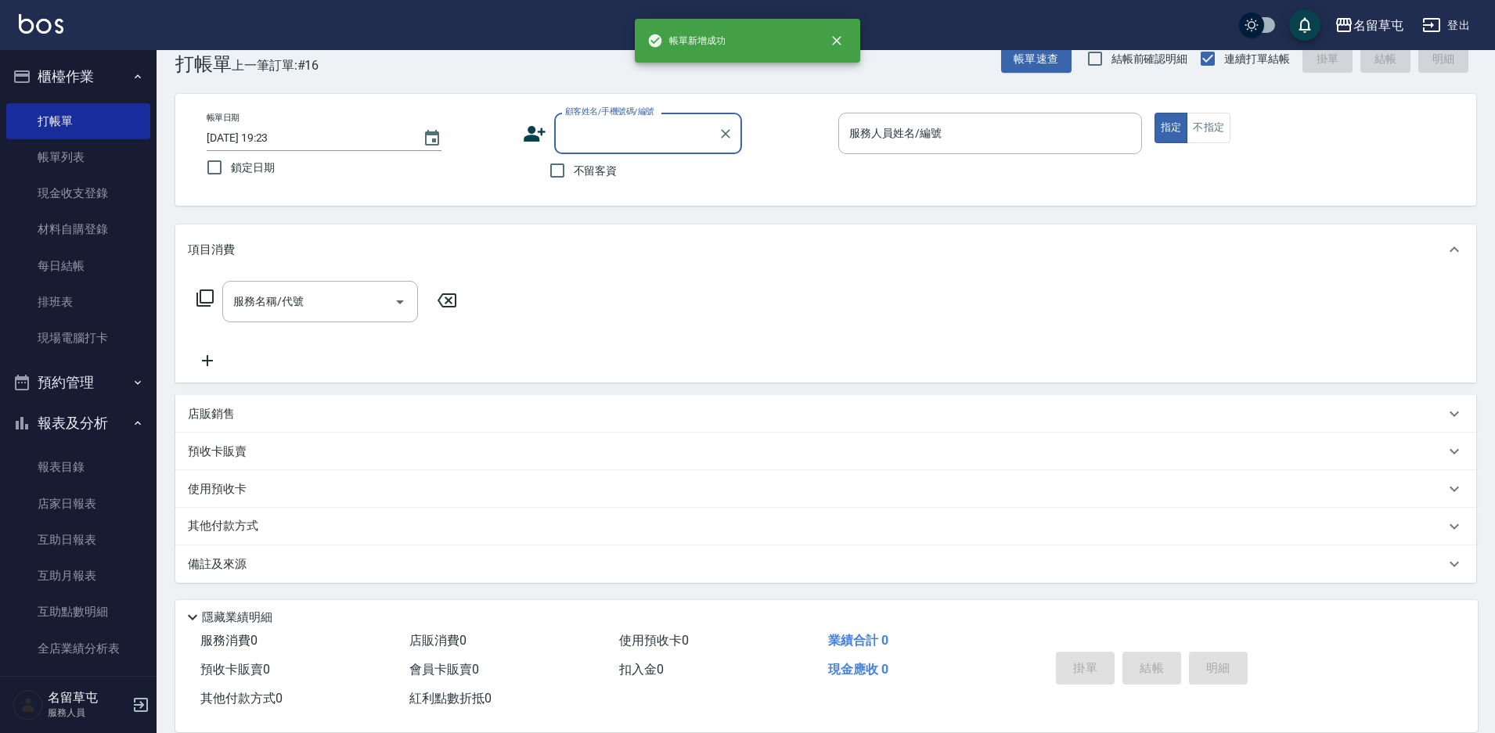
scroll to position [0, 0]
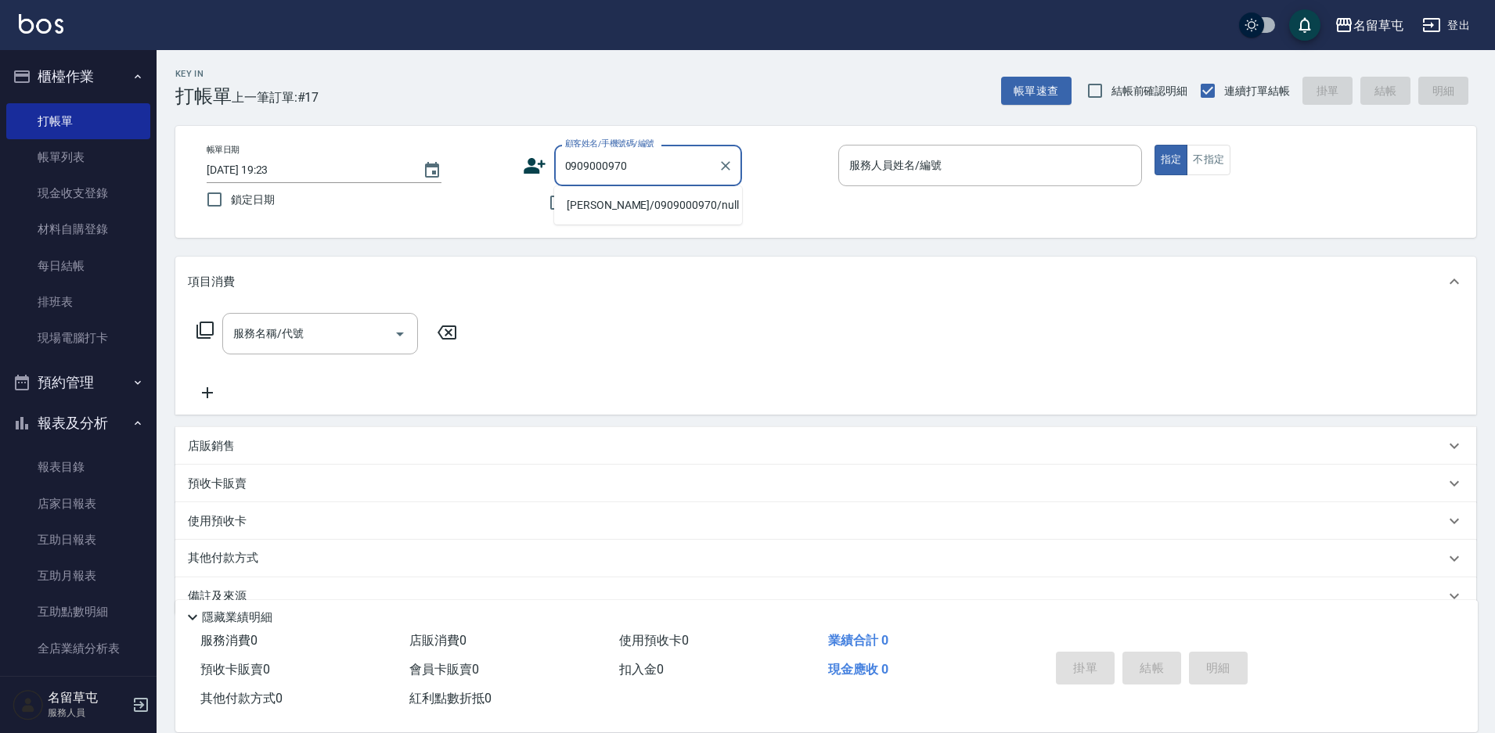
type input "[PERSON_NAME]/0909000970/null"
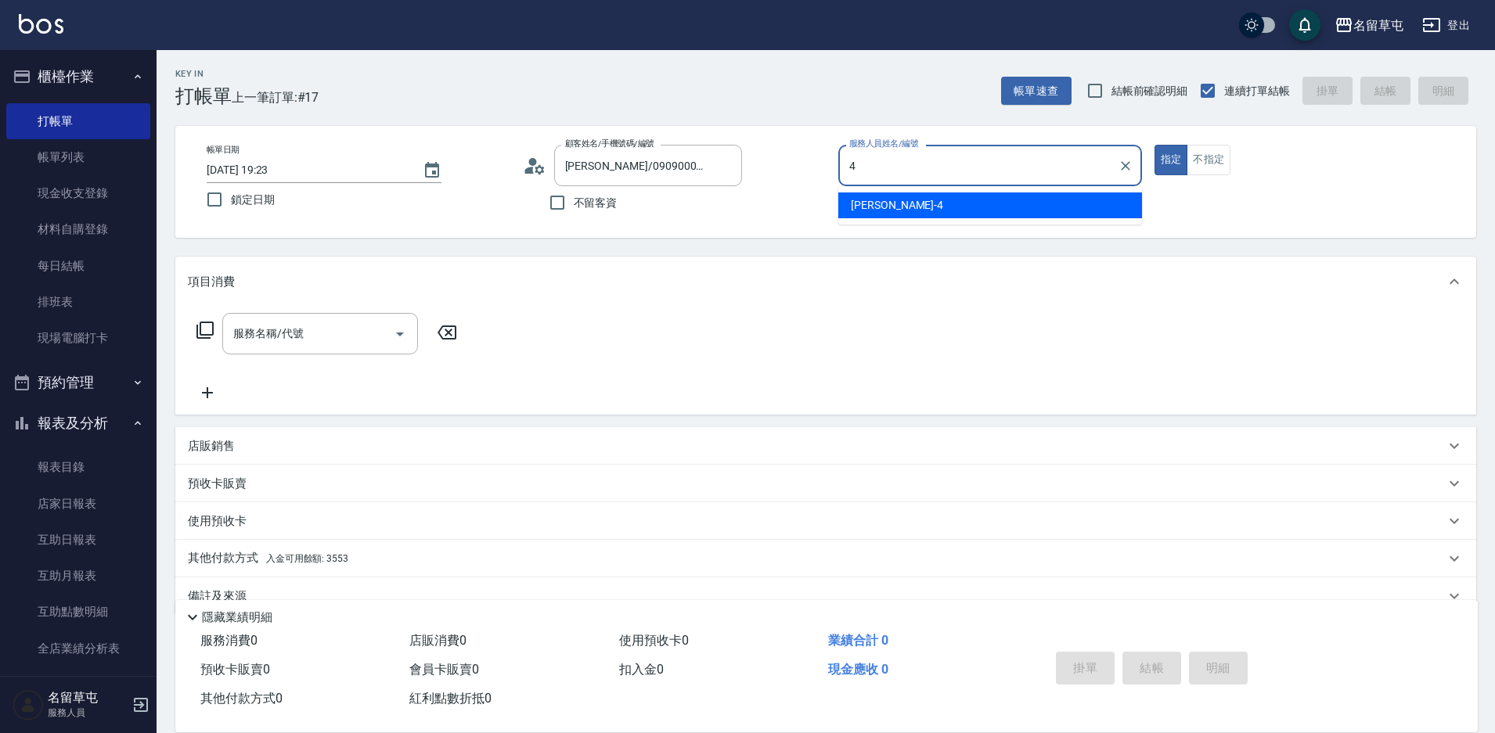
type input "[PERSON_NAME]-4"
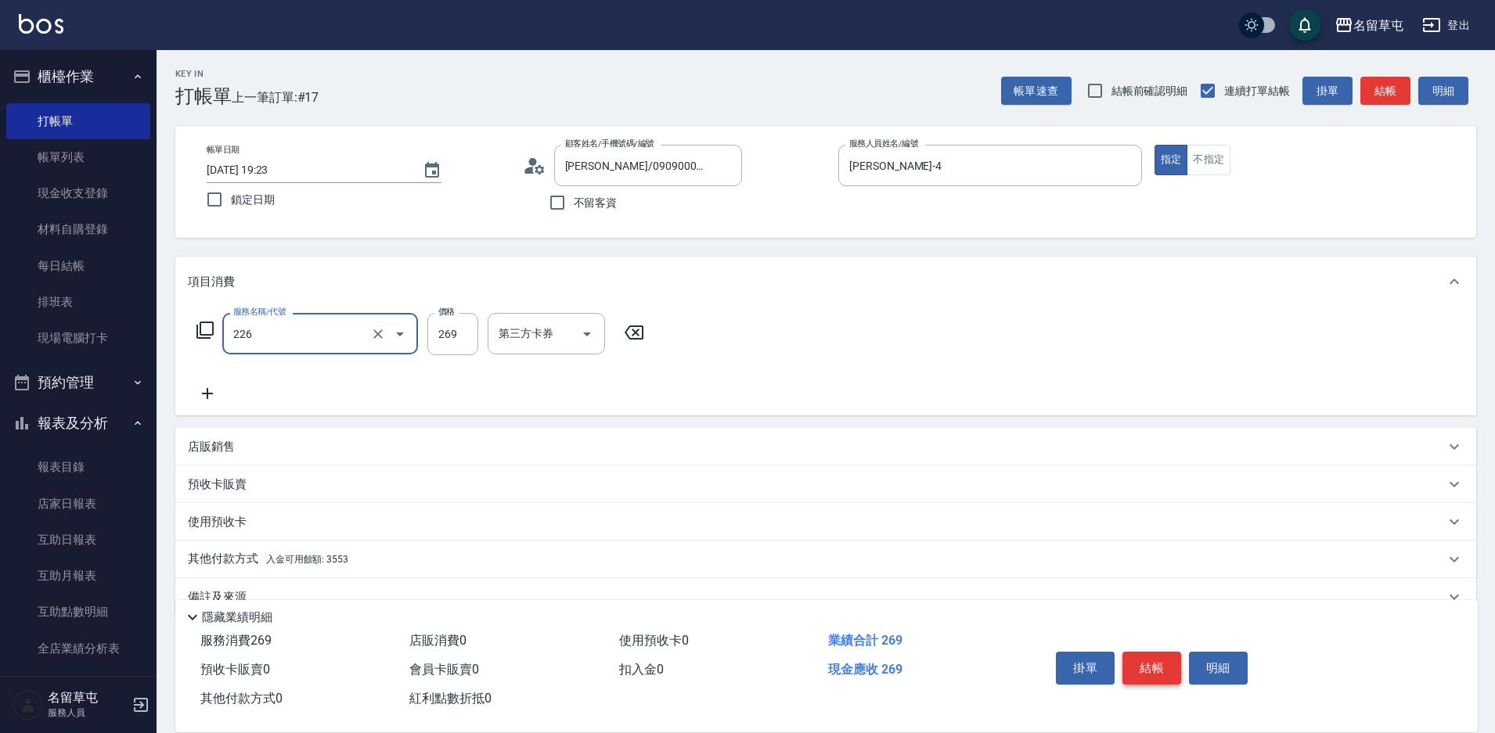
type input "洗剪269(226)"
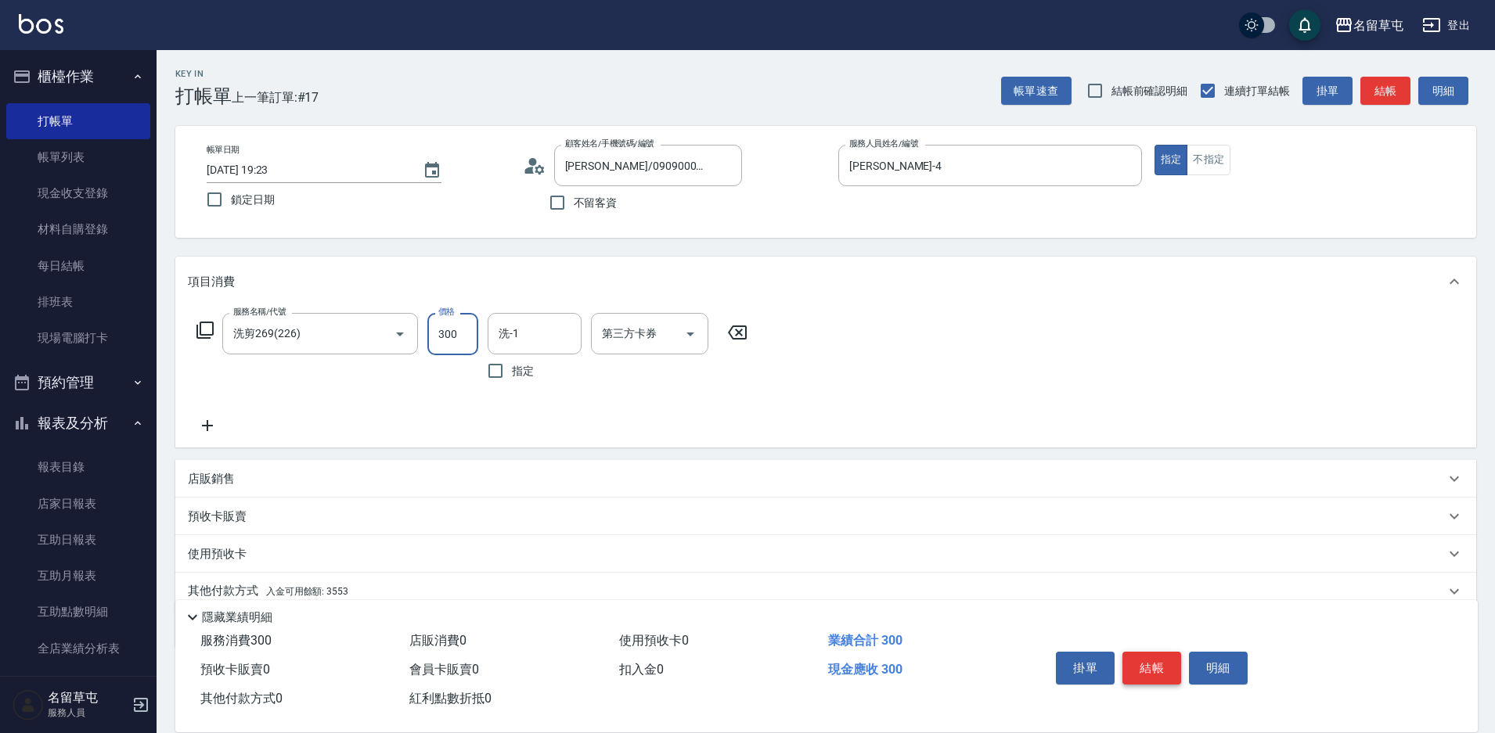
type input "300"
type input "[PERSON_NAME]-39"
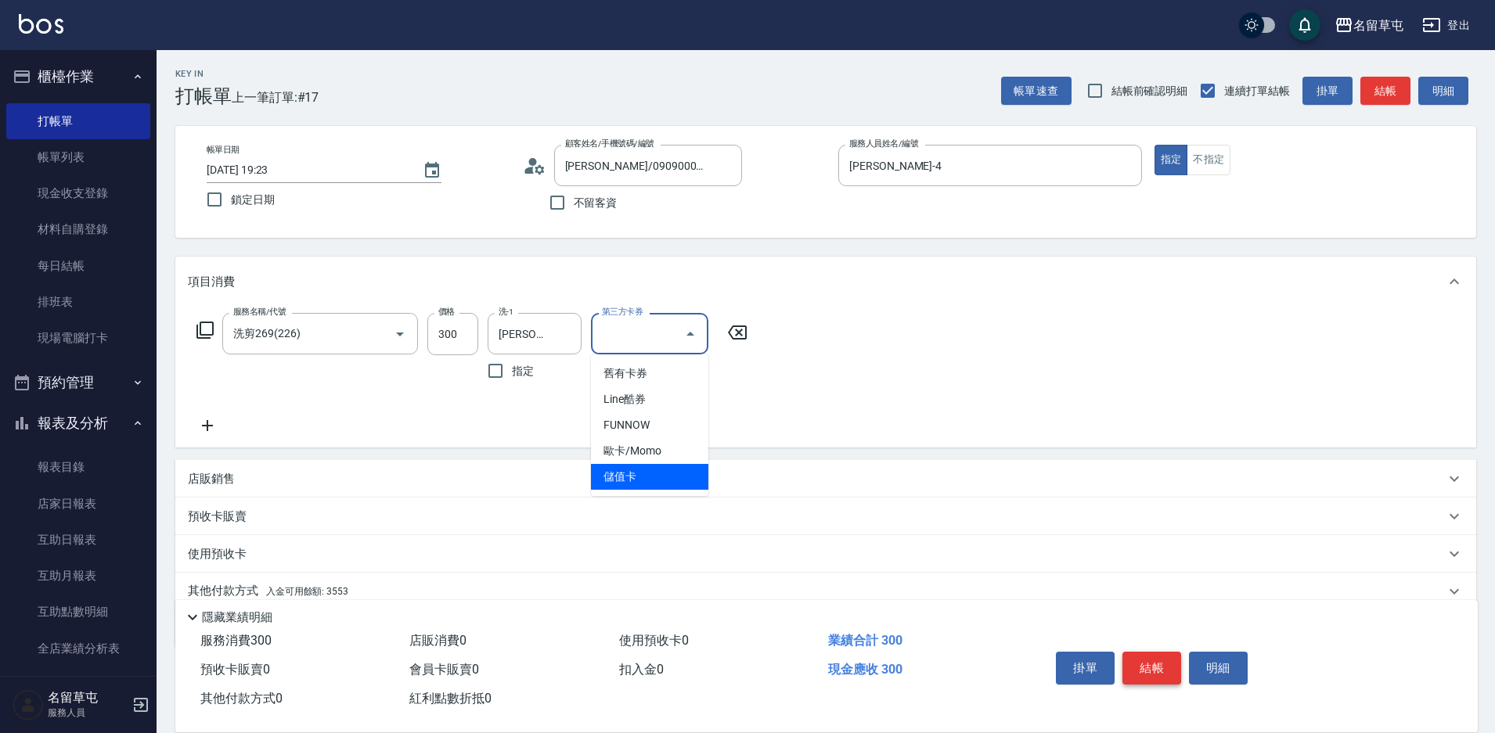
type input "儲值卡"
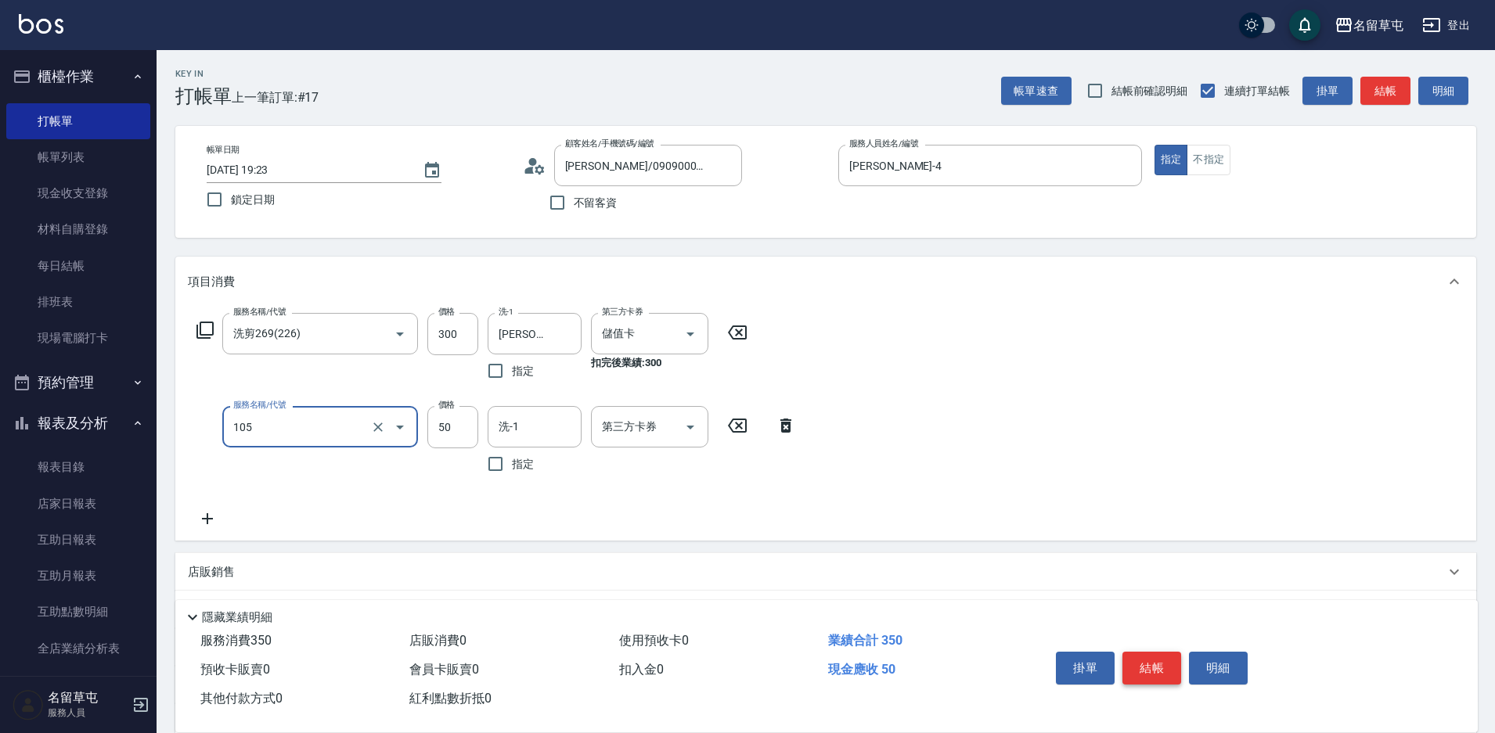
type input "精油50(105)"
type input "[PERSON_NAME]-39"
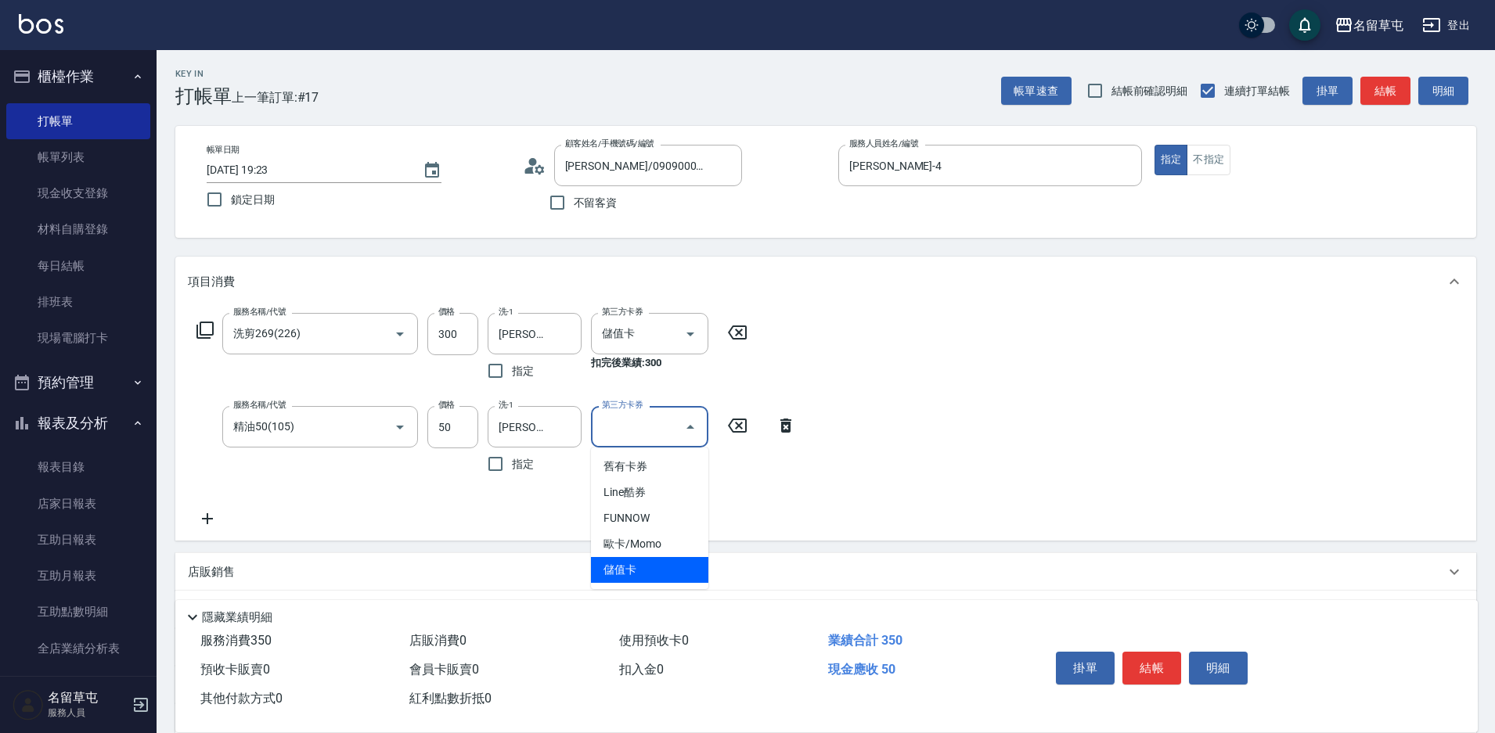
type input "儲值卡"
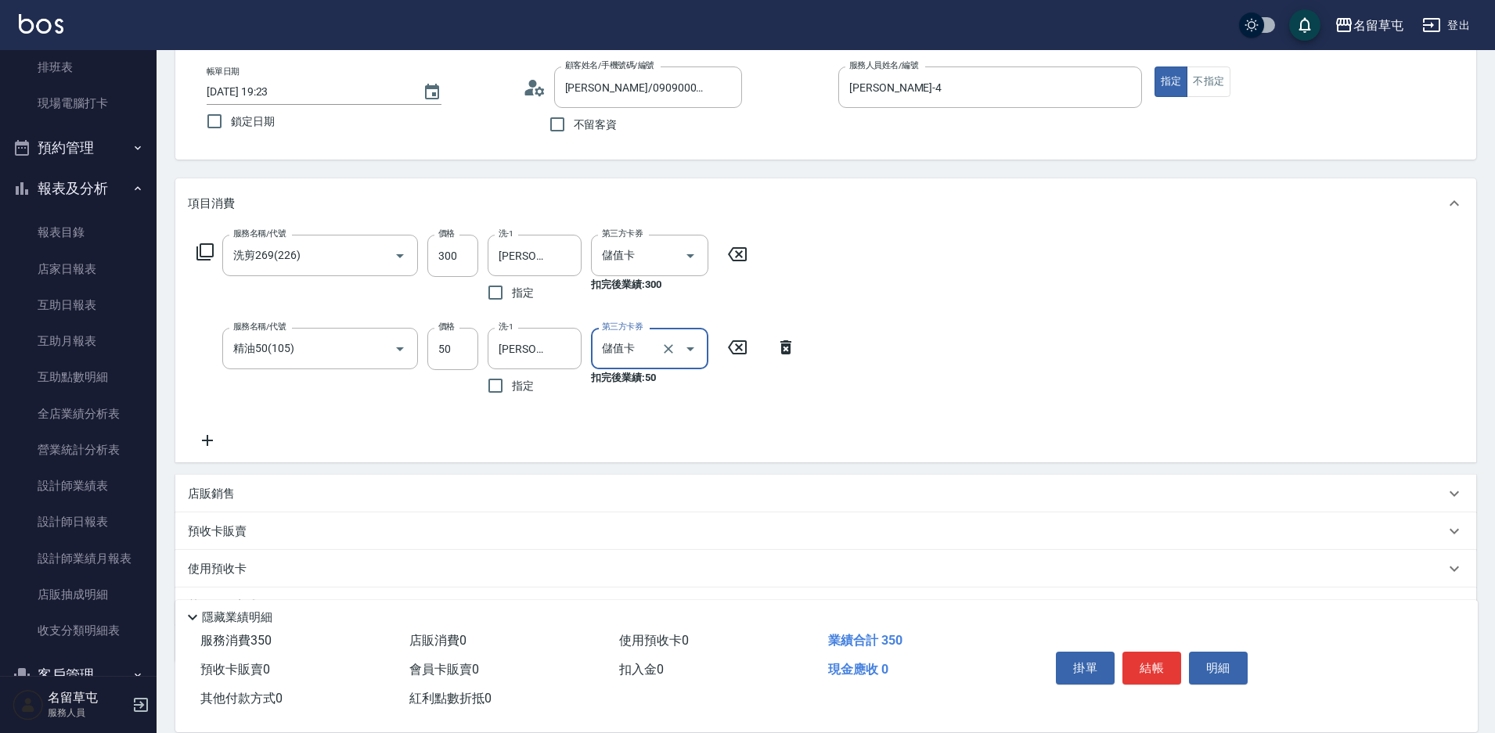
scroll to position [158, 0]
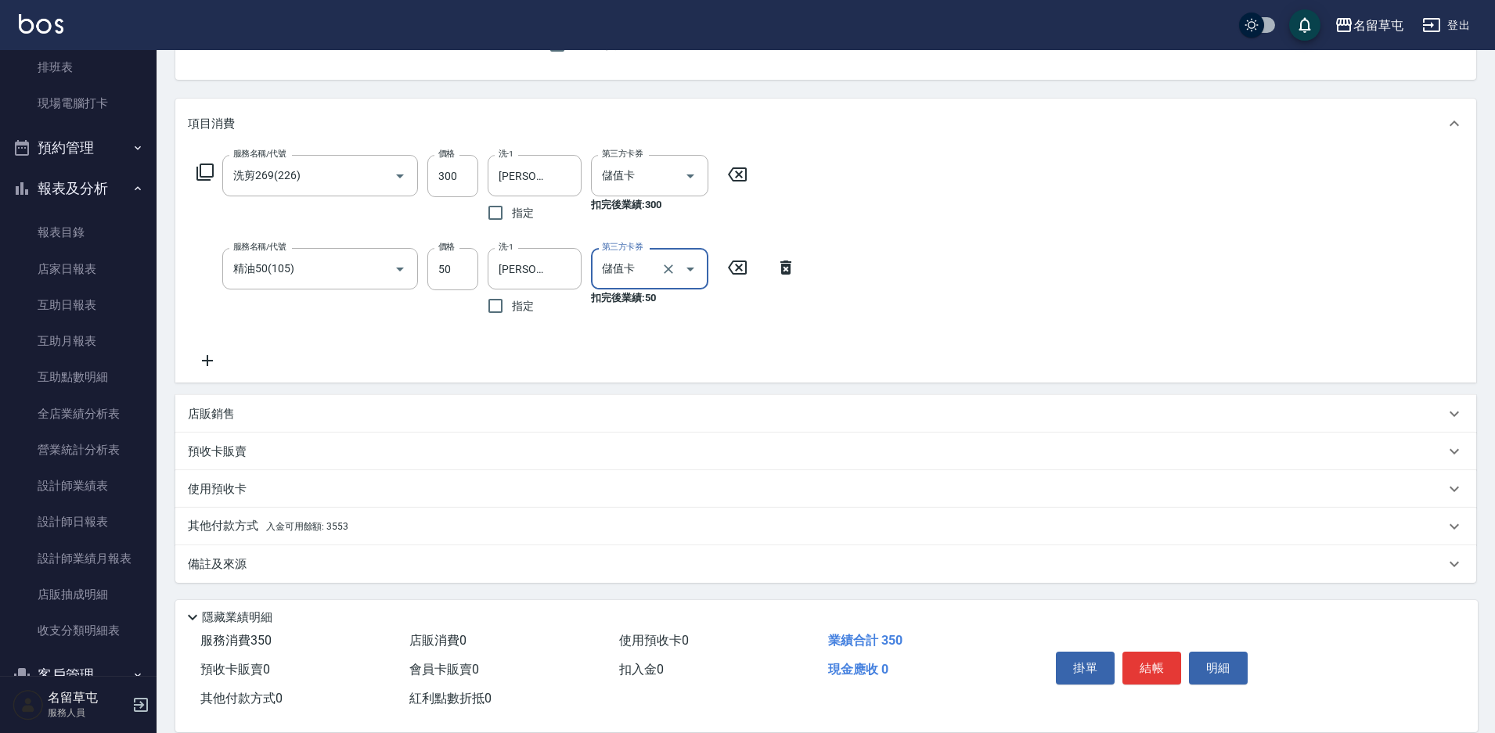
click at [244, 533] on p "其他付款方式 入金可用餘額: 3553" at bounding box center [268, 526] width 160 height 17
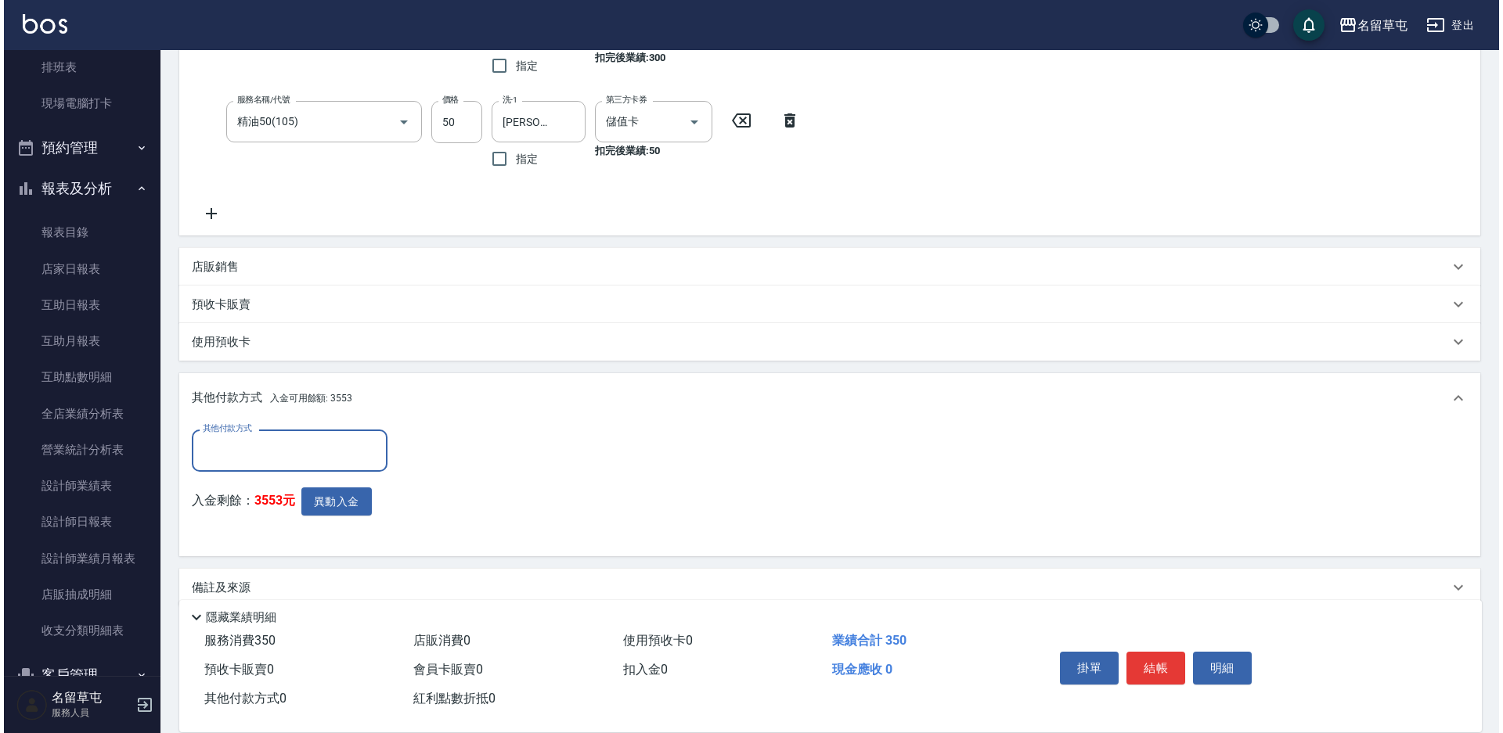
scroll to position [315, 0]
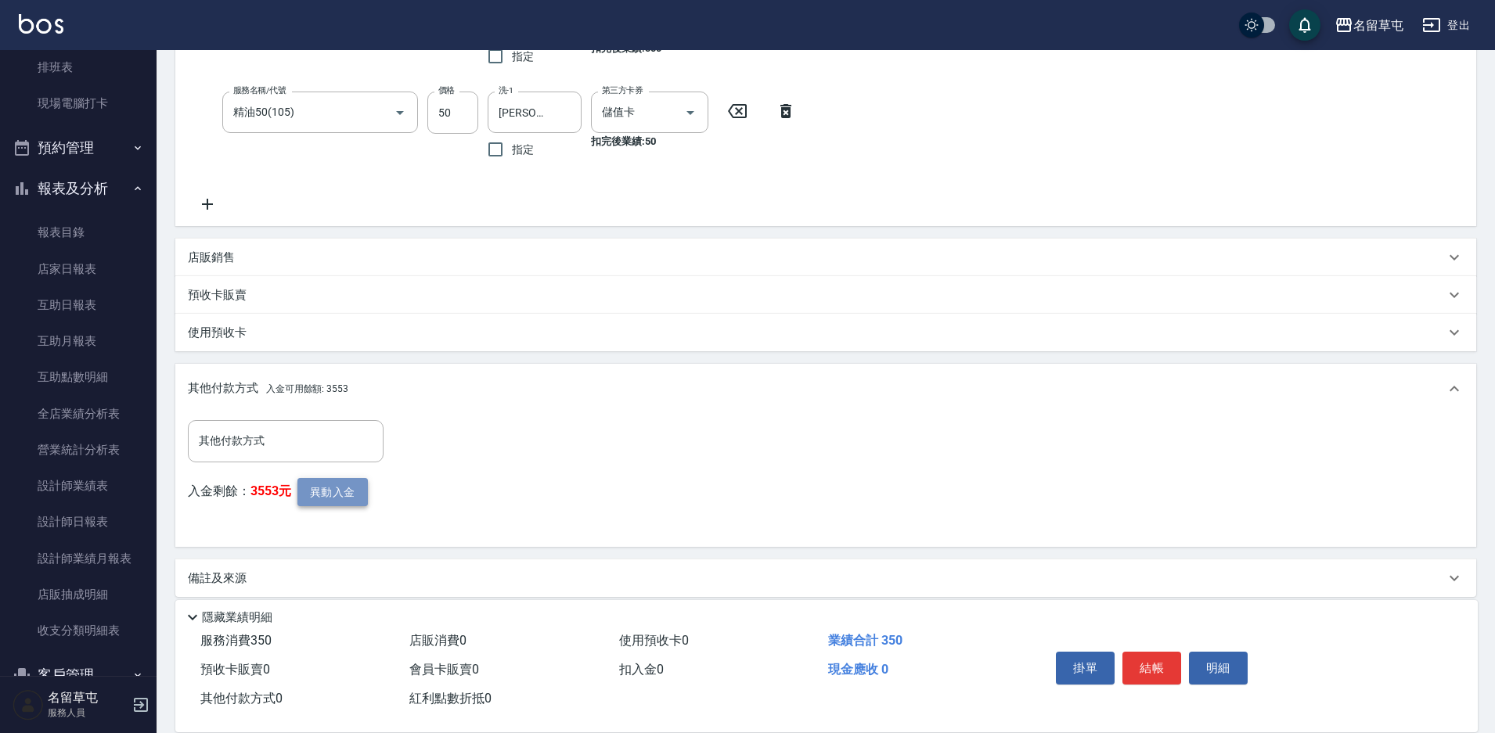
click at [342, 481] on button "異動入金" at bounding box center [332, 492] width 70 height 29
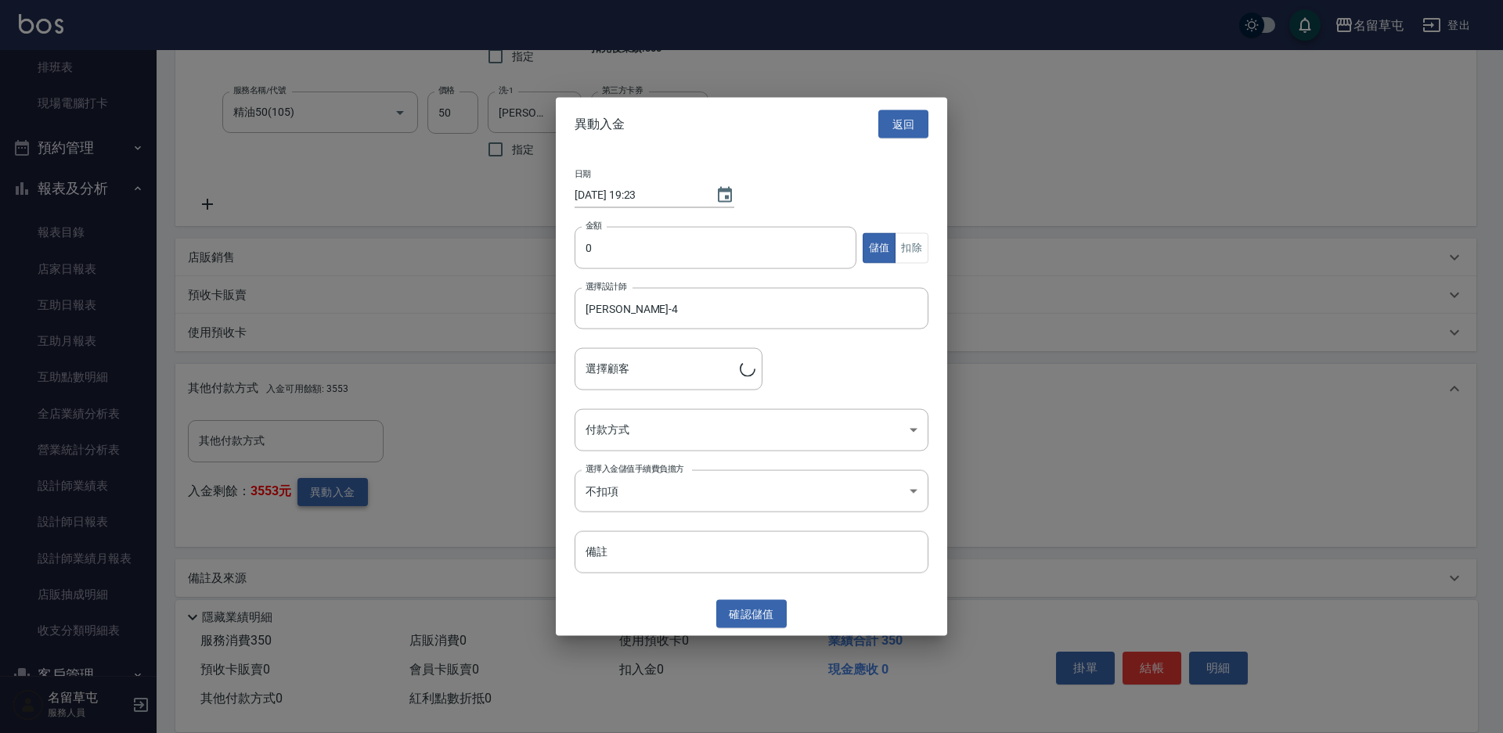
type input "[PERSON_NAME]/0909000970"
click at [709, 251] on input "0" at bounding box center [715, 248] width 282 height 42
type input "350"
click at [925, 257] on button "扣除" at bounding box center [911, 247] width 34 height 31
click at [681, 419] on body "名留草屯 登出 櫃檯作業 打帳單 帳單列表 現金收支登錄 材料自購登錄 每日結帳 排班表 現場電腦打卡 預約管理 預約管理 單日預約紀錄 單週預約紀錄 報表及…" at bounding box center [751, 216] width 1503 height 1062
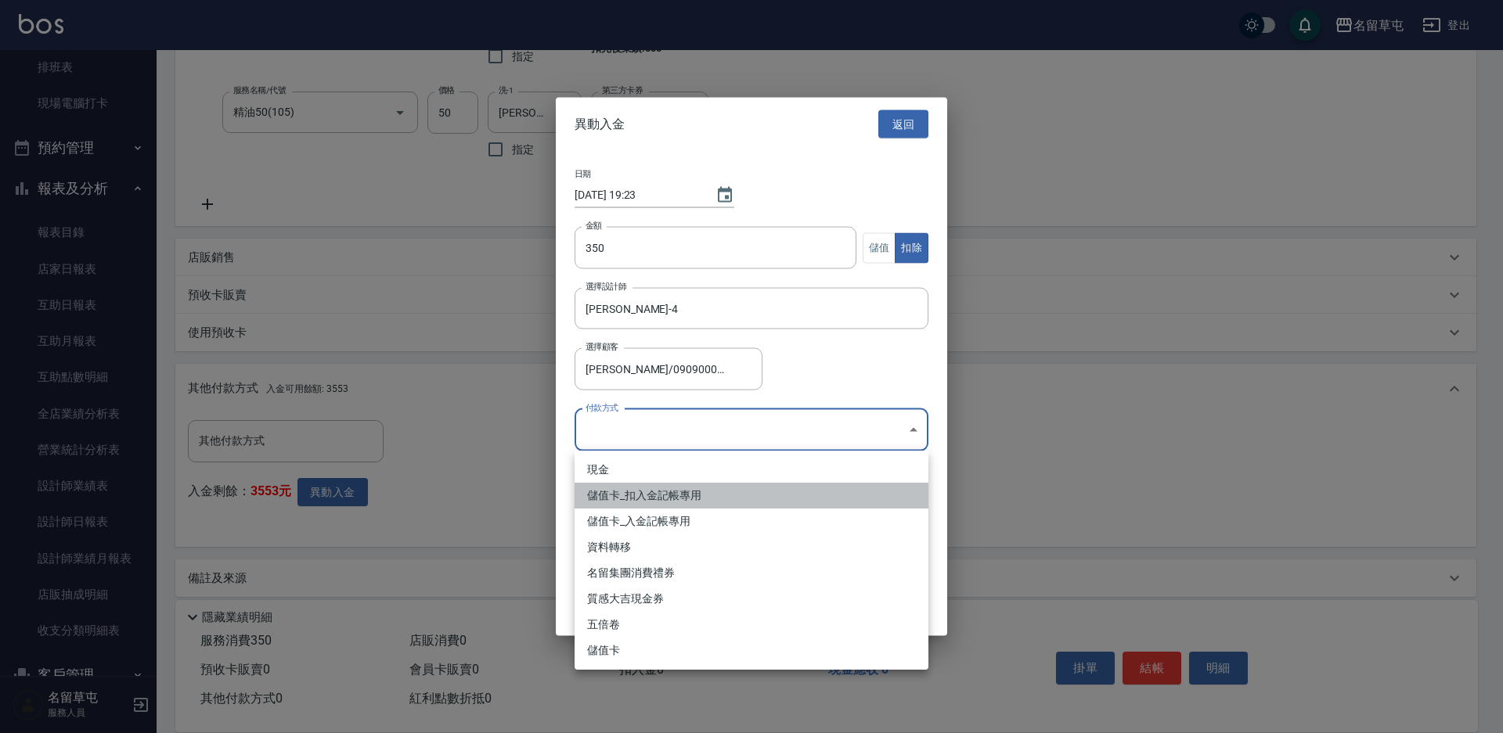
click at [628, 491] on li "儲值卡_扣入金記帳專用" at bounding box center [751, 496] width 354 height 26
type input "儲值卡_扣入金記帳專用"
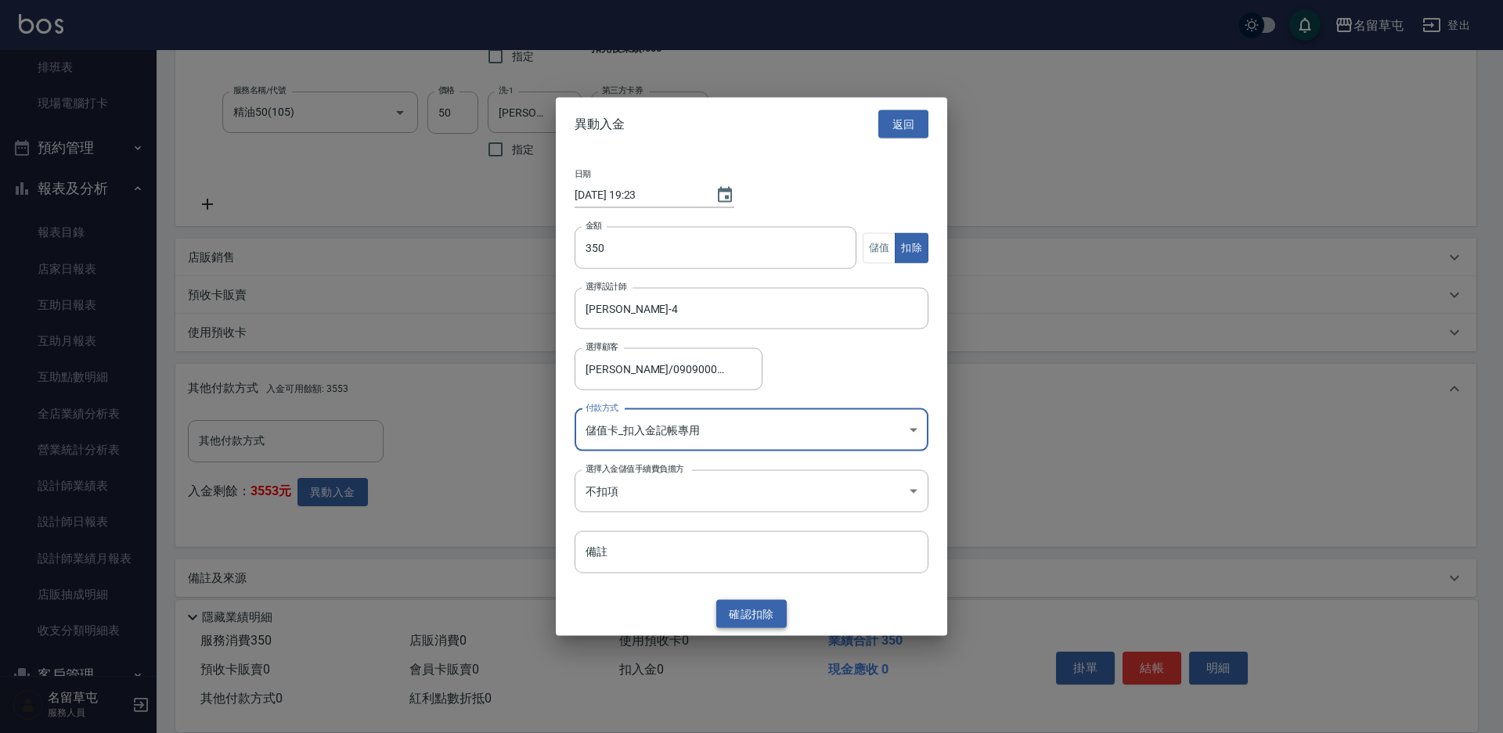
click at [737, 610] on button "確認 扣除" at bounding box center [751, 613] width 70 height 29
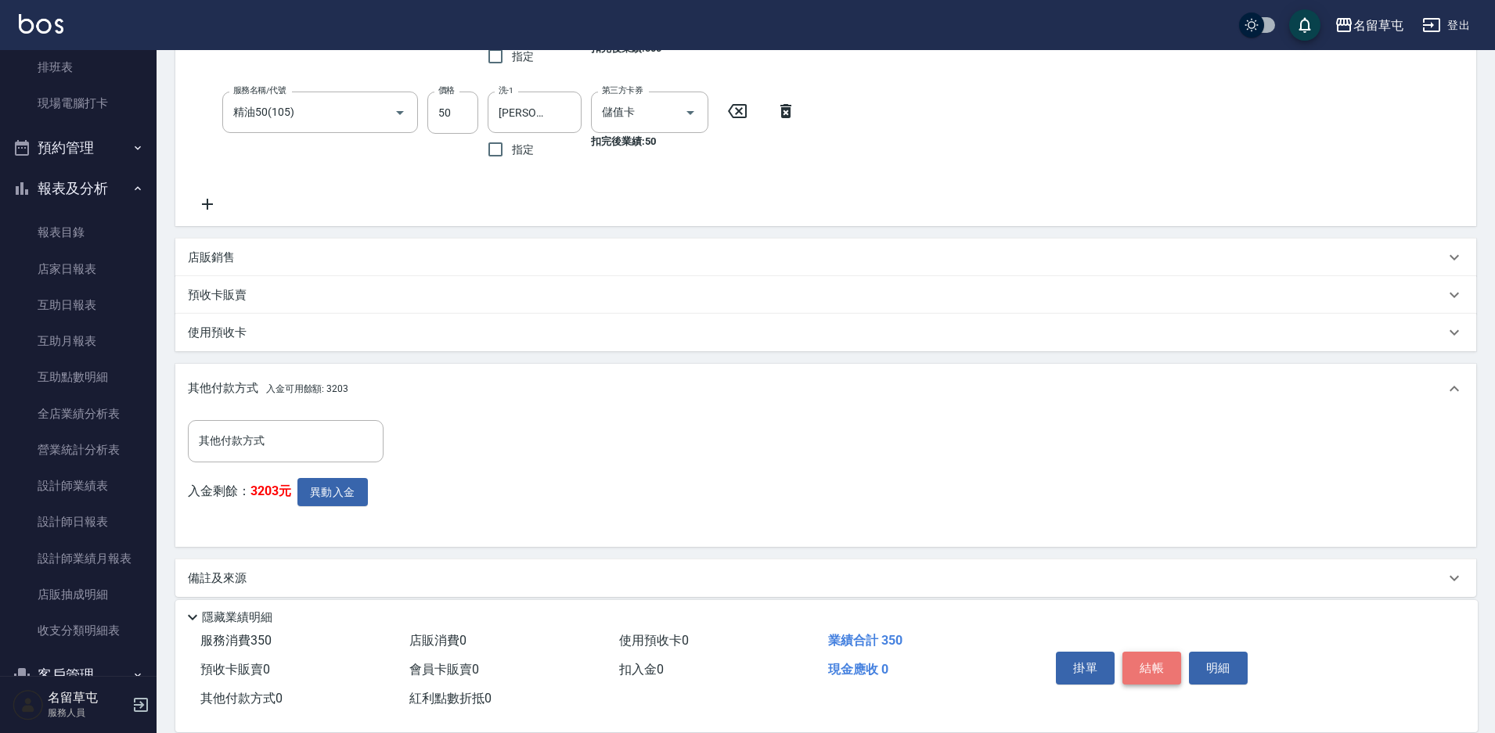
click at [1139, 667] on button "結帳" at bounding box center [1151, 668] width 59 height 33
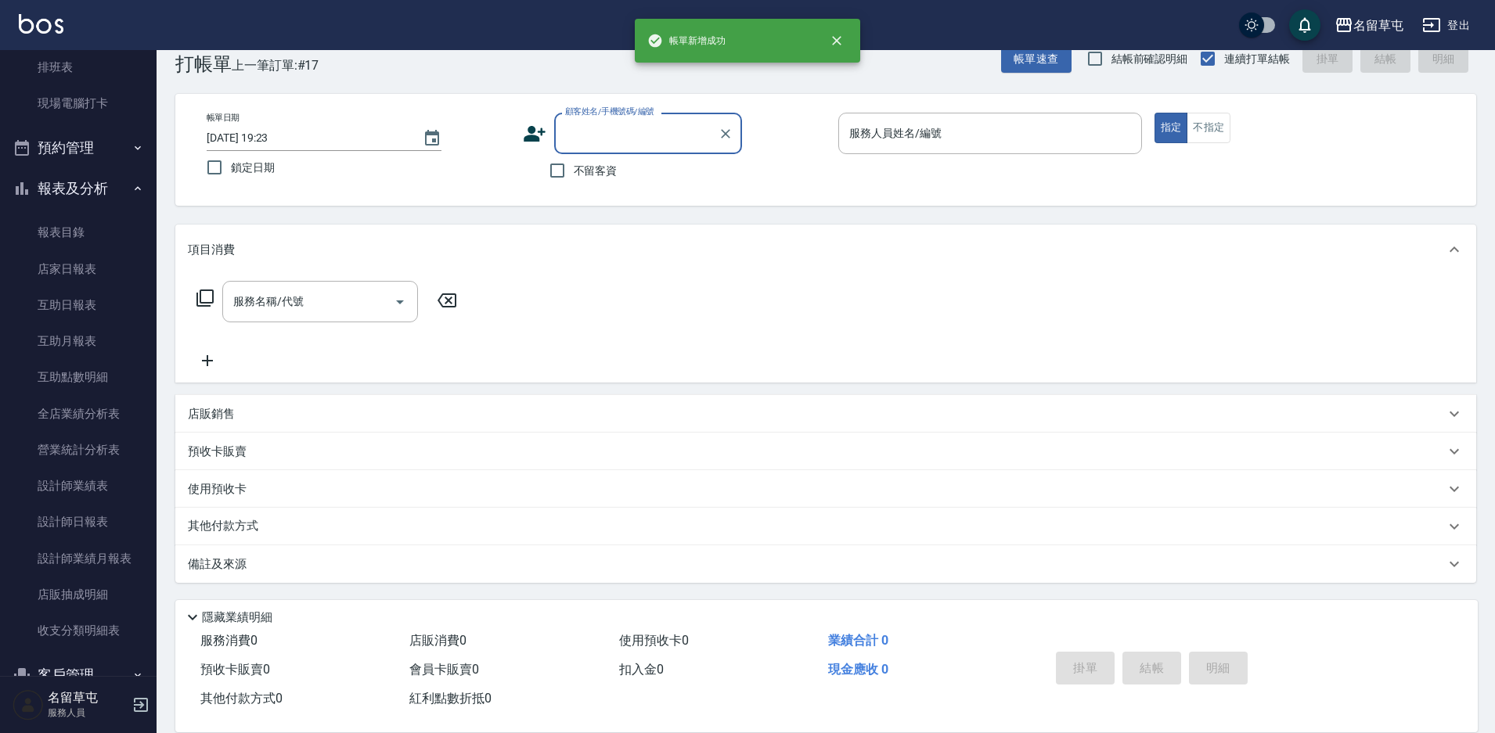
scroll to position [0, 0]
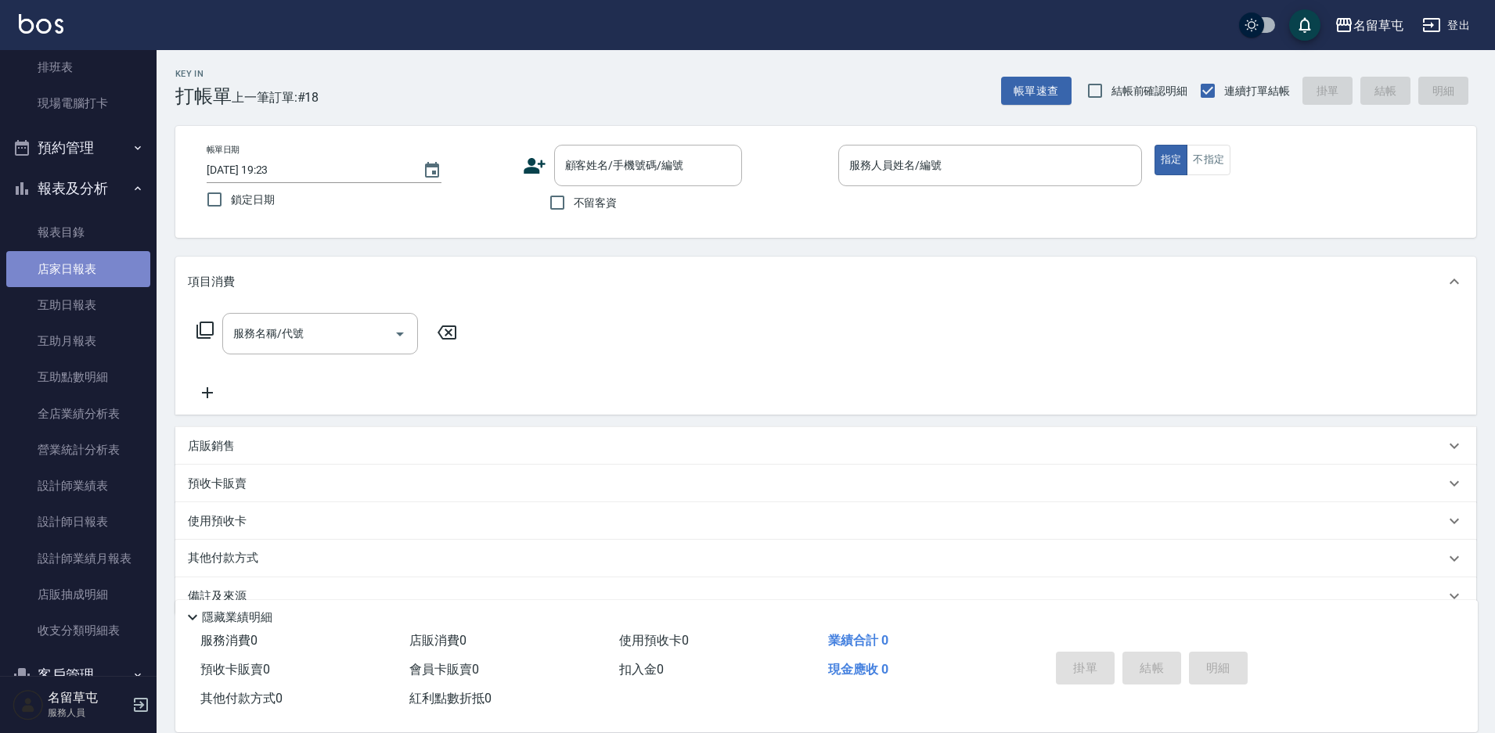
click at [77, 262] on link "店家日報表" at bounding box center [78, 269] width 144 height 36
